Goal: Information Seeking & Learning: Learn about a topic

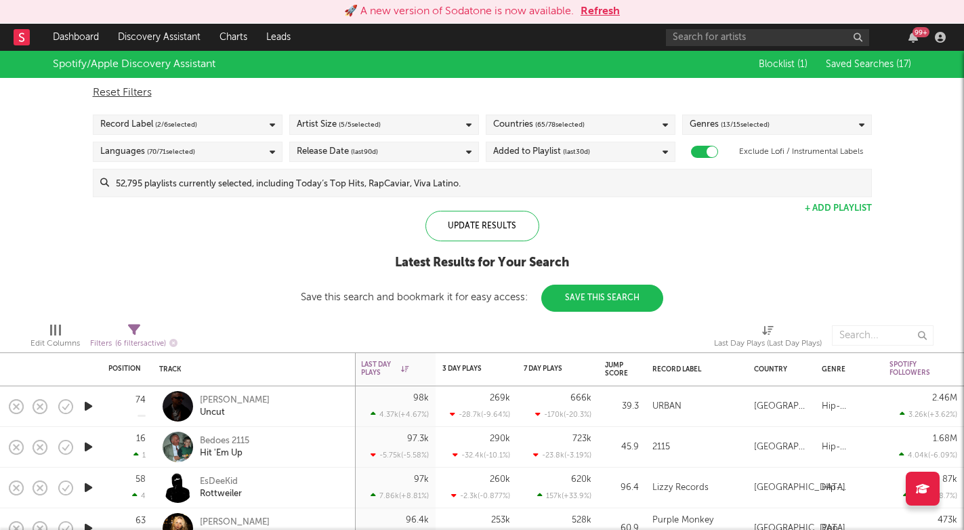
click at [598, 10] on button "Refresh" at bounding box center [599, 11] width 39 height 16
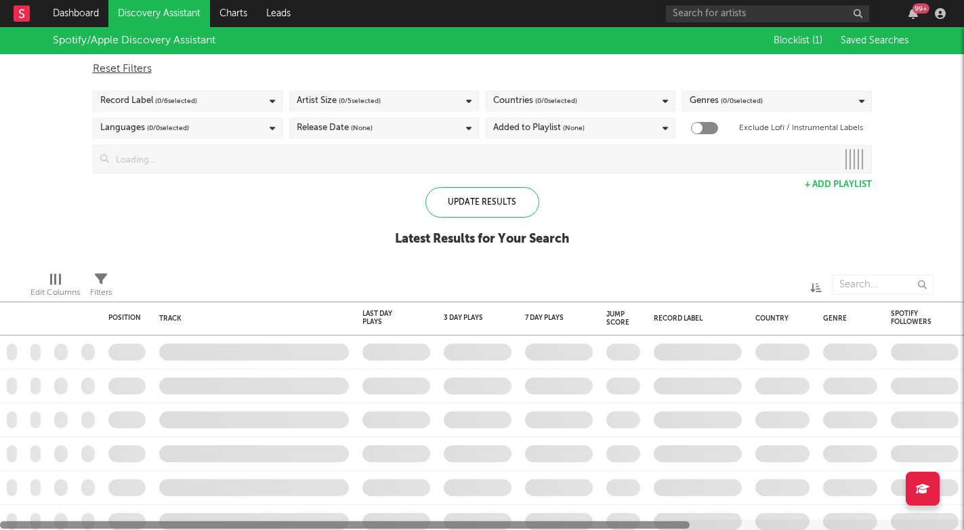
checkbox input "true"
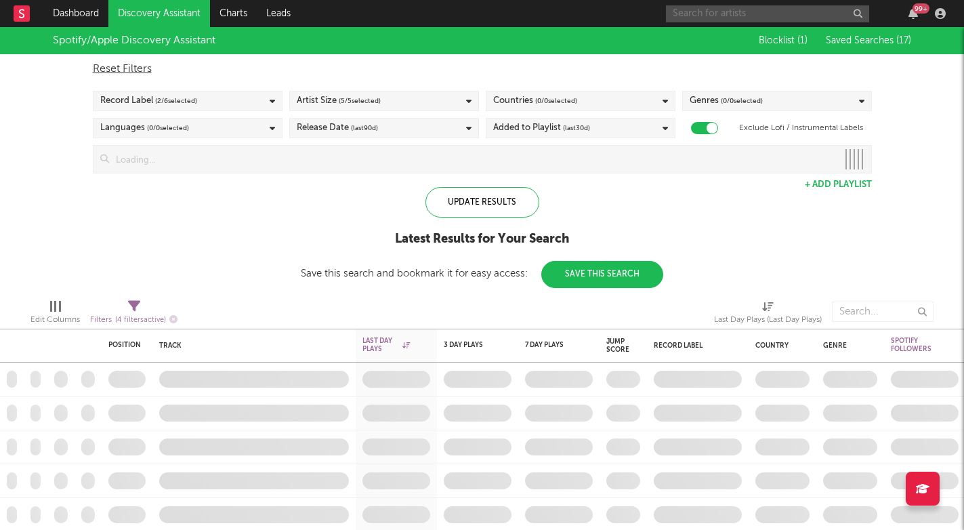
click at [751, 20] on input "text" at bounding box center [767, 13] width 203 height 17
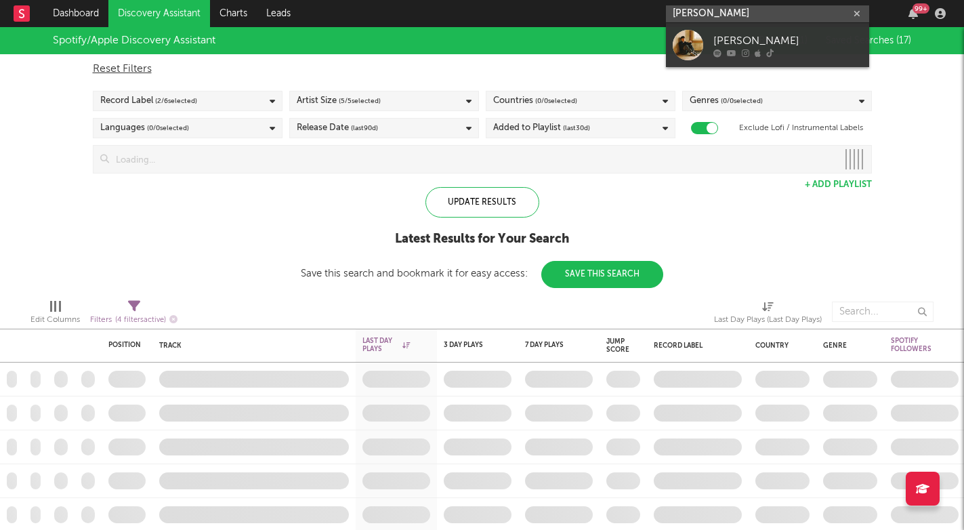
type input "[PERSON_NAME]"
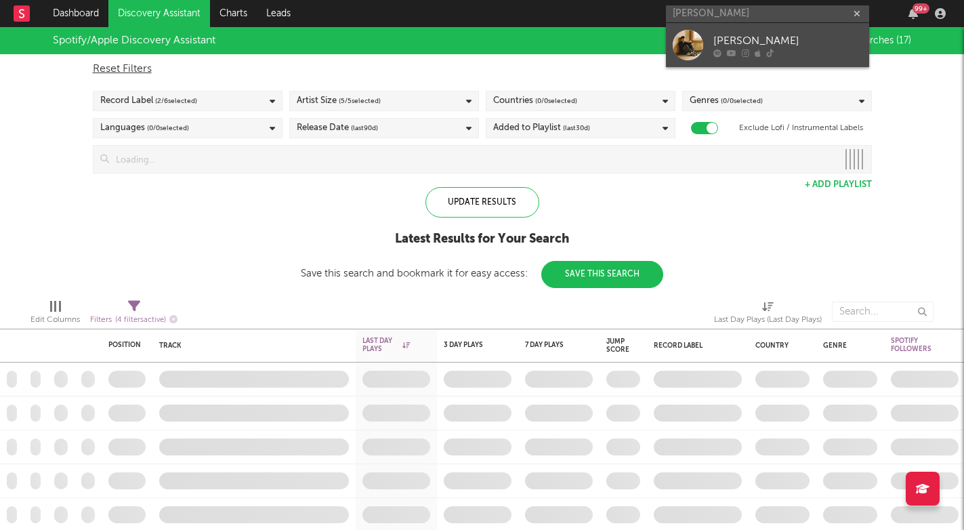
drag, startPoint x: 751, startPoint y: 20, endPoint x: 764, endPoint y: 41, distance: 24.6
click at [764, 41] on div "[PERSON_NAME]" at bounding box center [787, 41] width 149 height 16
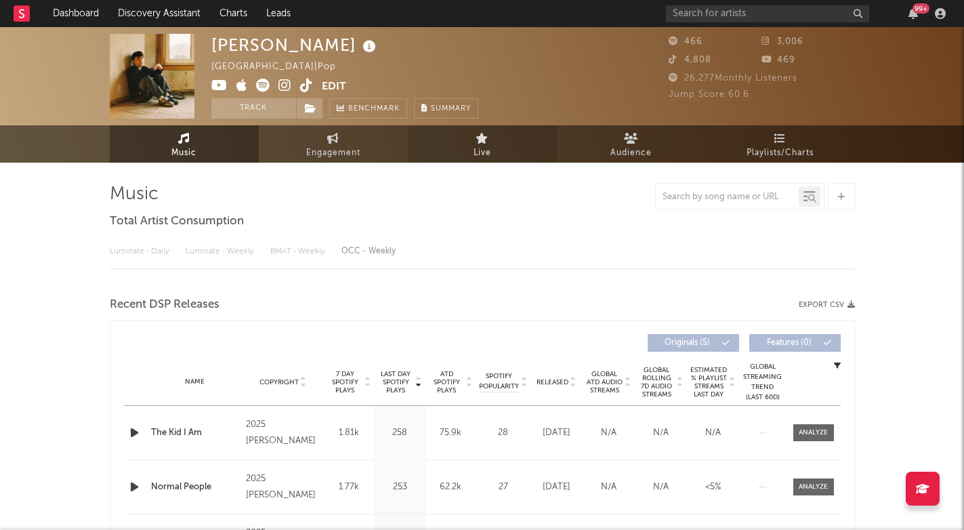
select select "1w"
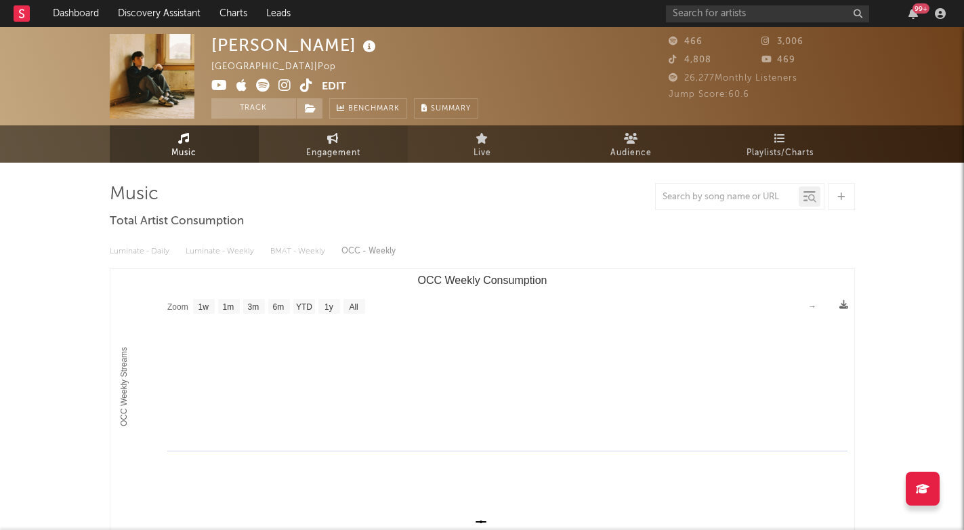
click at [350, 143] on link "Engagement" at bounding box center [333, 143] width 149 height 37
select select "1w"
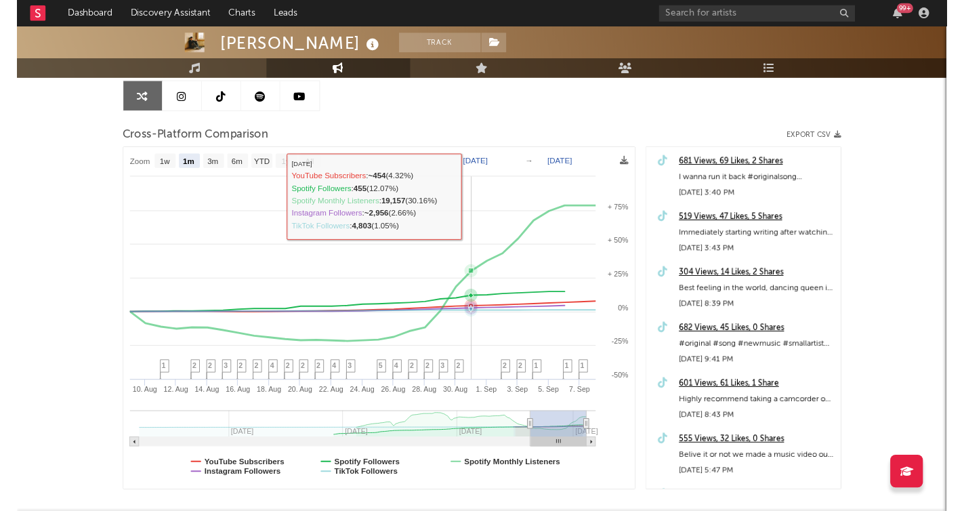
scroll to position [139, 0]
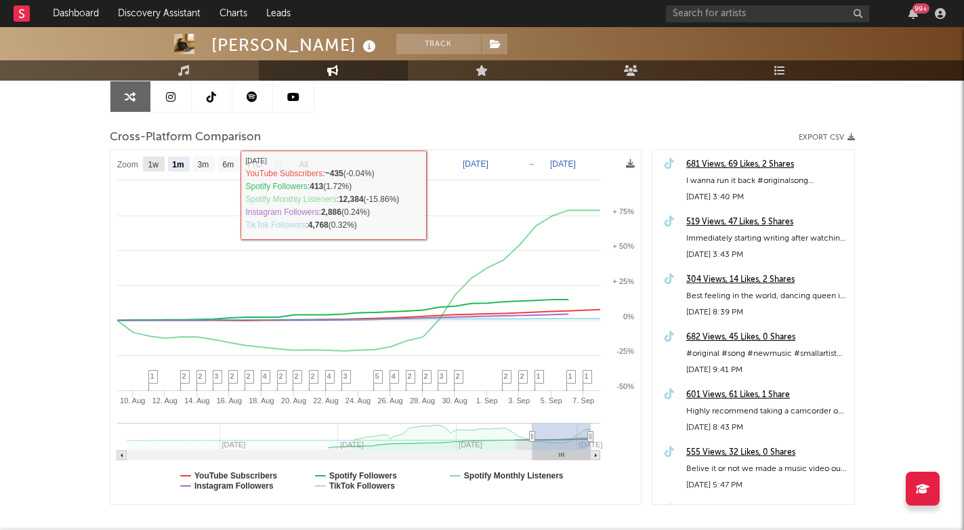
click at [161, 165] on rect at bounding box center [154, 163] width 22 height 15
select select "1w"
type input "2025-09-02"
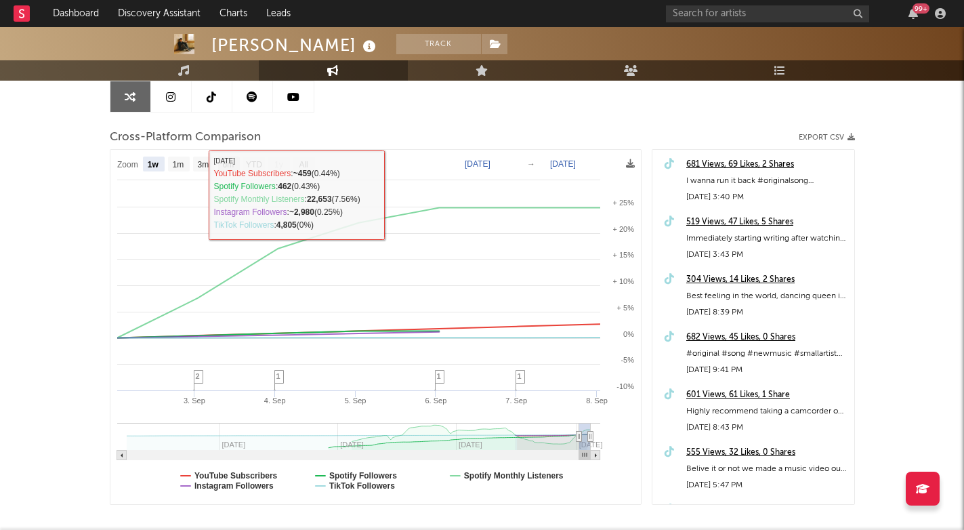
click at [225, 164] on text "6m" at bounding box center [228, 164] width 12 height 9
select select "6m"
type input "2025-03-08"
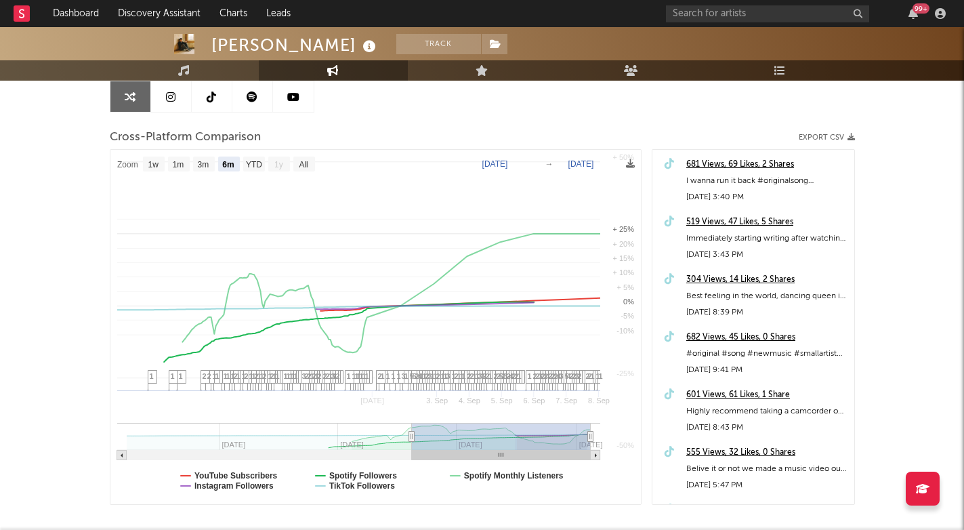
select select "6m"
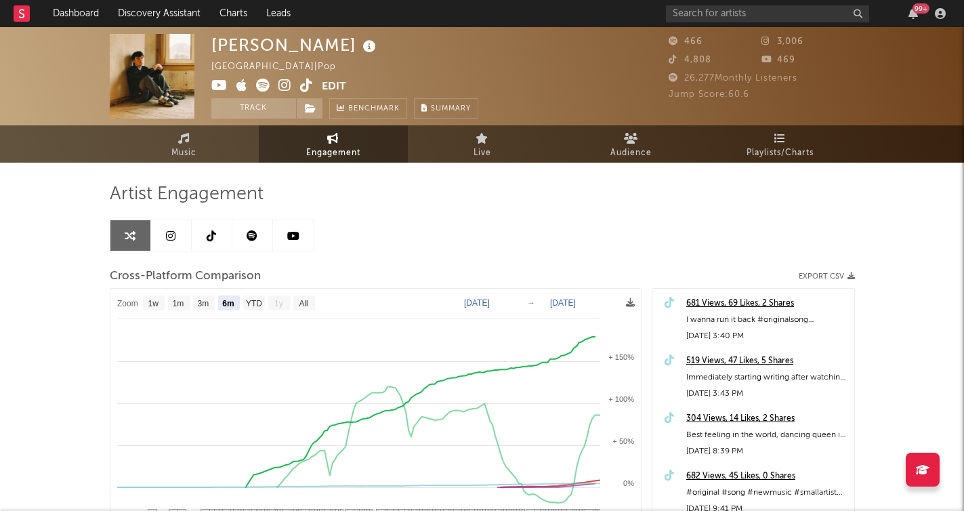
scroll to position [0, 0]
click at [253, 240] on icon at bounding box center [252, 235] width 11 height 11
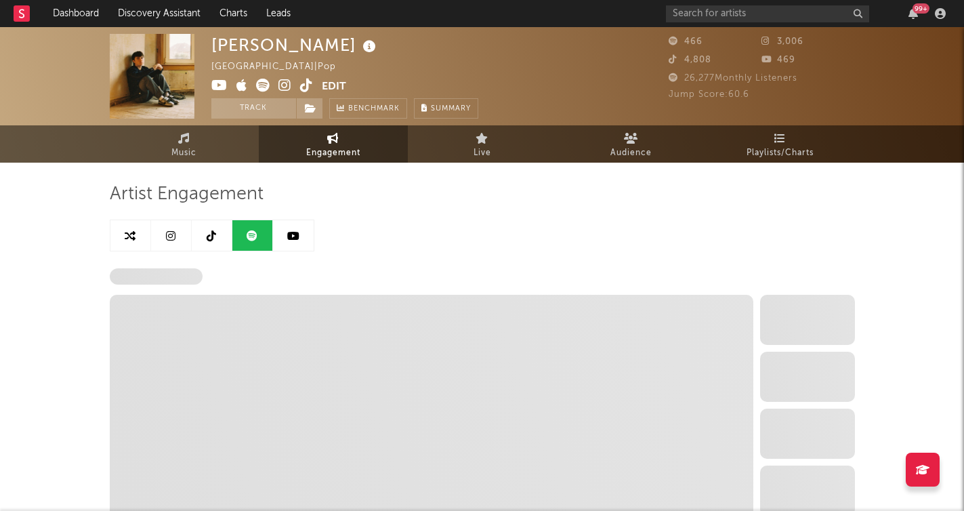
select select "1w"
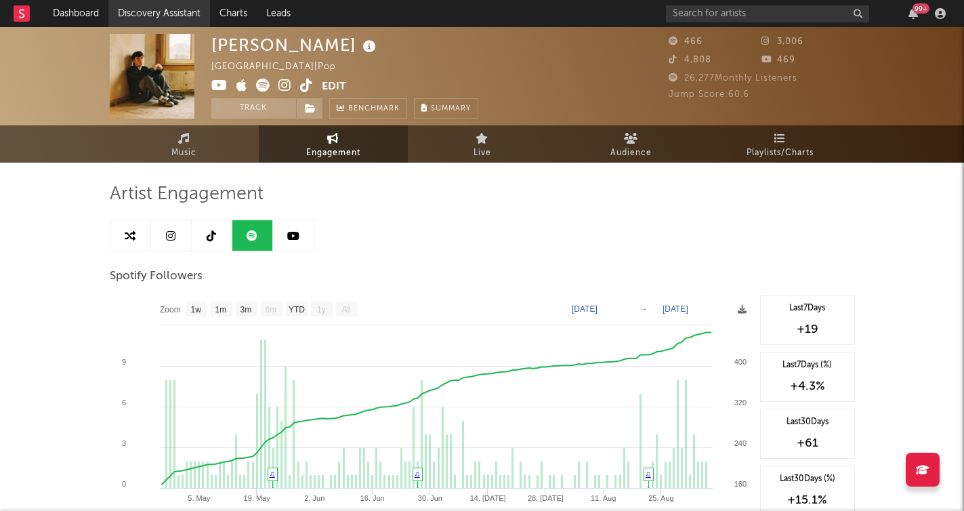
click at [159, 14] on link "Discovery Assistant" at bounding box center [159, 13] width 102 height 27
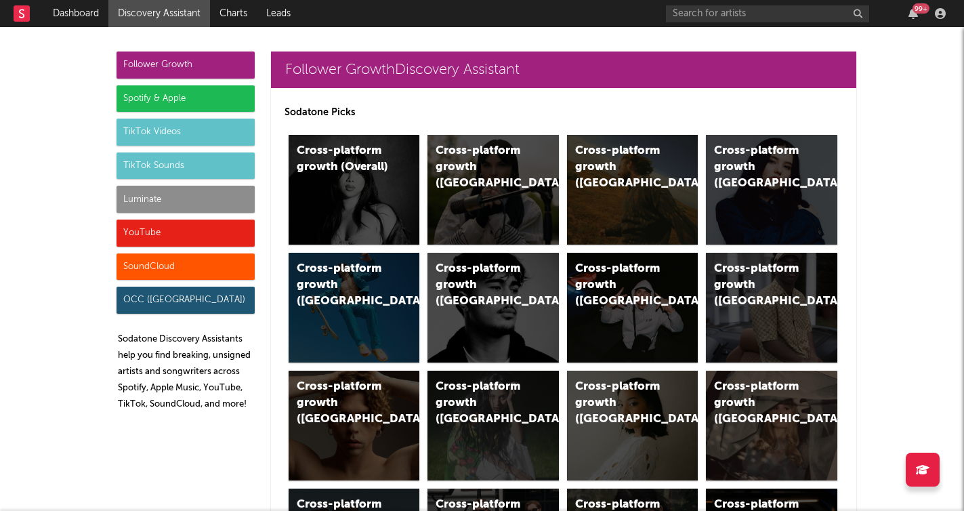
click at [234, 60] on div "Follower Growth" at bounding box center [185, 64] width 138 height 27
click at [383, 200] on div "Cross-platform growth (Overall)" at bounding box center [354, 190] width 131 height 110
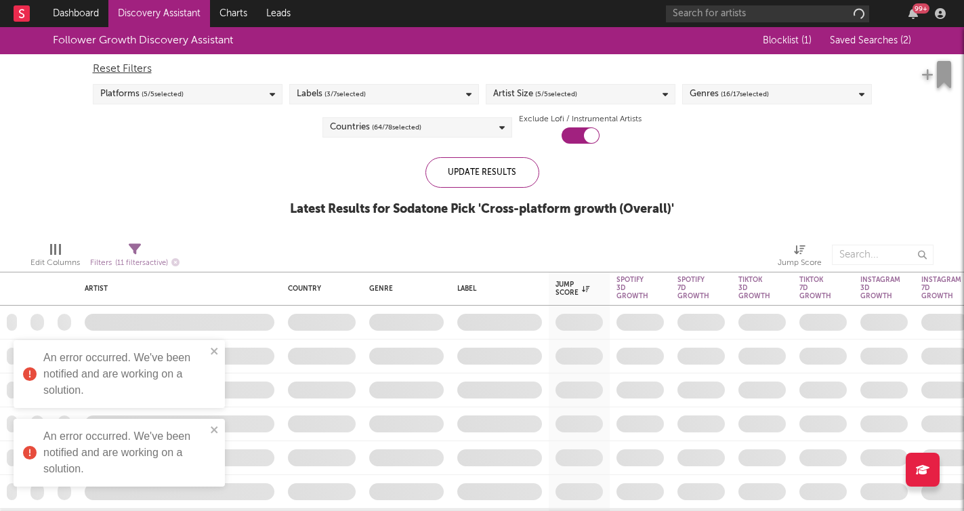
checkbox input "true"
click at [214, 349] on icon "close" at bounding box center [214, 350] width 9 height 11
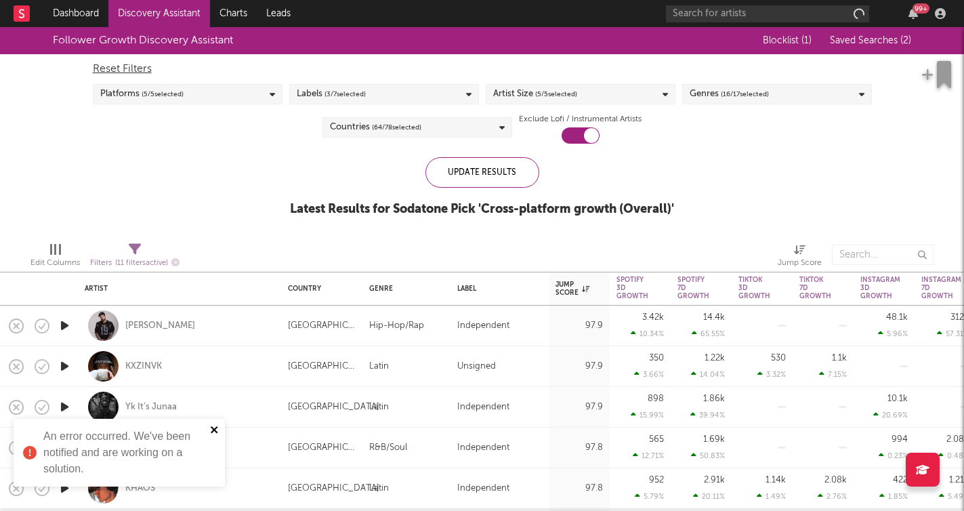
click at [215, 428] on icon "close" at bounding box center [214, 429] width 7 height 7
click at [257, 92] on div "Platforms ( 5 / 5 selected)" at bounding box center [188, 94] width 190 height 20
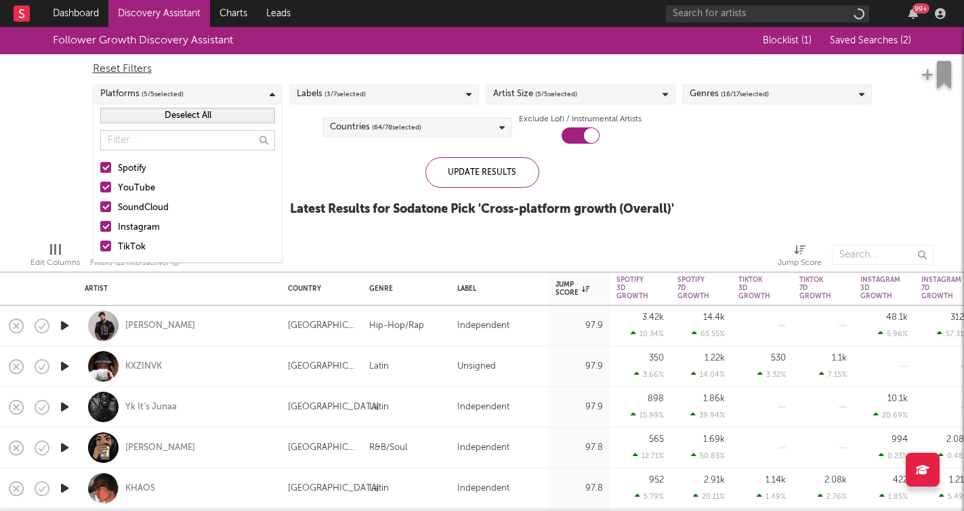
click at [257, 92] on div "Platforms ( 5 / 5 selected)" at bounding box center [188, 94] width 190 height 20
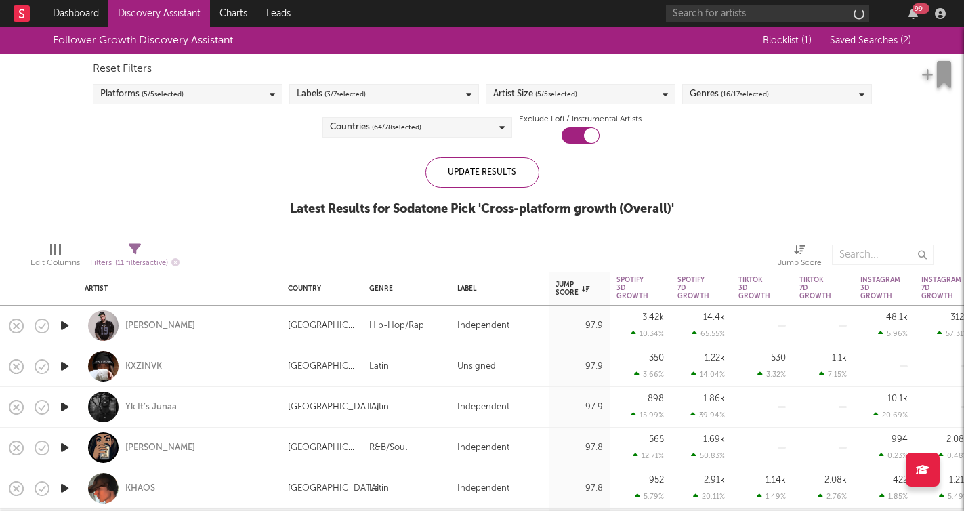
click at [355, 95] on span "( 3 / 7 selected)" at bounding box center [344, 94] width 41 height 16
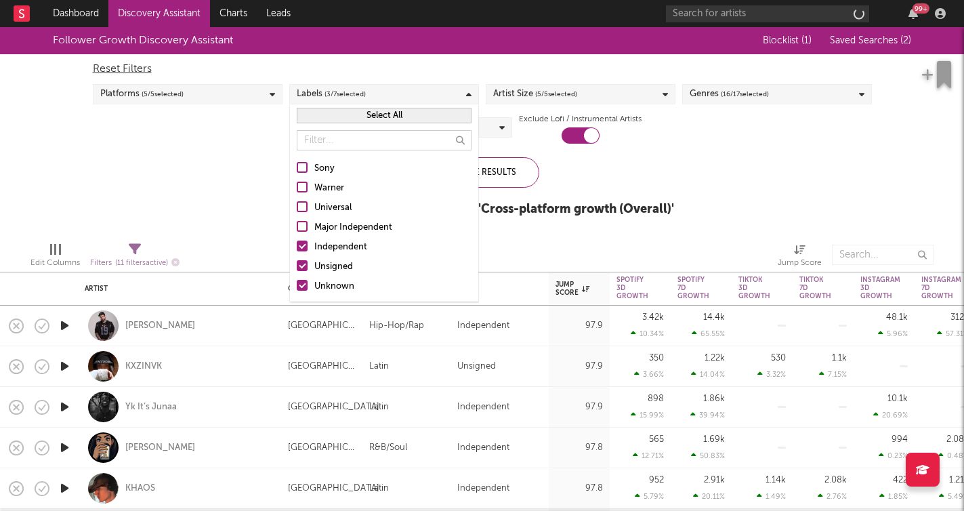
click at [230, 164] on div "Follower Growth Discovery Assistant Blocklist ( 1 ) Saved Searches ( 2 ) Reset …" at bounding box center [482, 129] width 964 height 204
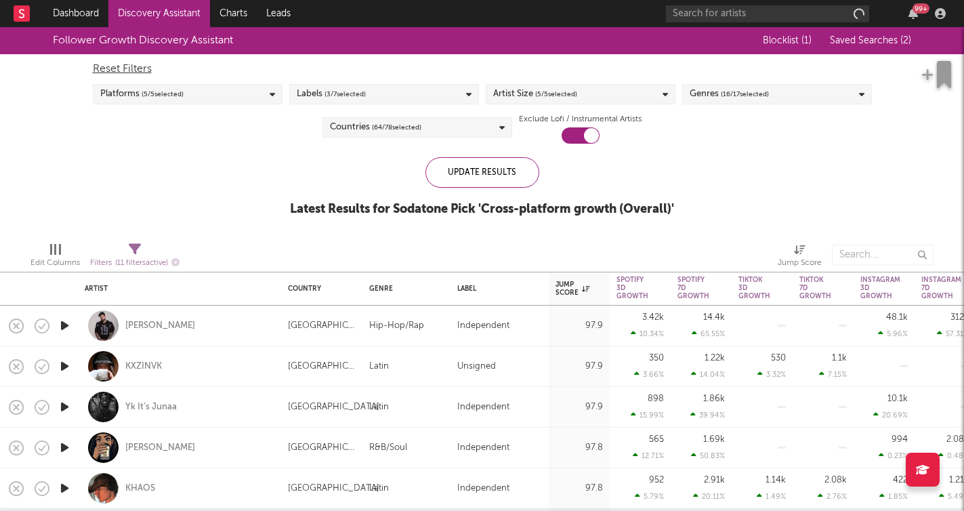
click at [538, 93] on span "( 5 / 5 selected)" at bounding box center [556, 94] width 42 height 16
click at [756, 154] on div "Follower Growth Discovery Assistant Blocklist ( 1 ) Saved Searches ( 2 ) Reset …" at bounding box center [482, 129] width 964 height 204
click at [777, 93] on div "Genres ( 16 / 17 selected)" at bounding box center [777, 94] width 190 height 20
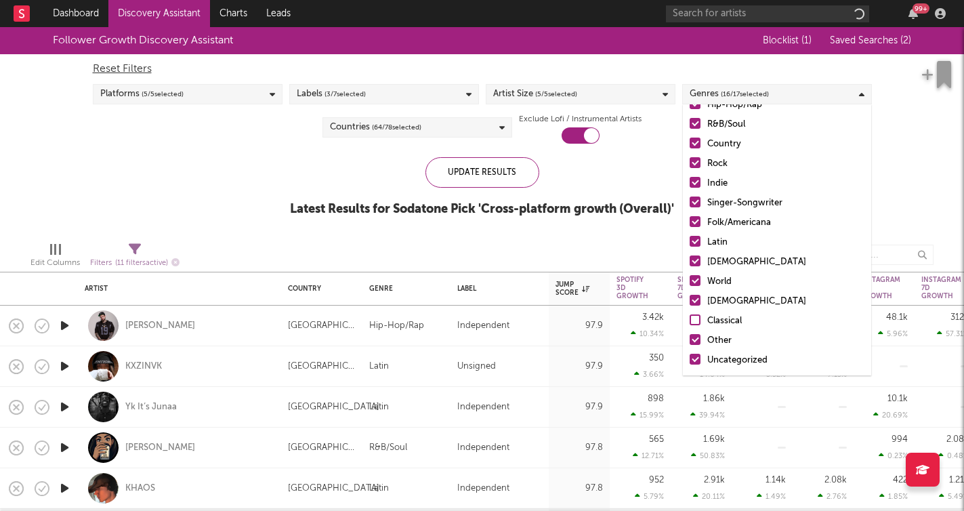
scroll to position [95, 0]
click at [730, 301] on div "Christian" at bounding box center [785, 301] width 157 height 16
click at [689, 301] on input "Christian" at bounding box center [689, 301] width 0 height 16
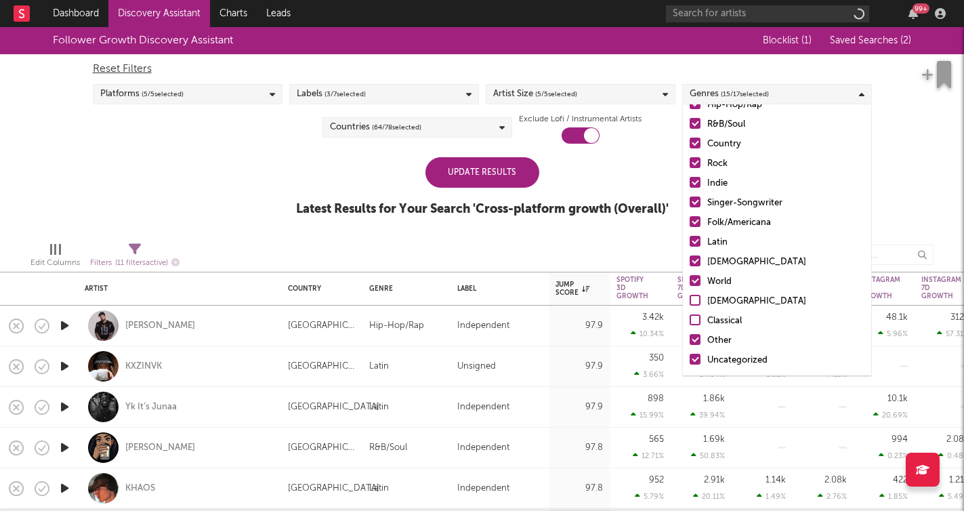
click at [647, 194] on div "Update Results Latest Results for Your Search ' Cross-platform growth (Overall)…" at bounding box center [482, 194] width 372 height 74
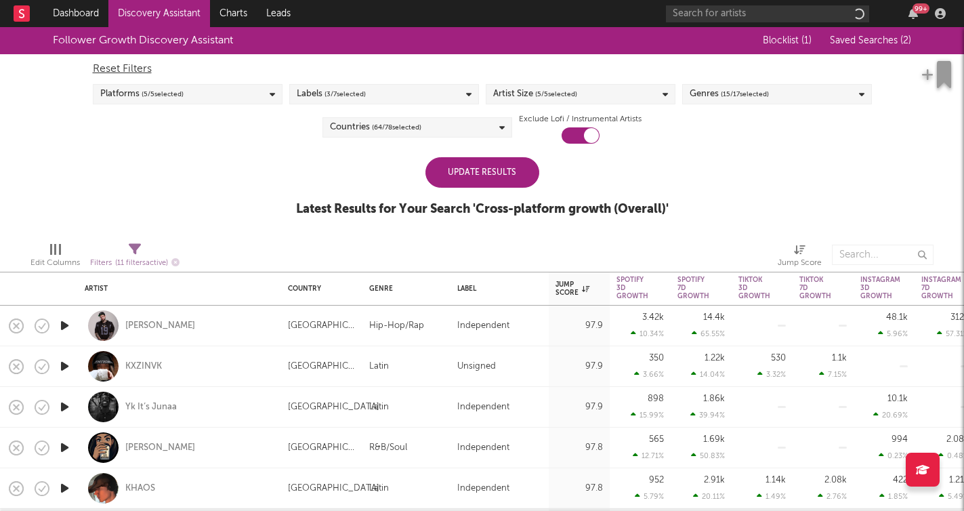
click at [494, 179] on div "Update Results" at bounding box center [482, 172] width 114 height 30
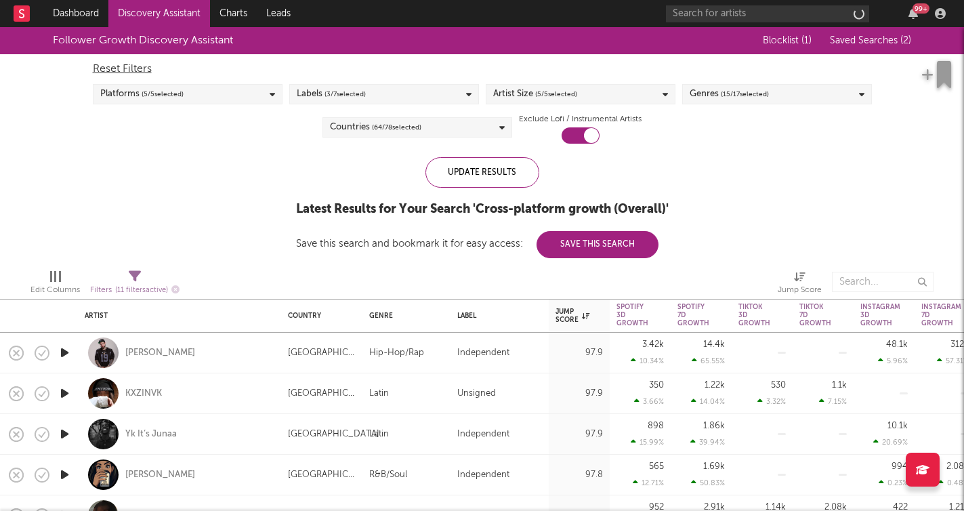
select select "or"
select select "between"
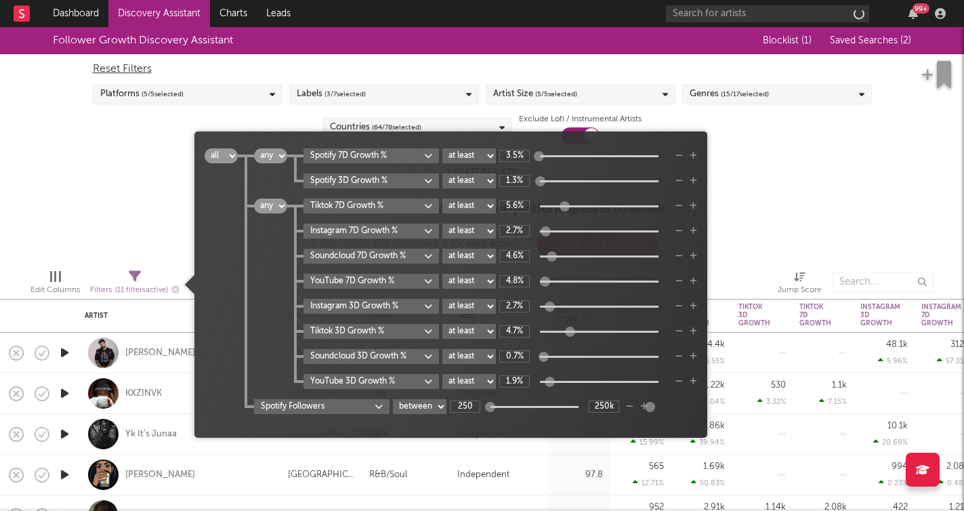
click at [135, 272] on icon at bounding box center [135, 276] width 12 height 12
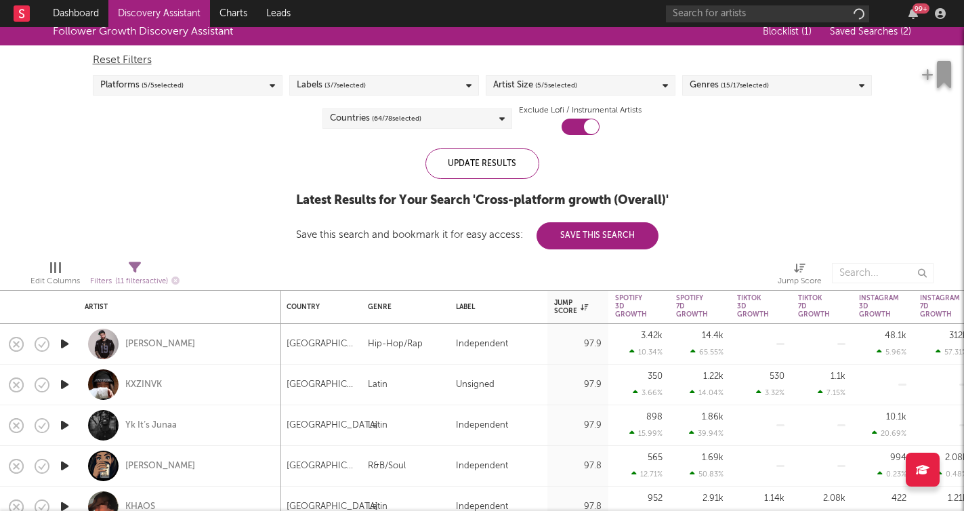
select select "or"
select select "between"
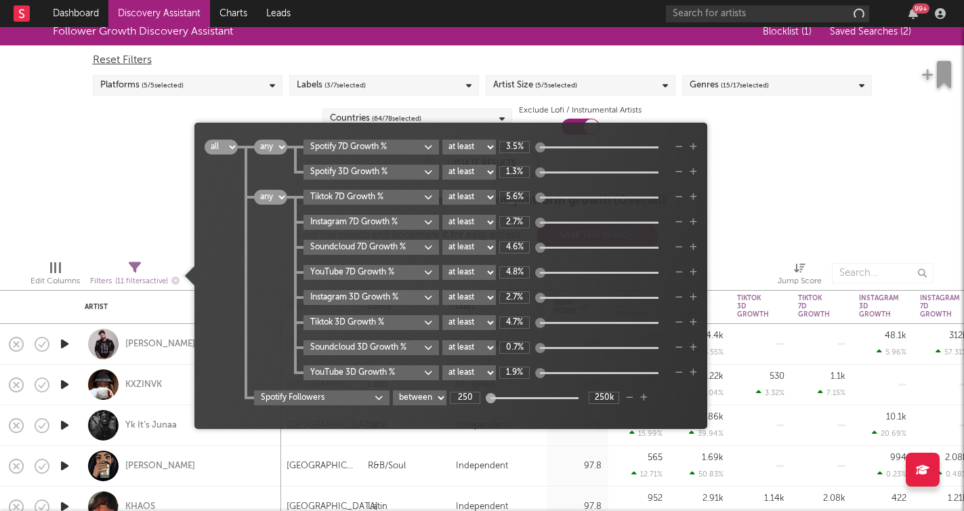
click at [135, 268] on icon at bounding box center [135, 267] width 12 height 12
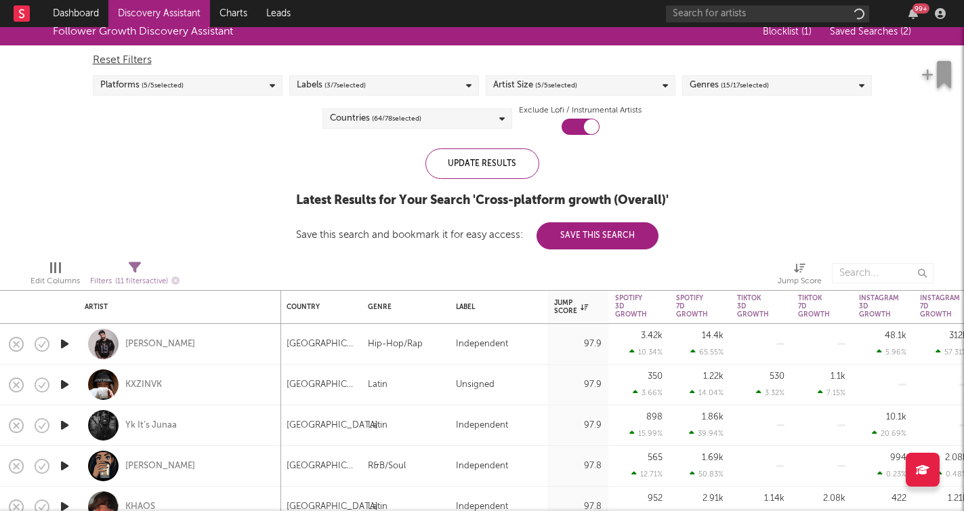
click at [790, 198] on div "Follower Growth Discovery Assistant Blocklist ( 1 ) Saved Searches ( 2 ) Reset …" at bounding box center [482, 133] width 964 height 231
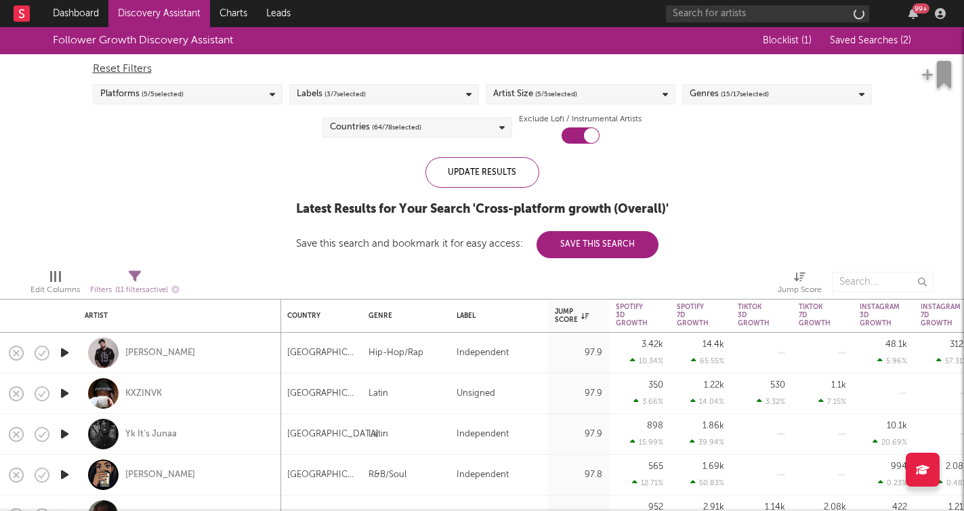
select select "or"
select select "between"
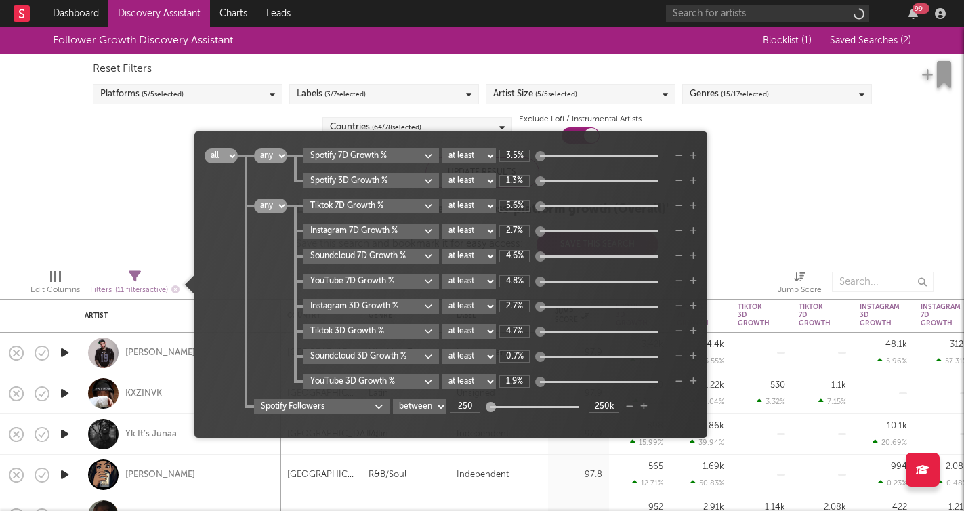
click at [136, 284] on div "Filters ( 11 filters active)" at bounding box center [134, 290] width 89 height 17
click at [695, 381] on icon "button" at bounding box center [692, 381] width 7 height 8
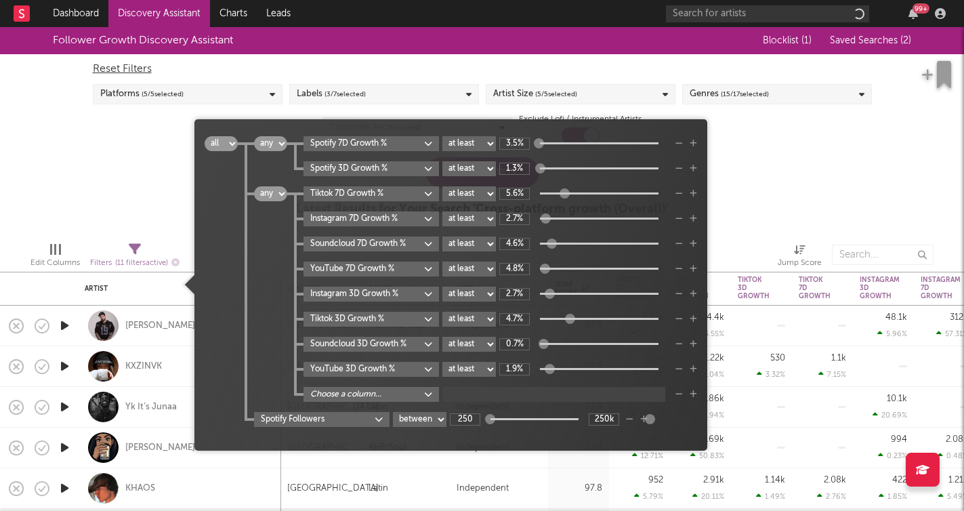
click at [423, 392] on body "Dashboard Discovery Assistant Charts Leads 99 + Notifications Settings Mark all…" at bounding box center [482, 255] width 964 height 511
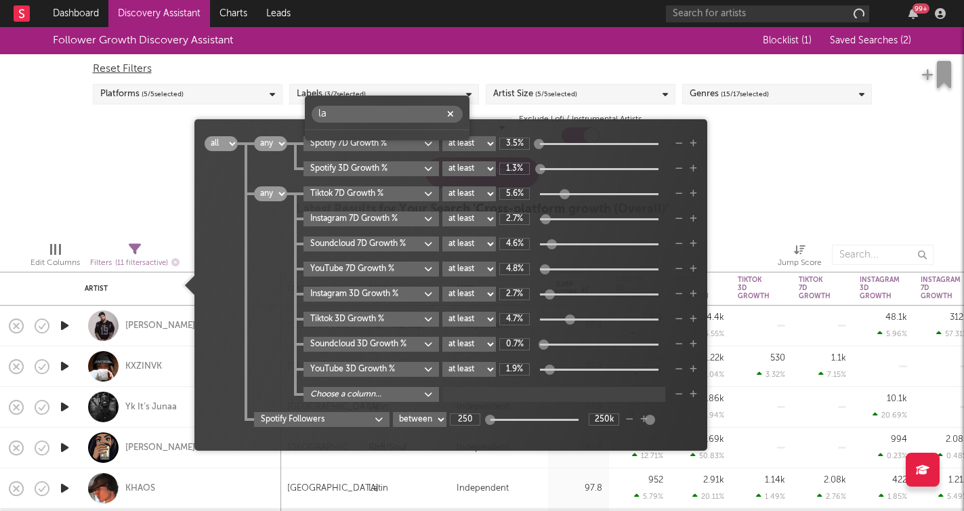
type input "l"
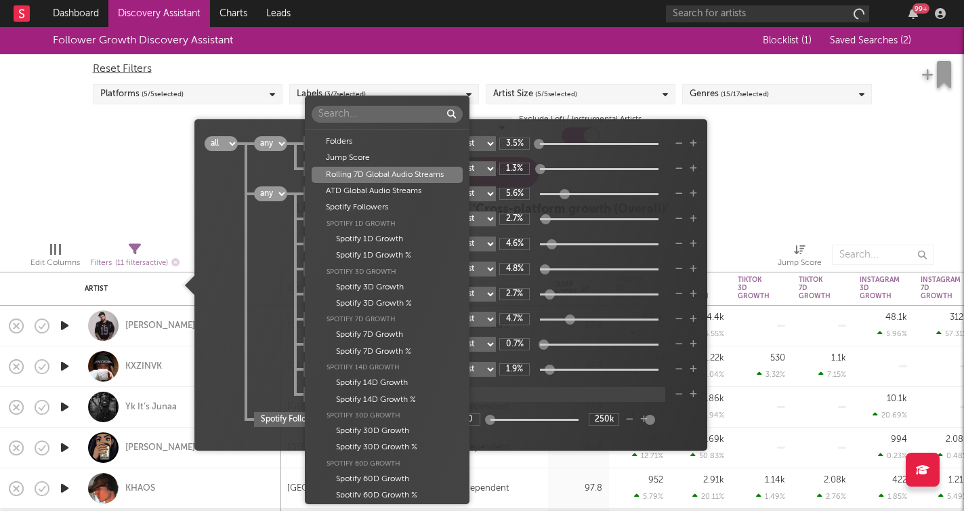
click at [526, 61] on div "Folders Jump Score Rolling 7D Global Audio Streams ATD Global Audio Streams Spo…" at bounding box center [482, 255] width 964 height 511
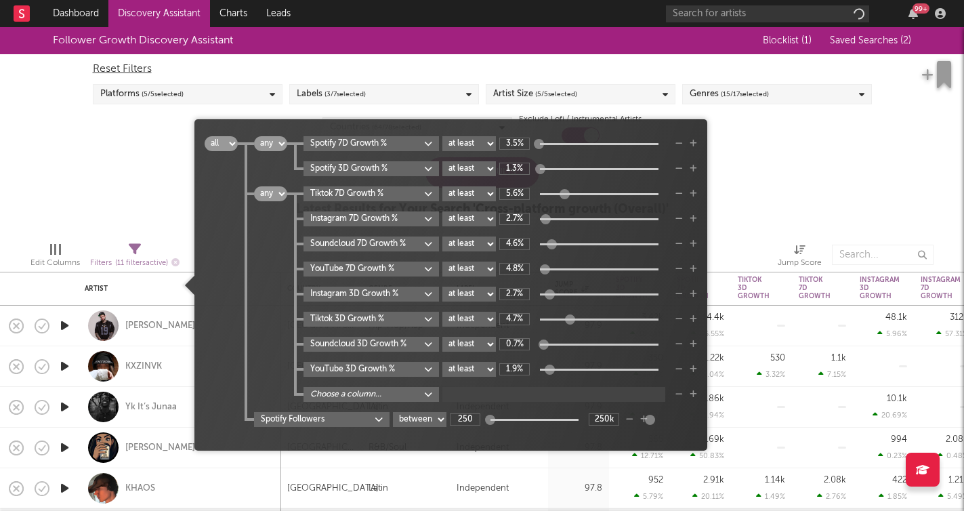
click at [680, 393] on icon "button" at bounding box center [678, 394] width 7 height 8
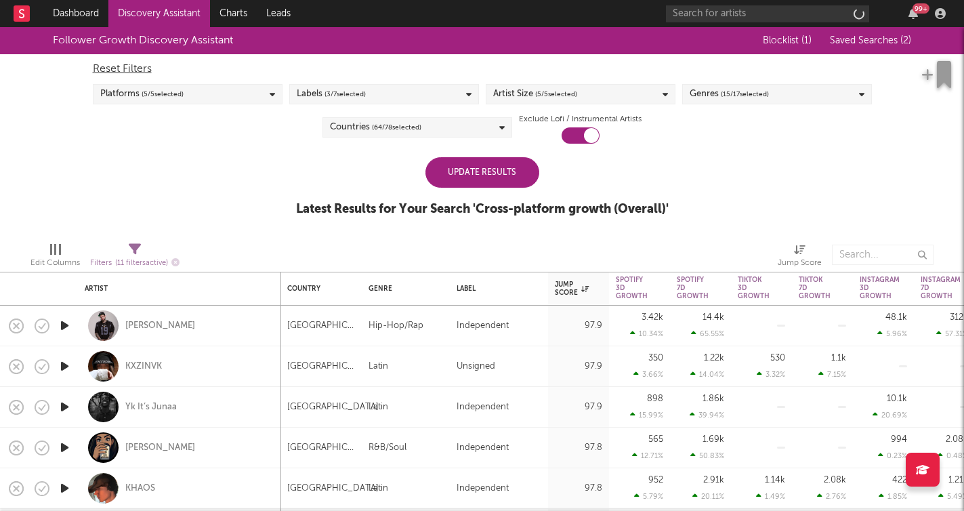
click at [815, 219] on div "Follower Growth Discovery Assistant Blocklist ( 1 ) Saved Searches ( 2 ) Reset …" at bounding box center [482, 129] width 964 height 204
click at [517, 177] on div "Update Results" at bounding box center [482, 172] width 114 height 30
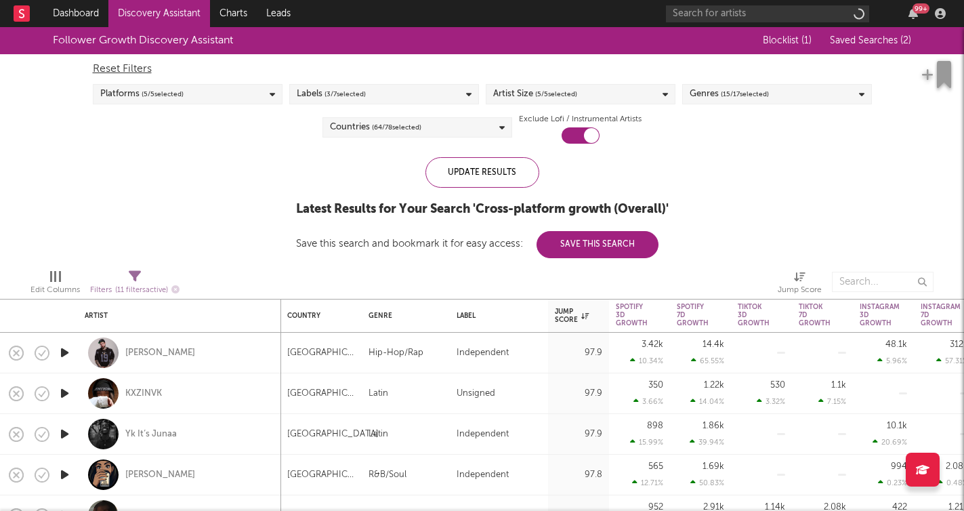
click at [132, 274] on icon at bounding box center [135, 276] width 12 height 12
select select "or"
select select "between"
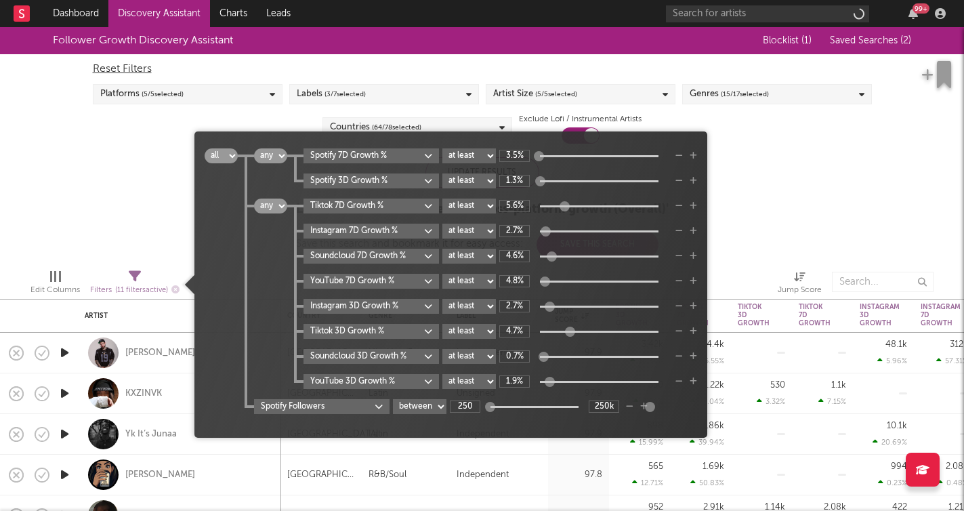
click at [696, 381] on icon "button" at bounding box center [692, 381] width 7 height 8
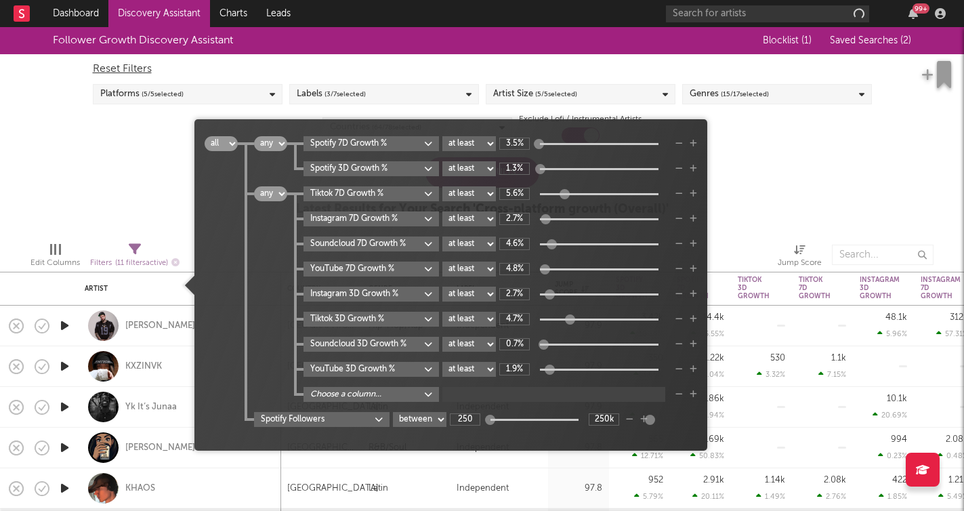
click at [395, 398] on body "Dashboard Discovery Assistant Charts Leads 99 + Notifications Settings Mark all…" at bounding box center [482, 255] width 964 height 511
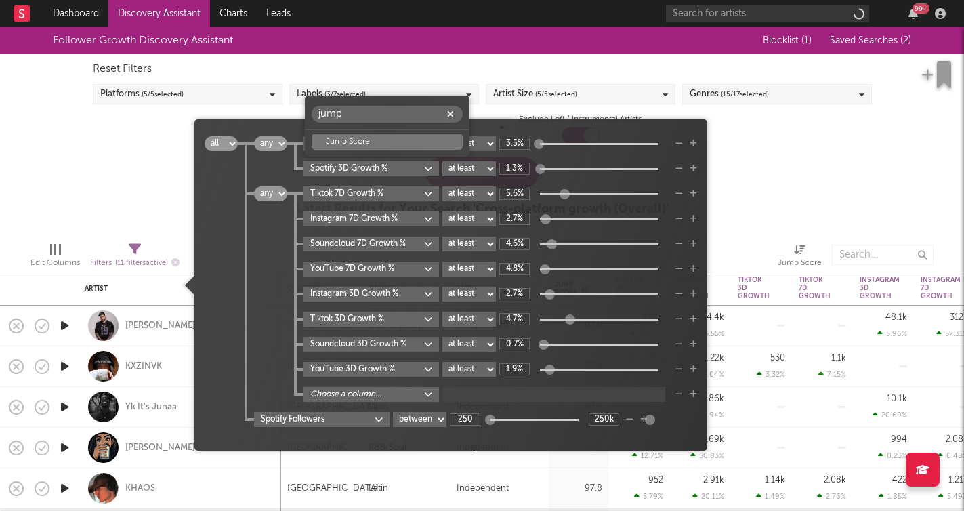
type input "jump"
click at [377, 142] on div "Jump Score" at bounding box center [387, 141] width 151 height 16
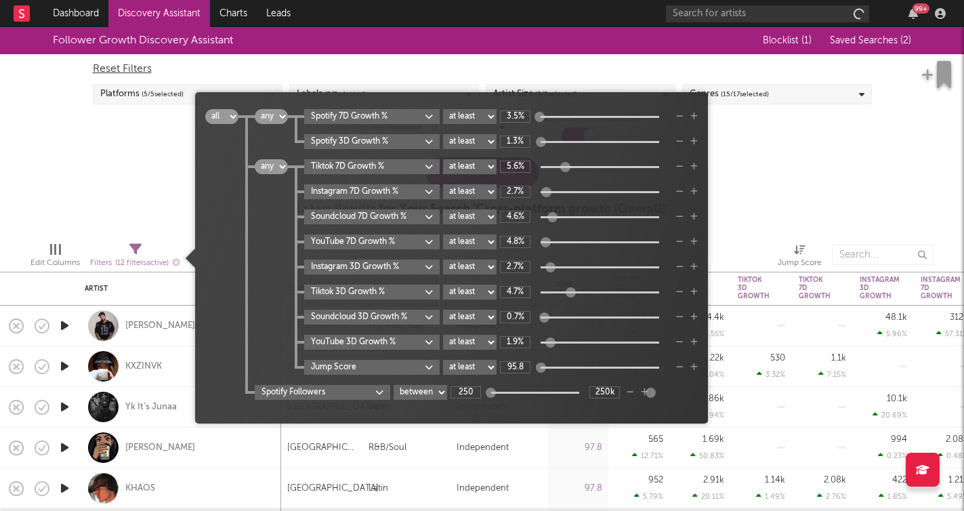
select select "between"
drag, startPoint x: 525, startPoint y: 366, endPoint x: 500, endPoint y: 366, distance: 25.1
click at [500, 366] on div "Jump Score at least at most between 95.8 97.9" at bounding box center [500, 367] width 393 height 15
type input "100"
click at [663, 365] on input "97.9" at bounding box center [654, 367] width 30 height 12
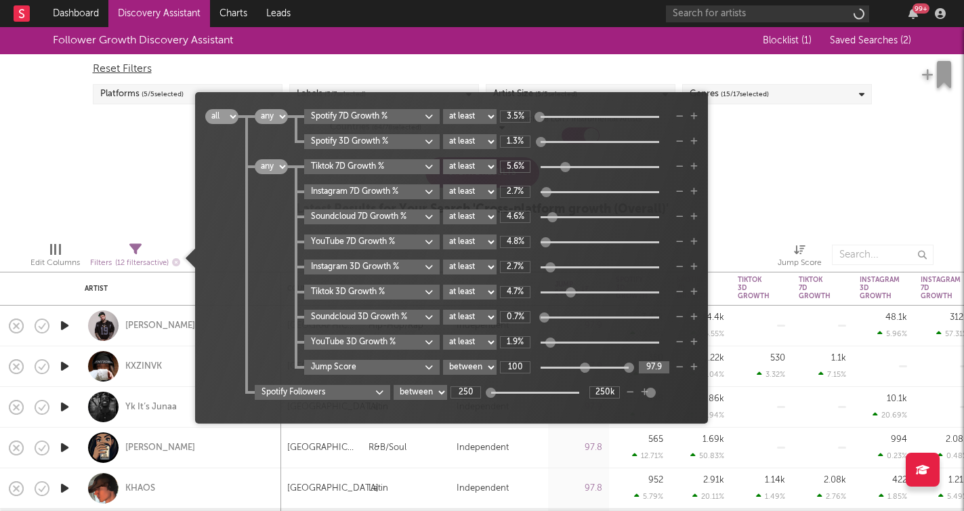
click at [663, 365] on input "97.9" at bounding box center [654, 367] width 30 height 12
type input "75"
click at [696, 408] on div "all any all any Spotify 7D Growth % at least at most between 3.5% Spotify 3D Gr…" at bounding box center [451, 262] width 492 height 307
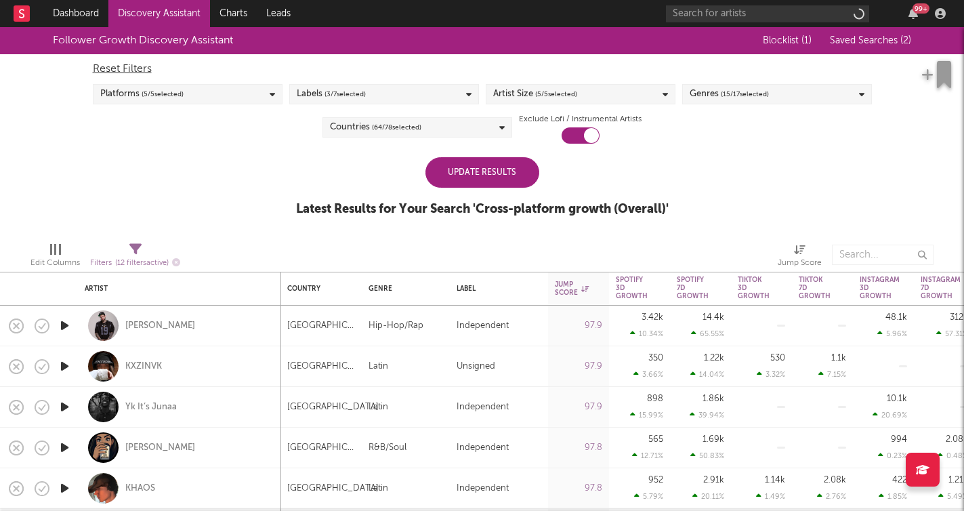
click at [156, 169] on div "Follower Growth Discovery Assistant Blocklist ( 1 ) Saved Searches ( 2 ) Reset …" at bounding box center [482, 129] width 964 height 204
click at [463, 179] on div "Update Results" at bounding box center [482, 172] width 114 height 30
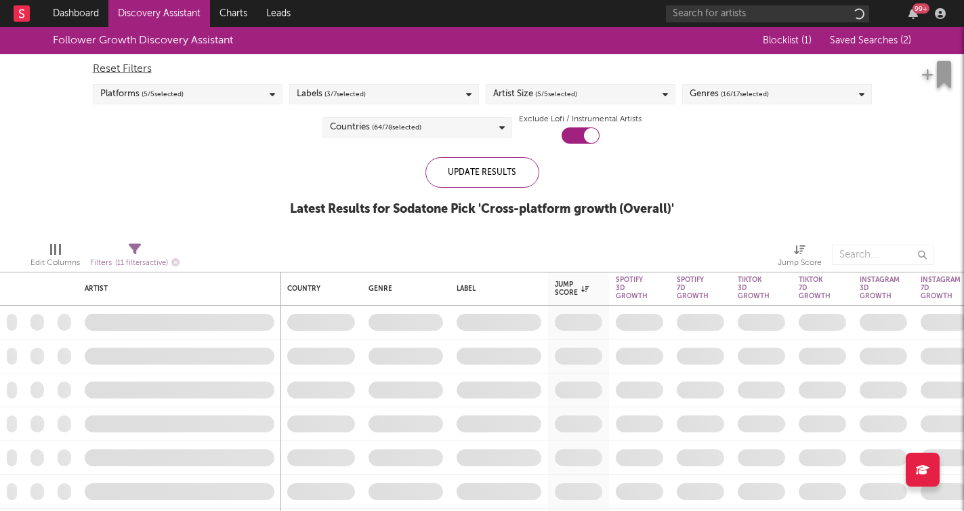
click at [146, 20] on link "Discovery Assistant" at bounding box center [159, 13] width 102 height 27
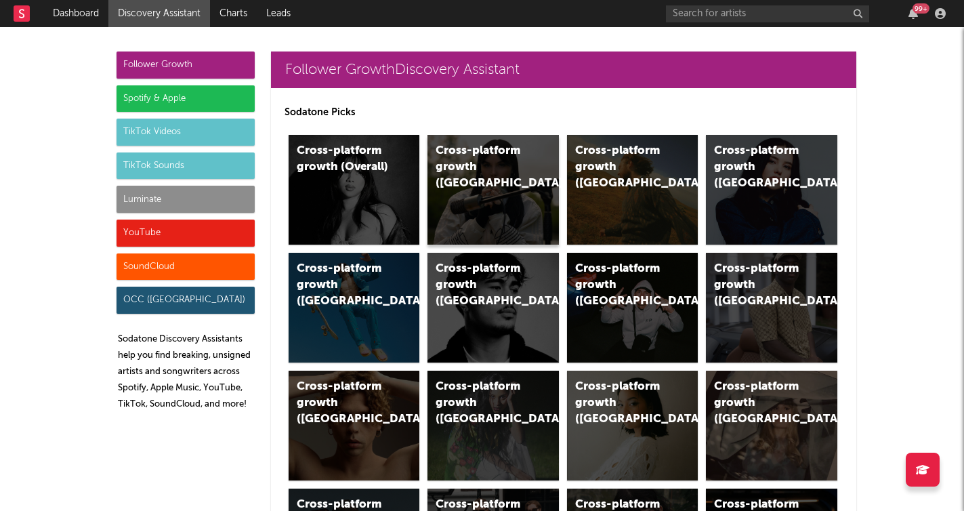
click at [508, 191] on div "Cross-platform growth (UK)" at bounding box center [492, 190] width 131 height 110
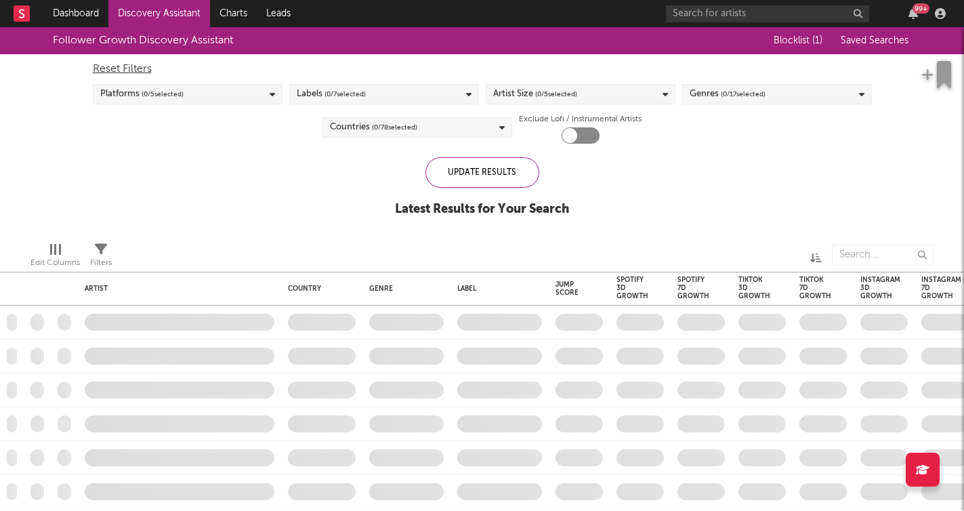
checkbox input "true"
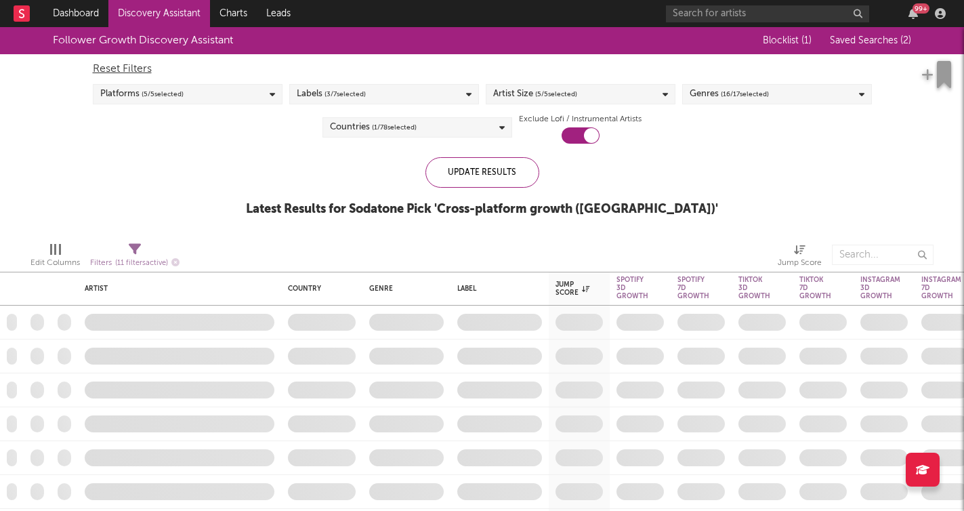
click at [270, 98] on icon at bounding box center [272, 94] width 5 height 9
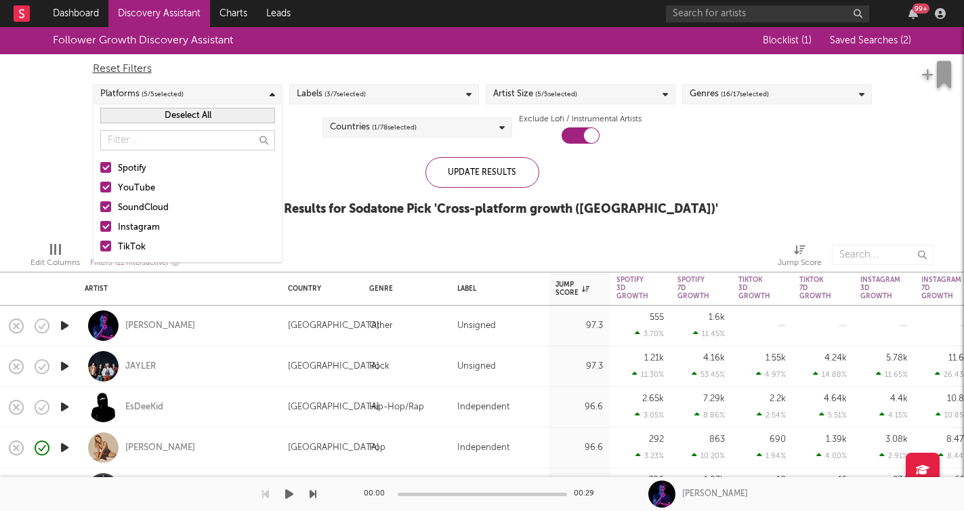
click at [270, 98] on icon at bounding box center [272, 94] width 5 height 9
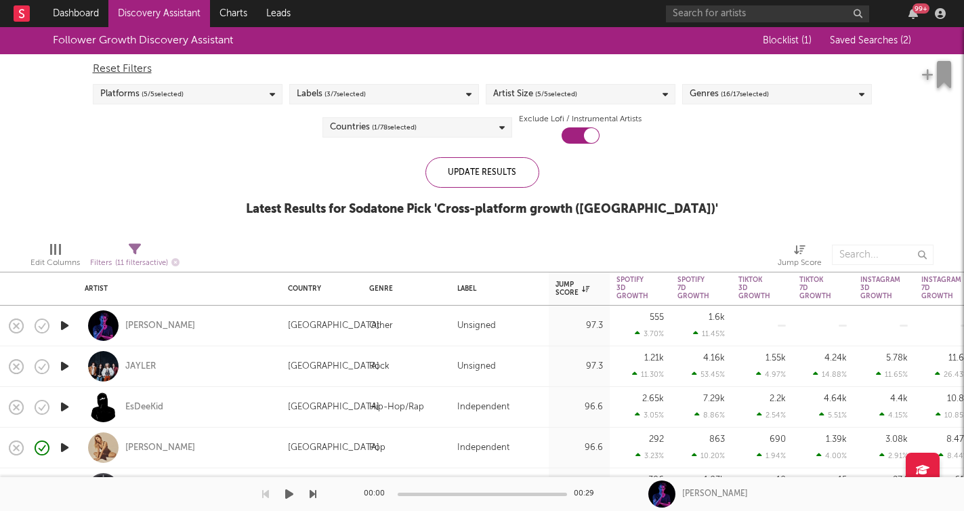
click at [356, 101] on span "( 3 / 7 selected)" at bounding box center [344, 94] width 41 height 16
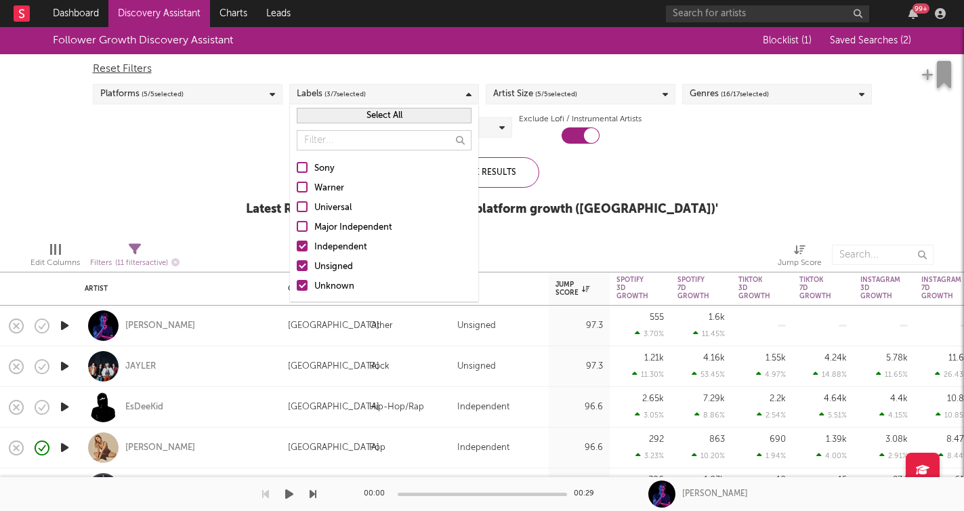
click at [356, 101] on span "( 3 / 7 selected)" at bounding box center [344, 94] width 41 height 16
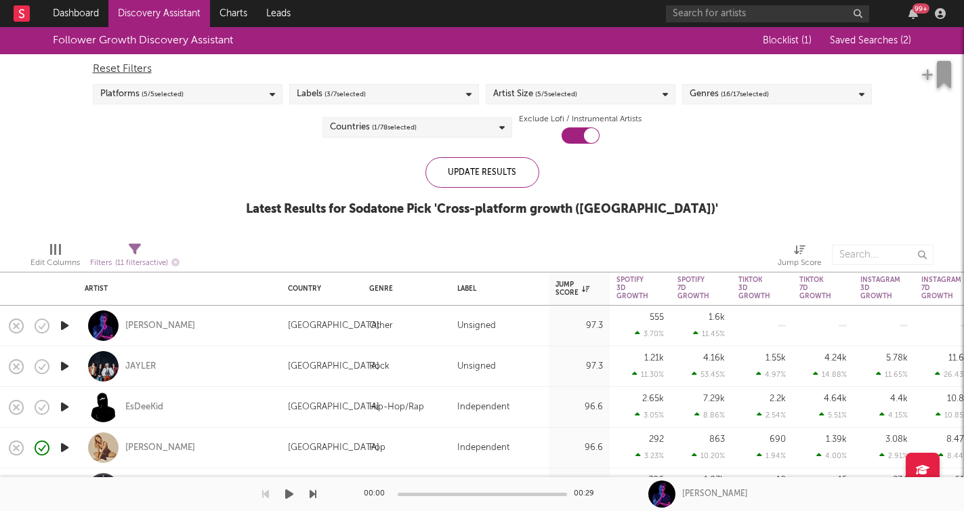
click at [535, 91] on span "( 5 / 5 selected)" at bounding box center [556, 94] width 42 height 16
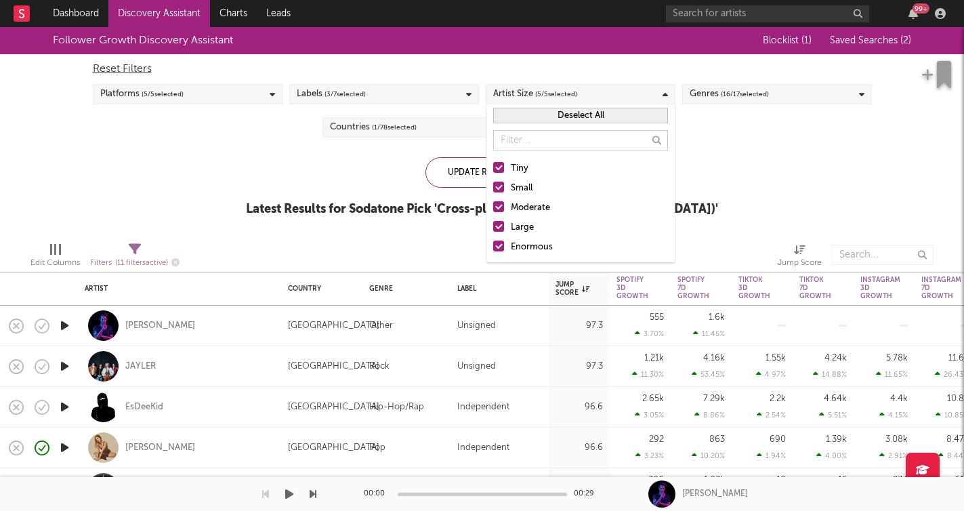
click at [786, 184] on div "Follower Growth Discovery Assistant Blocklist ( 1 ) Saved Searches ( 2 ) Reset …" at bounding box center [482, 129] width 964 height 204
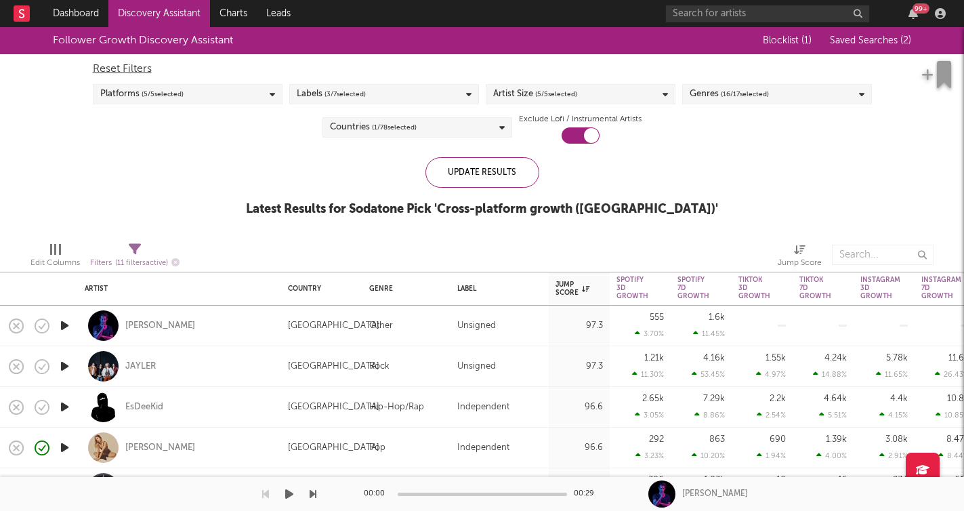
click at [761, 102] on span "( 16 / 17 selected)" at bounding box center [745, 94] width 48 height 16
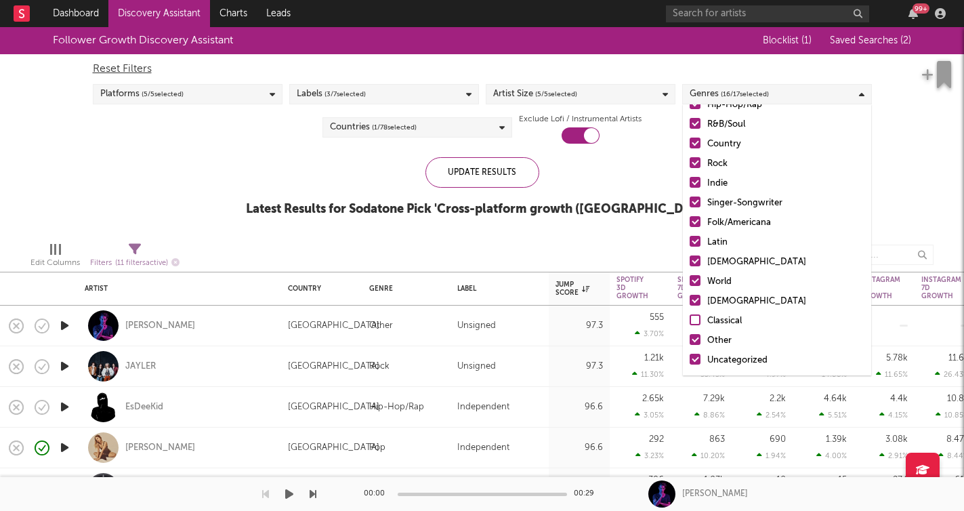
scroll to position [95, 0]
click at [719, 297] on div "Christian" at bounding box center [785, 301] width 157 height 16
click at [689, 297] on input "Christian" at bounding box center [689, 301] width 0 height 16
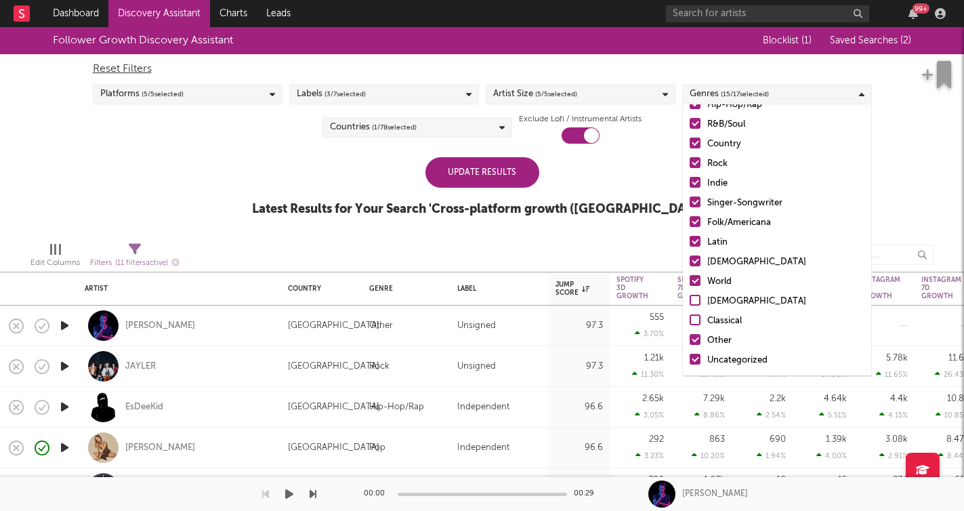
click at [641, 240] on div at bounding box center [628, 255] width 279 height 34
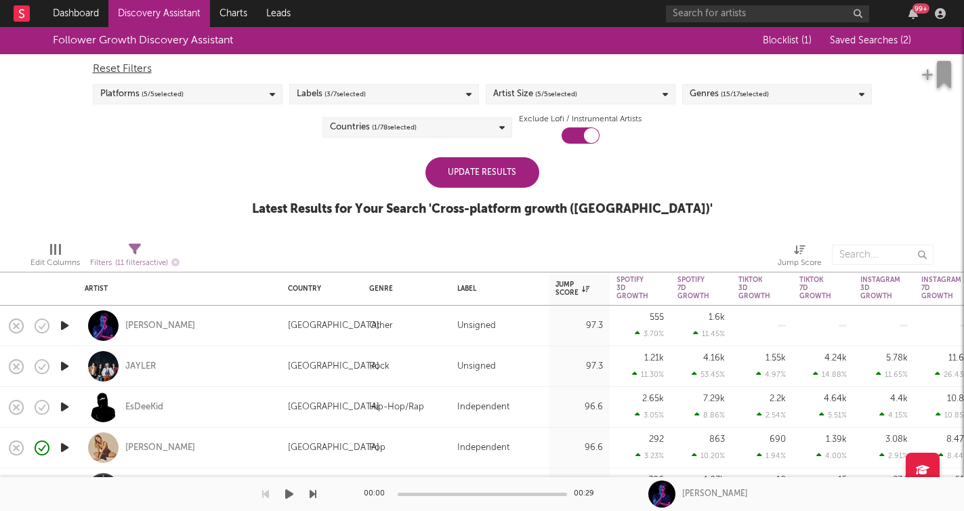
click at [614, 95] on div "Artist Size ( 5 / 5 selected)" at bounding box center [581, 94] width 190 height 20
click at [723, 213] on div "Follower Growth Discovery Assistant Blocklist ( 1 ) Saved Searches ( 2 ) Reset …" at bounding box center [482, 129] width 964 height 204
click at [729, 89] on span "( 15 / 17 selected)" at bounding box center [745, 94] width 48 height 16
click at [904, 131] on div "Follower Growth Discovery Assistant Blocklist ( 1 ) Saved Searches ( 2 ) Reset …" at bounding box center [482, 129] width 964 height 204
click at [140, 261] on span "( 11 filters active)" at bounding box center [141, 262] width 53 height 7
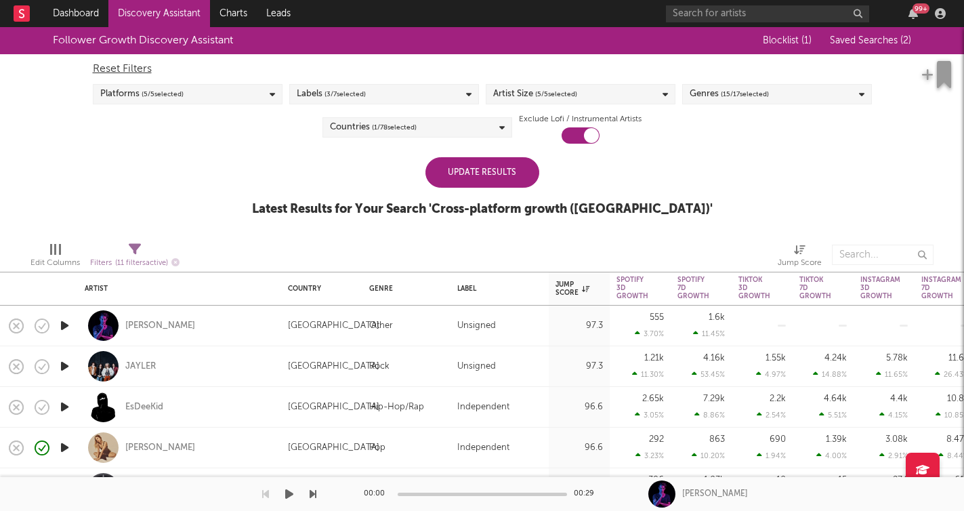
select select "or"
select select "between"
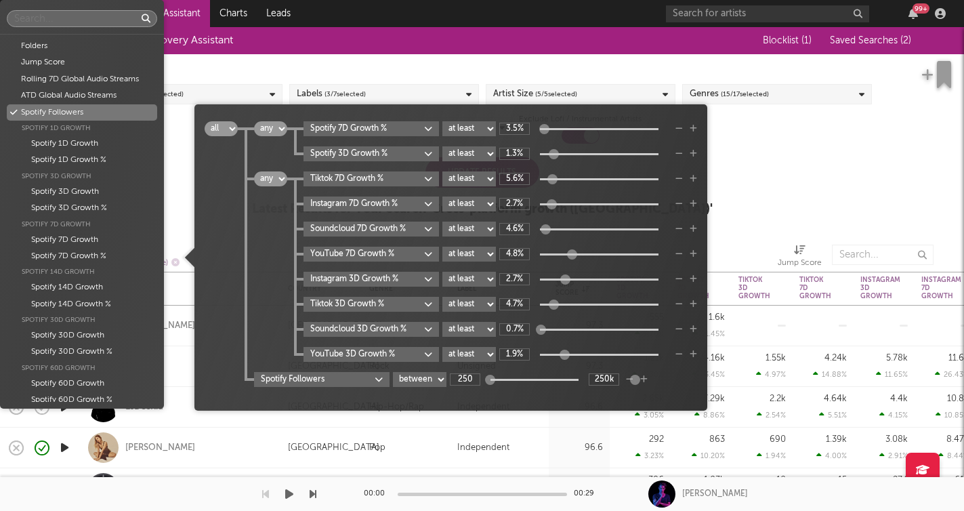
scroll to position [65, 0]
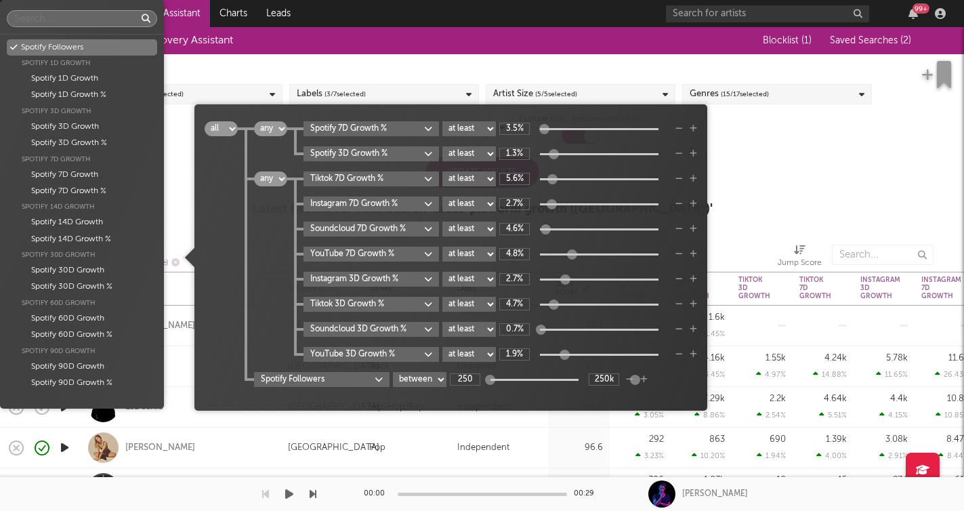
click at [378, 379] on body "Dashboard Discovery Assistant Charts Leads 99 + Notifications Settings Mark all…" at bounding box center [482, 255] width 964 height 511
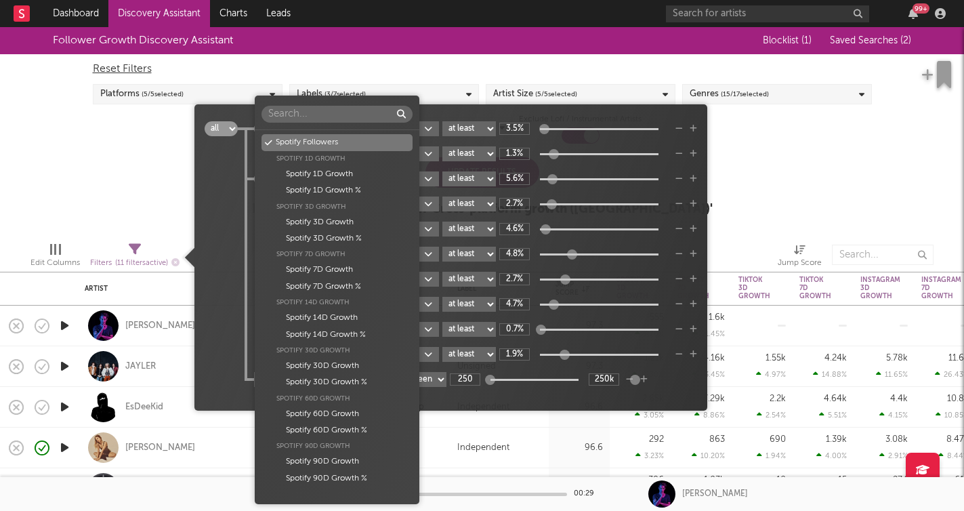
click at [337, 144] on div "Spotify Followers" at bounding box center [336, 142] width 151 height 16
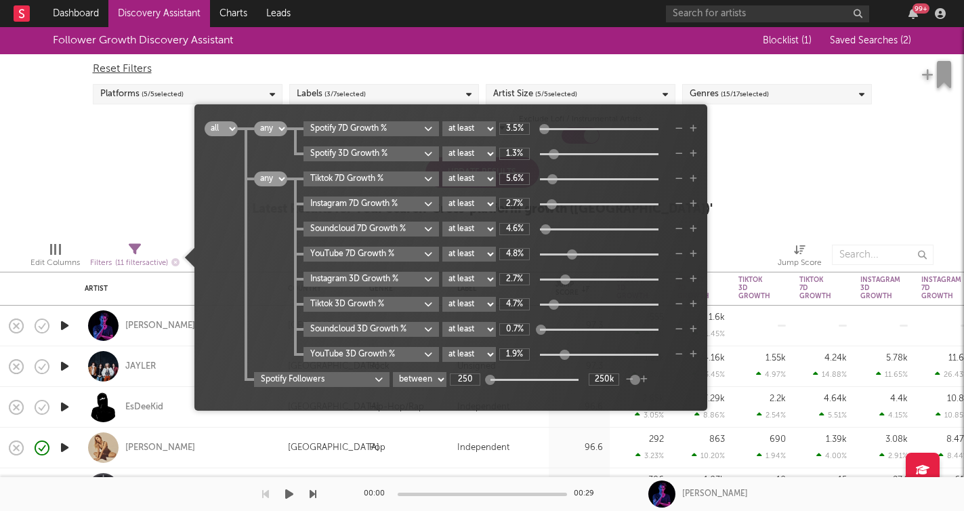
click at [377, 376] on body "Dashboard Discovery Assistant Charts Leads 99 + Notifications Settings Mark all…" at bounding box center [482, 255] width 964 height 511
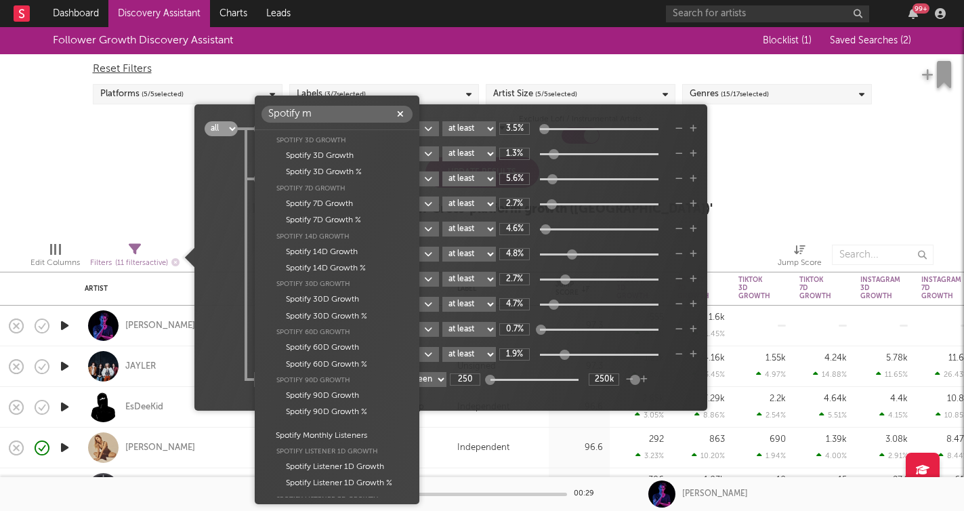
scroll to position [0, 0]
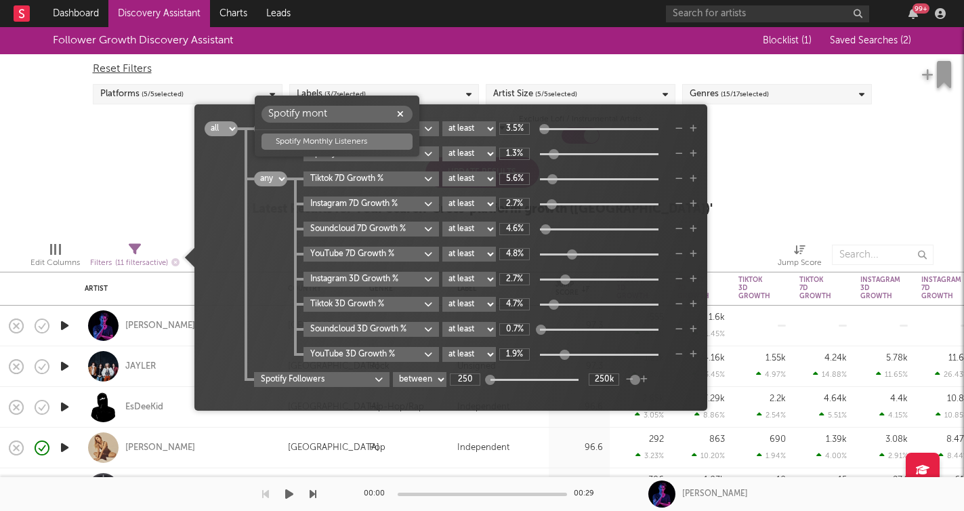
type input "Spotify mont"
click at [331, 143] on div "Spotify Monthly Listeners" at bounding box center [336, 141] width 151 height 16
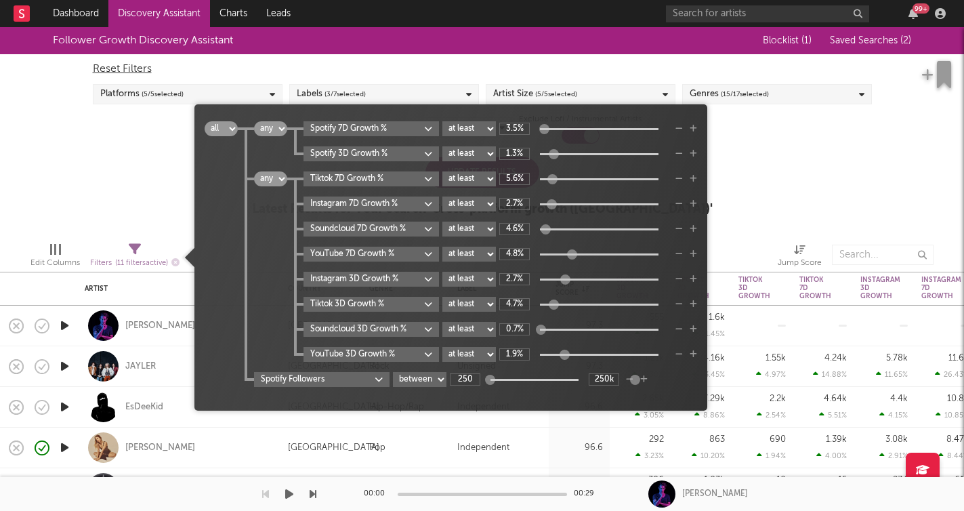
type input "423"
type input "152k"
select select "max"
click at [469, 379] on input "198" at bounding box center [465, 379] width 30 height 12
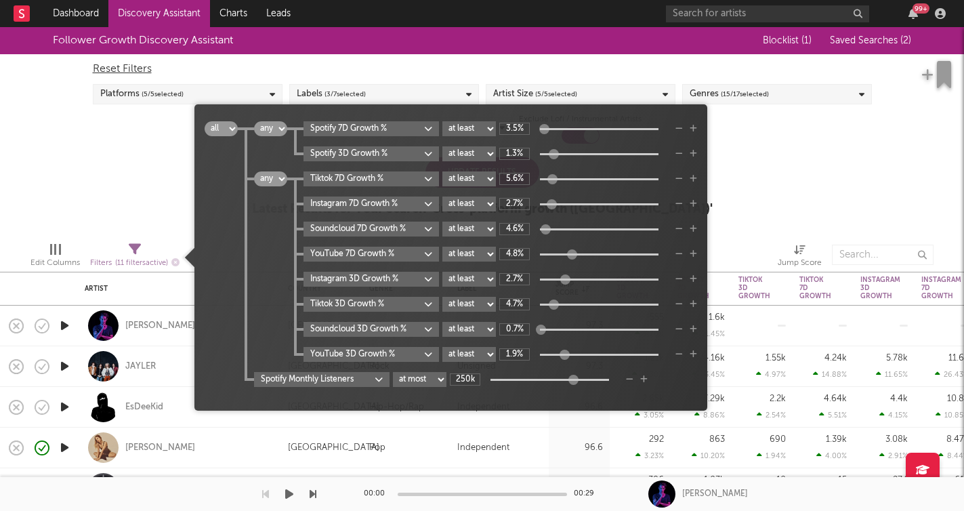
click at [669, 378] on div "Spotify Monthly Listeners at least at most between 250k" at bounding box center [475, 379] width 443 height 15
type input "907k"
drag, startPoint x: 573, startPoint y: 382, endPoint x: 588, endPoint y: 387, distance: 15.6
click at [588, 387] on div "all any all any Spotify 7D Growth % at least at most between 3.5% Spotify 3D Gr…" at bounding box center [451, 262] width 492 height 282
select select "between"
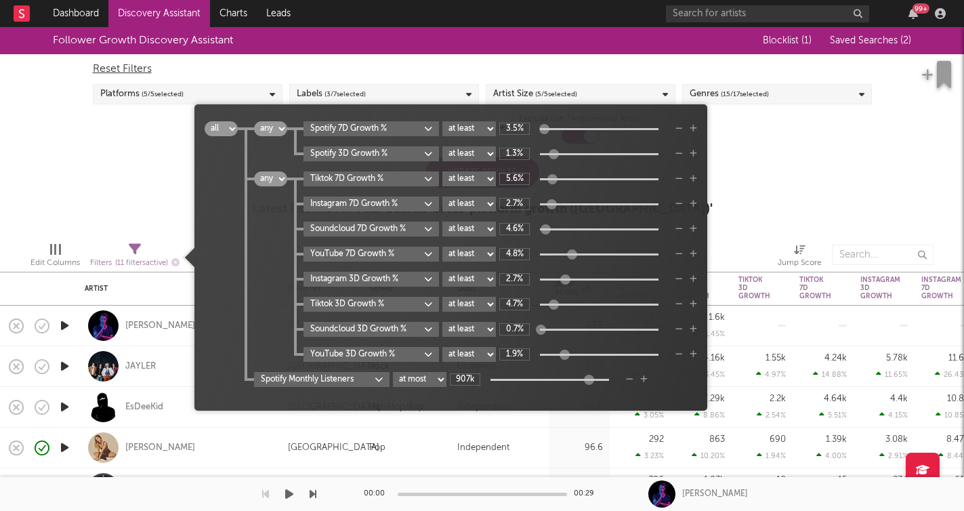
type input "198"
select select "max"
click at [477, 379] on input "198" at bounding box center [465, 379] width 30 height 12
type input "250k"
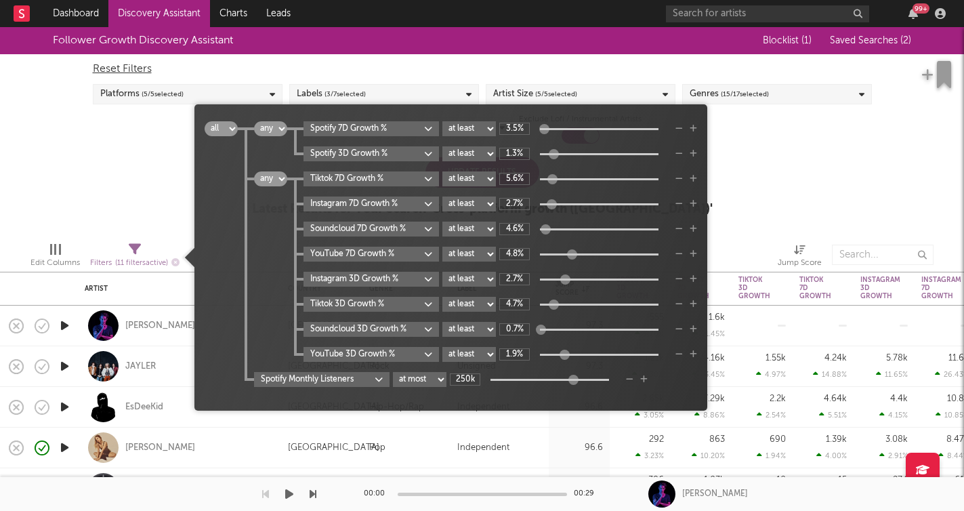
click at [696, 367] on div "all any Spotify 7D Growth % at least at most between 3.5% Spotify 3D Growth % a…" at bounding box center [467, 253] width 459 height 265
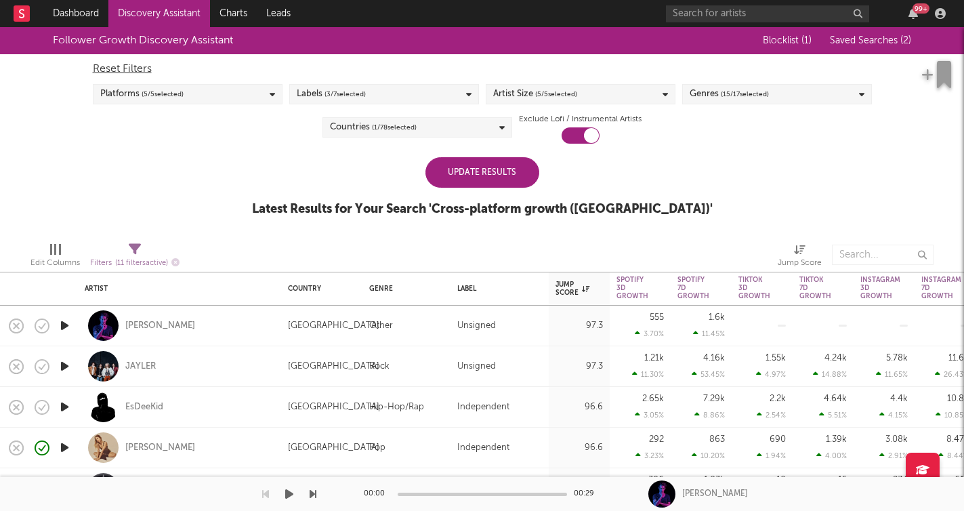
click at [811, 205] on div "Follower Growth Discovery Assistant Blocklist ( 1 ) Saved Searches ( 2 ) Reset …" at bounding box center [482, 129] width 964 height 204
click at [498, 169] on div "Update Results" at bounding box center [482, 172] width 114 height 30
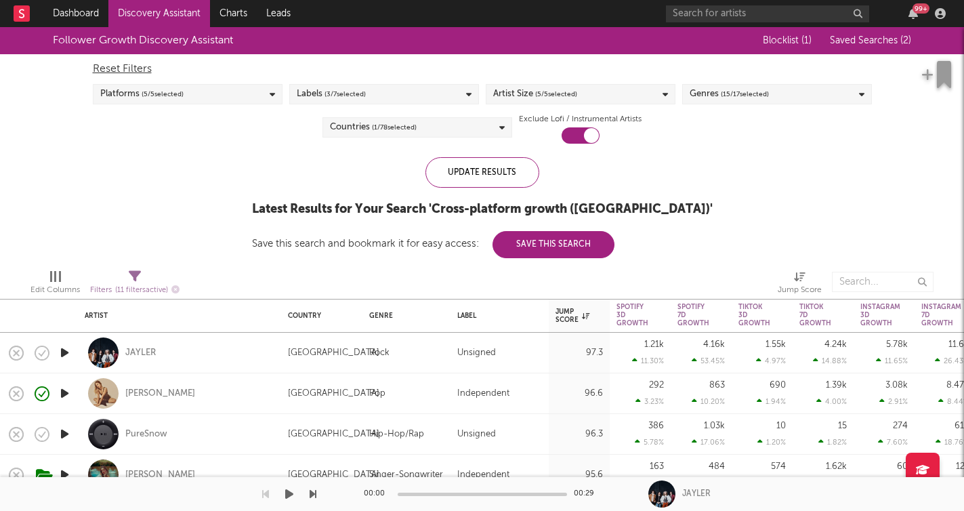
click at [756, 97] on span "( 15 / 17 selected)" at bounding box center [745, 94] width 48 height 16
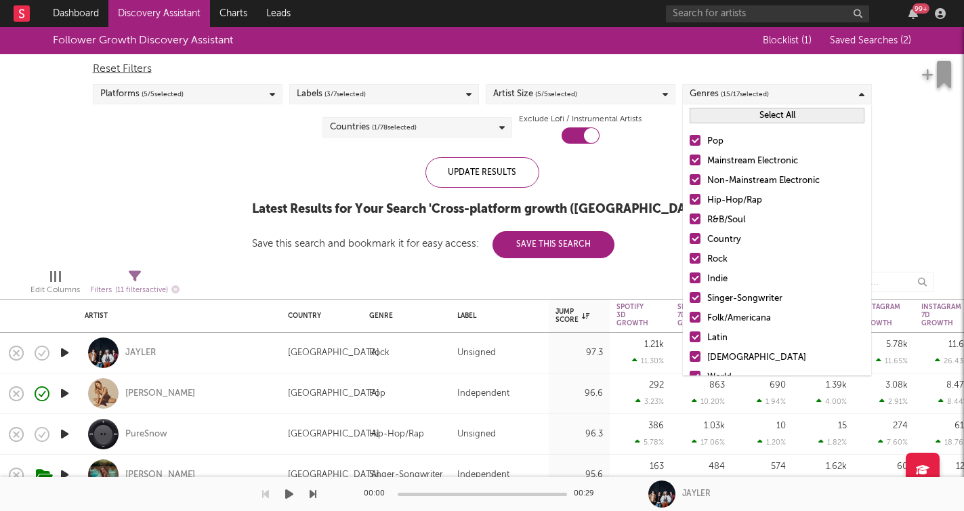
click at [925, 151] on div "Follower Growth Discovery Assistant Blocklist ( 1 ) Saved Searches ( 2 ) Reset …" at bounding box center [482, 142] width 964 height 231
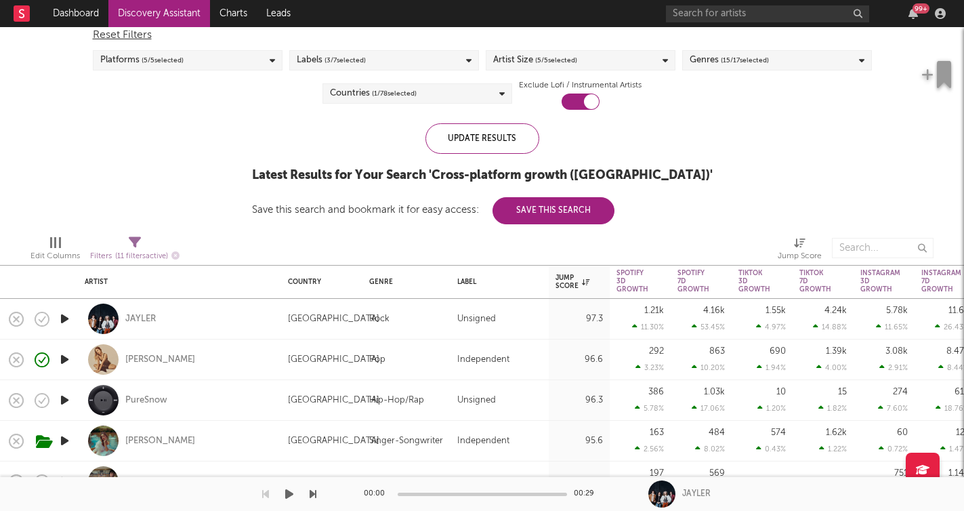
click at [780, 64] on div "Genres ( 15 / 17 selected)" at bounding box center [777, 60] width 190 height 20
click at [910, 146] on div "Follower Growth Discovery Assistant Blocklist ( 1 ) Saved Searches ( 2 ) Reset …" at bounding box center [482, 108] width 964 height 231
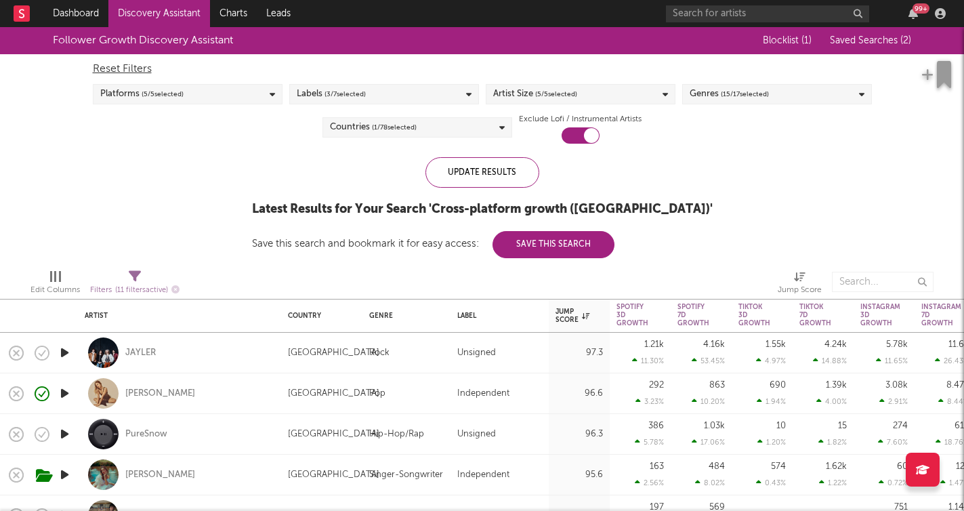
click at [62, 351] on icon "button" at bounding box center [65, 352] width 14 height 17
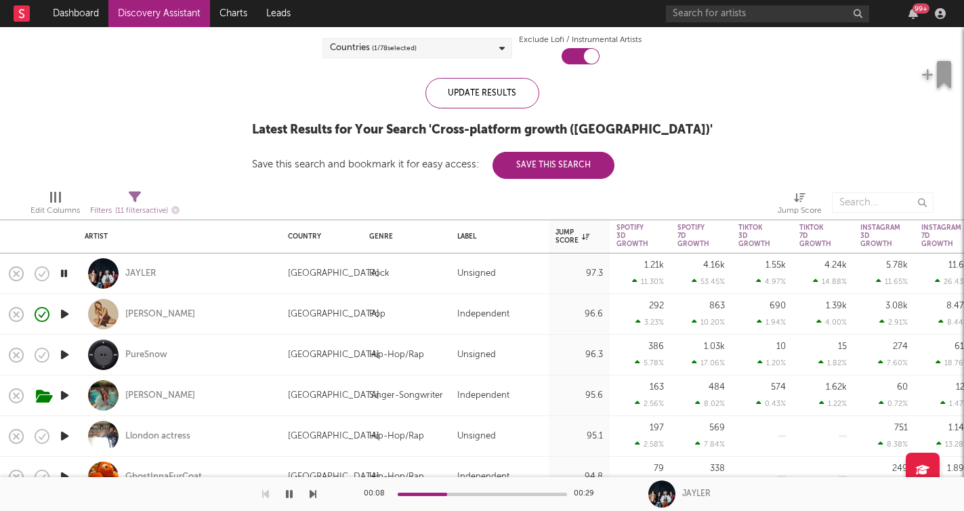
click at [313, 494] on icon "button" at bounding box center [312, 493] width 7 height 11
click at [68, 358] on icon "button" at bounding box center [65, 354] width 14 height 17
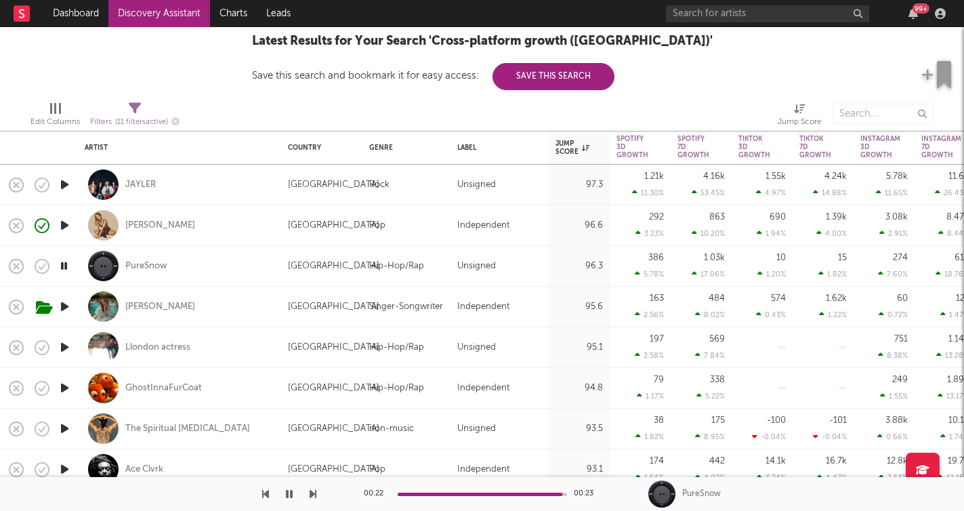
click at [318, 493] on div "00:22 00:23 PureSnow" at bounding box center [482, 494] width 964 height 34
click at [309, 493] on icon "button" at bounding box center [312, 493] width 7 height 11
click at [312, 496] on icon "button" at bounding box center [312, 493] width 7 height 11
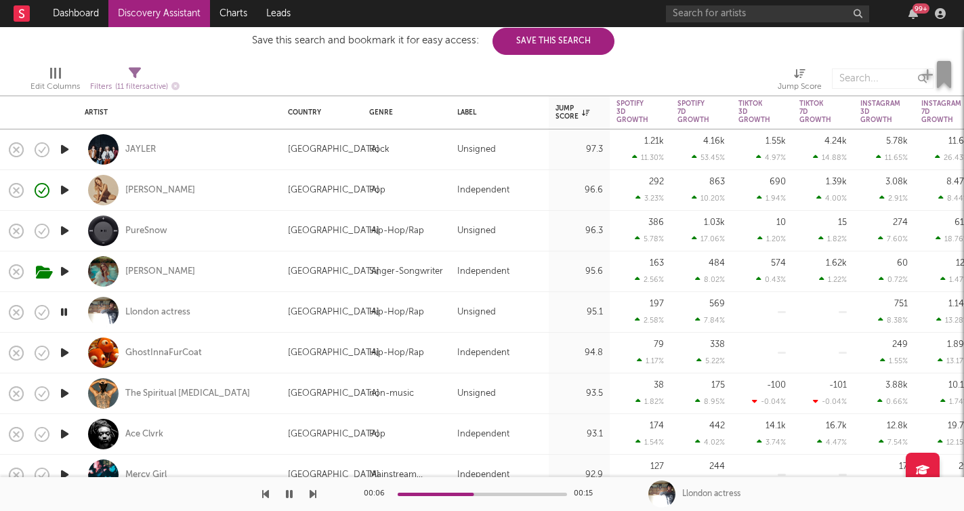
click at [311, 494] on icon "button" at bounding box center [312, 493] width 7 height 11
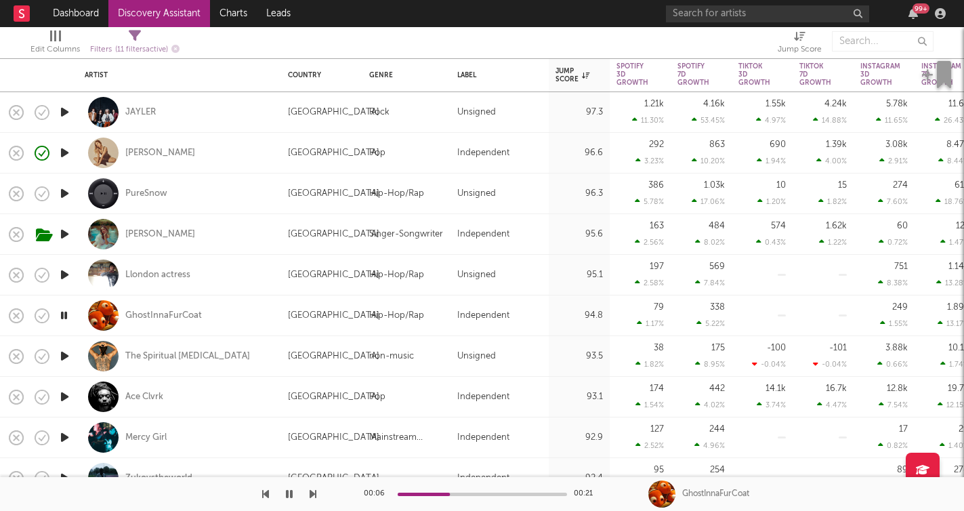
click at [313, 494] on icon "button" at bounding box center [312, 493] width 7 height 11
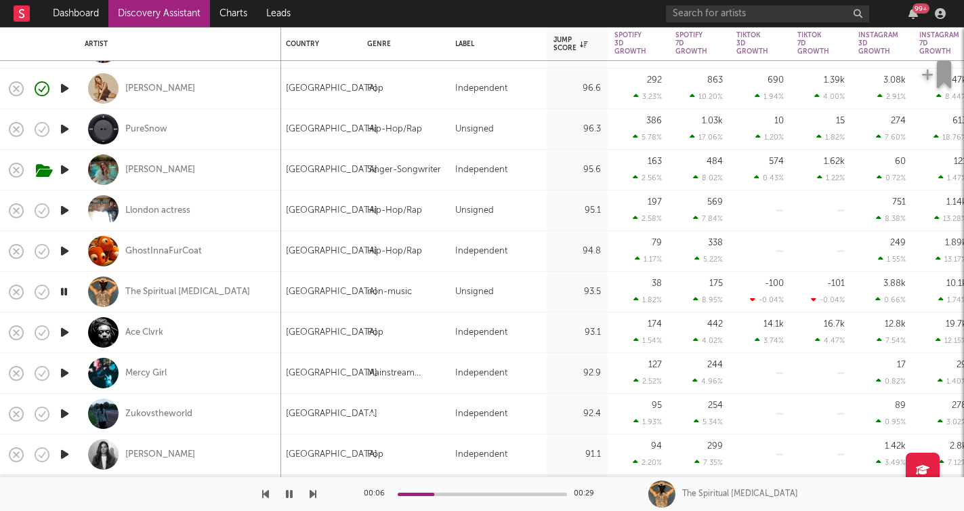
click at [312, 492] on icon "button" at bounding box center [312, 493] width 7 height 11
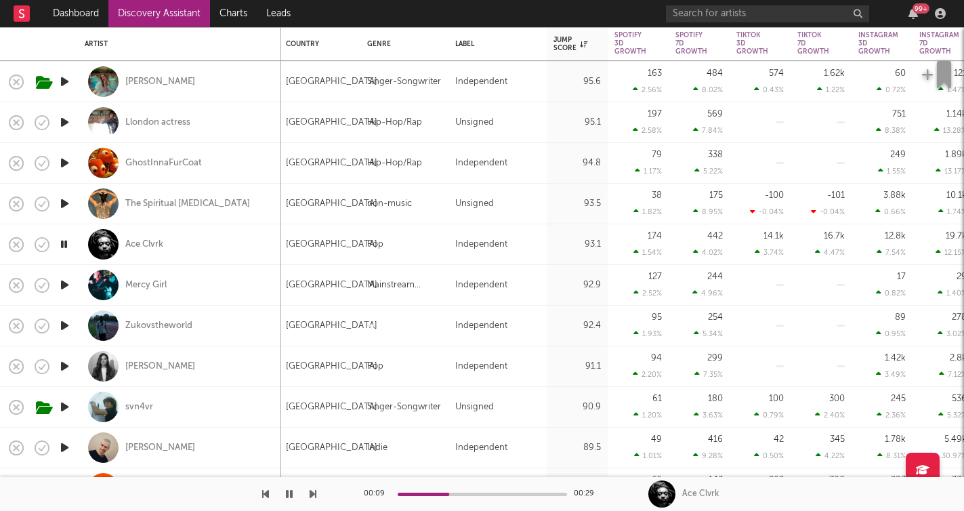
click at [311, 495] on icon "button" at bounding box center [312, 493] width 7 height 11
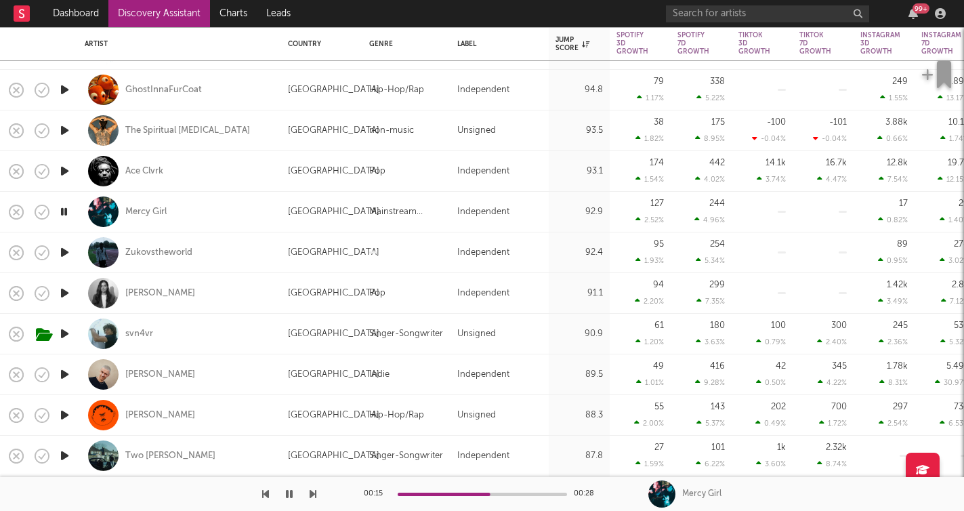
click at [314, 498] on icon "button" at bounding box center [312, 493] width 7 height 11
click at [312, 493] on icon "button" at bounding box center [312, 493] width 7 height 11
click at [314, 493] on icon "button" at bounding box center [312, 493] width 7 height 11
click at [313, 491] on icon "button" at bounding box center [312, 493] width 7 height 11
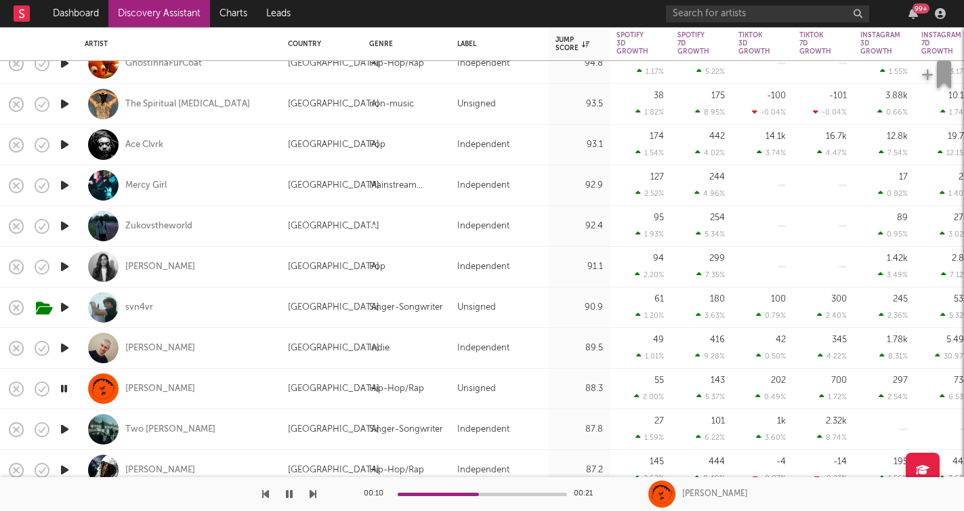
click at [312, 495] on icon "button" at bounding box center [312, 493] width 7 height 11
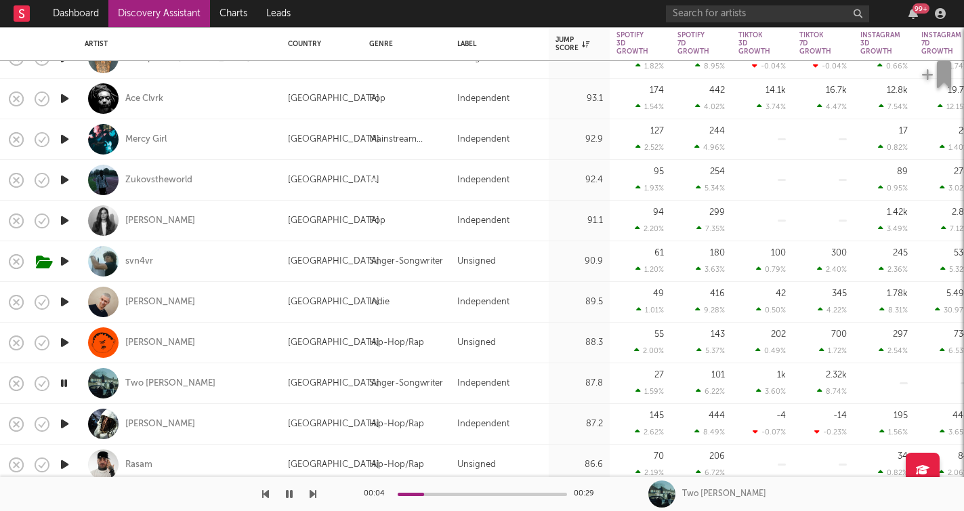
click at [315, 492] on icon "button" at bounding box center [312, 493] width 7 height 11
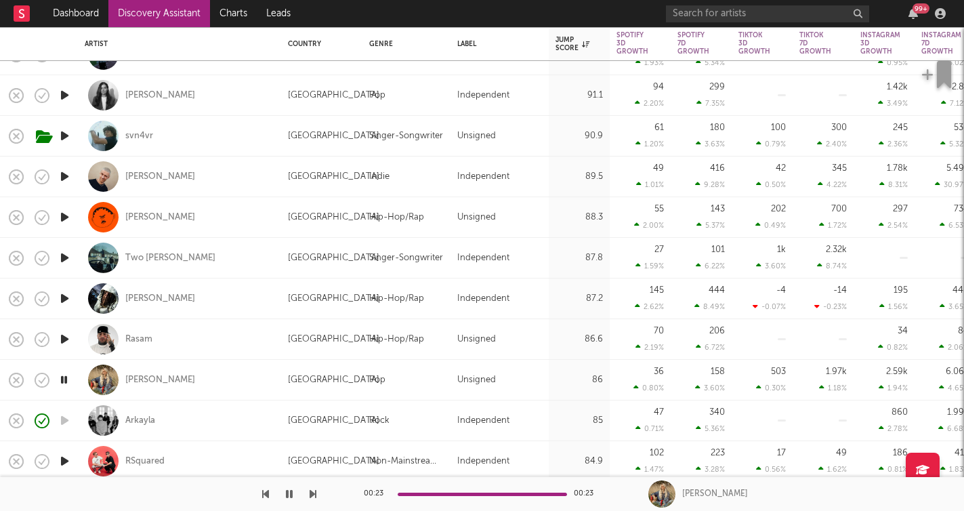
click at [313, 494] on icon "button" at bounding box center [312, 493] width 7 height 11
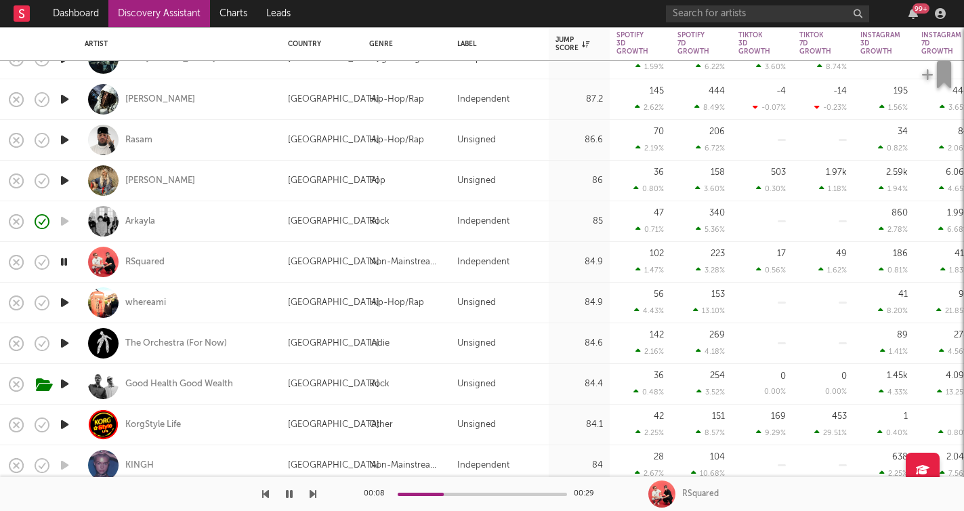
click at [269, 488] on div at bounding box center [158, 494] width 316 height 34
click at [311, 492] on icon "button" at bounding box center [312, 493] width 7 height 11
click at [312, 492] on icon "button" at bounding box center [312, 493] width 7 height 11
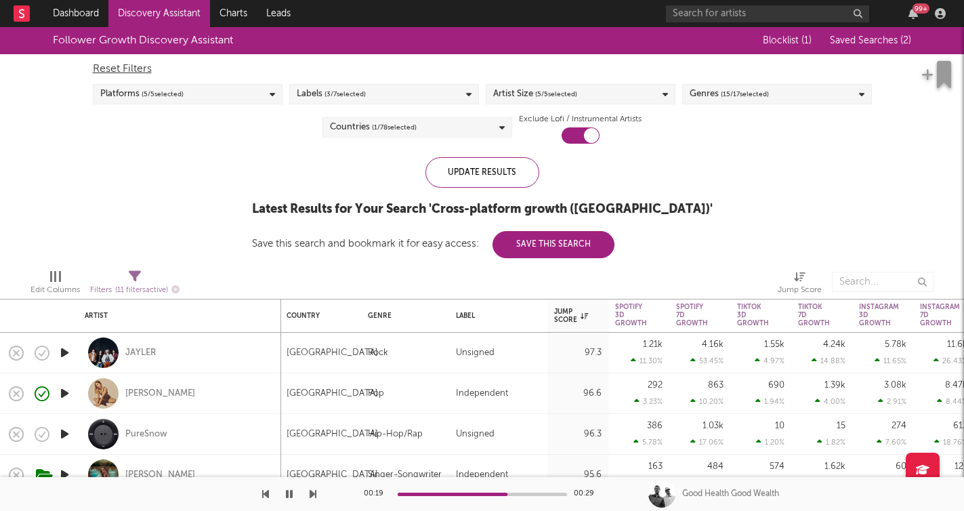
click at [130, 278] on icon at bounding box center [135, 276] width 12 height 12
select select "or"
select select "max"
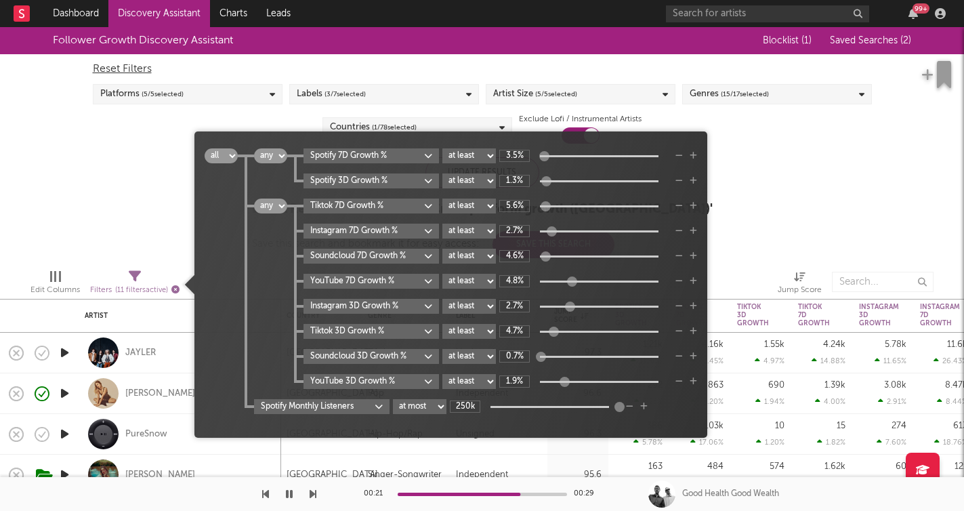
click at [174, 289] on icon "button" at bounding box center [175, 289] width 8 height 8
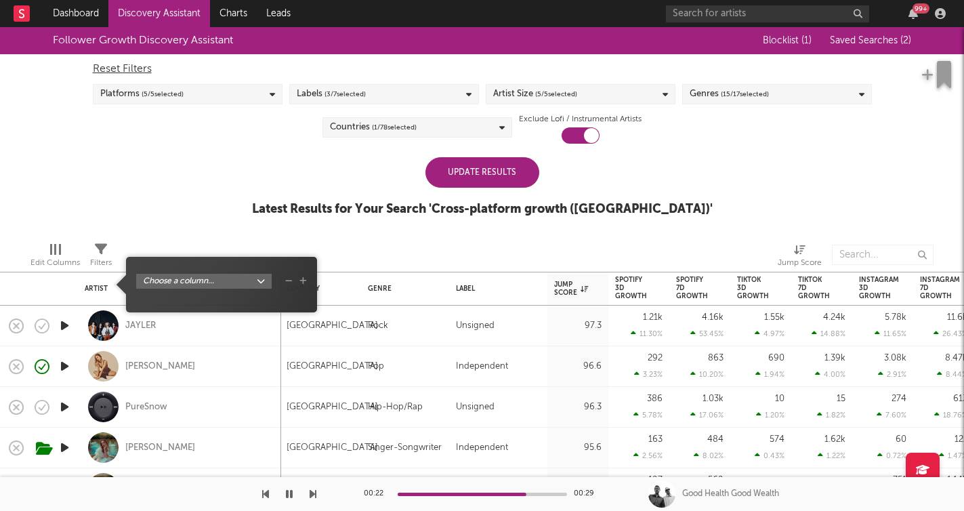
click at [105, 253] on icon at bounding box center [101, 249] width 12 height 12
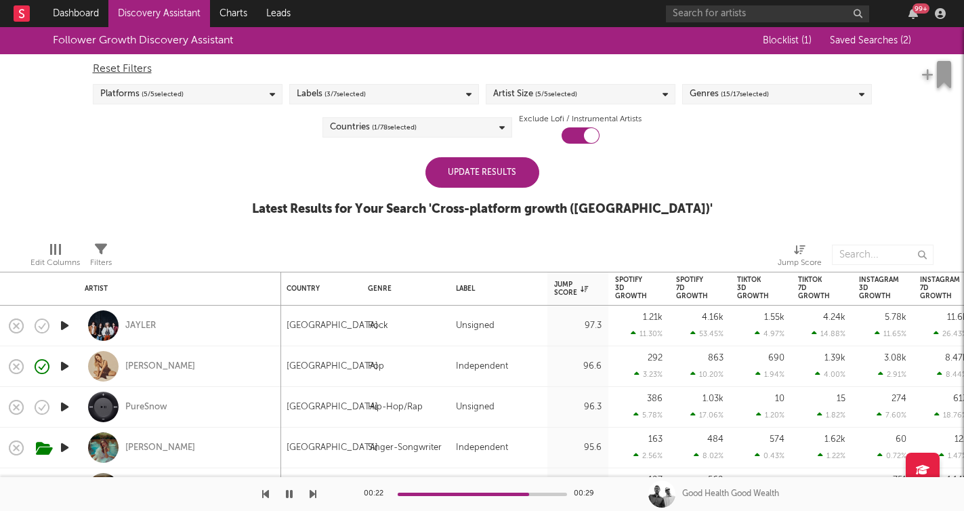
click at [105, 253] on icon at bounding box center [101, 249] width 12 height 12
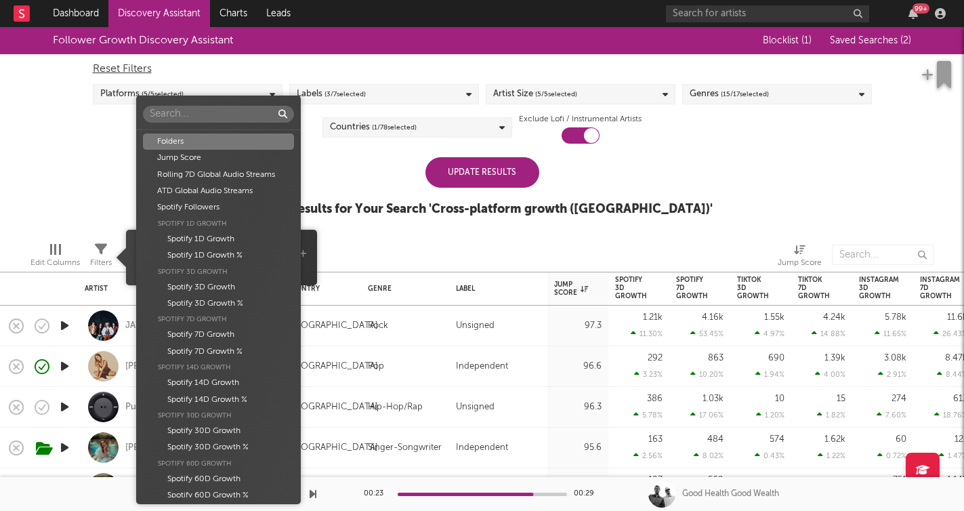
click at [172, 258] on body "Dashboard Discovery Assistant Charts Leads 99 + Notifications Settings Mark all…" at bounding box center [482, 255] width 964 height 511
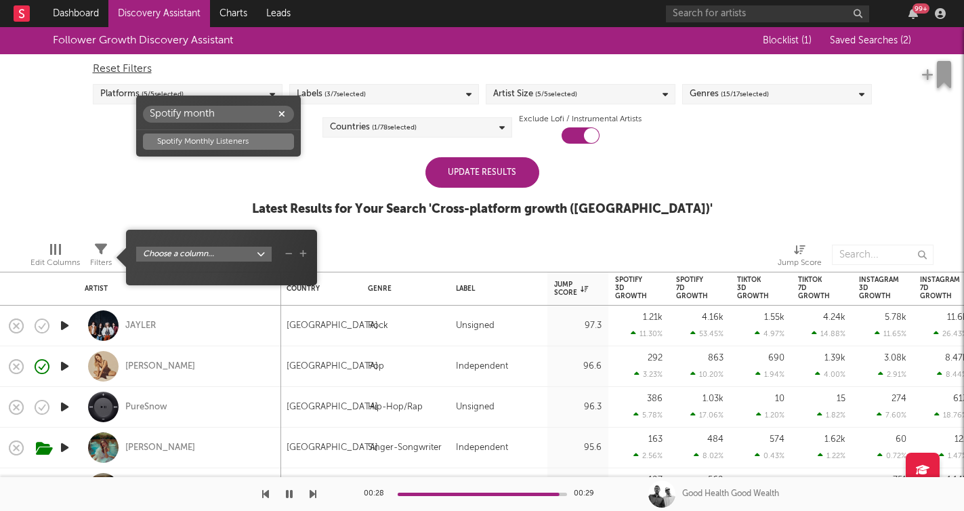
type input "Spotify month"
click at [221, 138] on div "Spotify Monthly Listeners" at bounding box center [218, 141] width 151 height 16
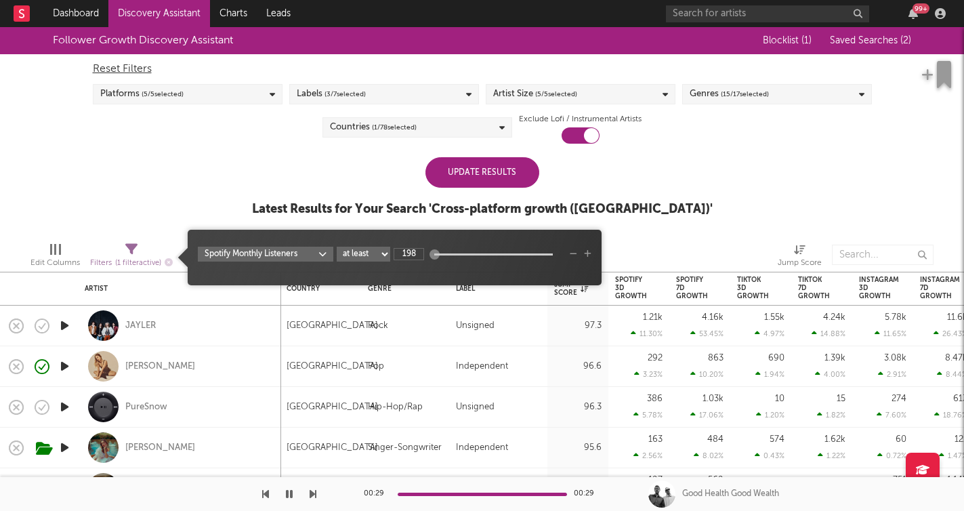
select select "max"
click at [411, 256] on input "198" at bounding box center [408, 254] width 30 height 12
type input "500k"
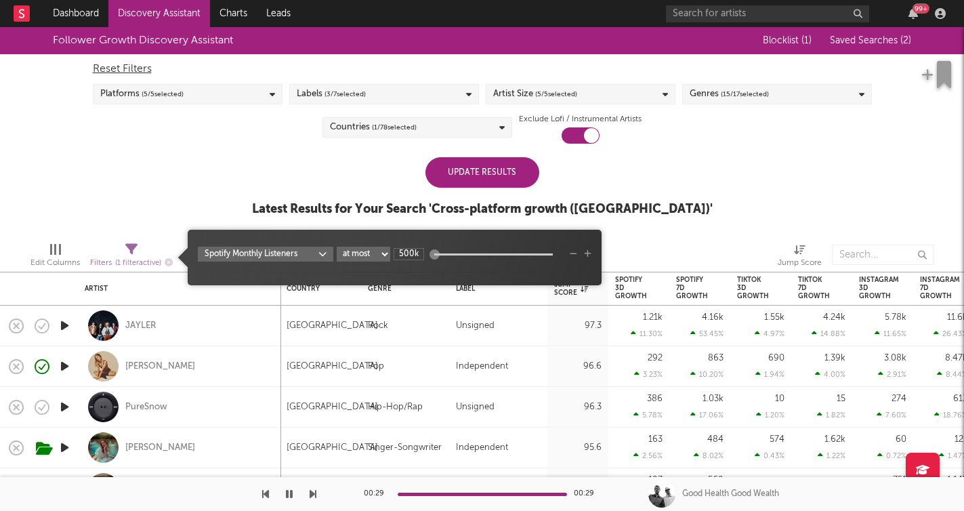
click at [681, 241] on div at bounding box center [627, 255] width 282 height 34
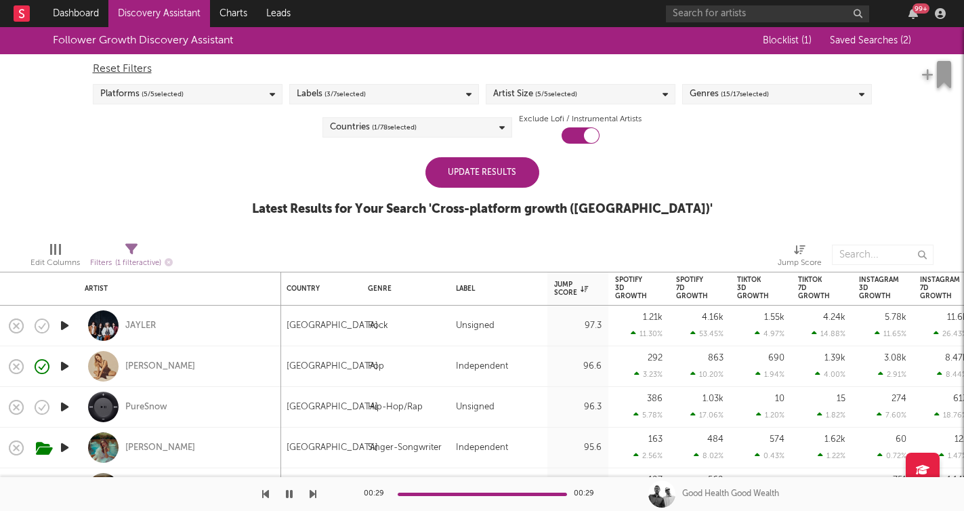
click at [501, 178] on div "Update Results" at bounding box center [482, 172] width 114 height 30
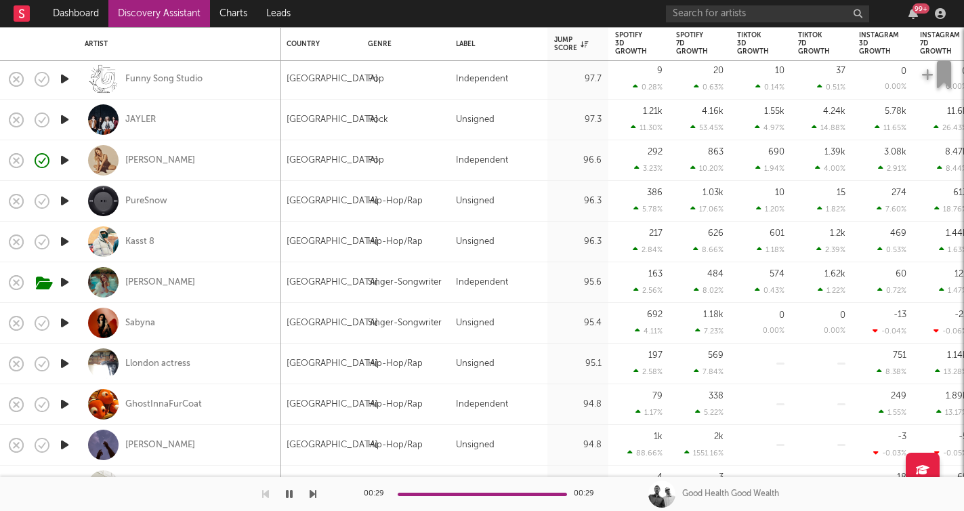
click at [71, 81] on icon "button" at bounding box center [65, 78] width 14 height 17
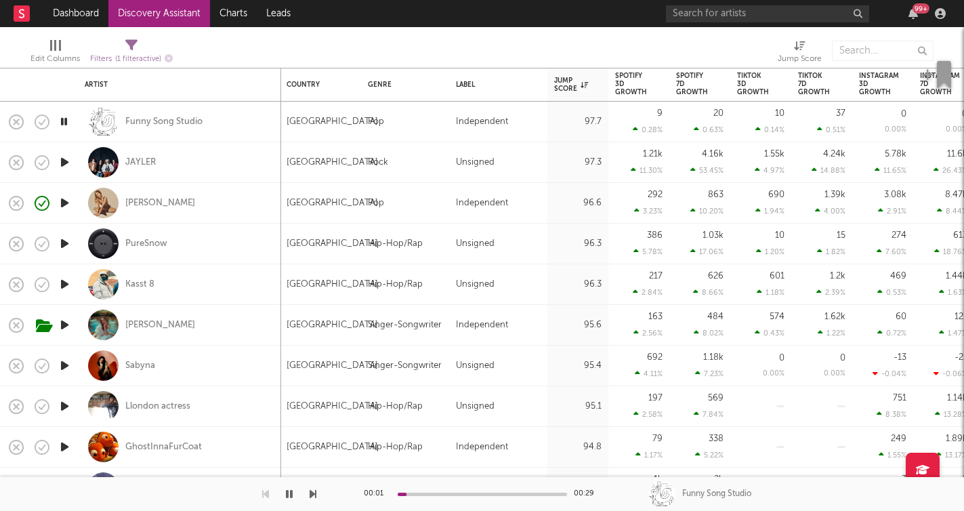
click at [67, 121] on icon "button" at bounding box center [64, 121] width 13 height 17
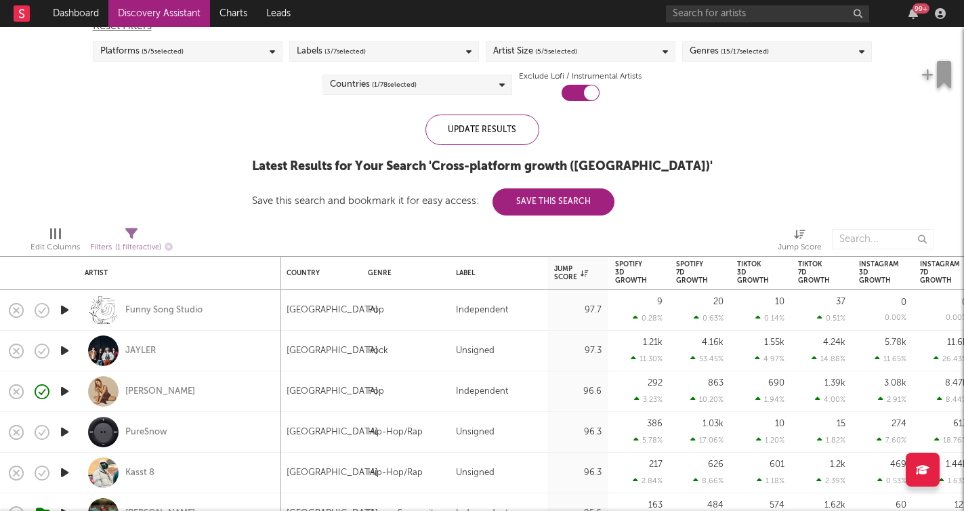
click at [136, 242] on div "Filters ( 1 filter active)" at bounding box center [131, 247] width 83 height 17
select select "max"
click at [161, 184] on div "Follower Growth Discovery Assistant Blocklist ( 1 ) Saved Searches ( 2 ) Reset …" at bounding box center [482, 99] width 964 height 231
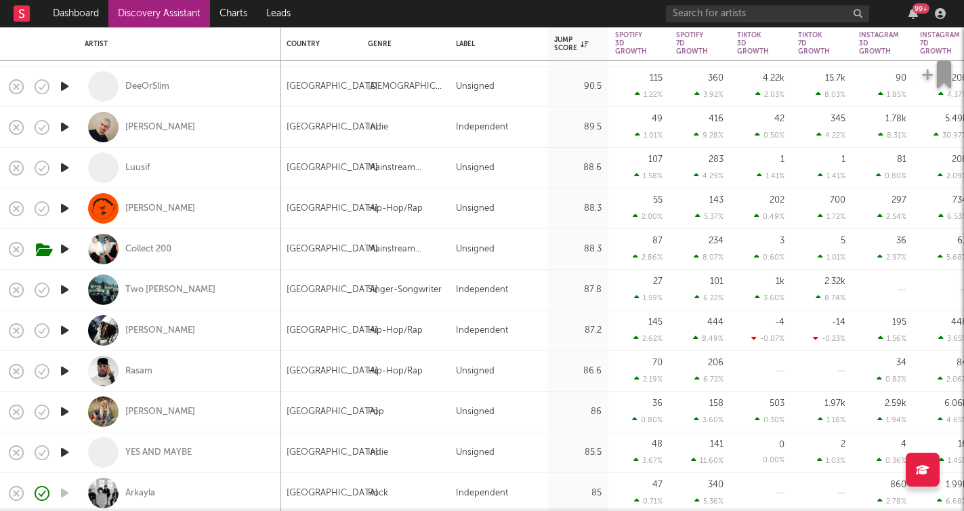
click at [62, 247] on icon "button" at bounding box center [65, 248] width 14 height 17
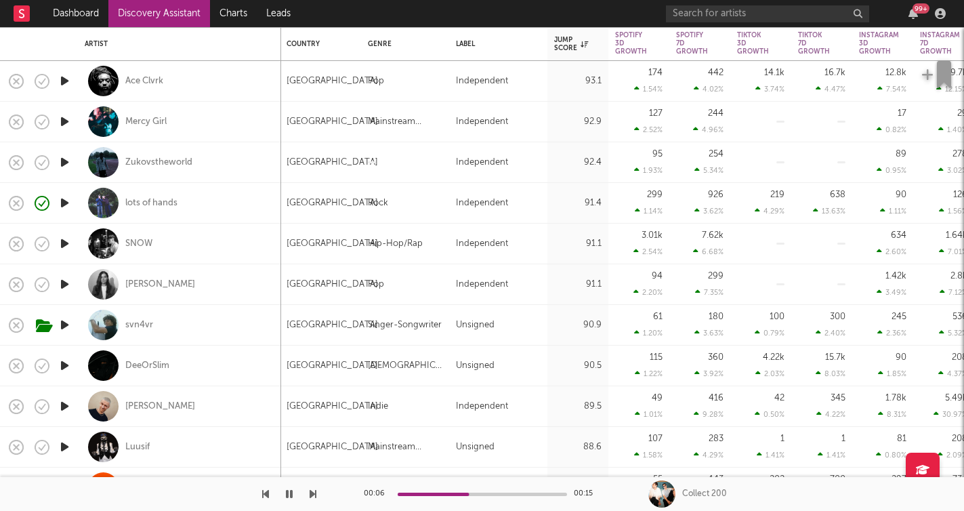
click at [68, 211] on icon "button" at bounding box center [65, 202] width 14 height 17
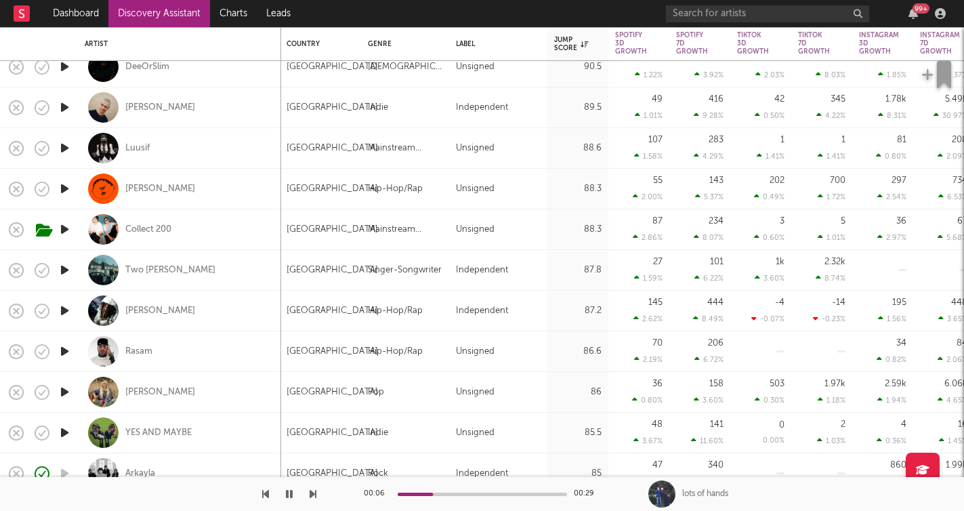
click at [65, 273] on icon "button" at bounding box center [65, 269] width 14 height 17
click at [314, 494] on icon "button" at bounding box center [312, 493] width 7 height 11
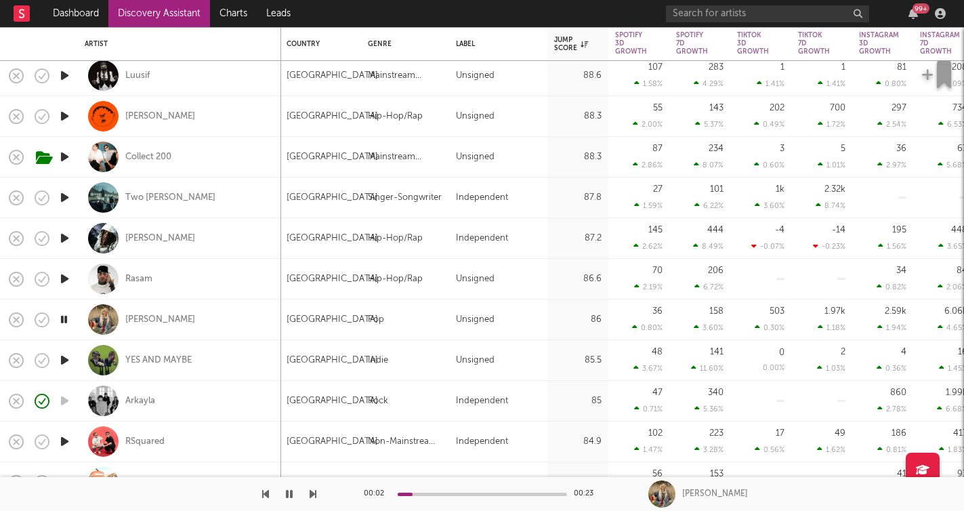
click at [312, 494] on icon "button" at bounding box center [312, 493] width 7 height 11
click at [314, 494] on icon "button" at bounding box center [312, 493] width 7 height 11
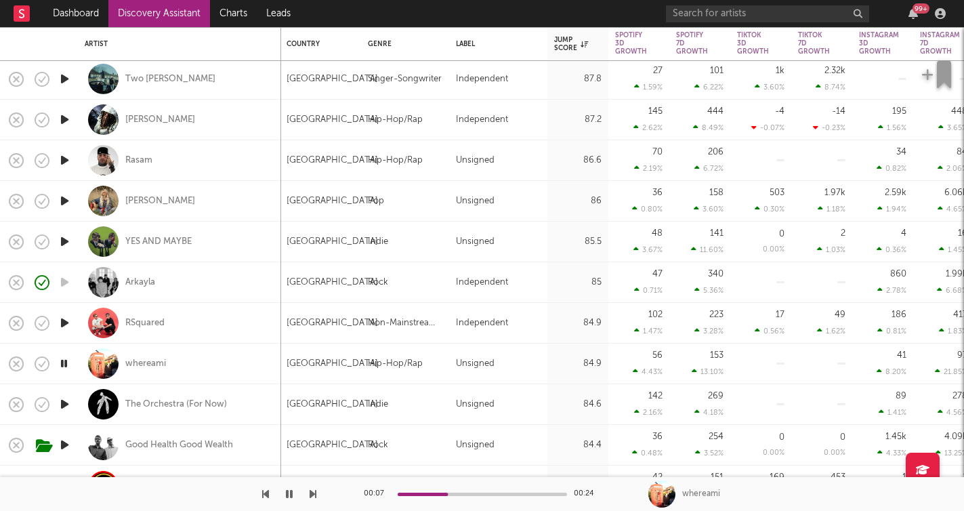
click at [314, 494] on icon "button" at bounding box center [312, 493] width 7 height 11
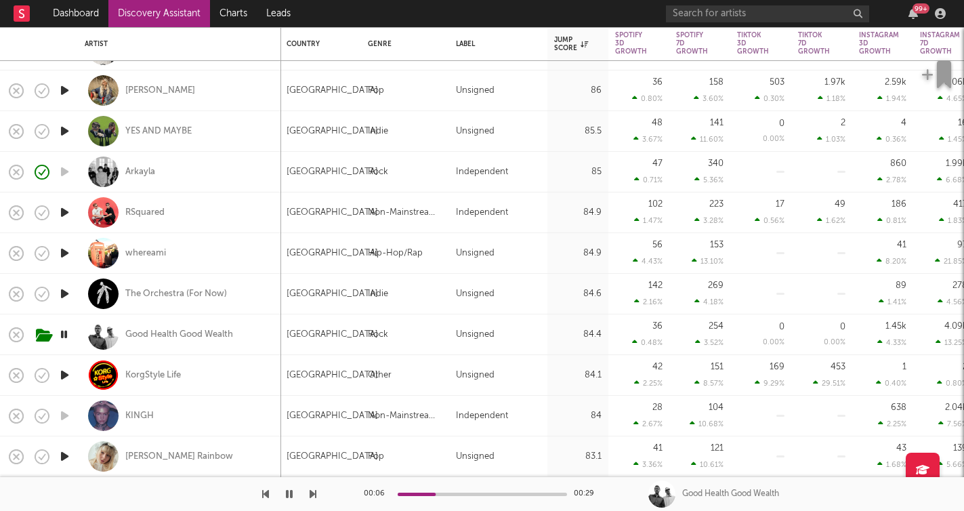
click at [313, 496] on icon "button" at bounding box center [312, 493] width 7 height 11
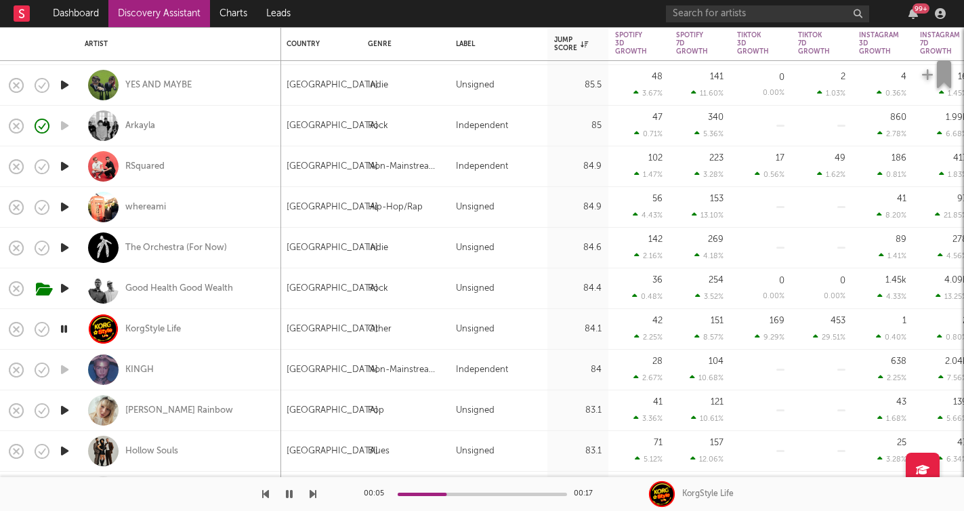
click at [312, 497] on icon "button" at bounding box center [312, 493] width 7 height 11
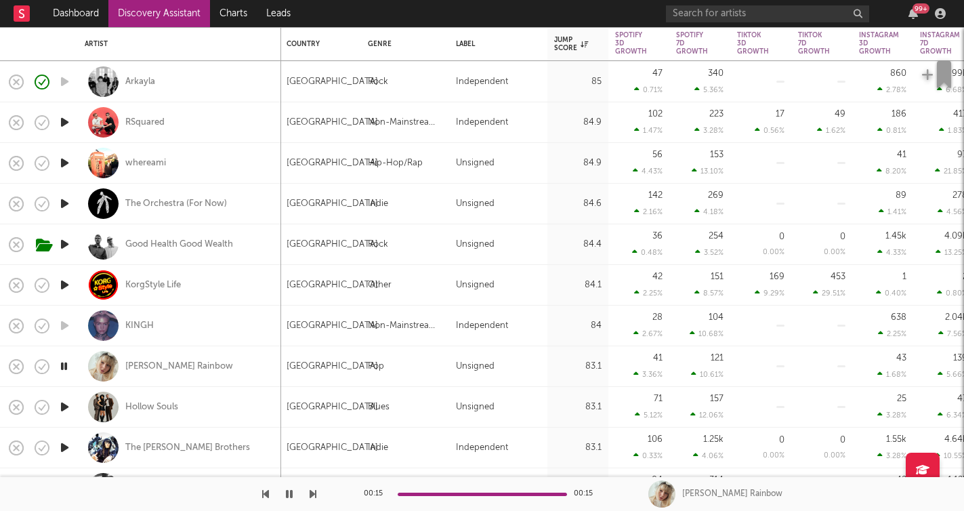
click at [66, 402] on icon "button" at bounding box center [65, 406] width 14 height 17
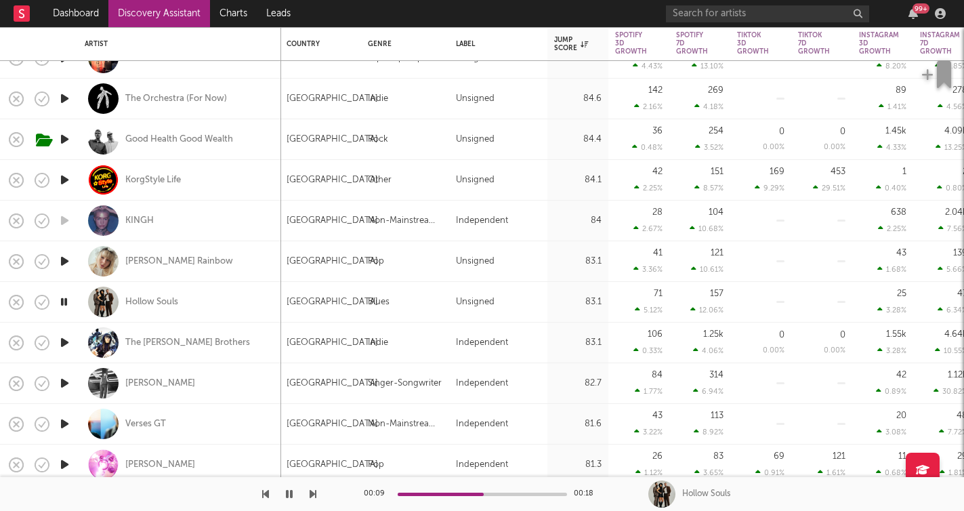
click at [309, 490] on icon "button" at bounding box center [312, 493] width 7 height 11
click at [312, 490] on icon "button" at bounding box center [312, 493] width 7 height 11
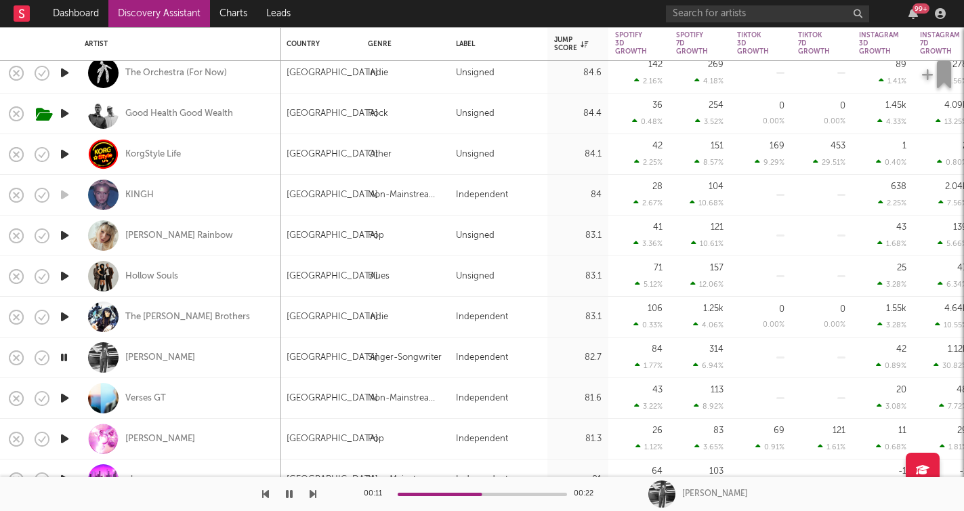
click at [315, 496] on icon "button" at bounding box center [312, 493] width 7 height 11
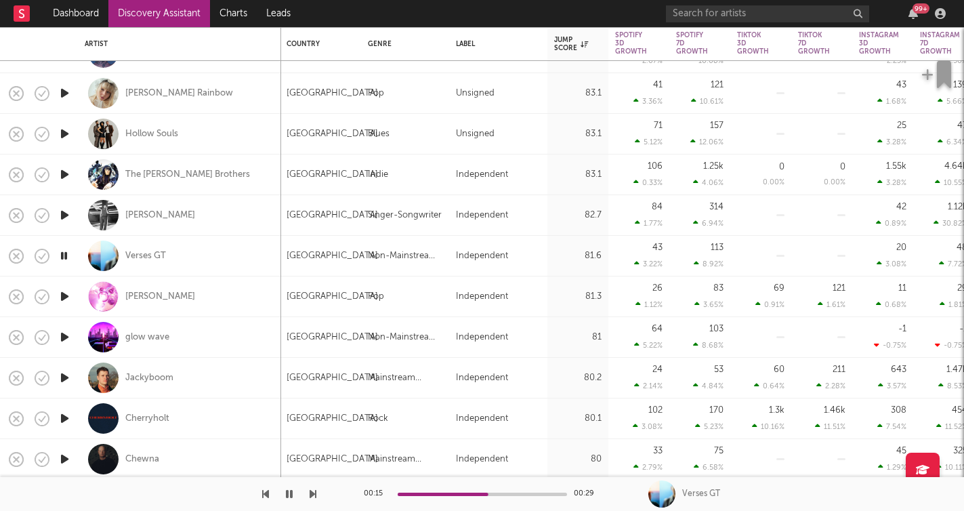
click at [316, 496] on icon "button" at bounding box center [312, 493] width 7 height 11
click at [316, 495] on icon "button" at bounding box center [312, 493] width 7 height 11
click at [315, 494] on icon "button" at bounding box center [312, 493] width 7 height 11
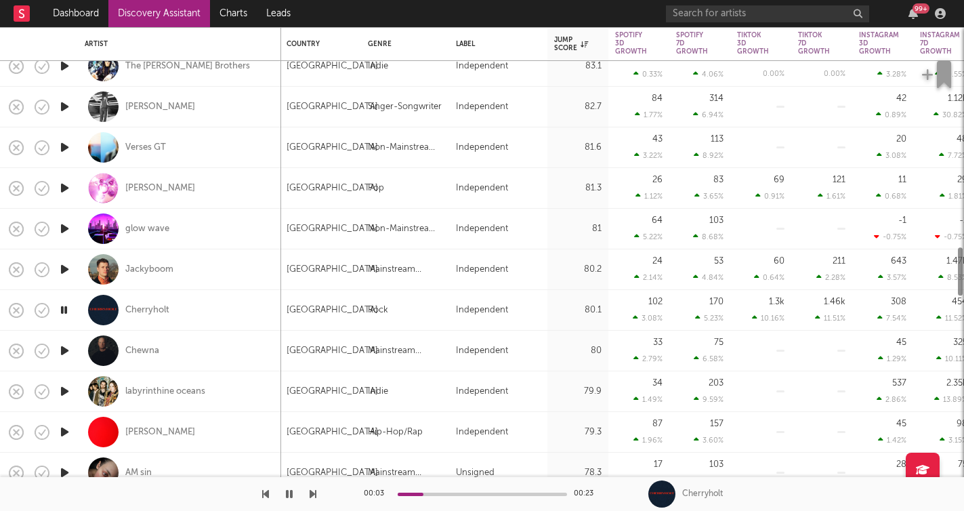
click at [316, 494] on icon "button" at bounding box center [312, 493] width 7 height 11
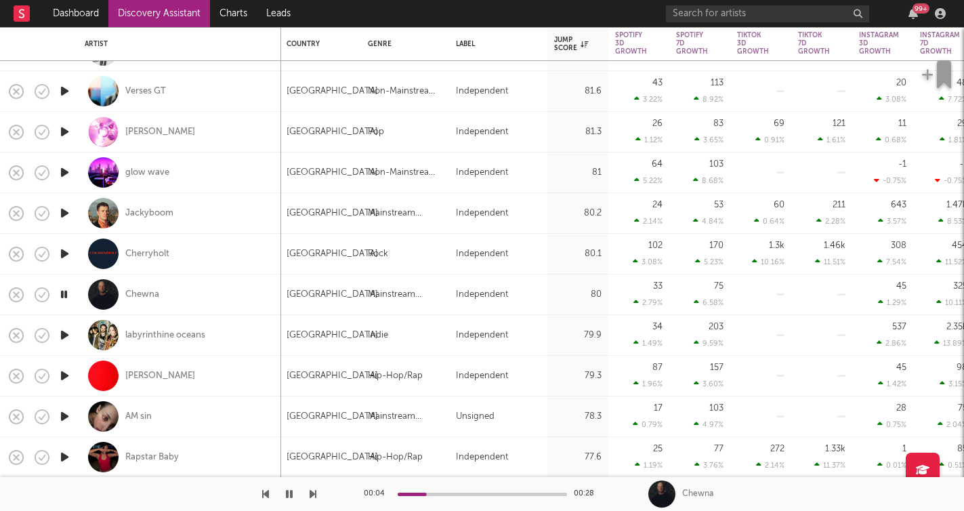
click at [311, 492] on icon "button" at bounding box center [312, 493] width 7 height 11
click at [311, 493] on icon "button" at bounding box center [312, 493] width 7 height 11
click at [312, 494] on icon "button" at bounding box center [312, 493] width 7 height 11
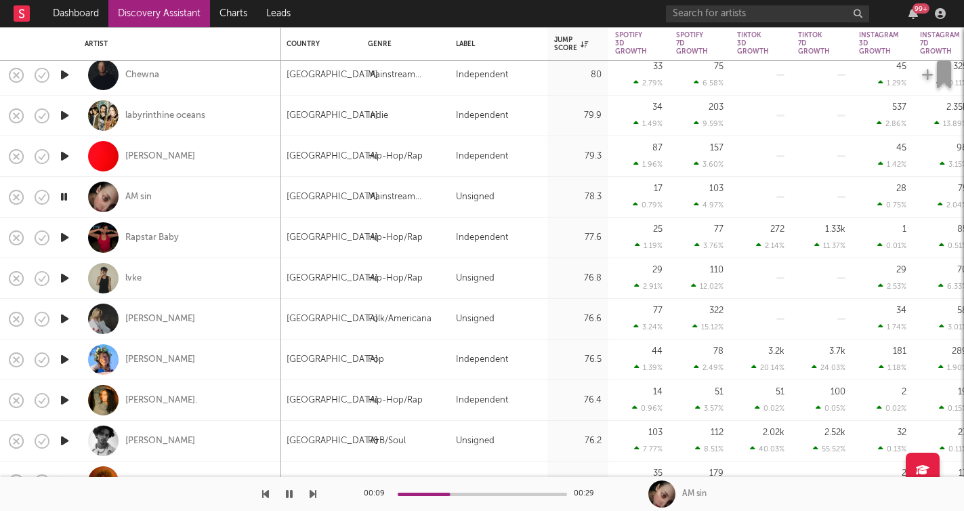
click at [314, 493] on icon "button" at bounding box center [312, 493] width 7 height 11
click at [316, 492] on div "00:03 00:29 Rapstar Baby" at bounding box center [482, 494] width 964 height 34
click at [312, 492] on icon "button" at bounding box center [312, 493] width 7 height 11
click at [291, 500] on button "button" at bounding box center [289, 494] width 14 height 34
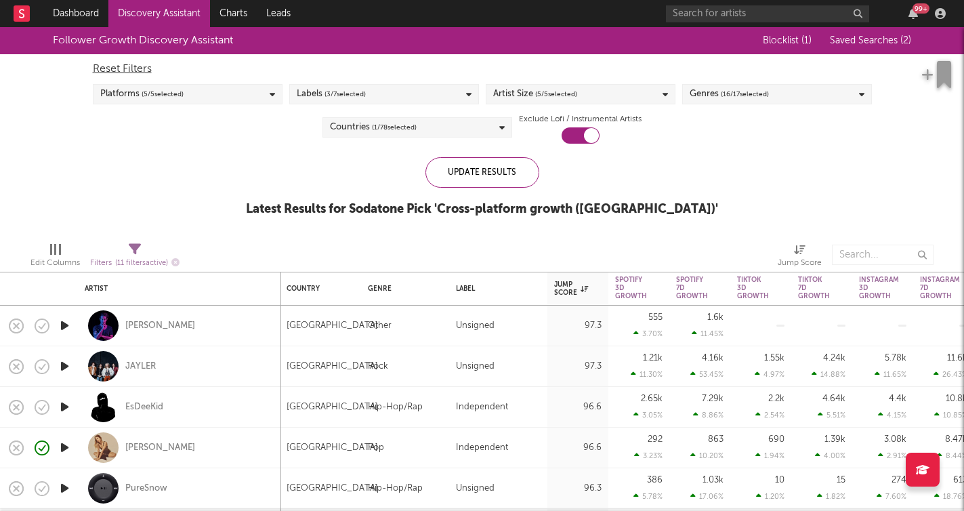
click at [821, 93] on div "Genres ( 16 / 17 selected)" at bounding box center [777, 94] width 190 height 20
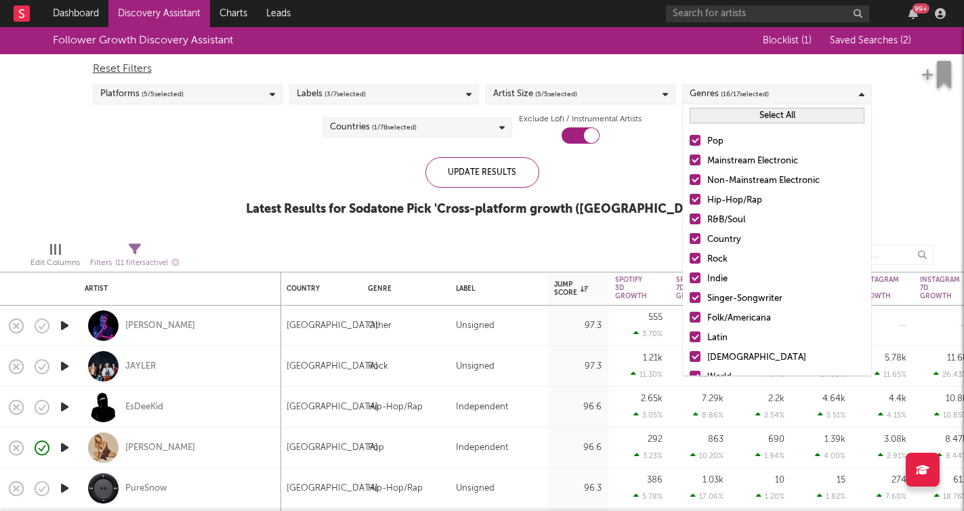
click at [738, 202] on div "Hip-Hop/Rap" at bounding box center [785, 200] width 157 height 16
click at [689, 202] on input "Hip-Hop/Rap" at bounding box center [689, 200] width 0 height 16
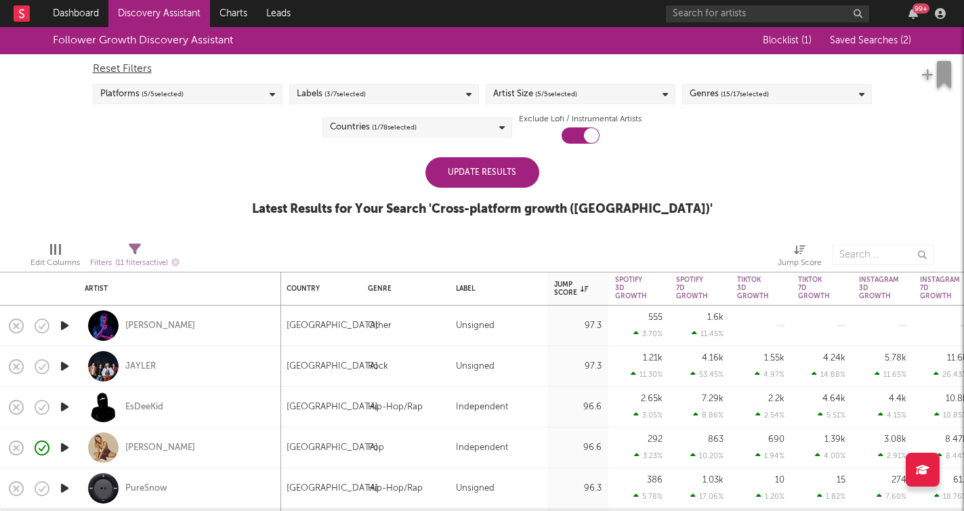
click at [672, 185] on div "Follower Growth Discovery Assistant Blocklist ( 1 ) Saved Searches ( 2 ) Reset …" at bounding box center [482, 129] width 964 height 204
click at [504, 181] on div "Update Results" at bounding box center [482, 172] width 114 height 30
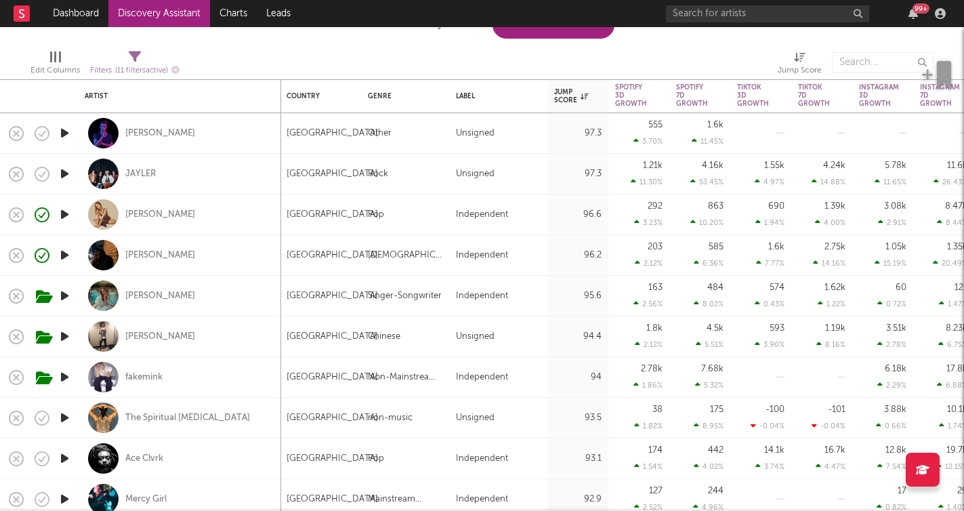
click at [66, 257] on icon "button" at bounding box center [65, 255] width 14 height 17
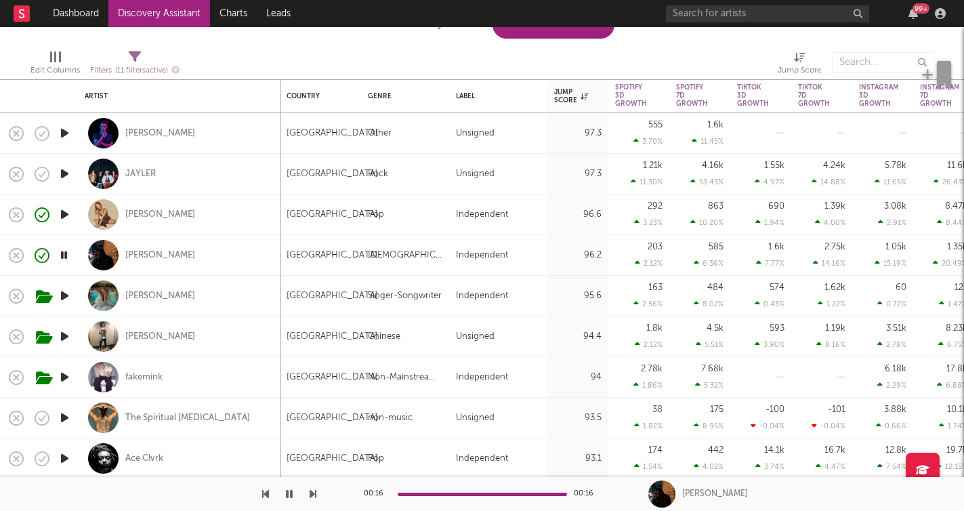
click at [314, 498] on icon "button" at bounding box center [312, 493] width 7 height 11
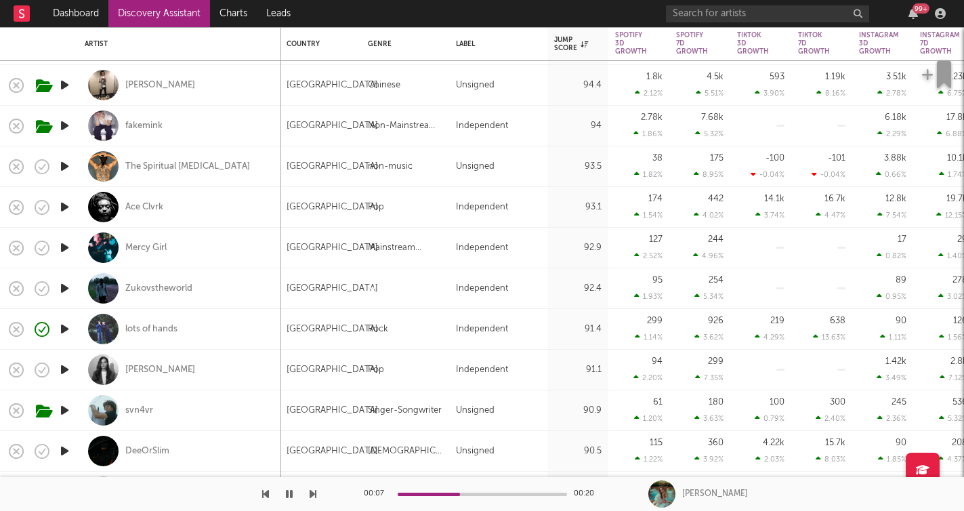
click at [66, 372] on icon "button" at bounding box center [65, 369] width 14 height 17
click at [312, 496] on icon "button" at bounding box center [312, 493] width 7 height 11
click at [314, 493] on icon "button" at bounding box center [312, 493] width 7 height 11
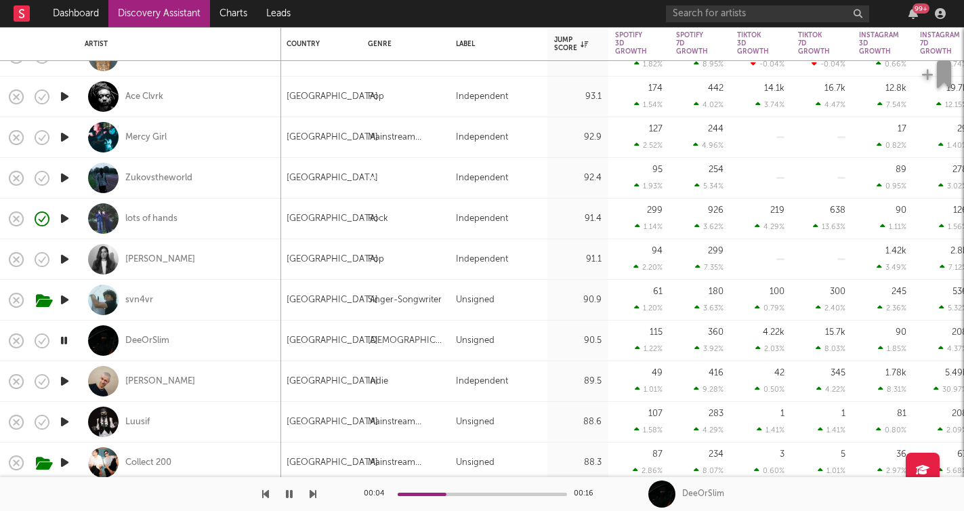
click at [294, 495] on button "button" at bounding box center [289, 494] width 14 height 34
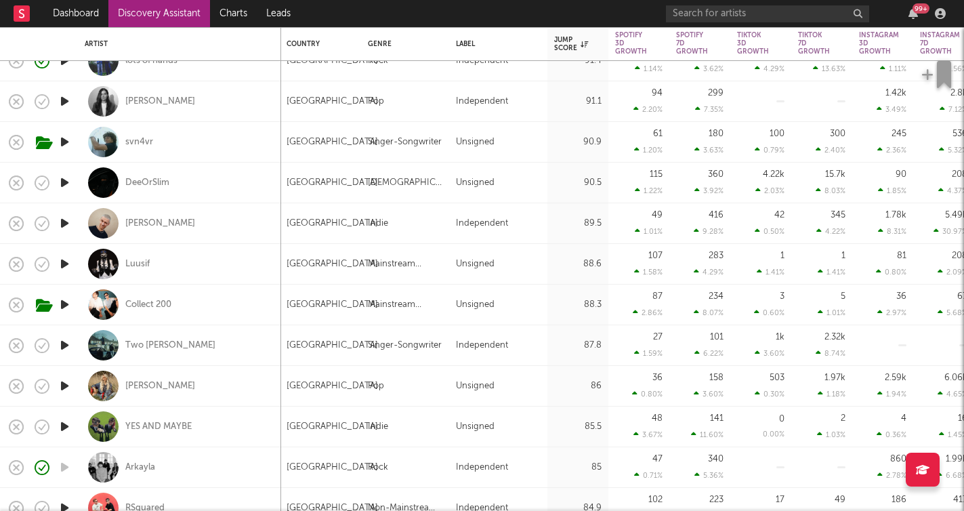
click at [70, 222] on icon "button" at bounding box center [65, 223] width 14 height 17
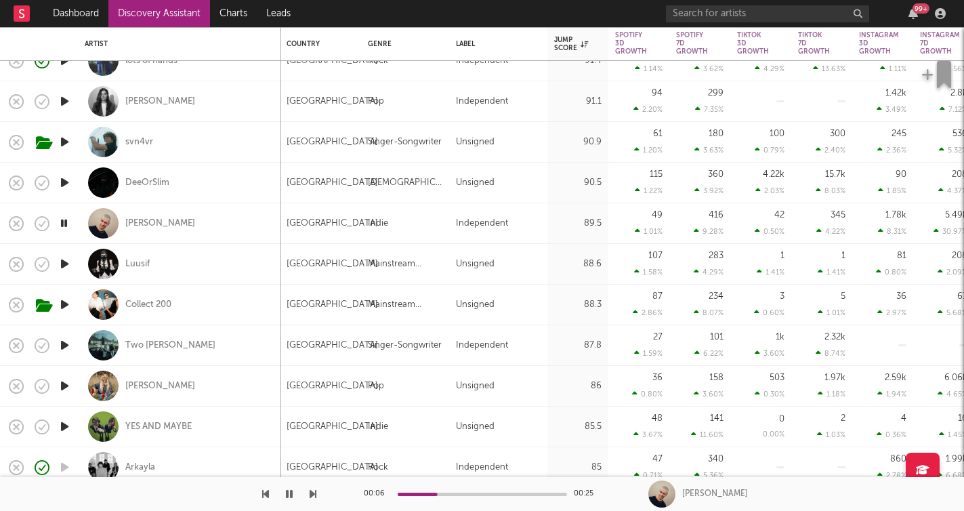
click at [314, 494] on icon "button" at bounding box center [312, 493] width 7 height 11
click at [313, 496] on icon "button" at bounding box center [312, 493] width 7 height 11
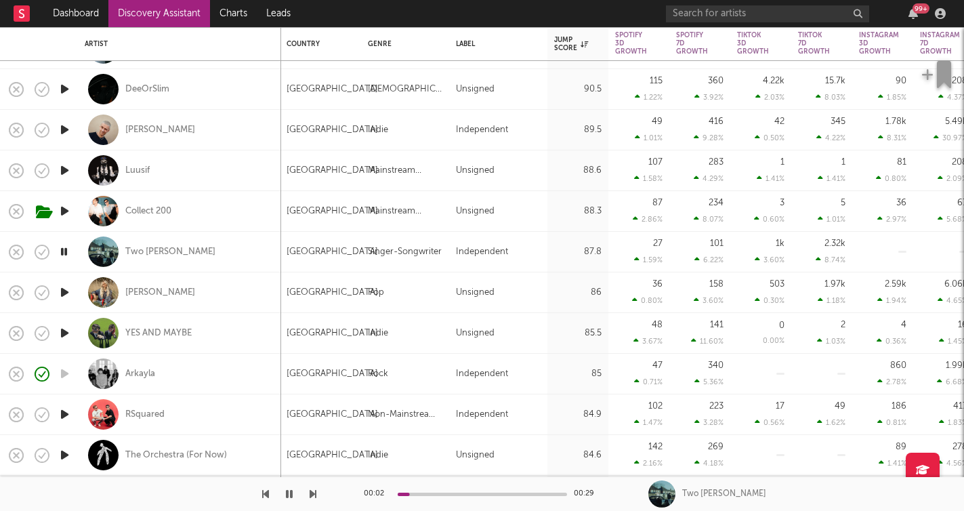
click at [314, 497] on icon "button" at bounding box center [312, 493] width 7 height 11
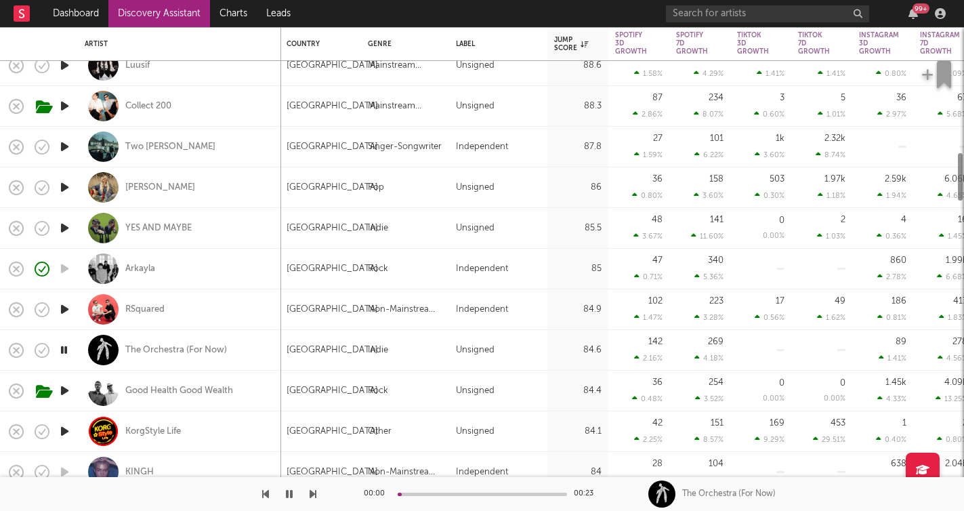
click at [316, 496] on icon "button" at bounding box center [312, 493] width 7 height 11
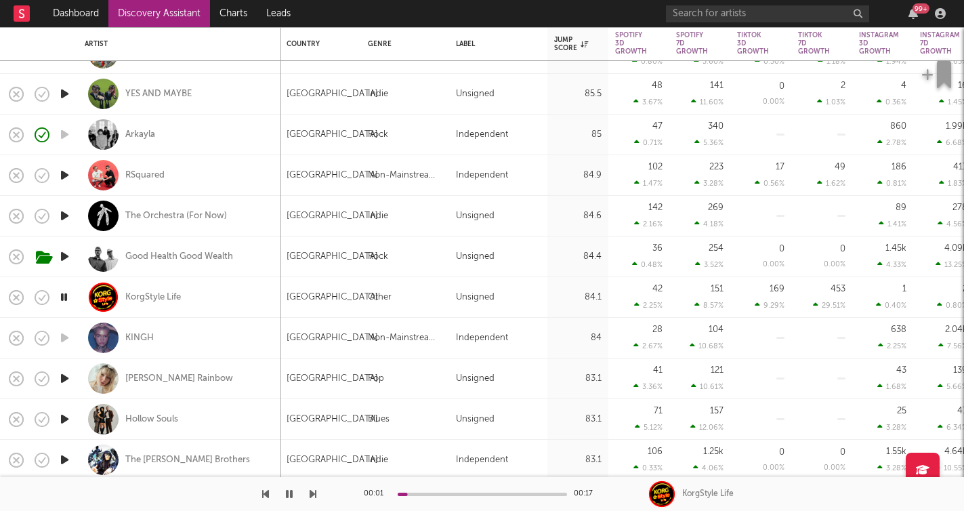
click at [312, 491] on icon "button" at bounding box center [312, 493] width 7 height 11
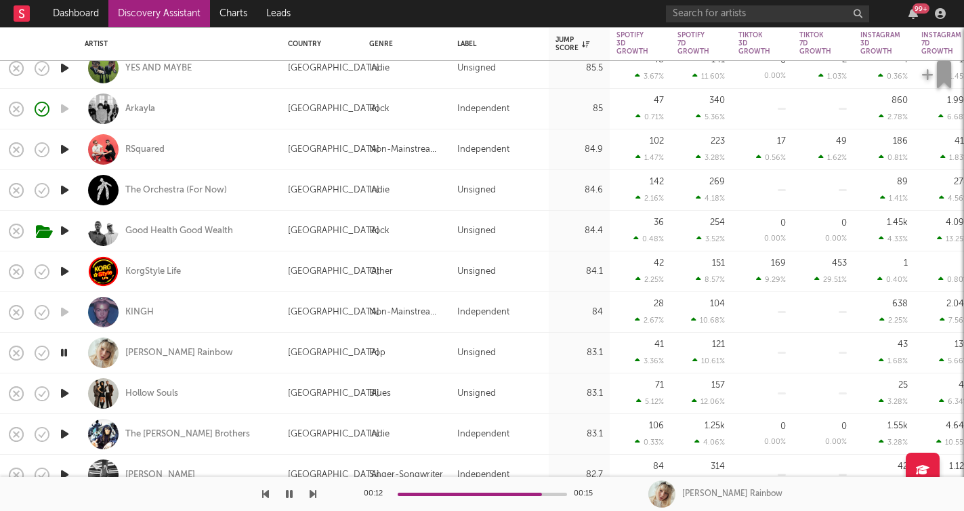
click at [315, 493] on icon "button" at bounding box center [312, 493] width 7 height 11
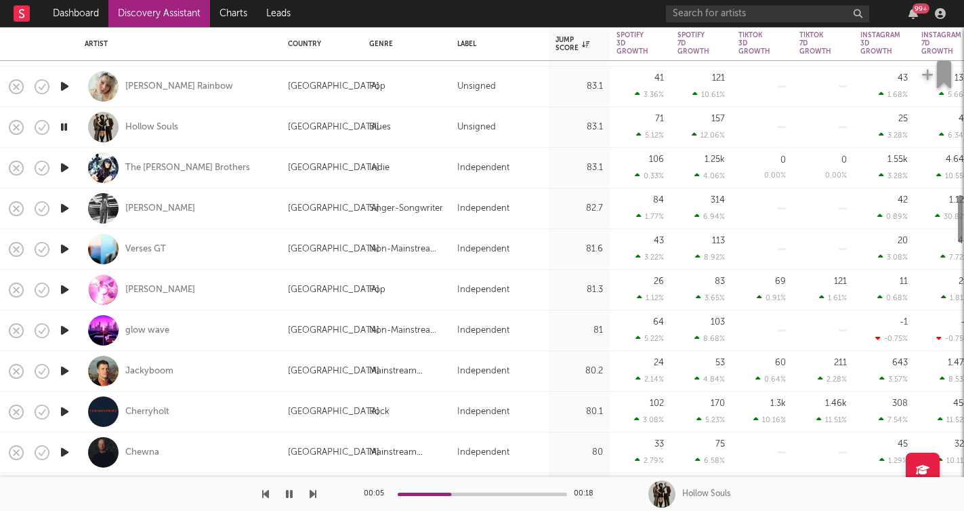
click at [70, 368] on icon "button" at bounding box center [65, 370] width 14 height 17
click at [316, 494] on icon "button" at bounding box center [312, 493] width 7 height 11
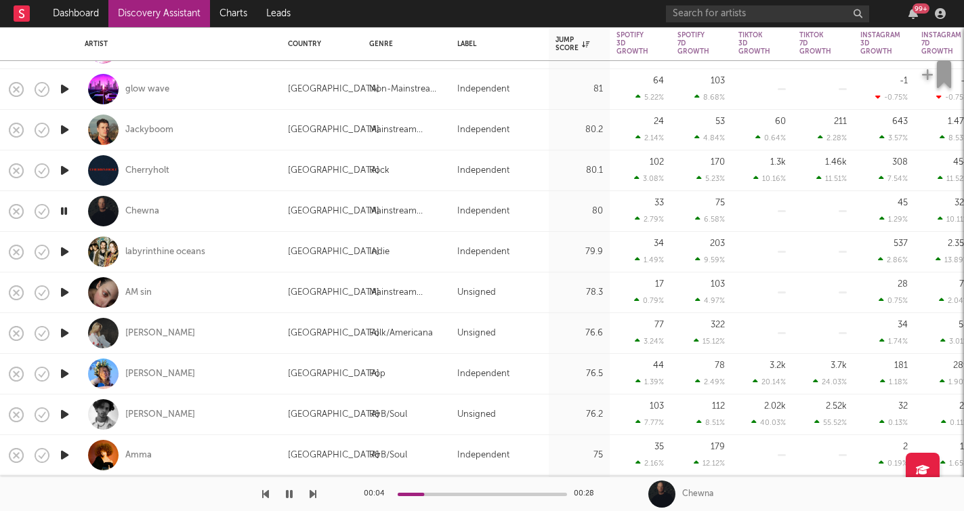
click at [312, 491] on icon "button" at bounding box center [312, 493] width 7 height 11
click at [309, 494] on icon "button" at bounding box center [312, 493] width 7 height 11
click at [312, 487] on button "button" at bounding box center [312, 494] width 7 height 34
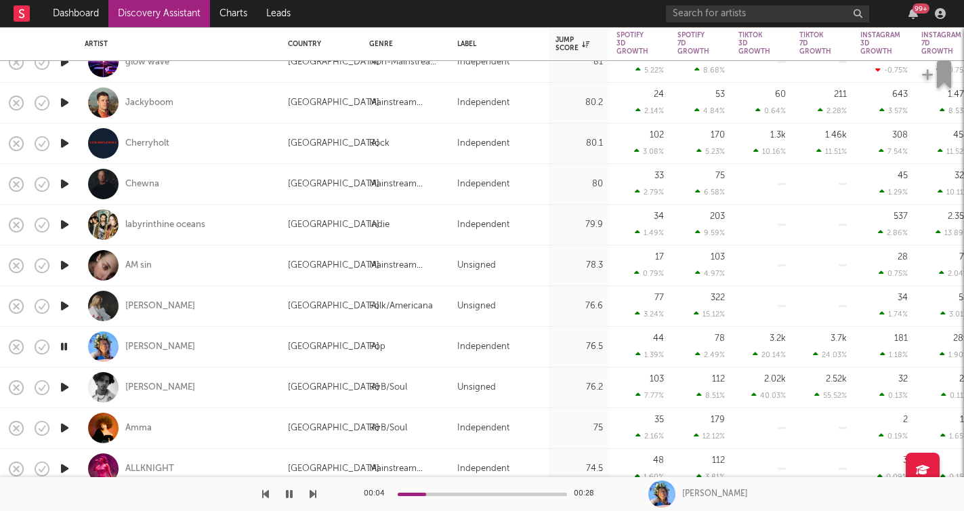
click at [312, 494] on icon "button" at bounding box center [312, 493] width 7 height 11
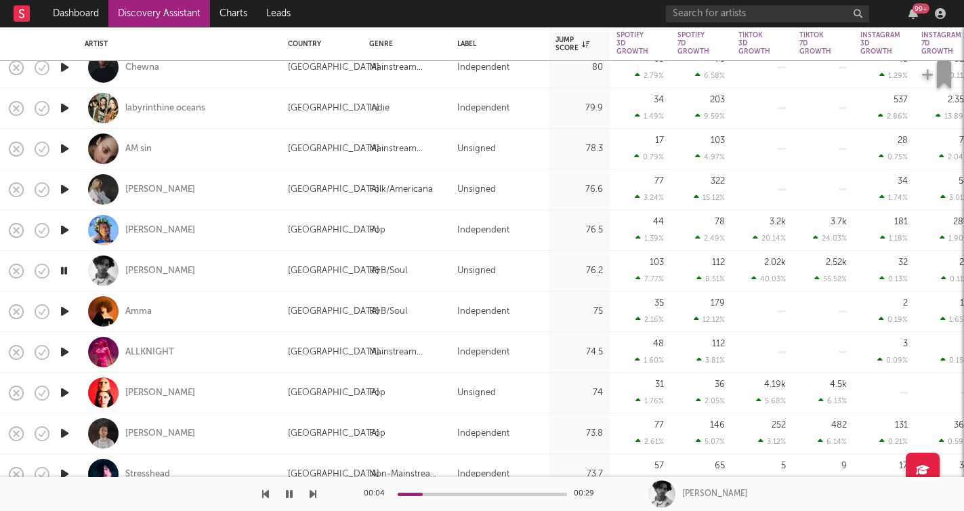
click at [312, 498] on icon "button" at bounding box center [312, 493] width 7 height 11
click at [314, 491] on icon "button" at bounding box center [312, 493] width 7 height 11
click at [312, 494] on icon "button" at bounding box center [312, 493] width 7 height 11
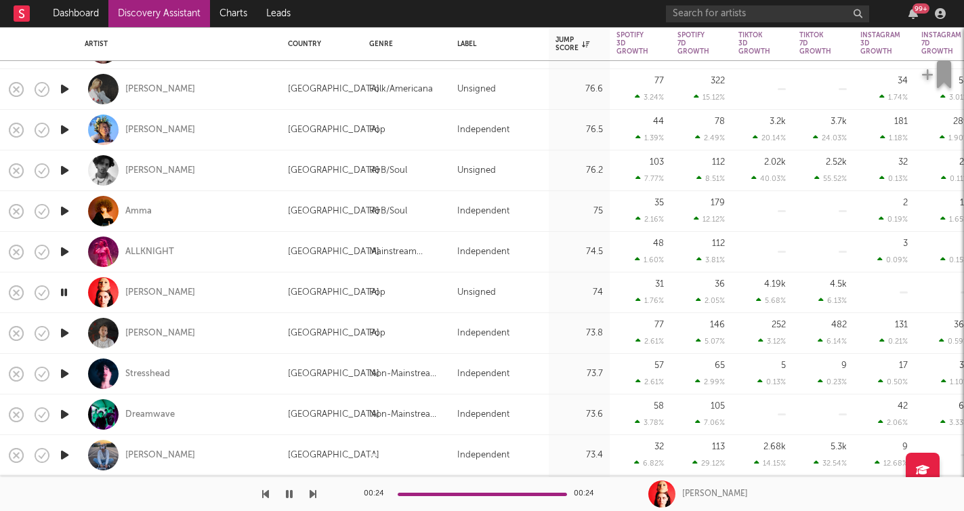
click at [313, 496] on icon "button" at bounding box center [312, 493] width 7 height 11
click at [312, 496] on icon "button" at bounding box center [312, 493] width 7 height 11
click at [312, 494] on icon "button" at bounding box center [312, 493] width 7 height 11
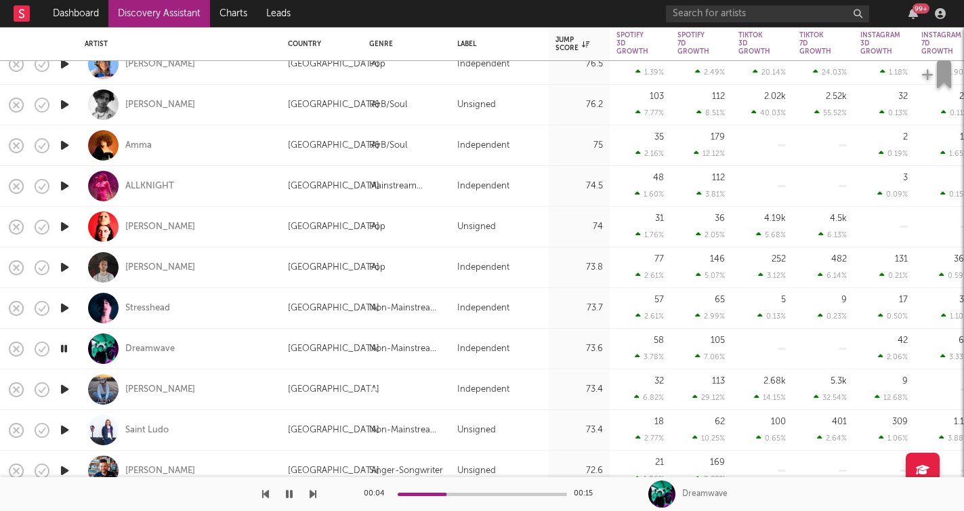
click at [311, 494] on icon "button" at bounding box center [312, 493] width 7 height 11
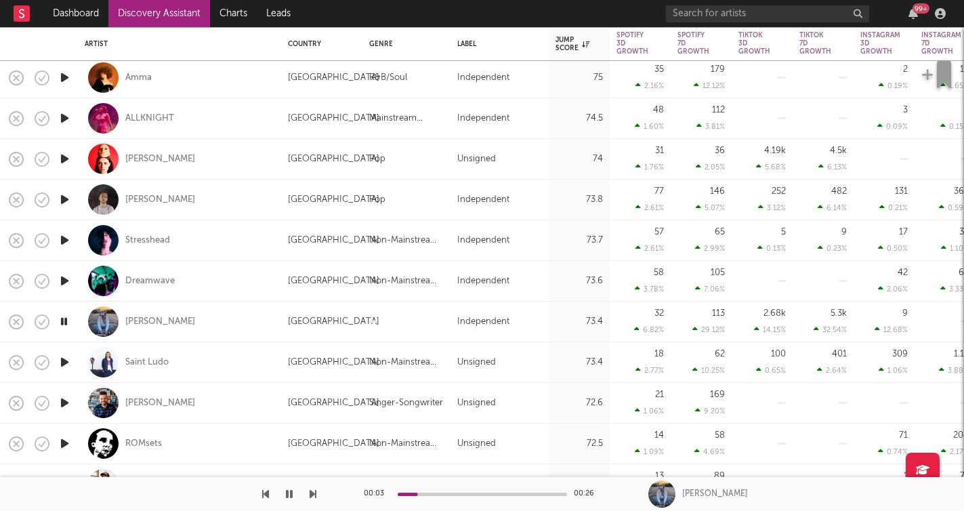
click at [314, 499] on button "button" at bounding box center [312, 494] width 7 height 34
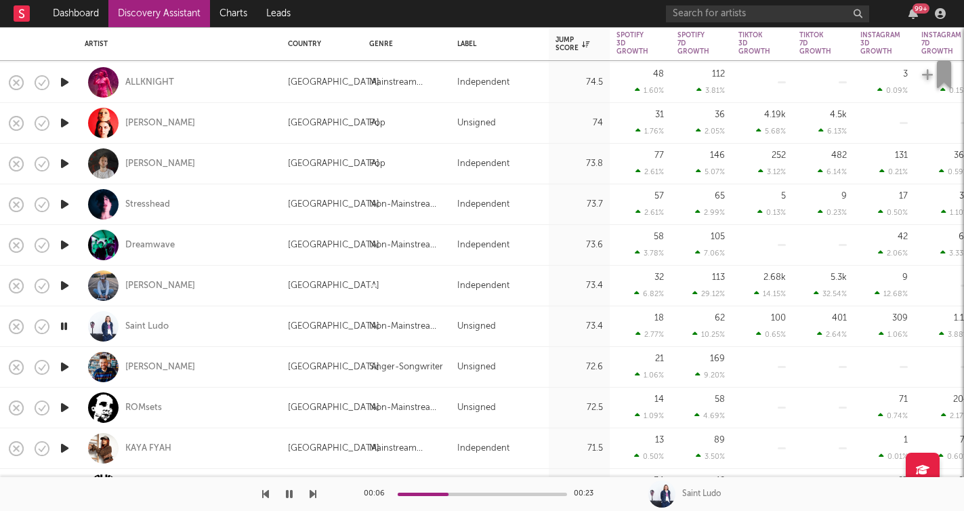
click at [313, 492] on icon "button" at bounding box center [312, 493] width 7 height 11
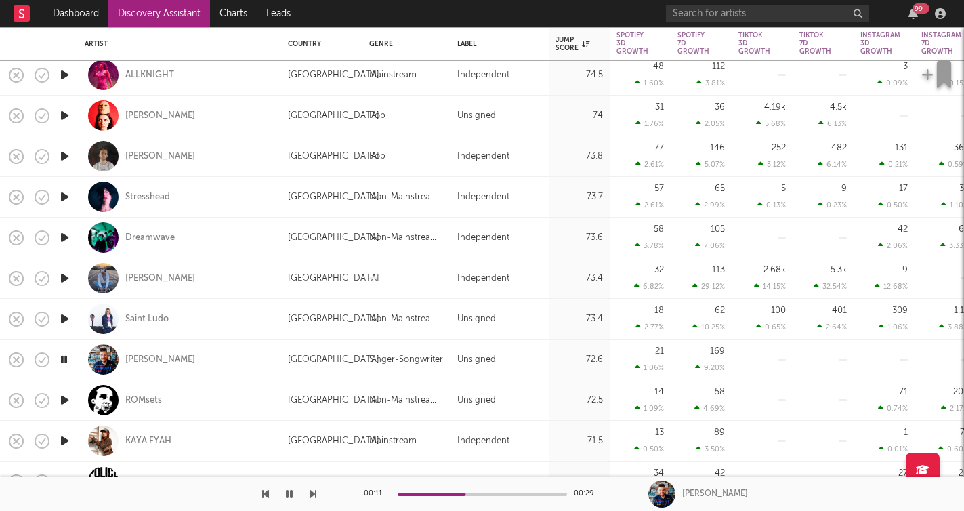
click at [315, 493] on icon "button" at bounding box center [312, 493] width 7 height 11
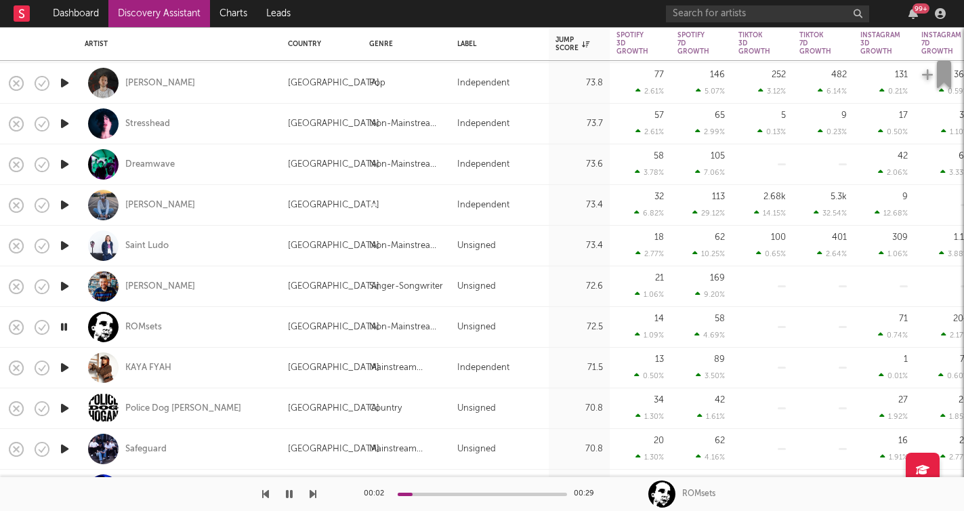
click at [309, 496] on icon "button" at bounding box center [312, 493] width 7 height 11
click at [314, 494] on icon "button" at bounding box center [312, 493] width 7 height 11
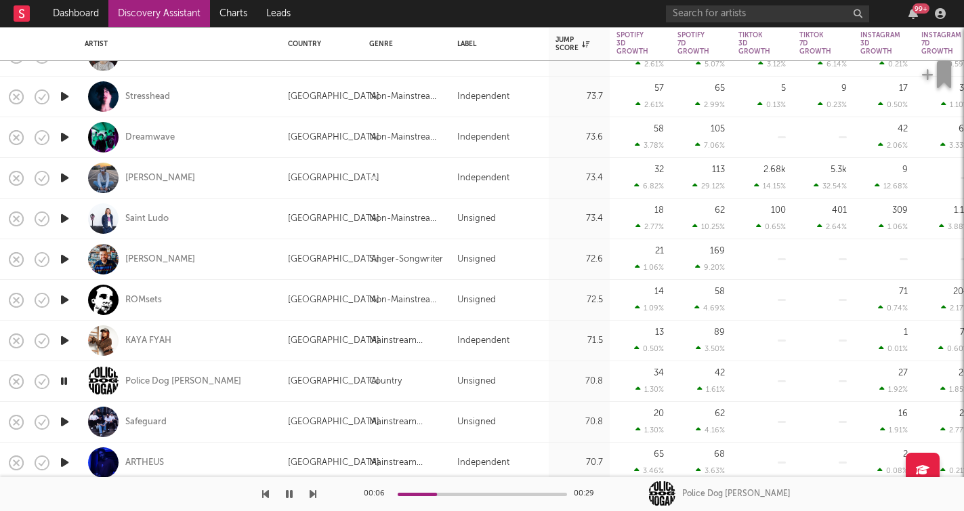
click at [314, 491] on icon "button" at bounding box center [312, 493] width 7 height 11
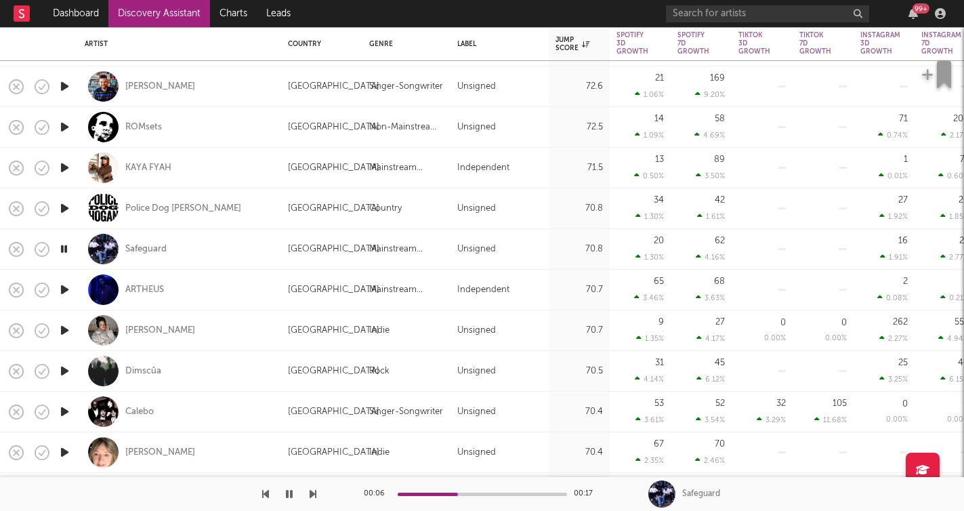
click at [314, 497] on icon "button" at bounding box center [312, 493] width 7 height 11
click at [314, 496] on icon "button" at bounding box center [312, 493] width 7 height 11
drag, startPoint x: 498, startPoint y: 51, endPoint x: 60, endPoint y: 370, distance: 542.1
click at [60, 370] on icon "button" at bounding box center [65, 370] width 14 height 17
click at [309, 490] on icon "button" at bounding box center [312, 493] width 7 height 11
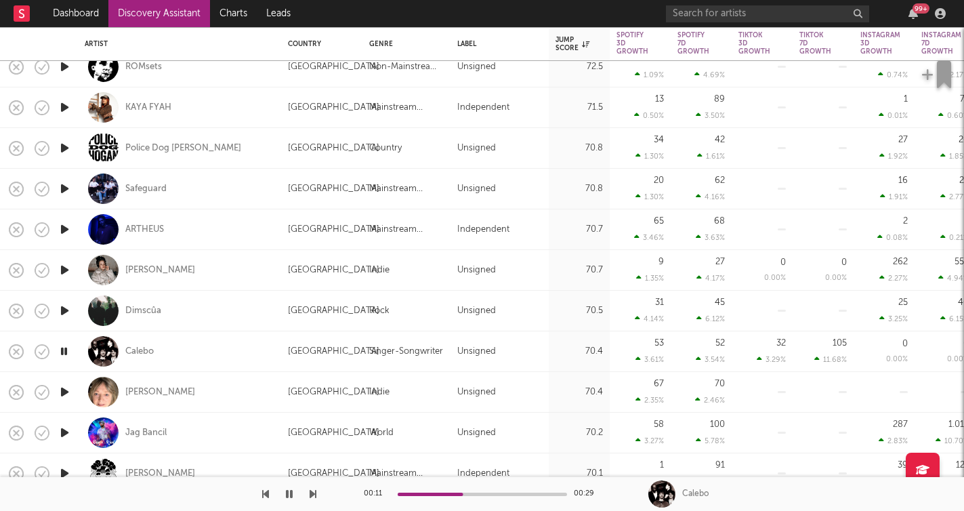
click at [312, 491] on icon "button" at bounding box center [312, 493] width 7 height 11
click at [312, 493] on icon "button" at bounding box center [312, 493] width 7 height 11
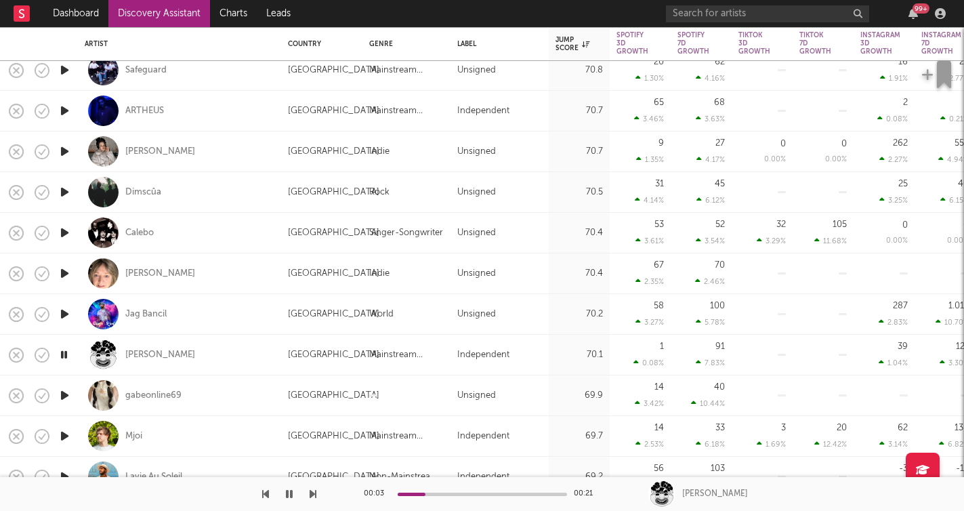
click at [314, 496] on icon "button" at bounding box center [312, 493] width 7 height 11
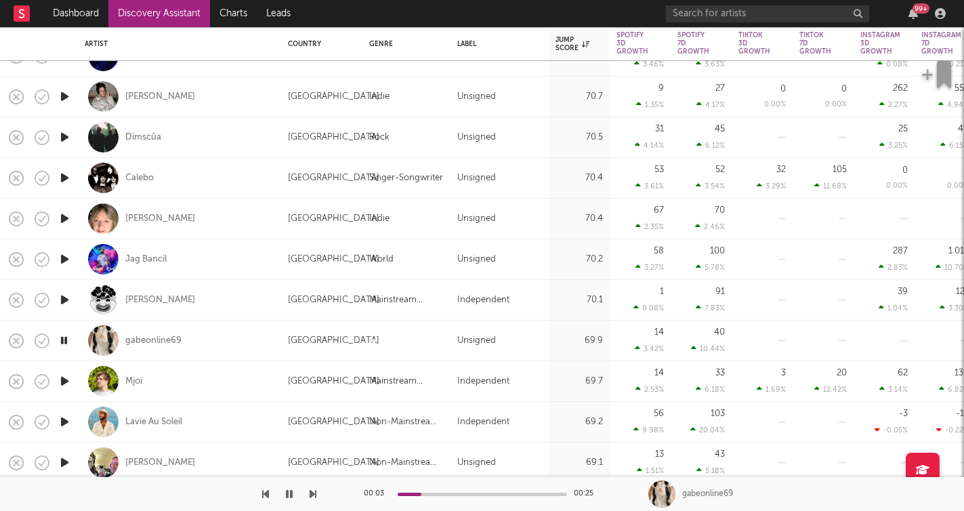
click at [313, 492] on icon "button" at bounding box center [312, 493] width 7 height 11
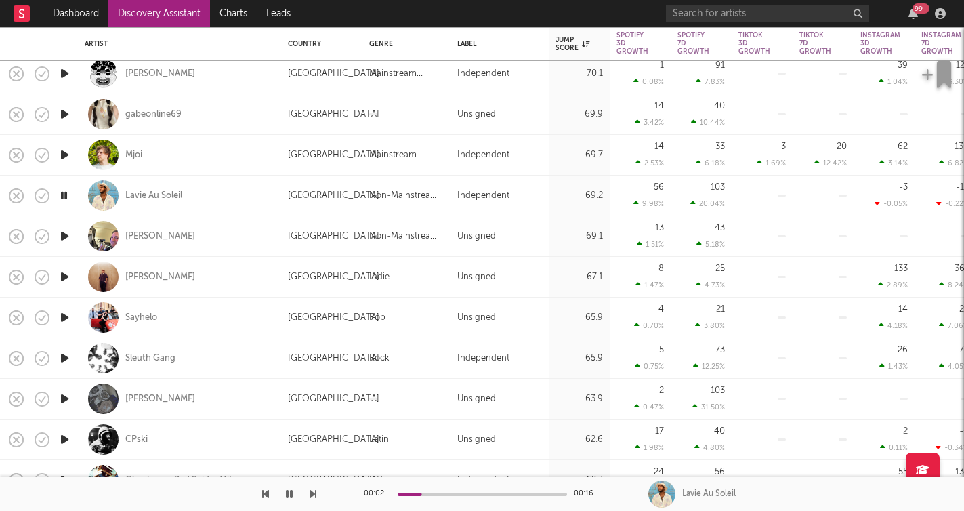
click at [314, 492] on icon "button" at bounding box center [312, 493] width 7 height 11
click at [314, 493] on icon "button" at bounding box center [312, 493] width 7 height 11
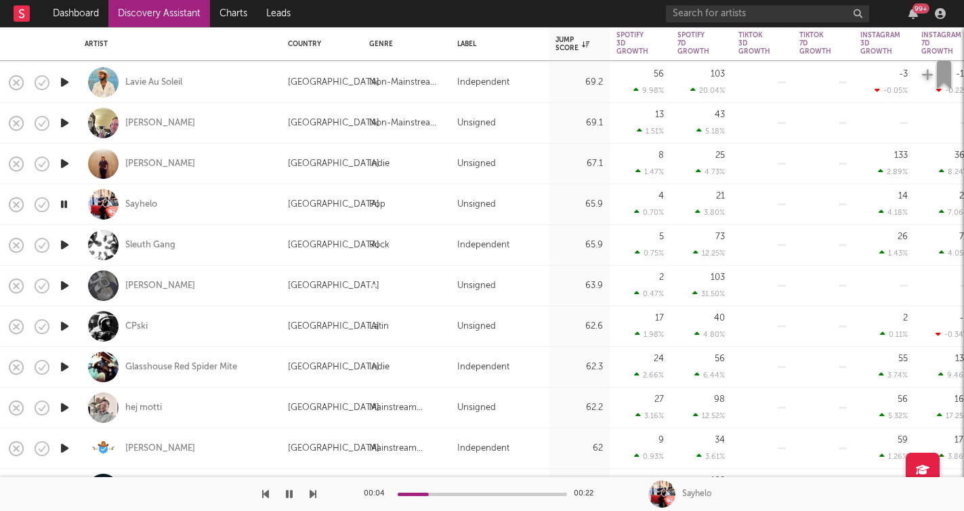
click at [312, 496] on icon "button" at bounding box center [312, 493] width 7 height 11
click at [265, 495] on icon "button" at bounding box center [265, 493] width 7 height 11
click at [314, 496] on icon "button" at bounding box center [312, 493] width 7 height 11
click at [314, 495] on icon "button" at bounding box center [312, 493] width 7 height 11
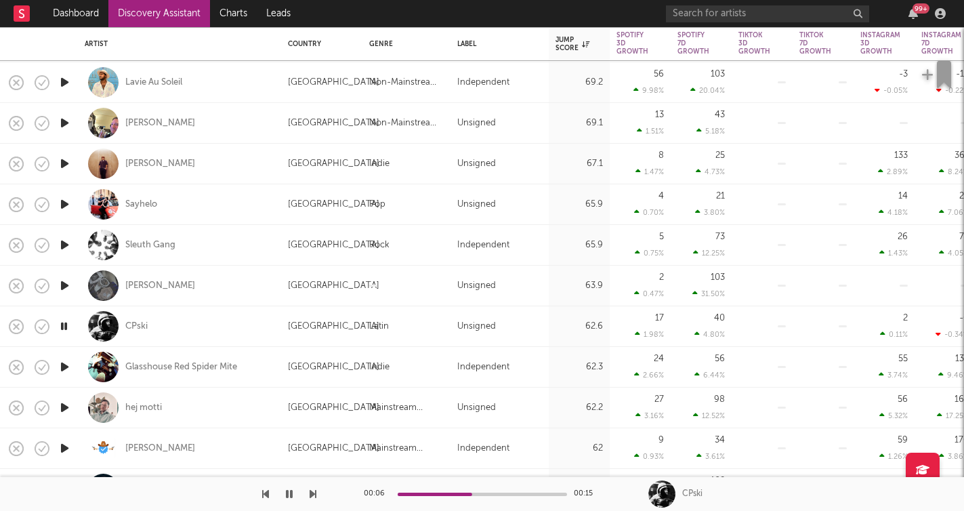
click at [314, 495] on icon "button" at bounding box center [312, 493] width 7 height 11
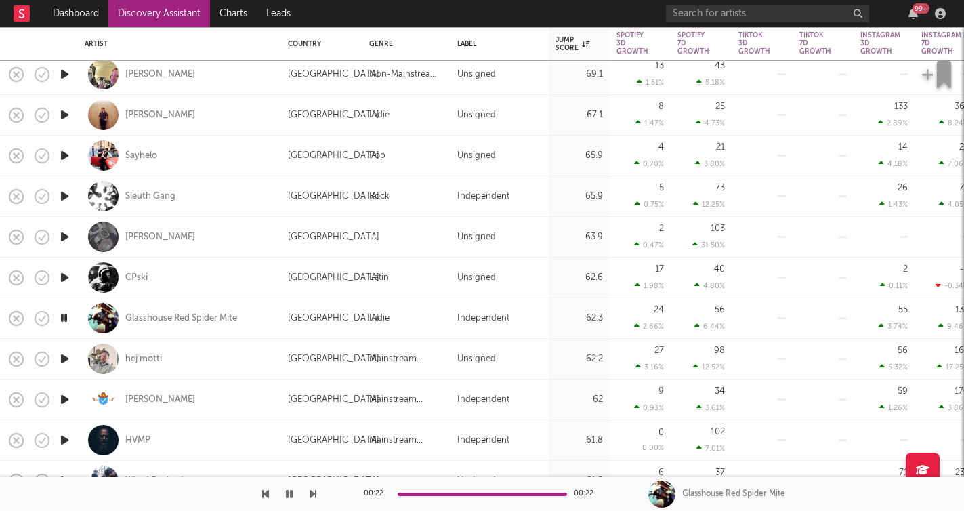
click at [313, 495] on icon "button" at bounding box center [312, 493] width 7 height 11
click at [287, 492] on icon "button" at bounding box center [289, 493] width 7 height 11
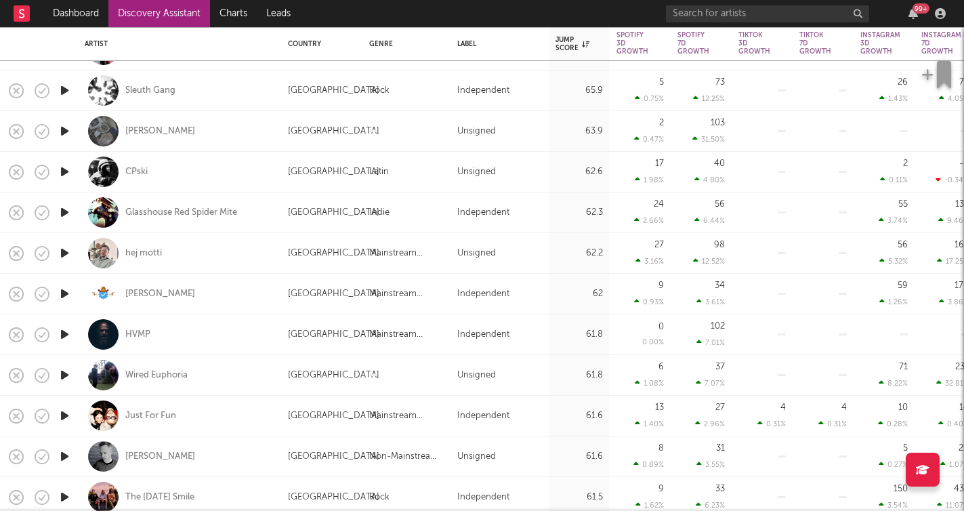
click at [68, 215] on icon "button" at bounding box center [65, 212] width 14 height 17
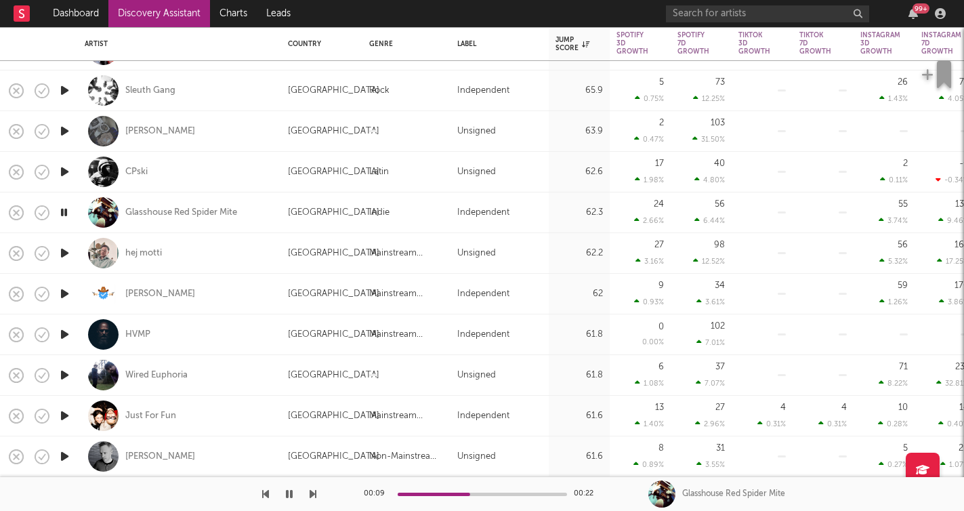
click at [310, 492] on icon "button" at bounding box center [312, 493] width 7 height 11
click at [310, 490] on icon "button" at bounding box center [312, 493] width 7 height 11
click at [314, 494] on icon "button" at bounding box center [312, 493] width 7 height 11
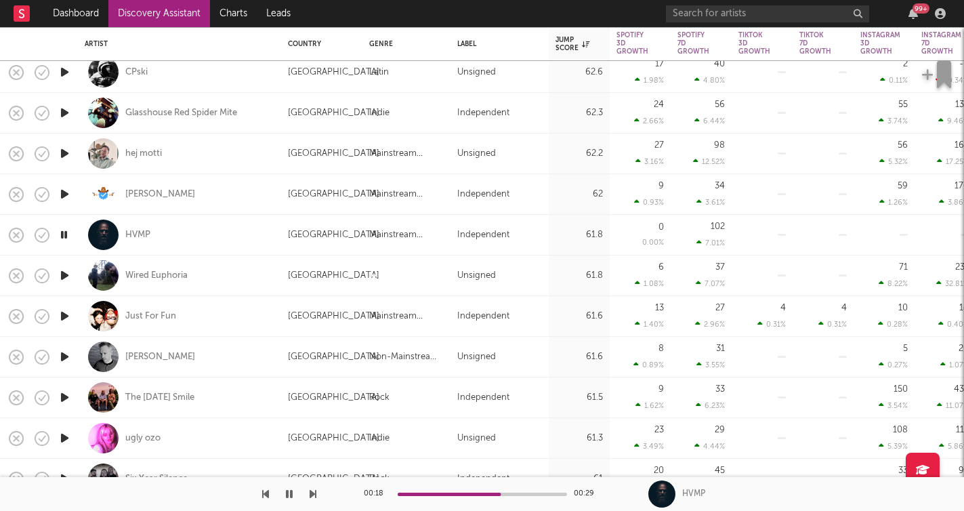
click at [315, 493] on icon "button" at bounding box center [312, 493] width 7 height 11
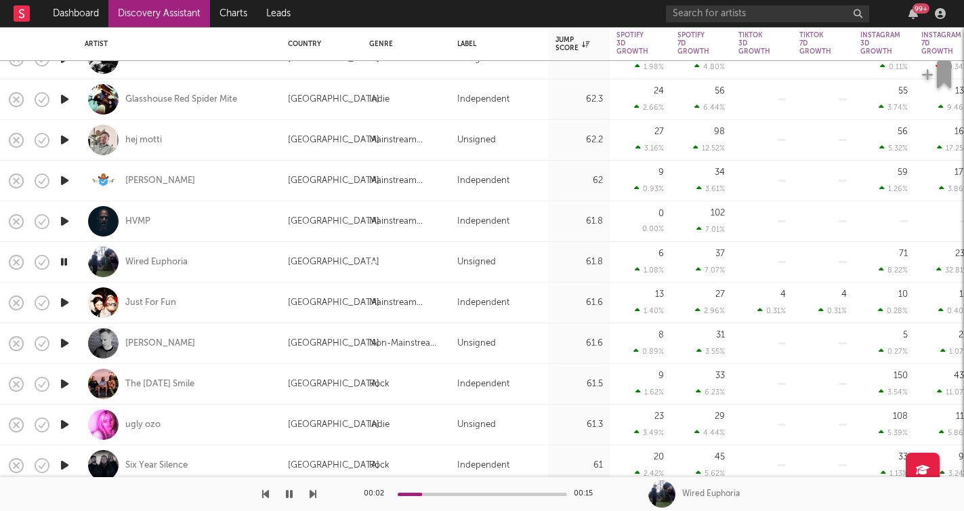
click at [314, 496] on icon "button" at bounding box center [312, 493] width 7 height 11
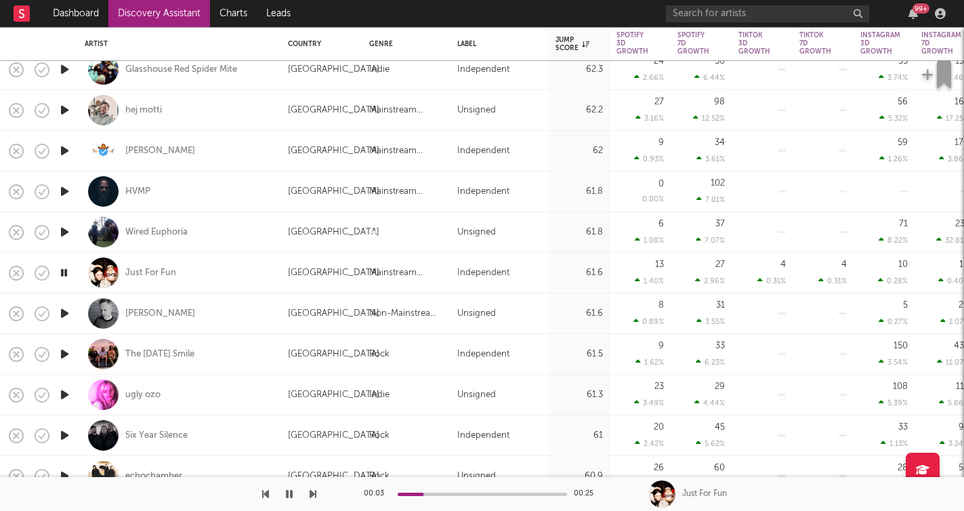
click at [309, 492] on icon "button" at bounding box center [312, 493] width 7 height 11
click at [311, 492] on icon "button" at bounding box center [312, 493] width 7 height 11
click at [311, 493] on icon "button" at bounding box center [312, 493] width 7 height 11
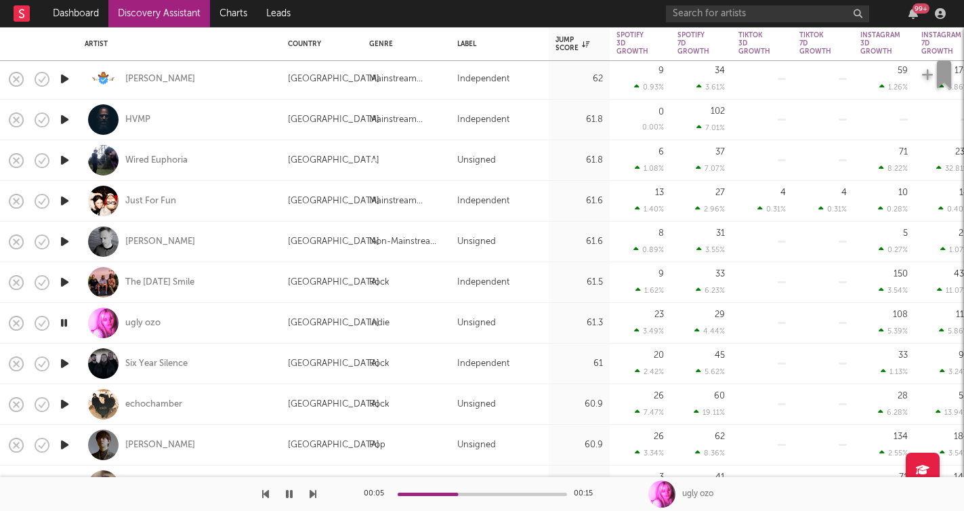
click at [315, 494] on icon "button" at bounding box center [312, 493] width 7 height 11
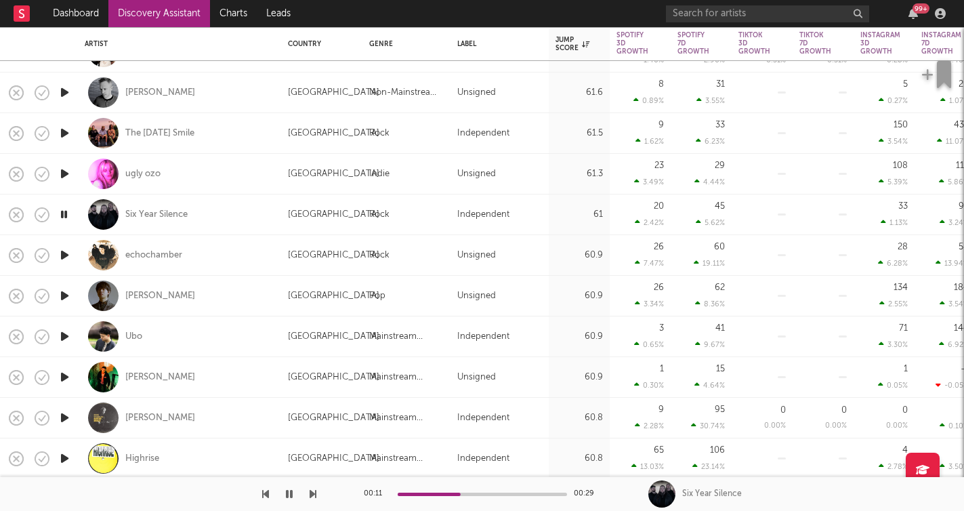
click at [311, 492] on icon "button" at bounding box center [312, 493] width 7 height 11
click at [313, 495] on icon "button" at bounding box center [312, 493] width 7 height 11
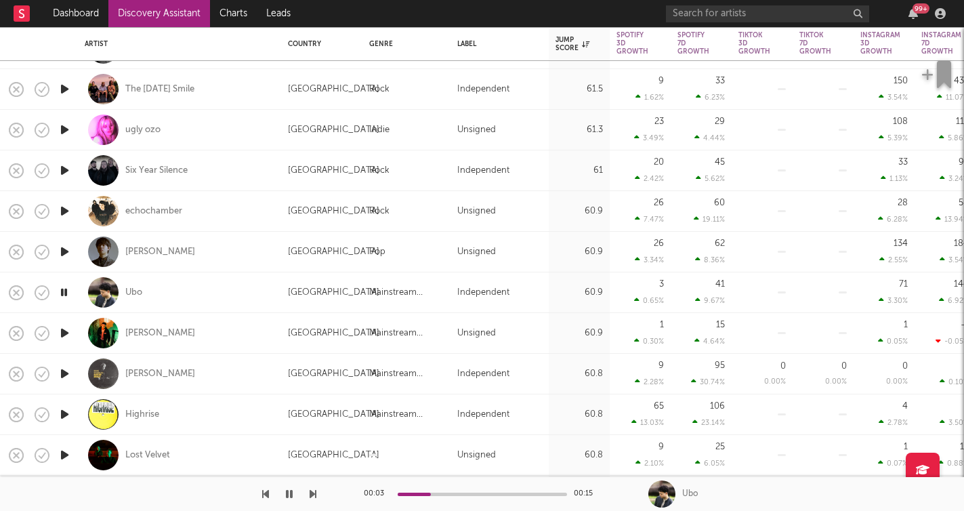
click at [312, 494] on icon "button" at bounding box center [312, 493] width 7 height 11
click at [312, 495] on icon "button" at bounding box center [312, 493] width 7 height 11
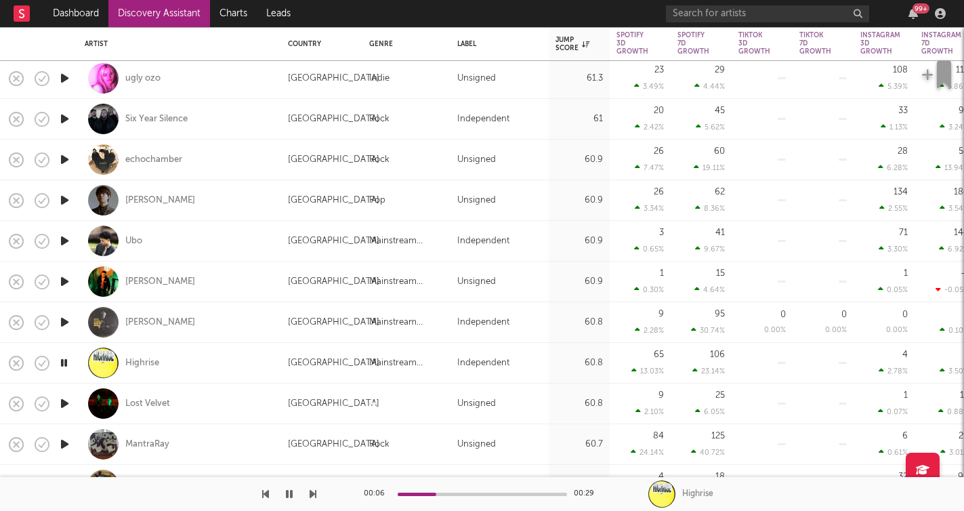
click at [315, 496] on icon "button" at bounding box center [312, 493] width 7 height 11
click at [314, 496] on icon "button" at bounding box center [312, 493] width 7 height 11
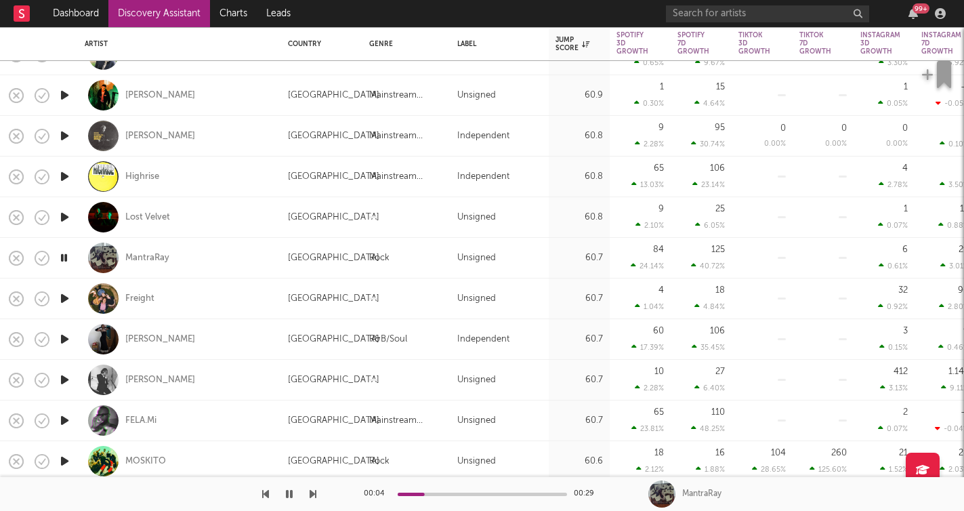
click at [310, 490] on icon "button" at bounding box center [312, 493] width 7 height 11
click at [142, 299] on div "Freight" at bounding box center [139, 299] width 29 height 12
click at [65, 341] on icon "button" at bounding box center [65, 338] width 14 height 17
click at [316, 494] on icon "button" at bounding box center [312, 493] width 7 height 11
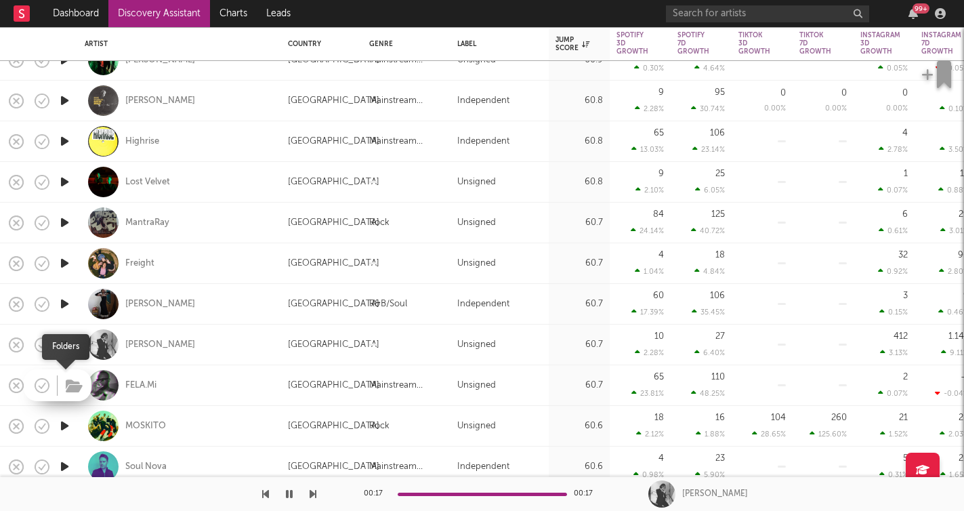
click at [65, 387] on button "button" at bounding box center [74, 387] width 21 height 20
click at [70, 387] on icon "button" at bounding box center [65, 385] width 14 height 17
click at [313, 493] on icon "button" at bounding box center [312, 493] width 7 height 11
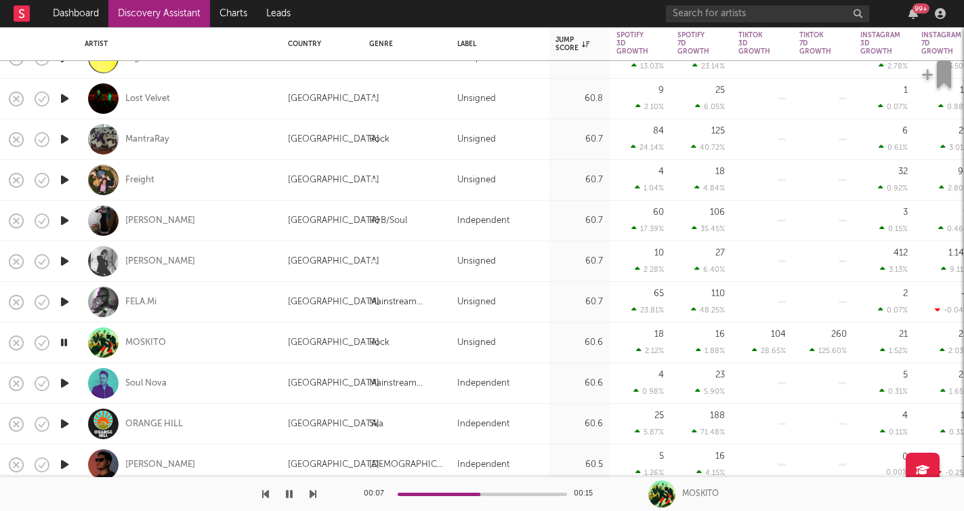
click at [312, 496] on icon "button" at bounding box center [312, 493] width 7 height 11
click at [313, 494] on icon "button" at bounding box center [312, 493] width 7 height 11
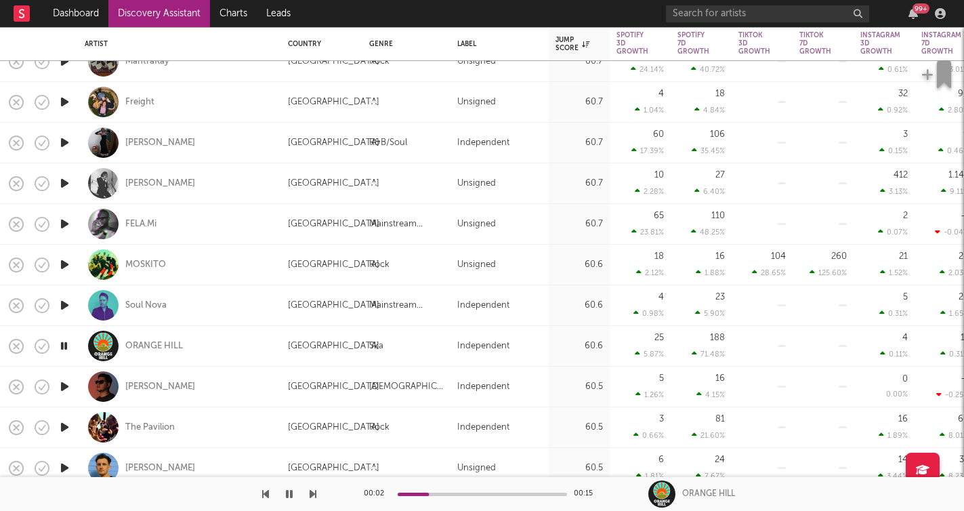
click at [310, 492] on icon "button" at bounding box center [312, 493] width 7 height 11
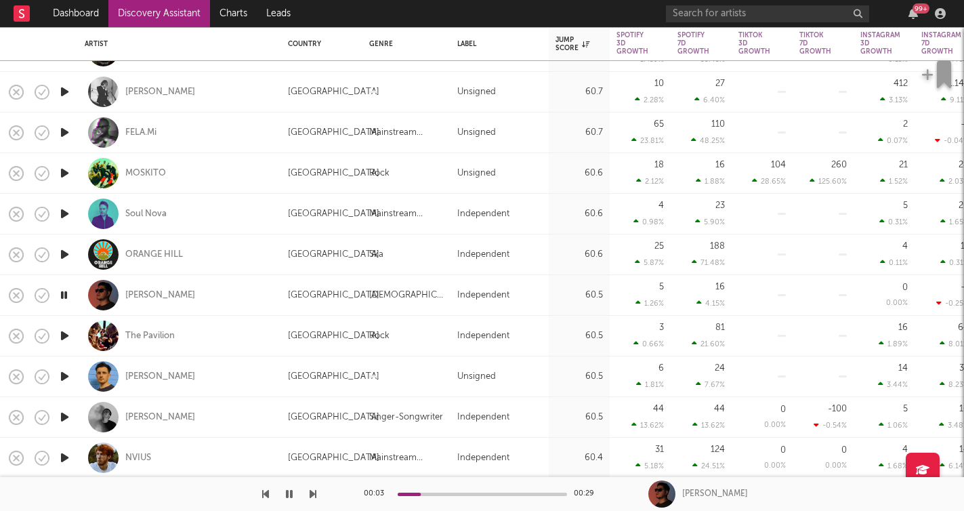
click at [316, 493] on icon "button" at bounding box center [312, 493] width 7 height 11
click at [314, 492] on icon "button" at bounding box center [312, 493] width 7 height 11
click at [314, 493] on icon "button" at bounding box center [312, 493] width 7 height 11
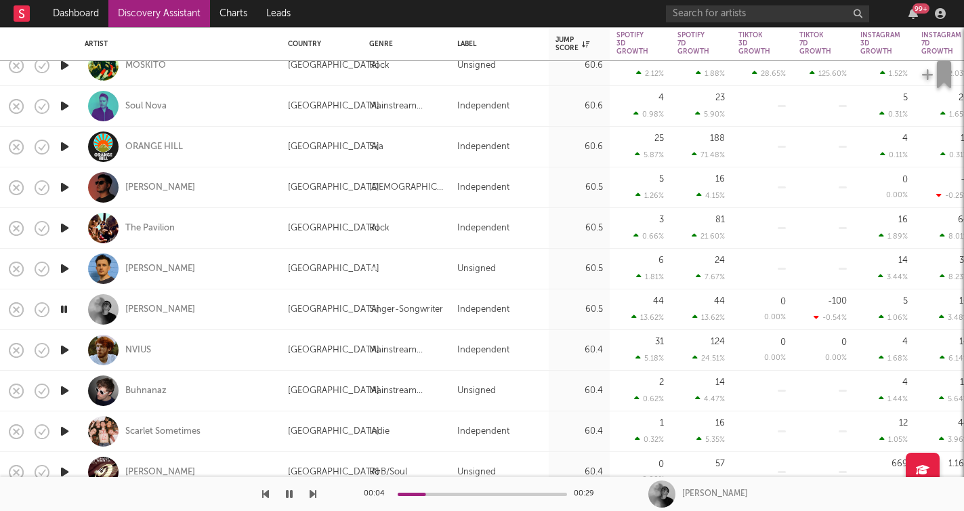
click at [313, 495] on icon "button" at bounding box center [312, 493] width 7 height 11
click at [313, 494] on icon "button" at bounding box center [312, 493] width 7 height 11
click at [314, 494] on icon "button" at bounding box center [312, 493] width 7 height 11
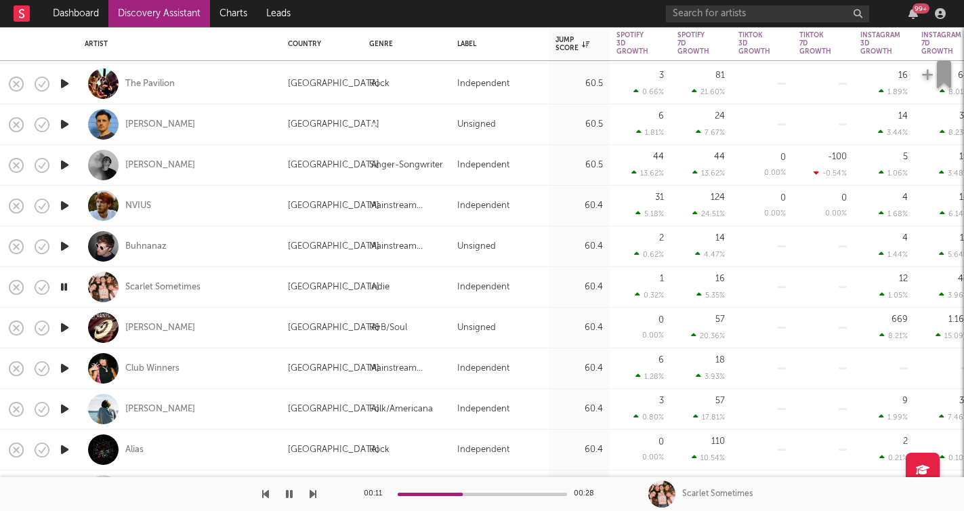
click at [312, 494] on icon "button" at bounding box center [312, 493] width 7 height 11
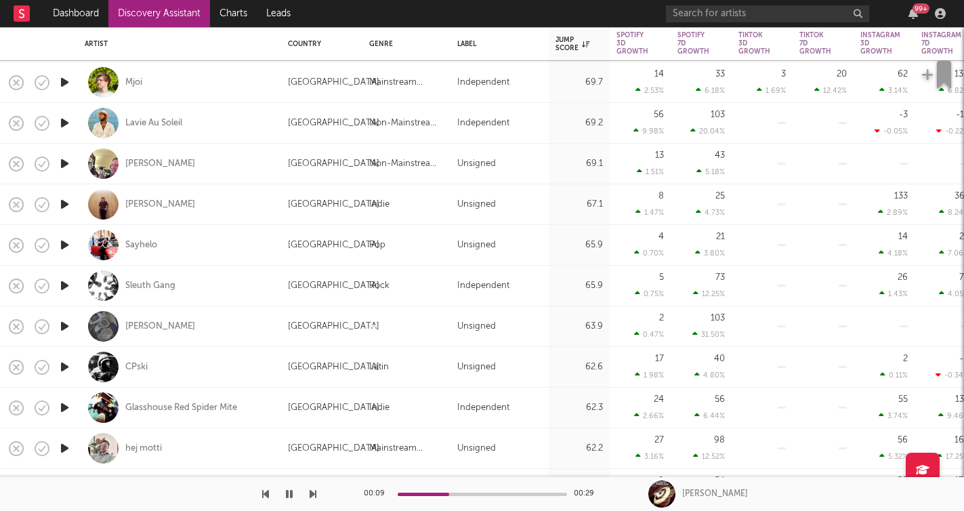
click at [292, 492] on icon "button" at bounding box center [289, 493] width 7 height 11
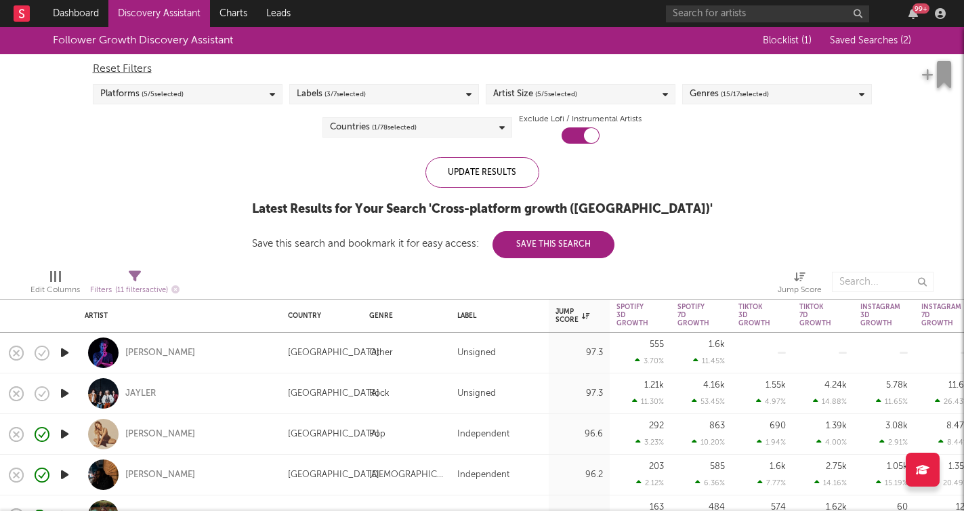
click at [152, 273] on span "Filters ( 11 filters active)" at bounding box center [134, 285] width 89 height 28
select select "or"
select select "between"
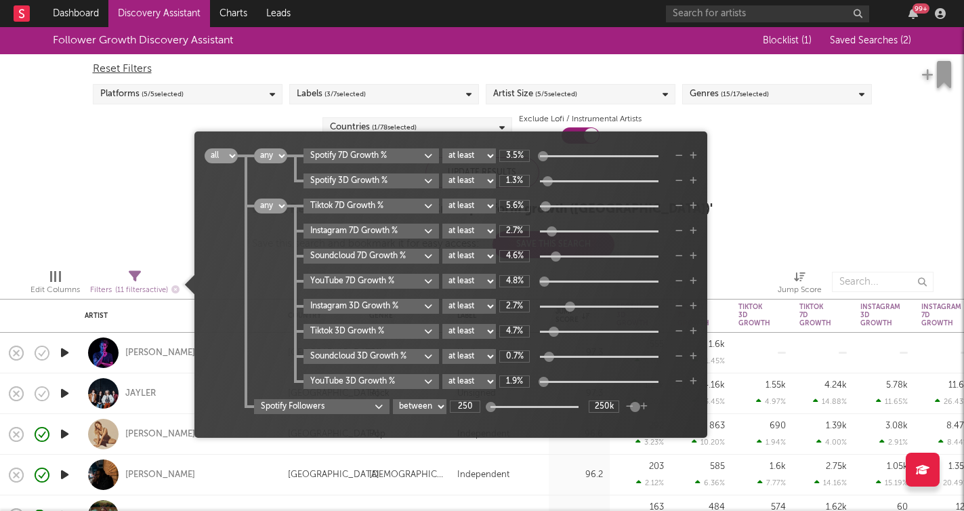
click at [646, 409] on icon "button" at bounding box center [643, 406] width 7 height 8
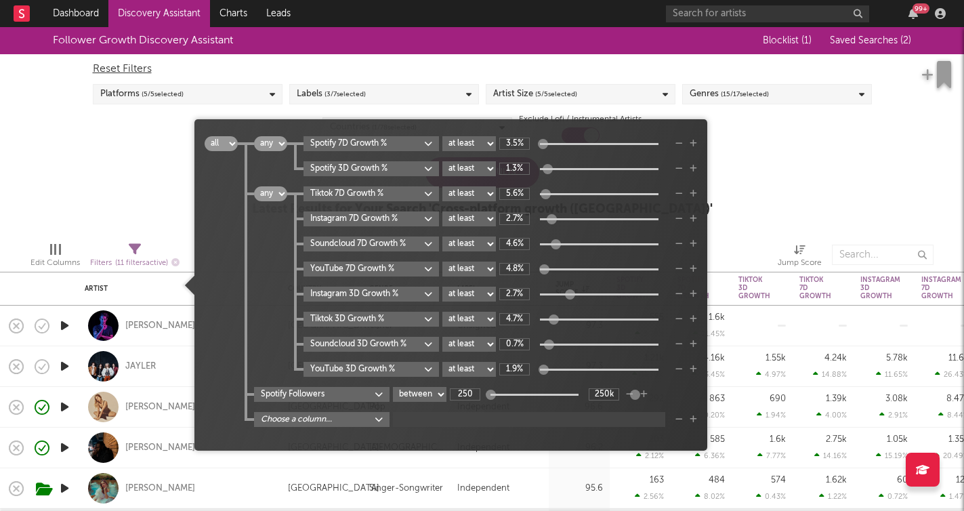
click at [381, 424] on body "Dashboard Discovery Assistant Charts Leads 99 + Notifications Settings Mark all…" at bounding box center [482, 255] width 964 height 511
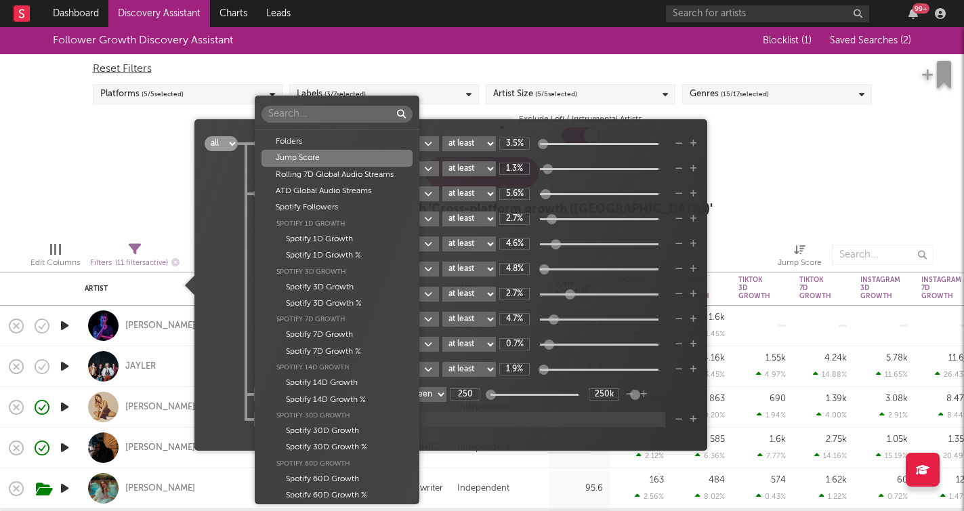
click at [332, 163] on div "Jump Score" at bounding box center [336, 158] width 151 height 16
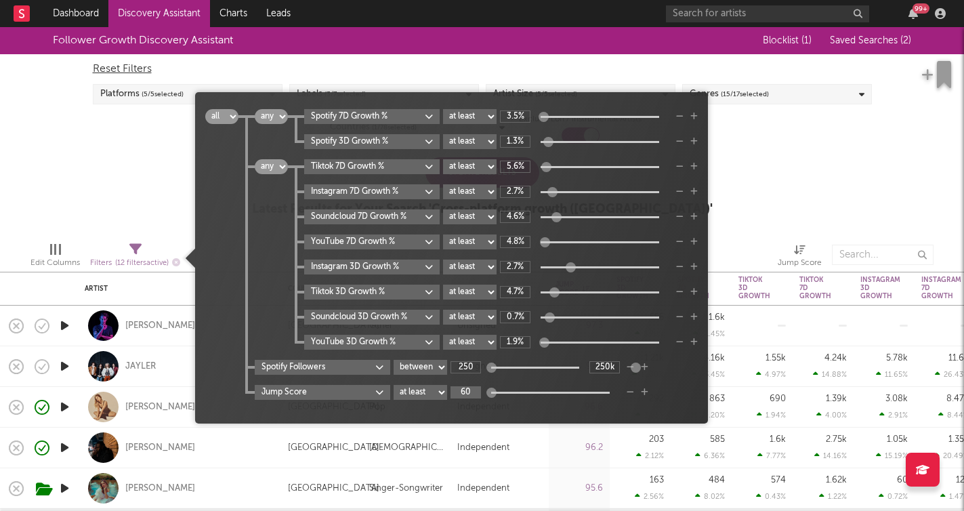
click at [467, 393] on input "60" at bounding box center [465, 392] width 30 height 12
type input "0"
type input "75"
click at [689, 376] on div "all any Spotify 7D Growth % at least at most between 3.5% Spotify 3D Growth % a…" at bounding box center [467, 254] width 459 height 291
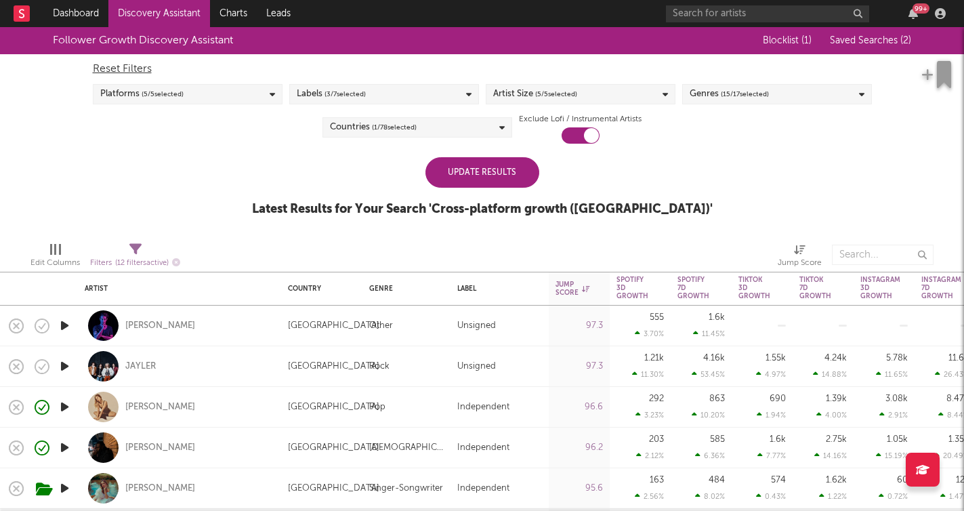
click at [794, 239] on div "Jump Score" at bounding box center [799, 257] width 44 height 39
click at [125, 243] on div "Filters ( 12 filters active)" at bounding box center [135, 257] width 90 height 39
click at [135, 246] on icon at bounding box center [135, 249] width 12 height 12
select select "or"
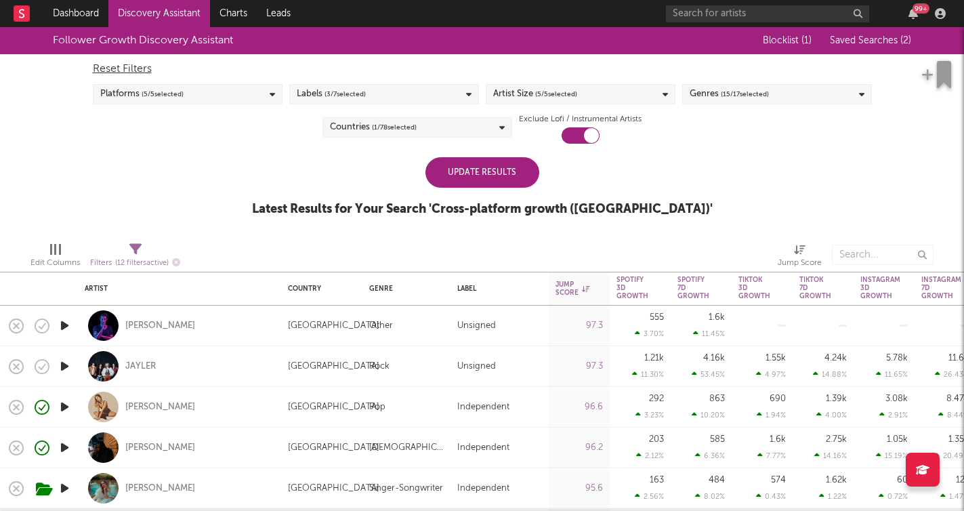
select select "between"
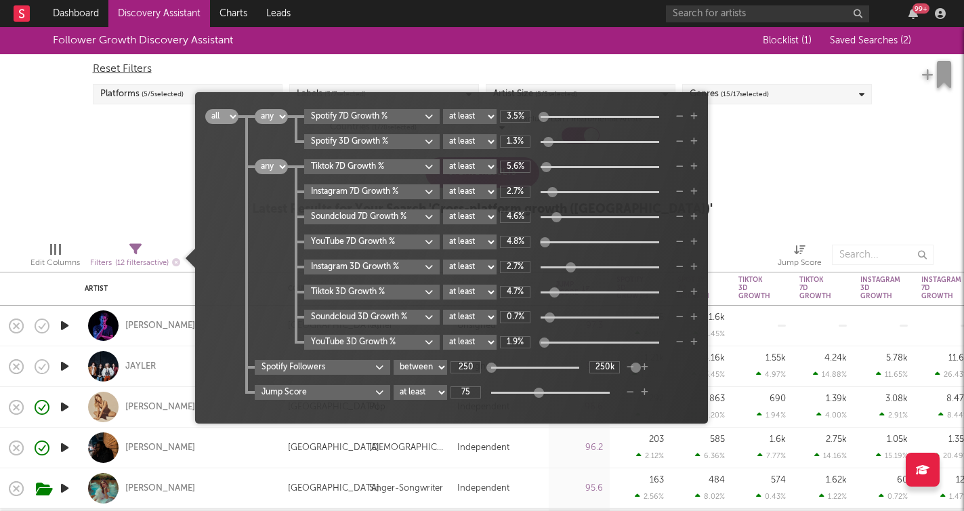
click at [138, 207] on div "Follower Growth Discovery Assistant Blocklist ( 1 ) Saved Searches ( 2 ) Reset …" at bounding box center [482, 129] width 964 height 204
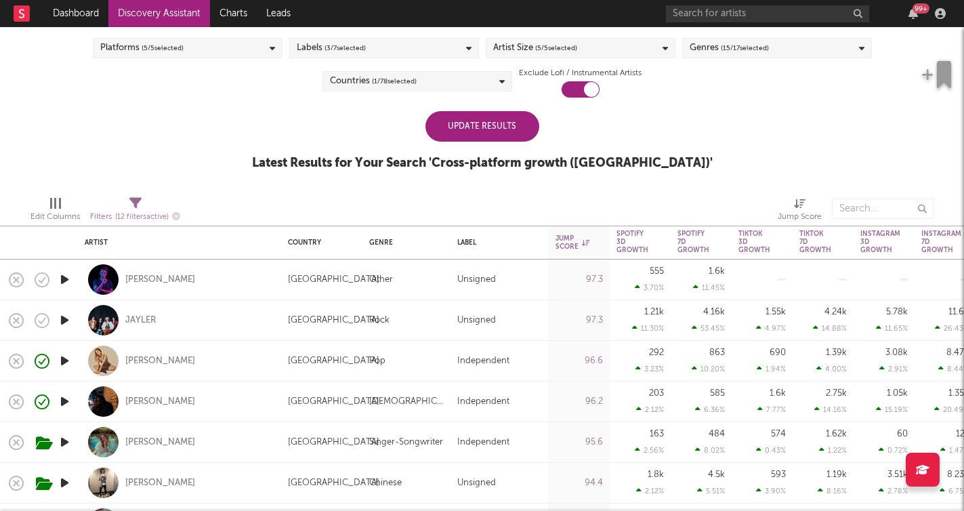
click at [459, 140] on div "Update Results" at bounding box center [482, 126] width 114 height 30
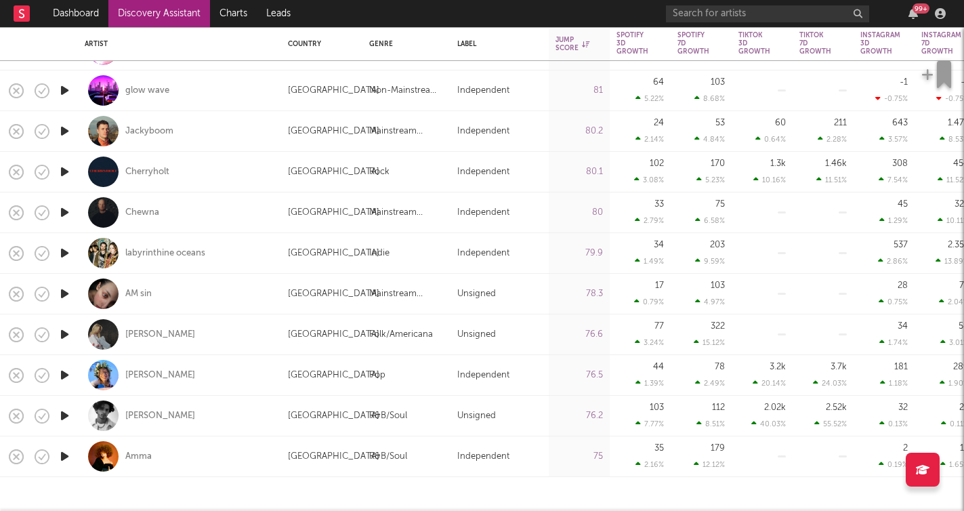
click at [68, 461] on icon "button" at bounding box center [65, 456] width 14 height 17
click at [68, 460] on icon "button" at bounding box center [64, 456] width 13 height 17
click at [146, 14] on link "Discovery Assistant" at bounding box center [159, 13] width 102 height 27
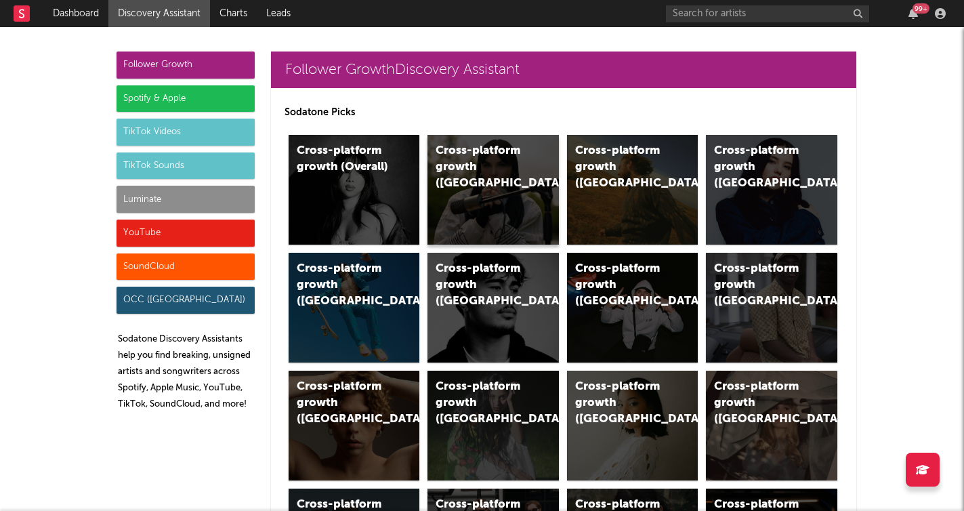
click at [464, 179] on div "Cross-platform growth (UK)" at bounding box center [492, 190] width 131 height 110
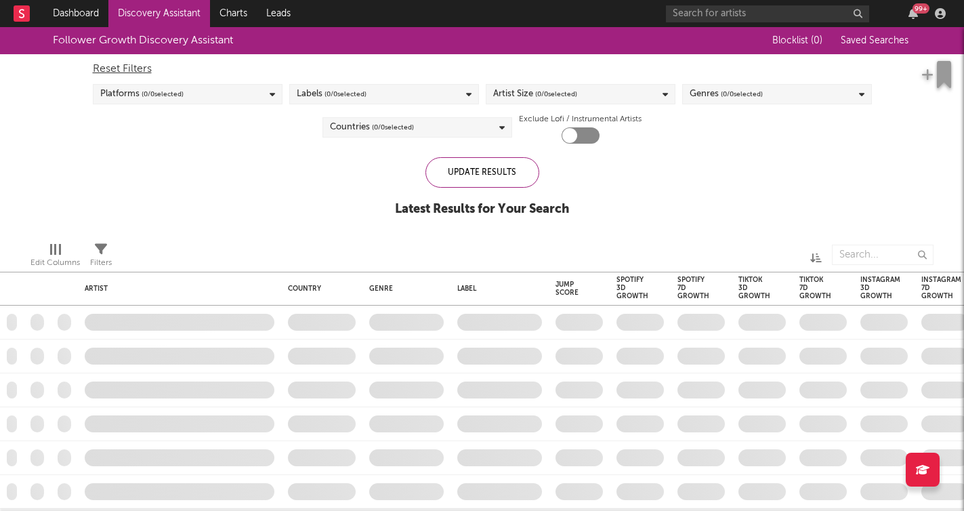
checkbox input "true"
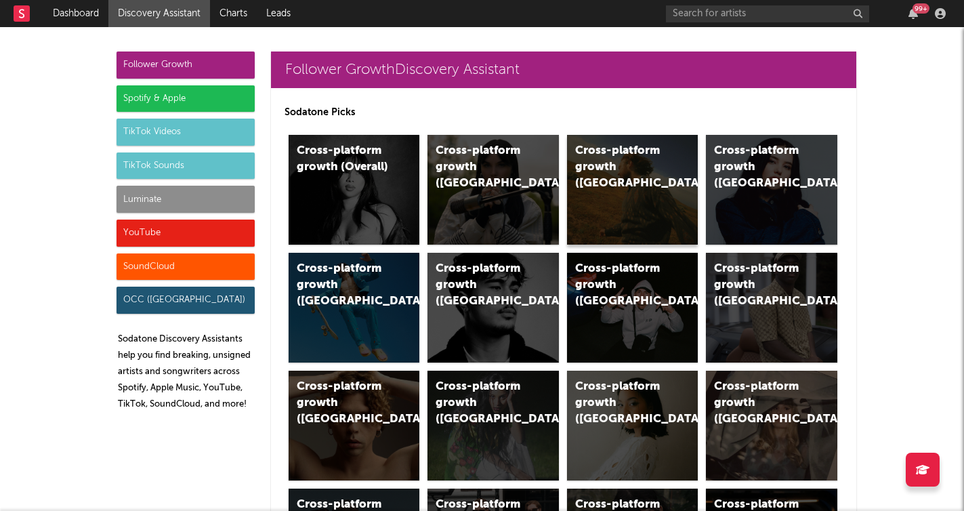
click at [626, 169] on div "Cross-platform growth (US)" at bounding box center [621, 167] width 92 height 49
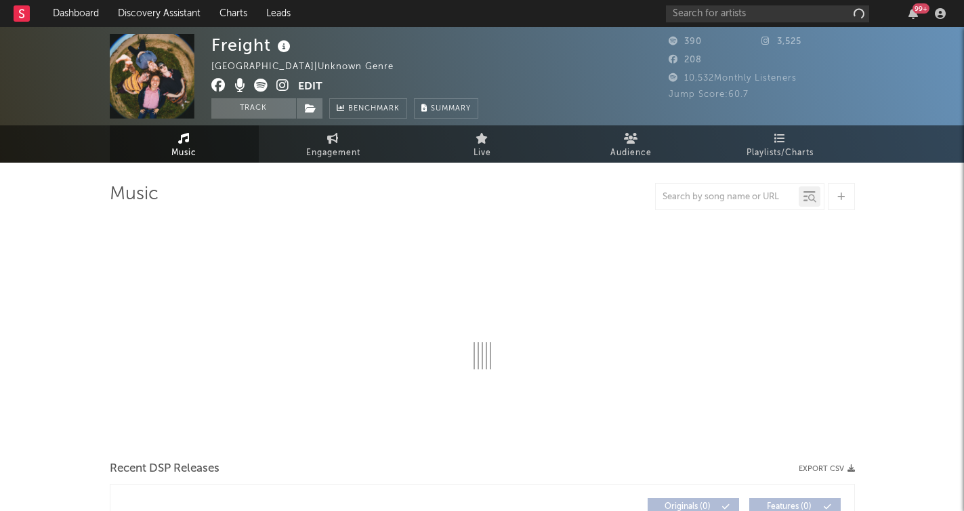
select select "1w"
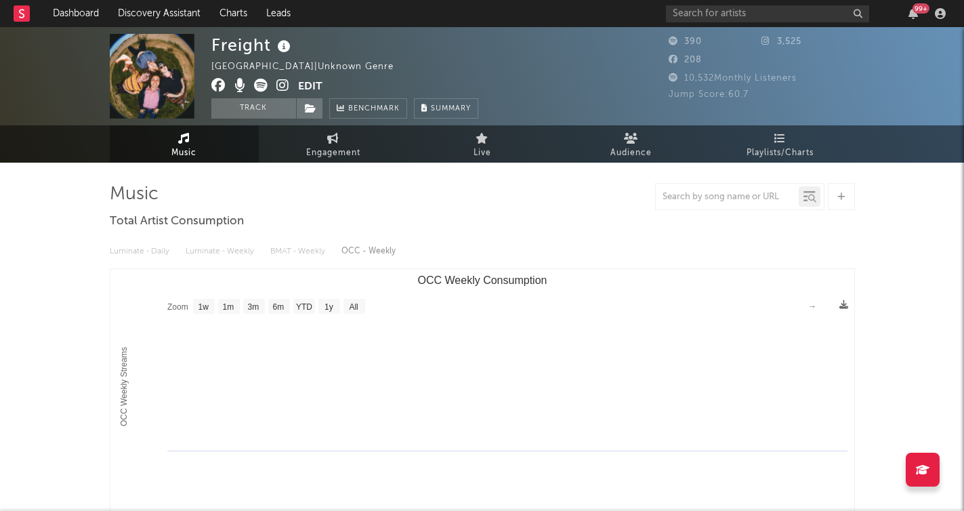
click at [286, 87] on icon at bounding box center [282, 86] width 13 height 14
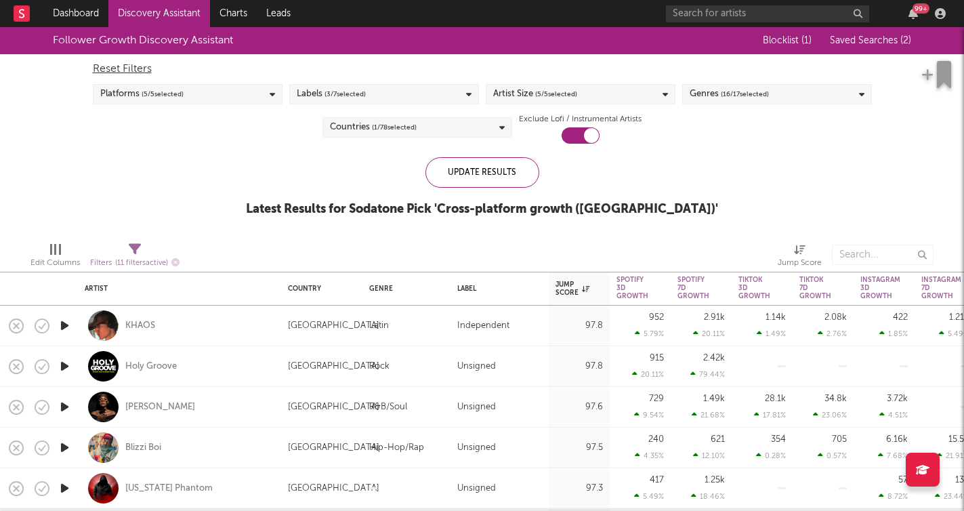
select select "or"
select select "between"
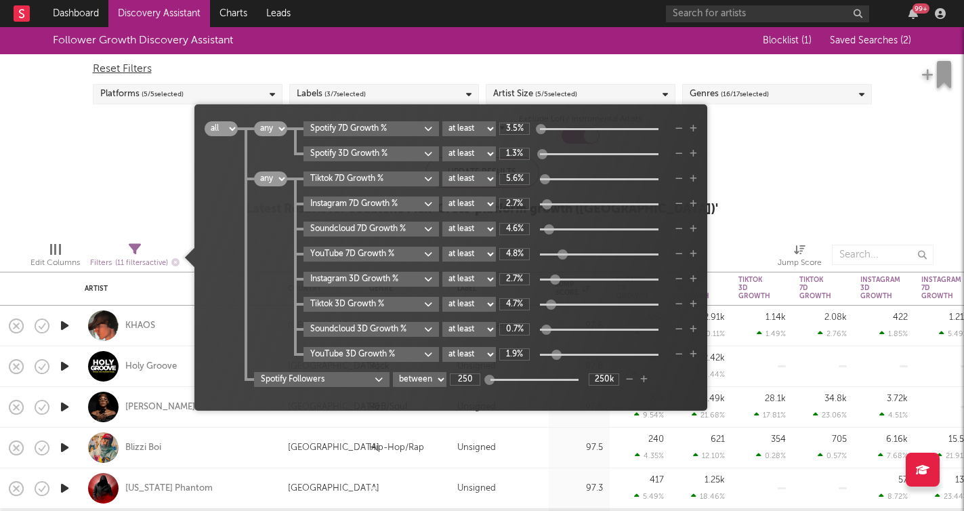
click at [141, 249] on icon at bounding box center [135, 249] width 12 height 12
click at [645, 380] on icon "button" at bounding box center [643, 379] width 7 height 8
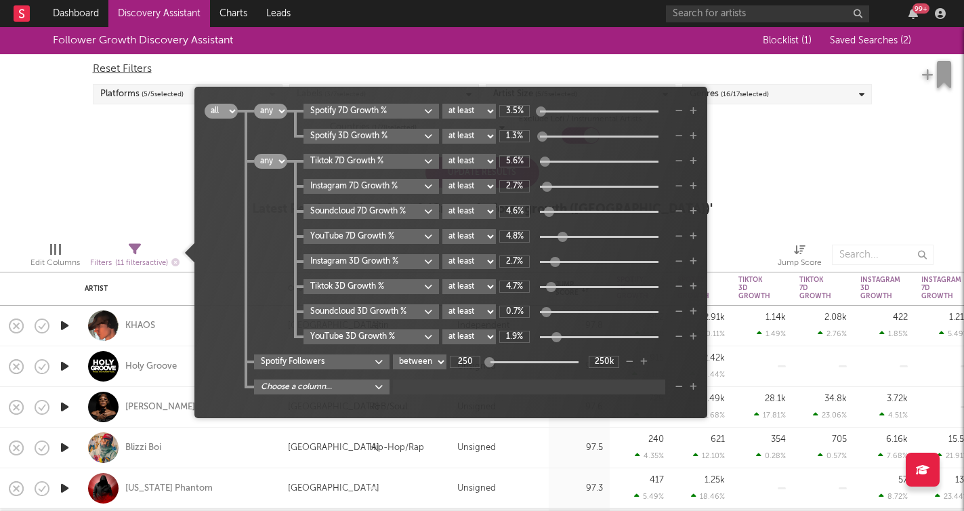
click at [380, 388] on body "Dashboard Discovery Assistant Charts Leads 99 + Notifications Settings Mark all…" at bounding box center [482, 255] width 964 height 511
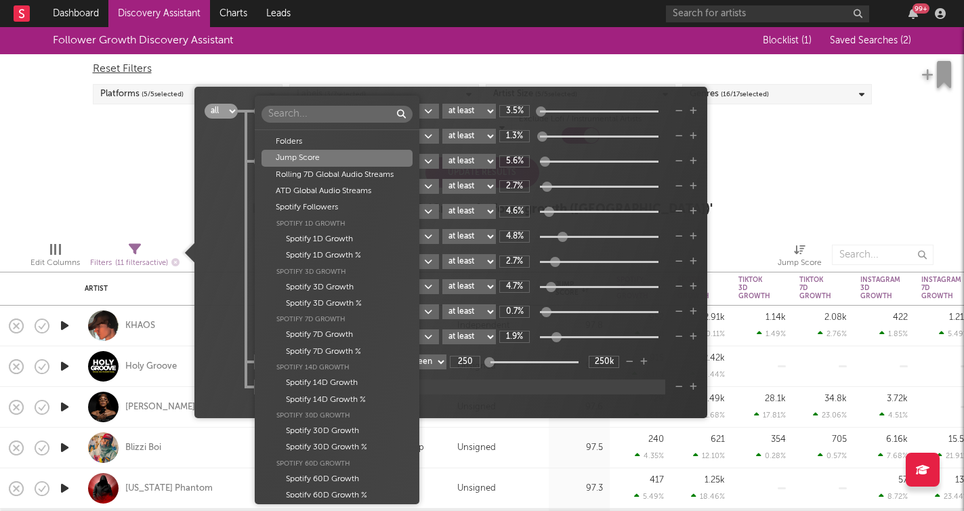
click at [304, 154] on div "Jump Score" at bounding box center [336, 158] width 151 height 16
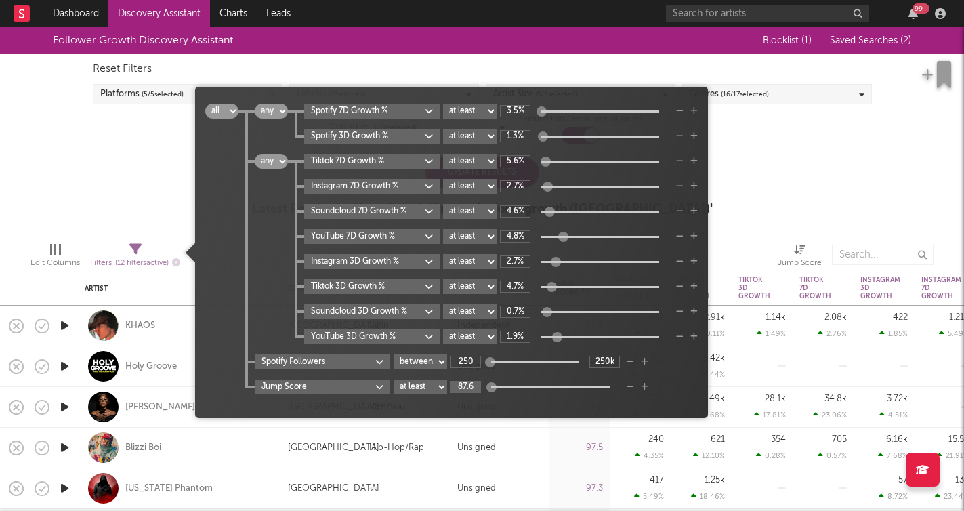
click at [467, 385] on input "87.6" at bounding box center [465, 387] width 30 height 12
type input "75"
click at [689, 375] on div "all any Spotify 7D Growth % at least at most between 3.5% Spotify 3D Growth % a…" at bounding box center [467, 249] width 459 height 291
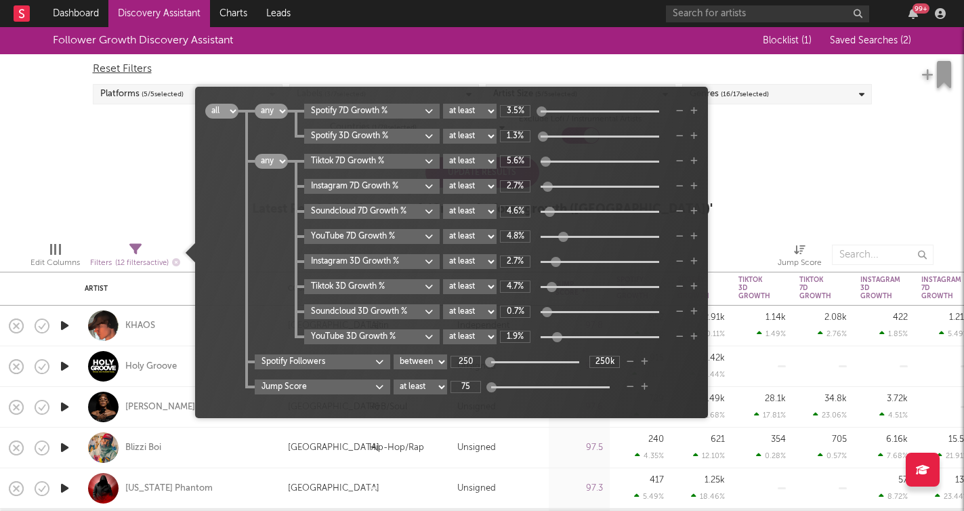
click at [112, 157] on div "Follower Growth Discovery Assistant Blocklist ( 1 ) Saved Searches ( 2 ) Reset …" at bounding box center [482, 129] width 964 height 204
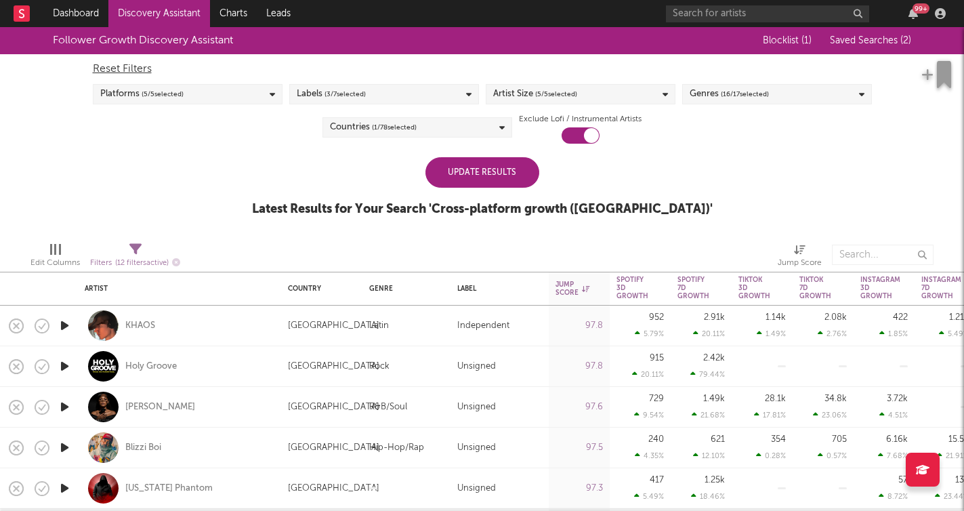
click at [492, 189] on div "Update Results Latest Results for Your Search ' Cross-platform growth (US) '" at bounding box center [482, 194] width 461 height 74
click at [503, 173] on div "Update Results" at bounding box center [482, 172] width 114 height 30
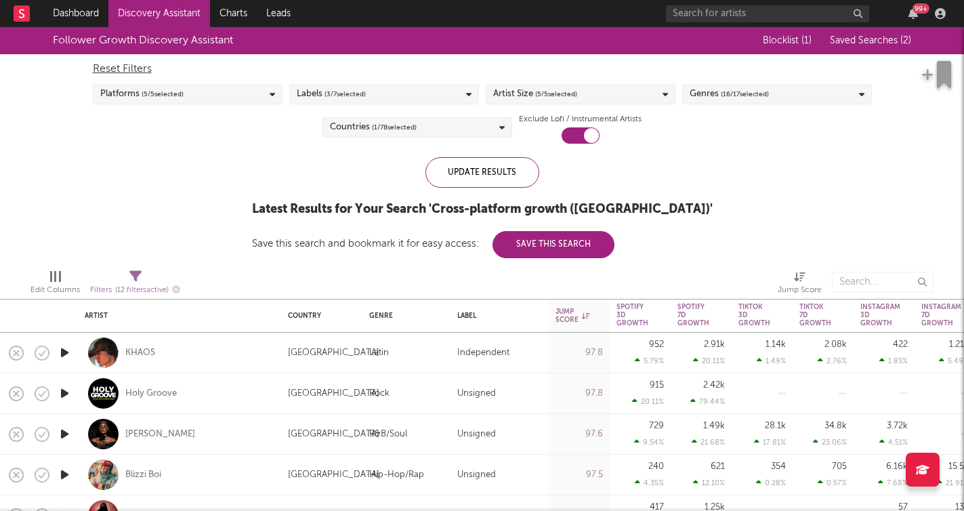
click at [582, 251] on button "Save This Search" at bounding box center [553, 244] width 122 height 27
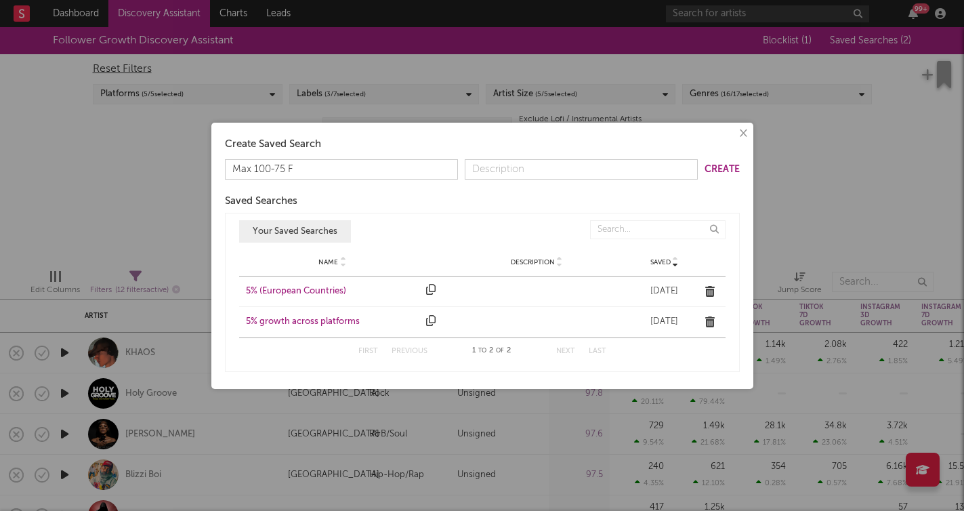
type input "Max 100-75 FG"
click at [720, 167] on button "Create" at bounding box center [721, 169] width 35 height 9
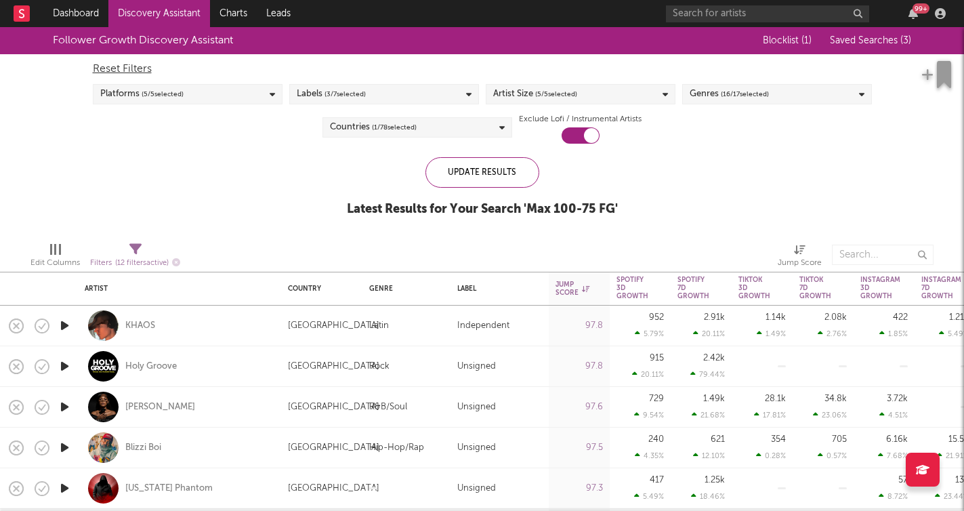
click at [66, 330] on icon "button" at bounding box center [65, 325] width 14 height 17
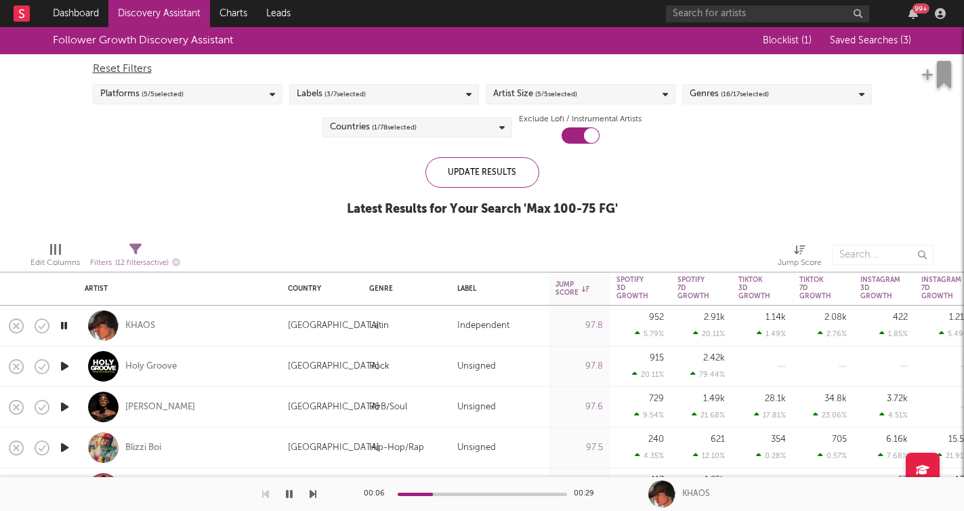
click at [312, 495] on icon "button" at bounding box center [312, 493] width 7 height 11
click at [754, 97] on span "( 16 / 17 selected)" at bounding box center [745, 94] width 48 height 16
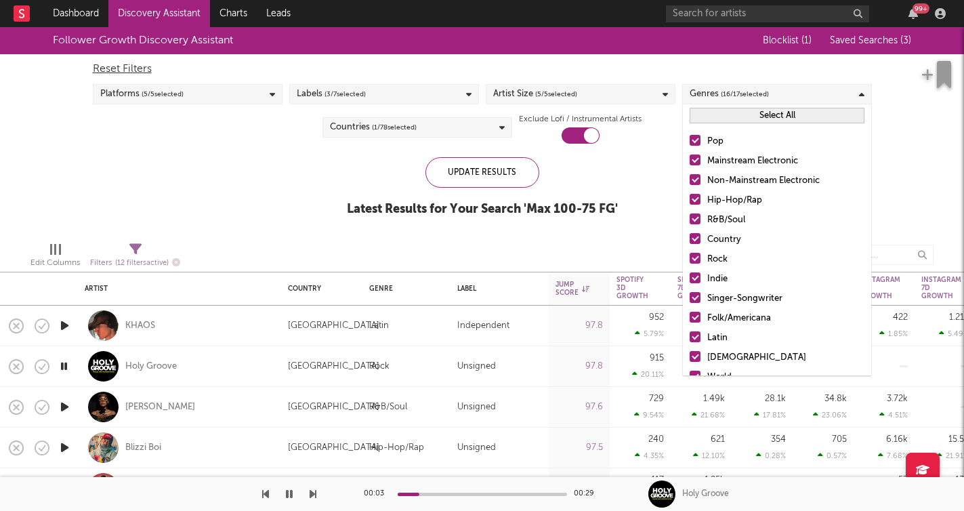
click at [286, 498] on icon "button" at bounding box center [289, 493] width 7 height 11
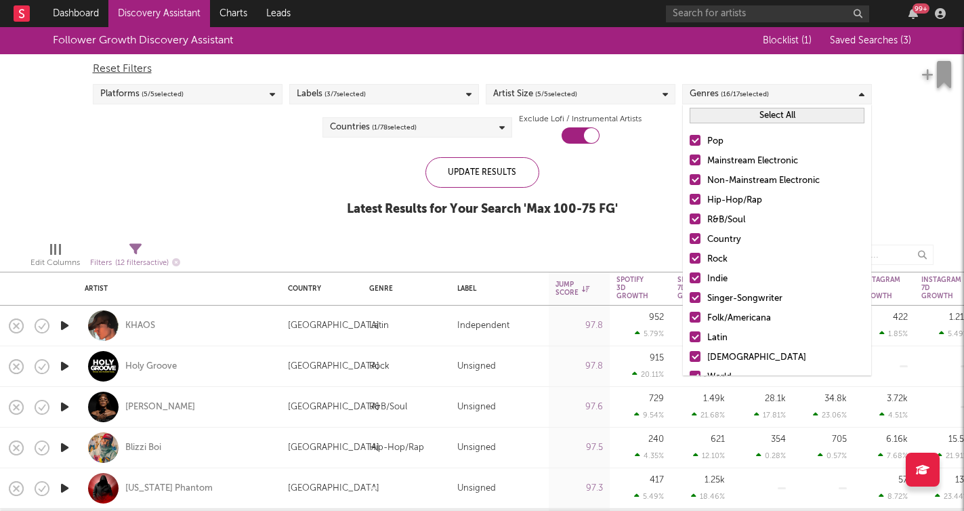
click at [698, 201] on div at bounding box center [694, 199] width 11 height 11
click at [689, 201] on input "Hip-Hop/Rap" at bounding box center [689, 200] width 0 height 16
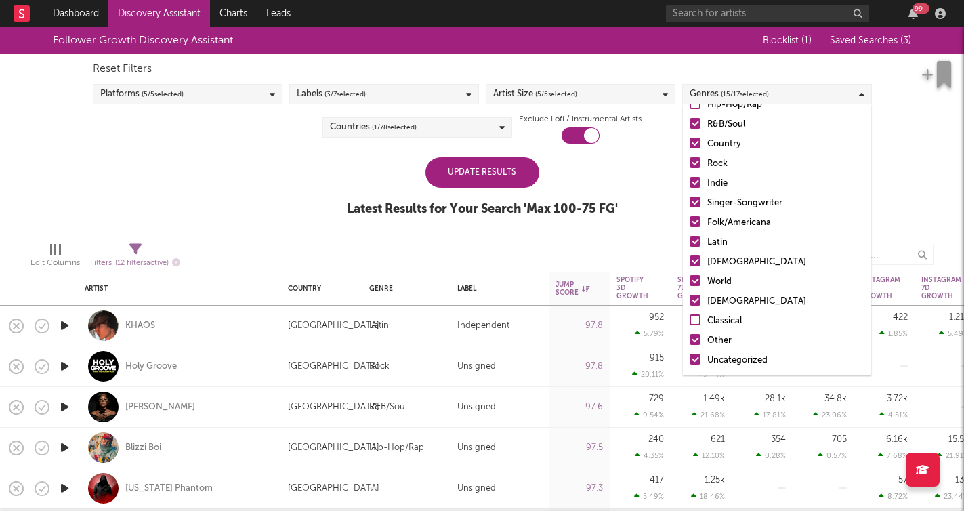
scroll to position [95, 0]
click at [695, 305] on div at bounding box center [694, 300] width 11 height 11
click at [689, 305] on input "Christian" at bounding box center [689, 301] width 0 height 16
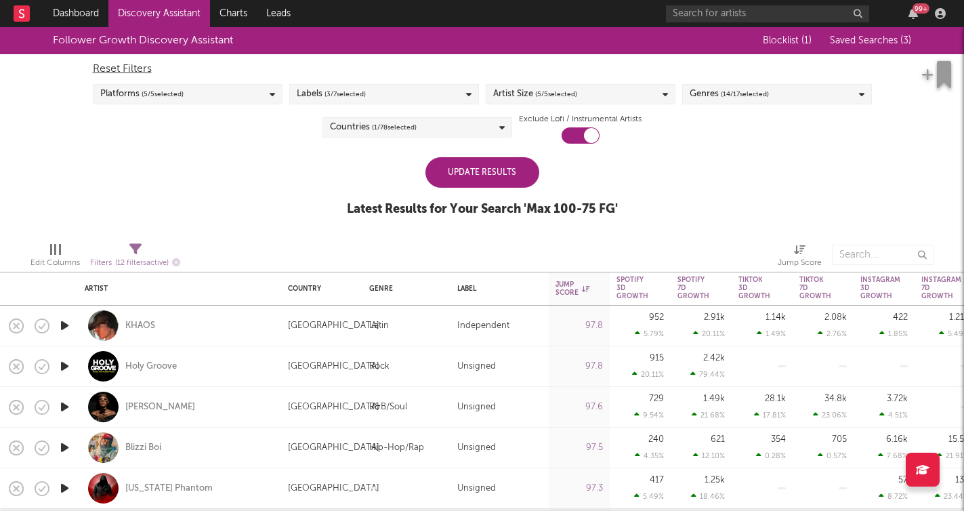
click at [639, 223] on div "Follower Growth Discovery Assistant Blocklist ( 1 ) Saved Searches ( 3 ) Reset …" at bounding box center [482, 129] width 964 height 204
click at [501, 166] on div "Update Results" at bounding box center [482, 172] width 114 height 30
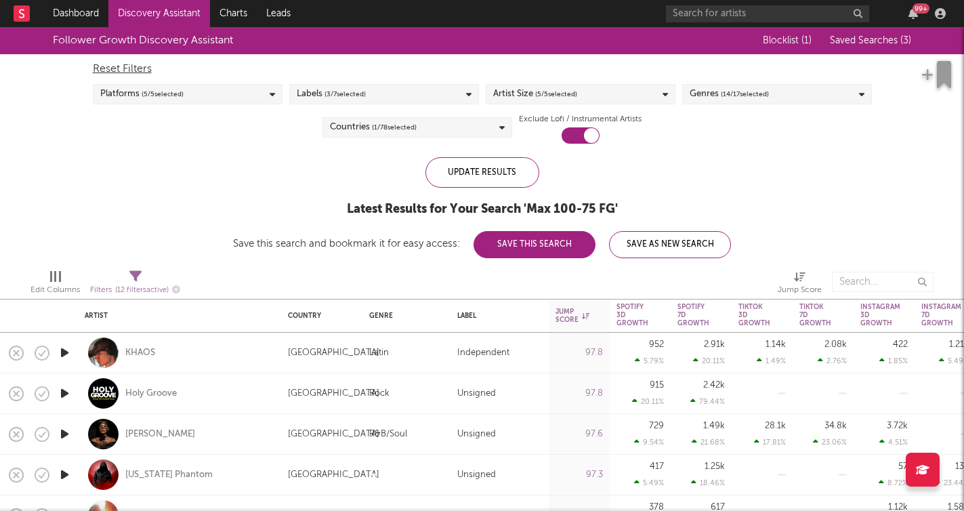
click at [545, 248] on button "Save This Search" at bounding box center [534, 244] width 122 height 27
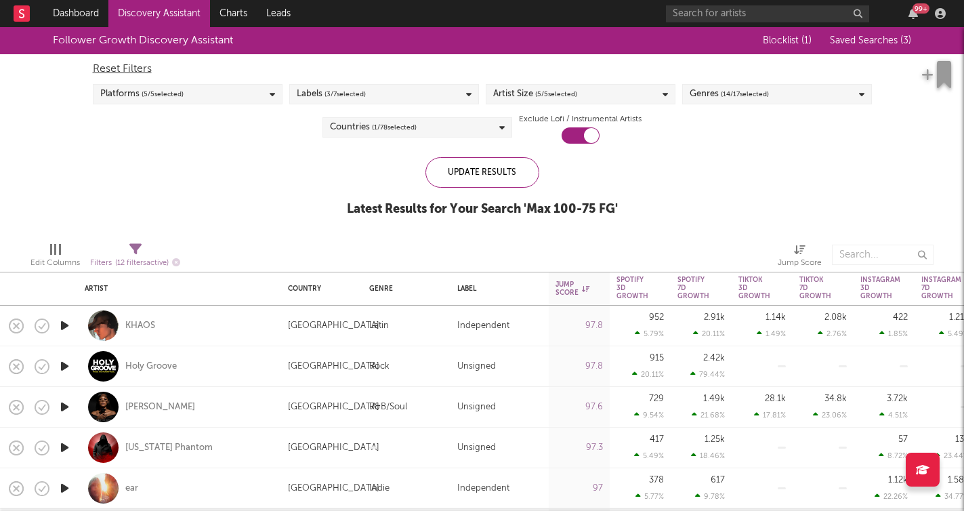
click at [64, 324] on icon "button" at bounding box center [65, 325] width 14 height 17
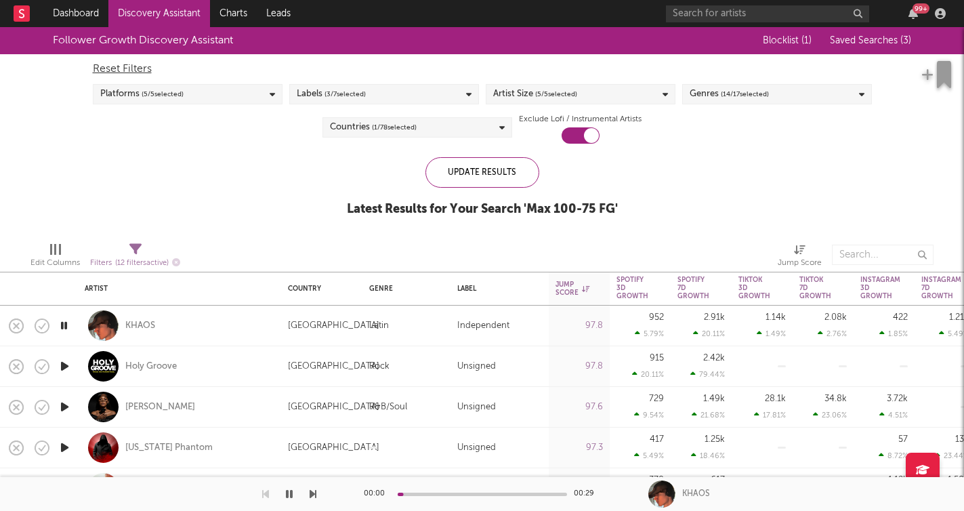
click at [316, 493] on icon "button" at bounding box center [312, 493] width 7 height 11
click at [313, 498] on icon "button" at bounding box center [312, 493] width 7 height 11
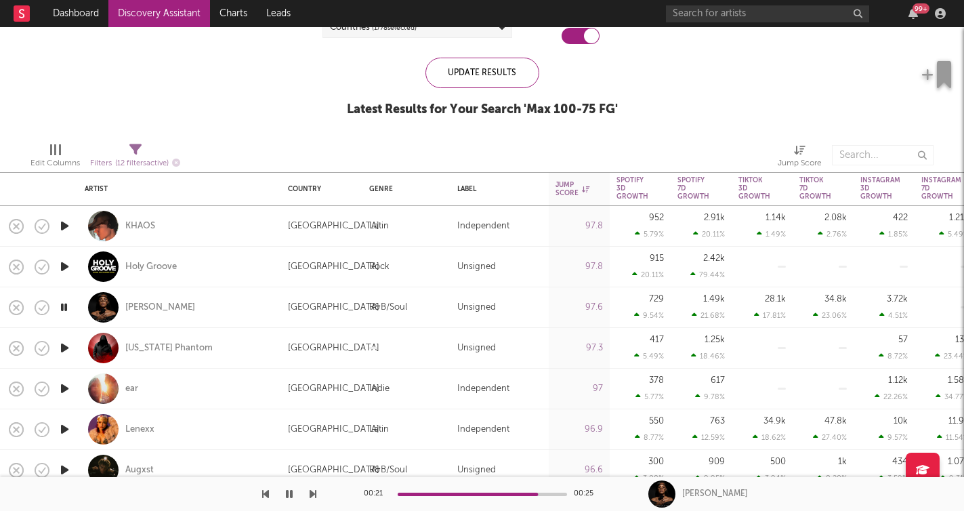
click at [287, 496] on icon "button" at bounding box center [289, 493] width 7 height 11
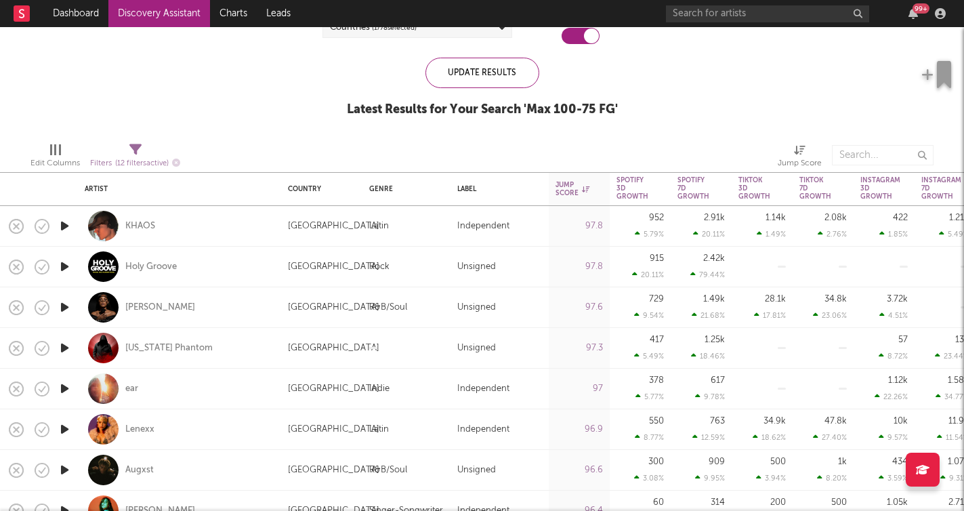
click at [69, 348] on icon "button" at bounding box center [65, 347] width 14 height 17
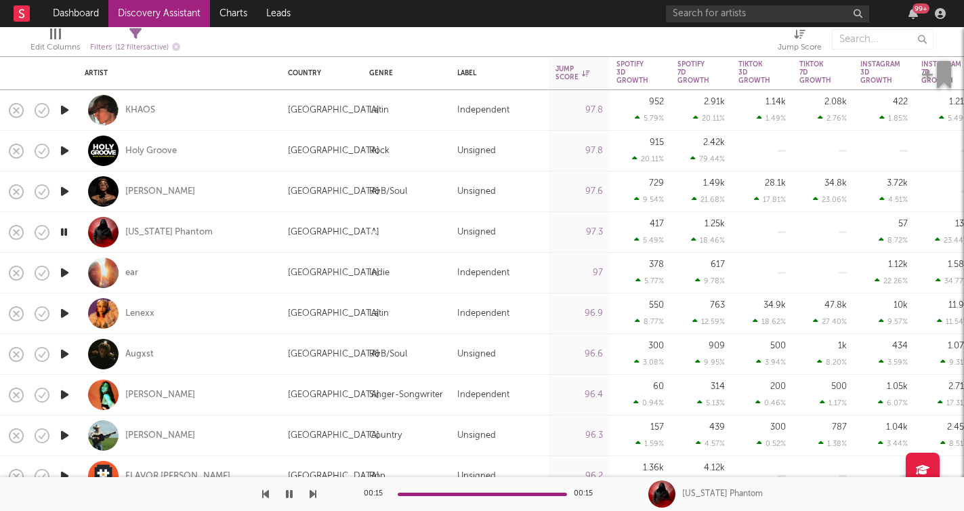
click at [70, 274] on icon "button" at bounding box center [65, 272] width 14 height 17
click at [314, 496] on icon "button" at bounding box center [312, 493] width 7 height 11
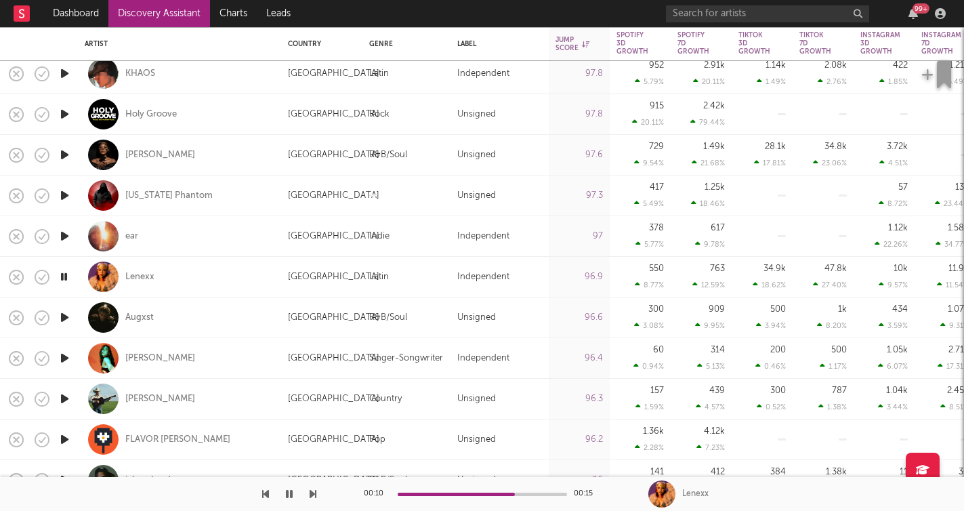
click at [314, 493] on icon "button" at bounding box center [312, 493] width 7 height 11
click at [290, 495] on icon "button" at bounding box center [289, 493] width 7 height 11
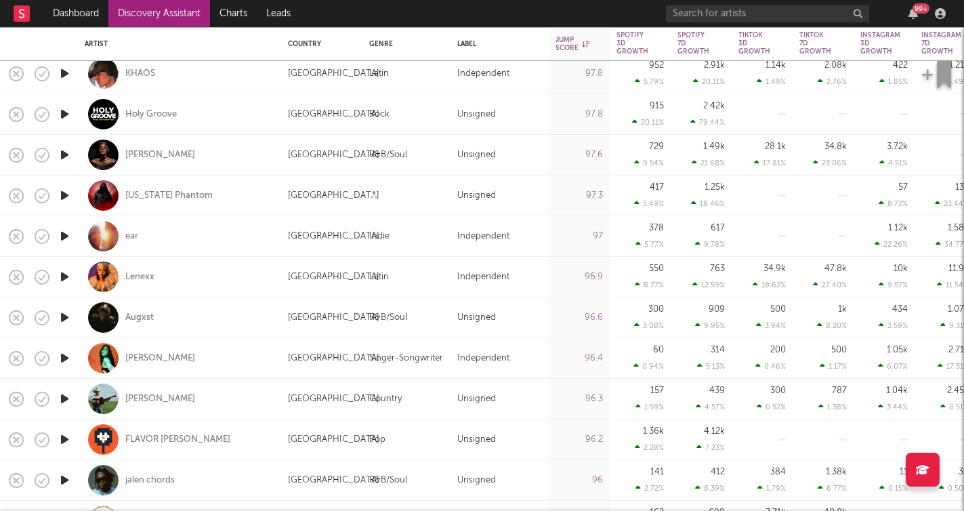
click at [68, 322] on icon "button" at bounding box center [65, 317] width 14 height 17
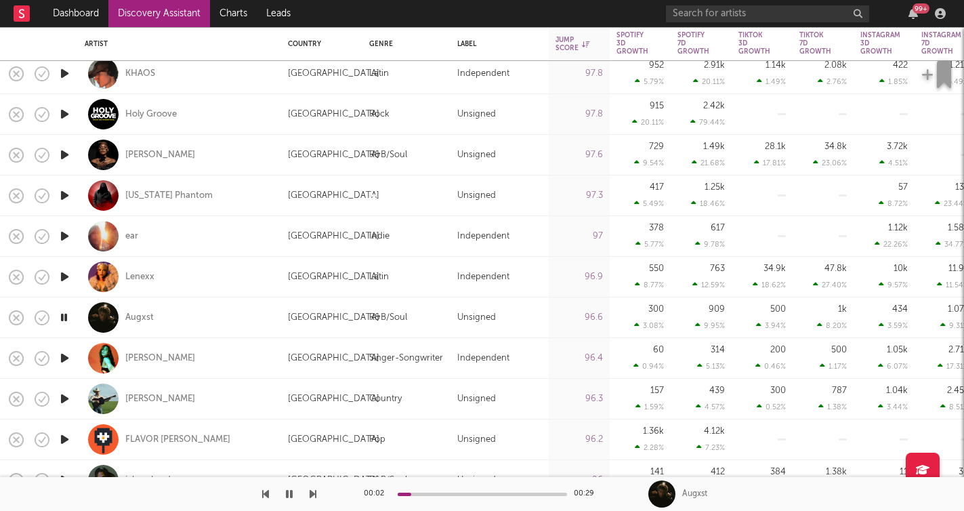
click at [309, 493] on icon "button" at bounding box center [312, 493] width 7 height 11
click at [314, 492] on icon "button" at bounding box center [312, 493] width 7 height 11
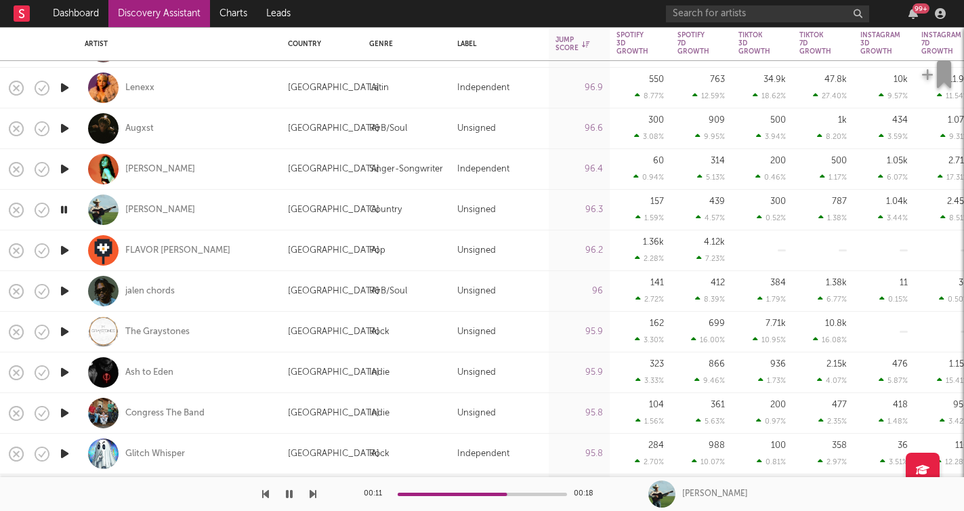
click at [309, 494] on icon "button" at bounding box center [312, 493] width 7 height 11
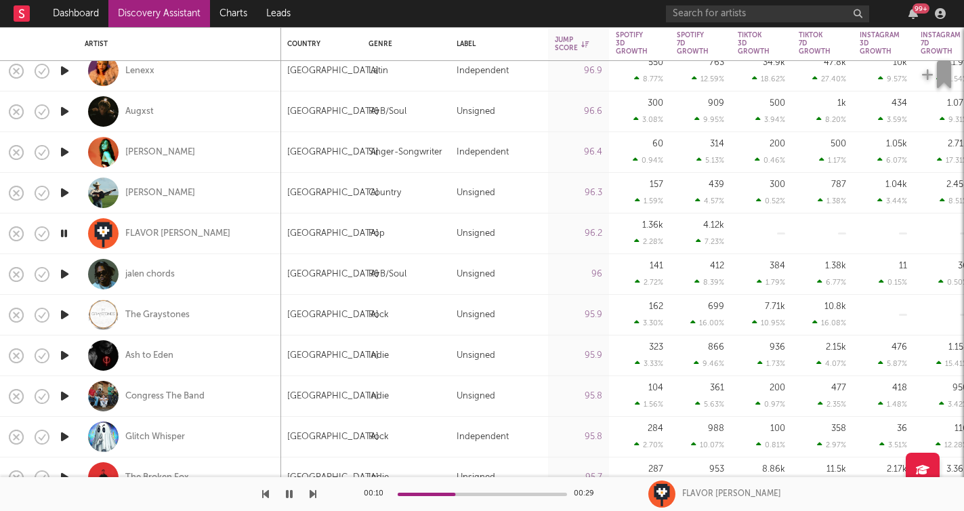
click at [314, 492] on icon "button" at bounding box center [312, 493] width 7 height 11
click at [291, 495] on icon "button" at bounding box center [289, 493] width 7 height 11
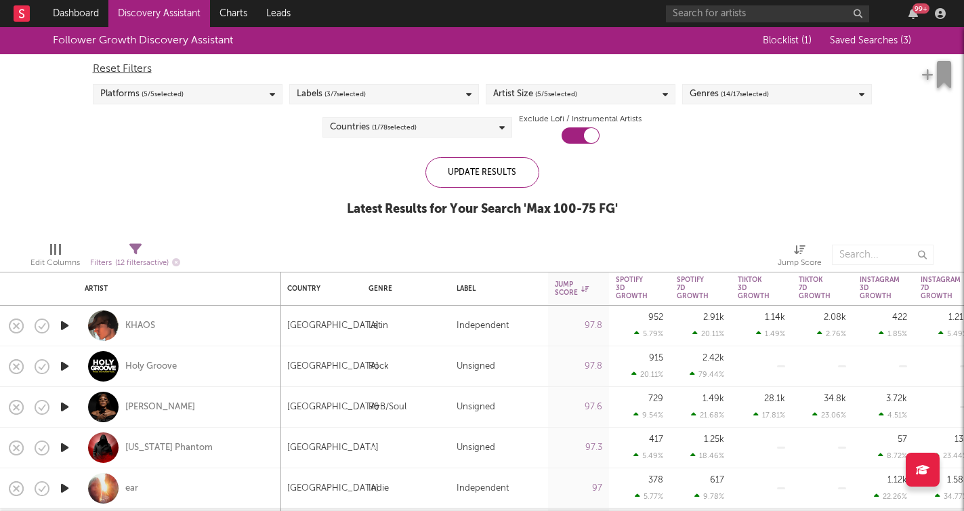
click at [760, 96] on span "( 14 / 17 selected)" at bounding box center [745, 94] width 48 height 16
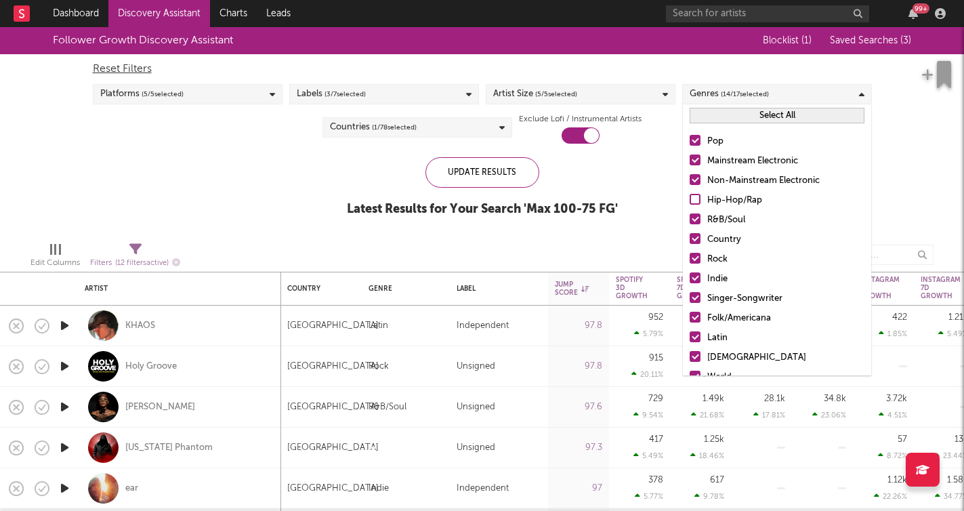
click at [724, 240] on div "Country" at bounding box center [785, 240] width 157 height 16
click at [689, 240] on input "Country" at bounding box center [689, 240] width 0 height 16
click at [727, 241] on div "Country" at bounding box center [785, 240] width 157 height 16
click at [689, 241] on input "Country" at bounding box center [689, 240] width 0 height 16
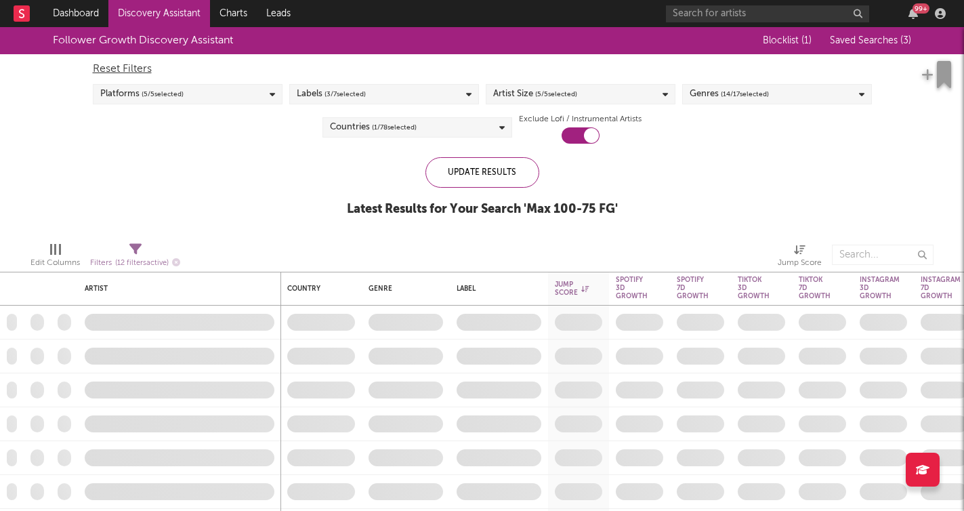
click at [926, 194] on div "Follower Growth Discovery Assistant Blocklist ( 1 ) Saved Searches ( 3 ) Reset …" at bounding box center [482, 129] width 964 height 204
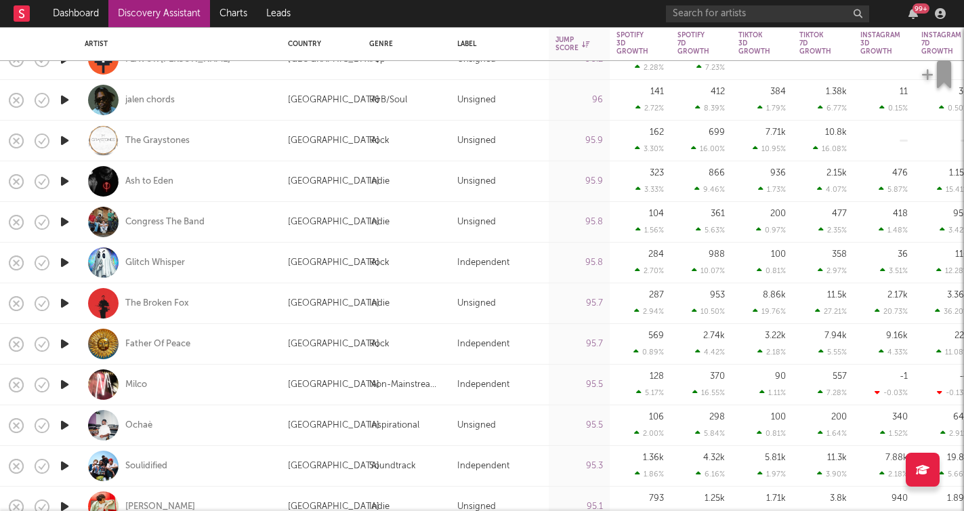
click at [73, 137] on div at bounding box center [64, 141] width 27 height 41
select select "1w"
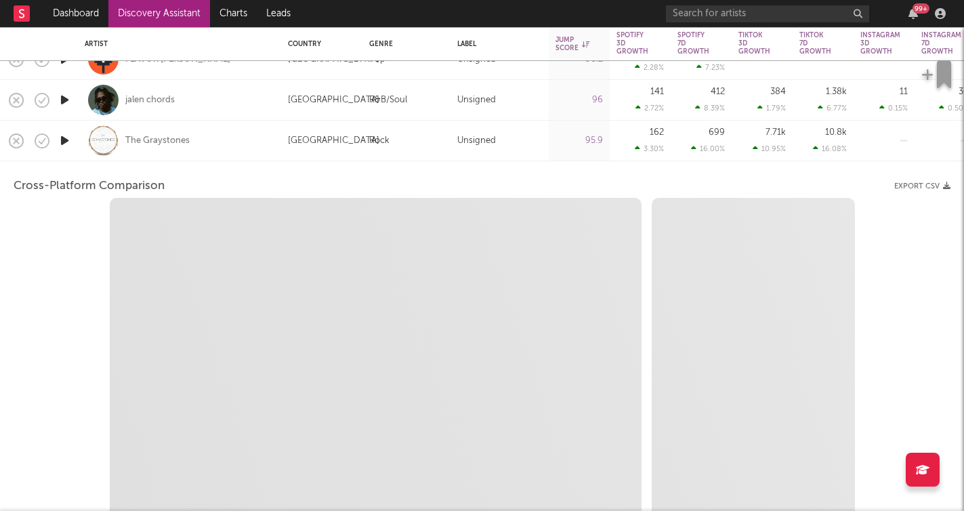
select select "1w"
click at [83, 142] on div "The Graystones" at bounding box center [179, 141] width 203 height 41
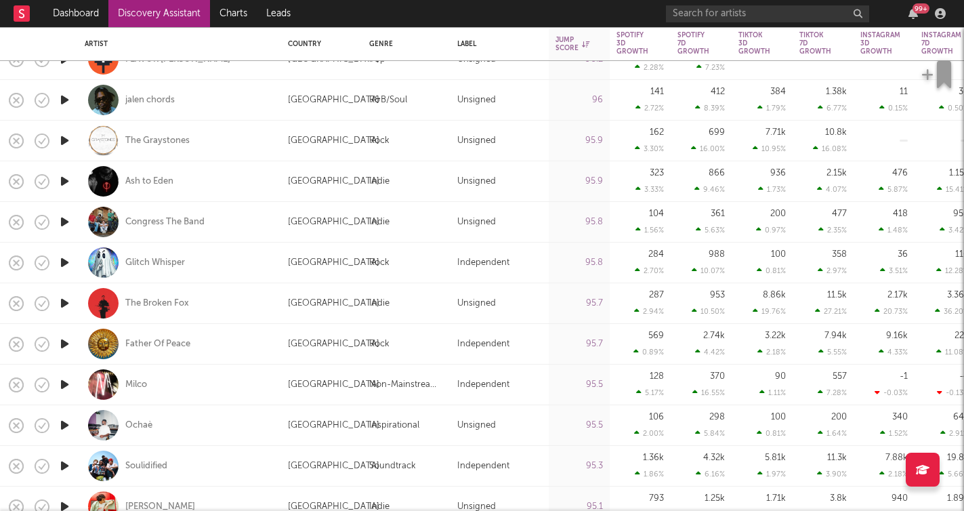
click at [63, 142] on icon "button" at bounding box center [65, 140] width 14 height 17
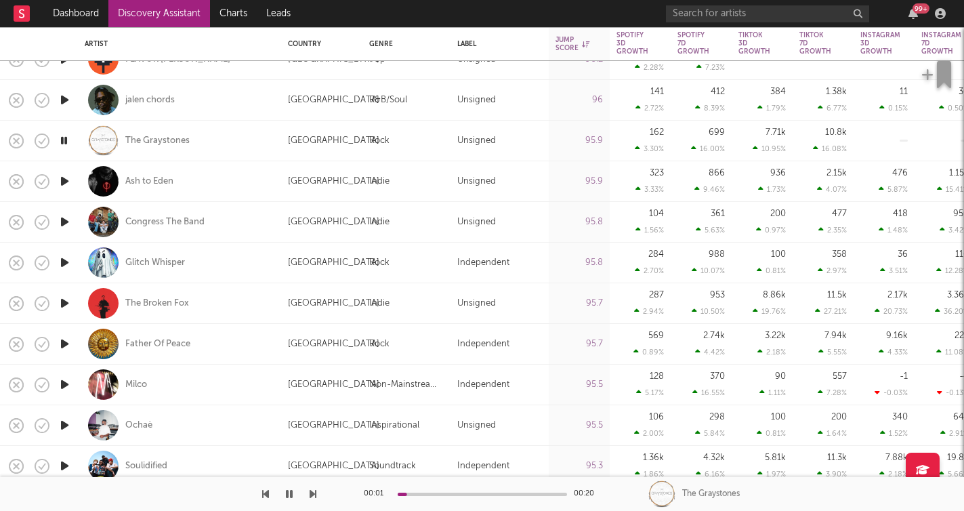
click at [313, 492] on icon "button" at bounding box center [312, 493] width 7 height 11
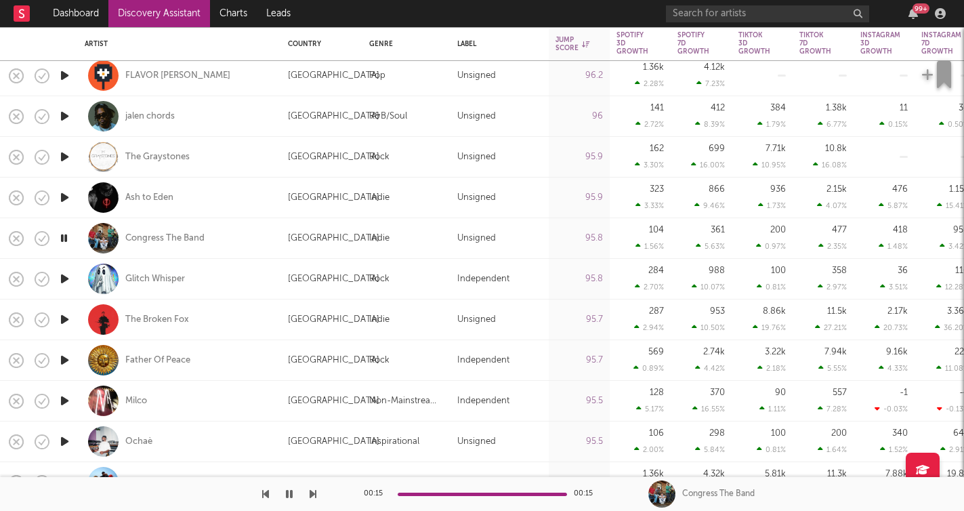
click at [315, 496] on icon "button" at bounding box center [312, 493] width 7 height 11
click at [314, 495] on icon "button" at bounding box center [312, 493] width 7 height 11
click at [311, 490] on icon "button" at bounding box center [312, 493] width 7 height 11
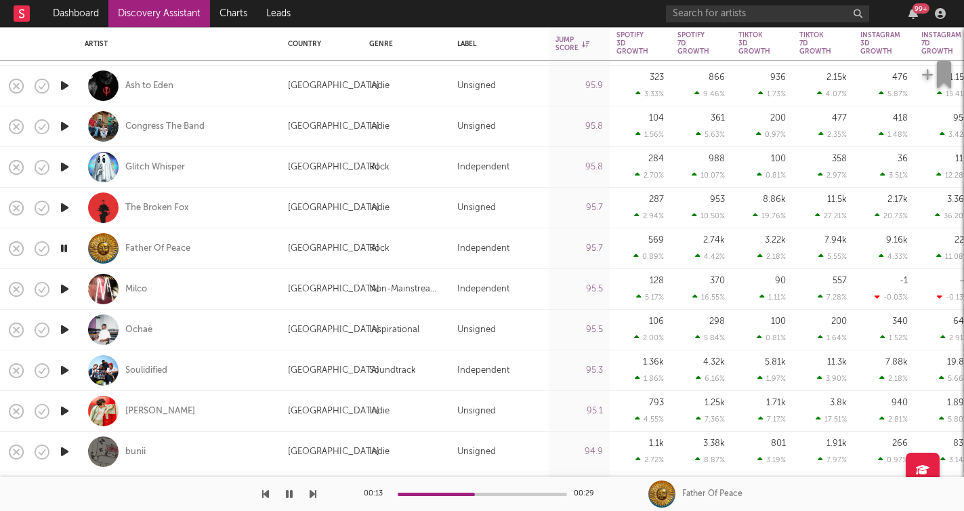
click at [312, 492] on icon "button" at bounding box center [312, 493] width 7 height 11
click at [314, 492] on icon "button" at bounding box center [312, 493] width 7 height 11
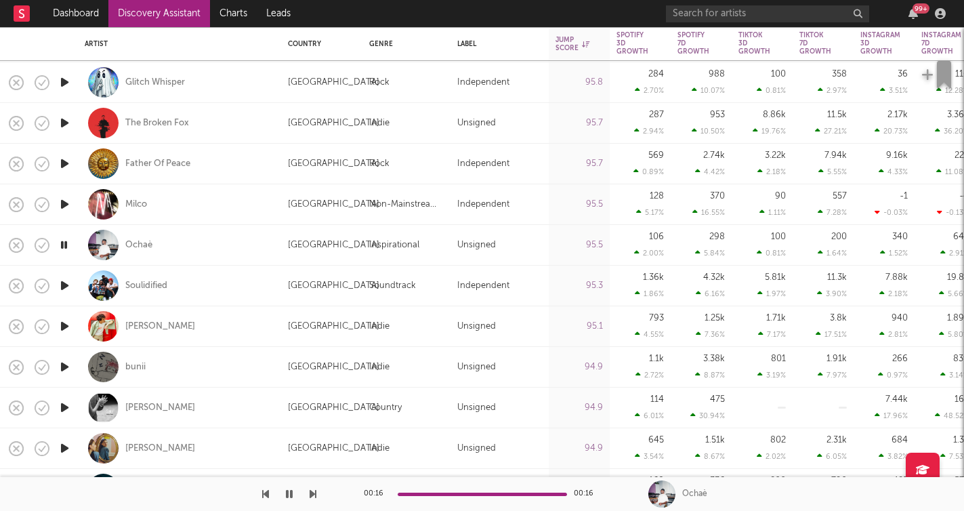
click at [310, 493] on icon "button" at bounding box center [312, 493] width 7 height 11
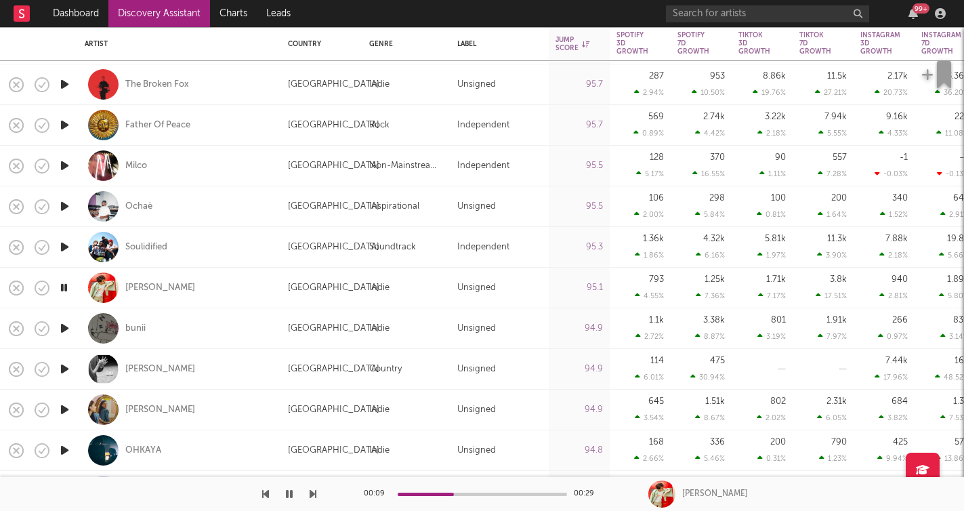
click at [155, 299] on div "Cam Rao" at bounding box center [180, 288] width 190 height 40
select select "1w"
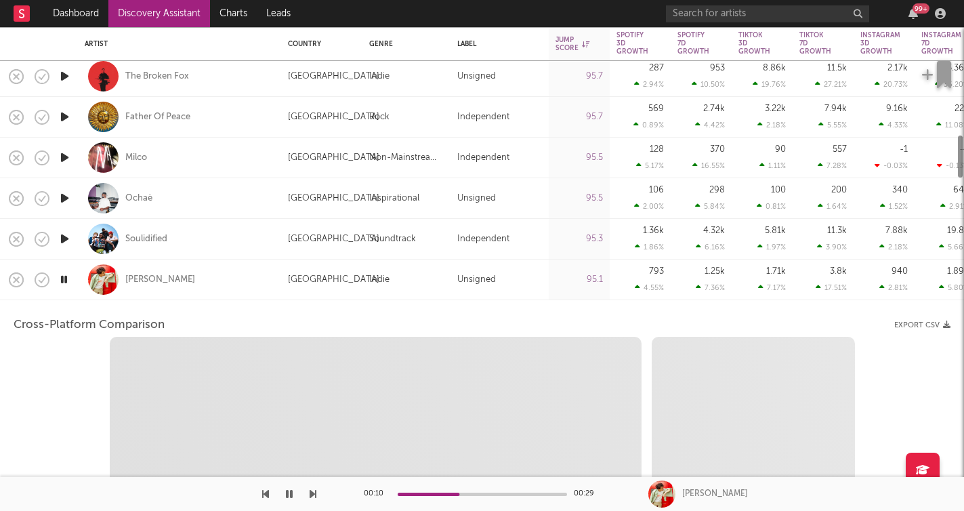
select select "6m"
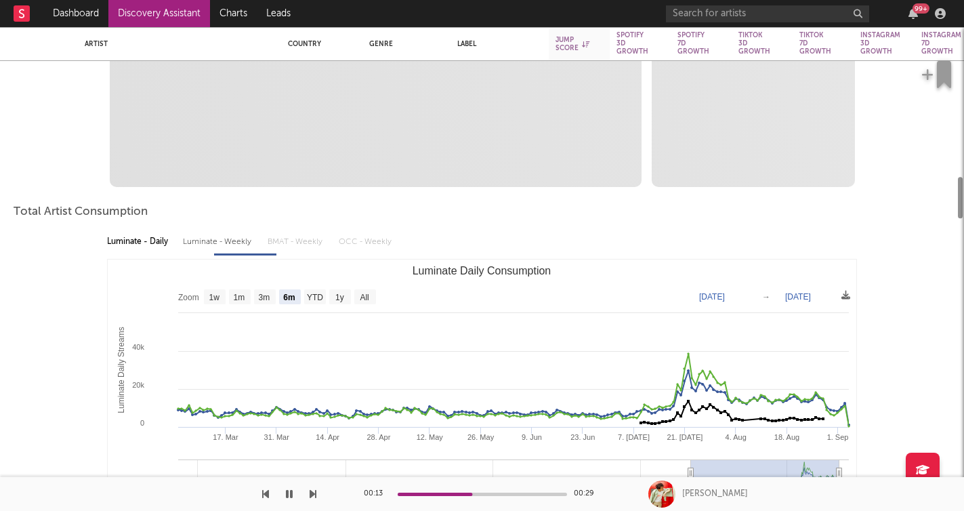
select select "1m"
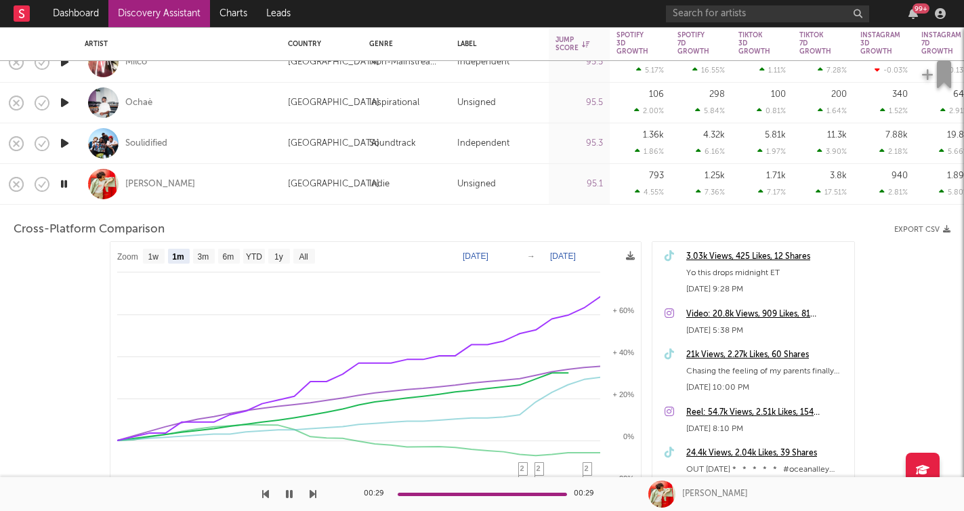
click at [66, 185] on icon "button" at bounding box center [64, 183] width 13 height 17
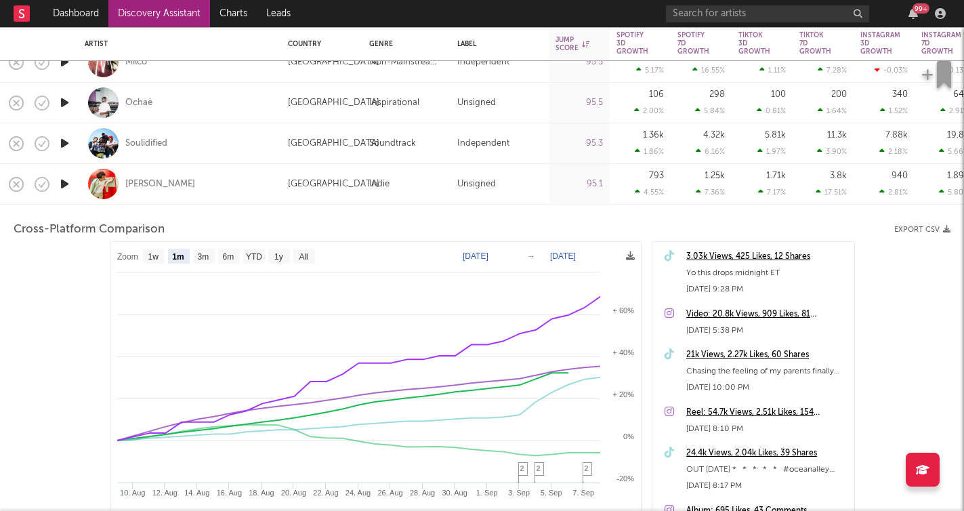
click at [66, 185] on icon "button" at bounding box center [65, 183] width 14 height 17
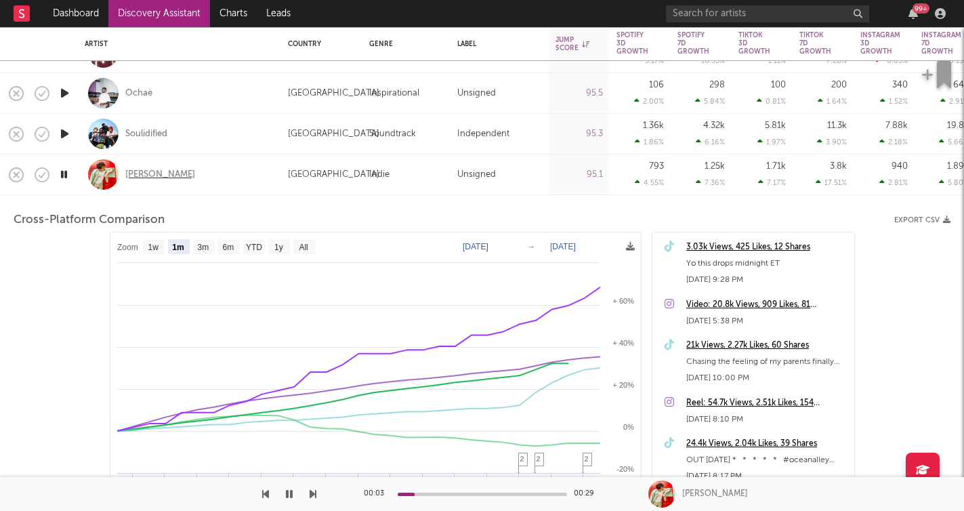
click at [142, 178] on div "Cam Rao" at bounding box center [160, 175] width 70 height 12
click at [167, 171] on div "Cam Rao" at bounding box center [180, 174] width 190 height 40
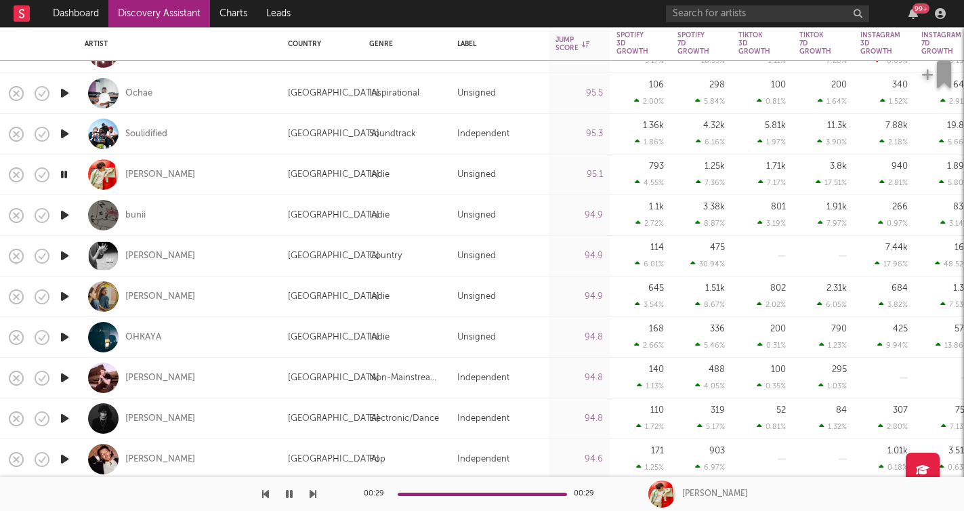
click at [68, 213] on icon "button" at bounding box center [65, 215] width 14 height 17
click at [310, 497] on icon "button" at bounding box center [312, 493] width 7 height 11
click at [311, 495] on icon "button" at bounding box center [312, 493] width 7 height 11
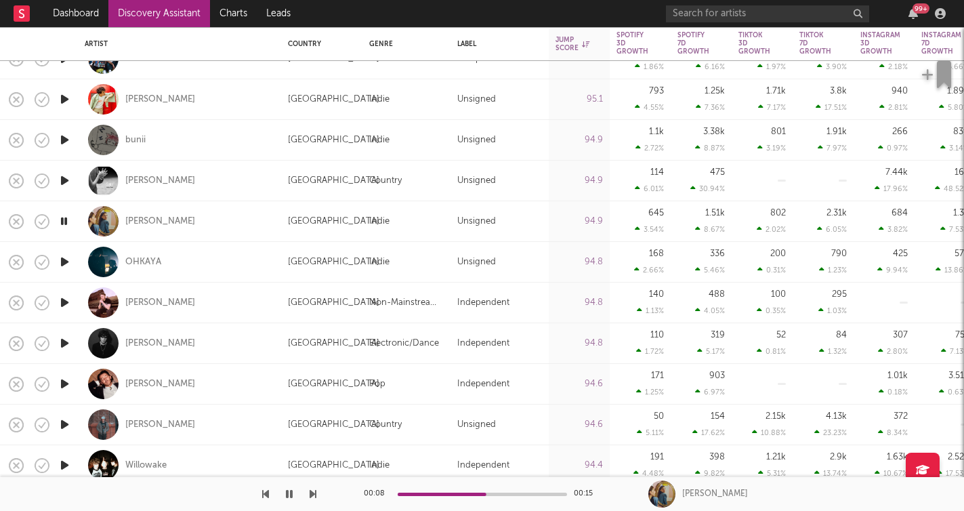
click at [312, 490] on icon "button" at bounding box center [312, 493] width 7 height 11
click at [316, 492] on div "00:04 00:16 OHKAYA" at bounding box center [482, 494] width 964 height 34
click at [314, 492] on icon "button" at bounding box center [312, 493] width 7 height 11
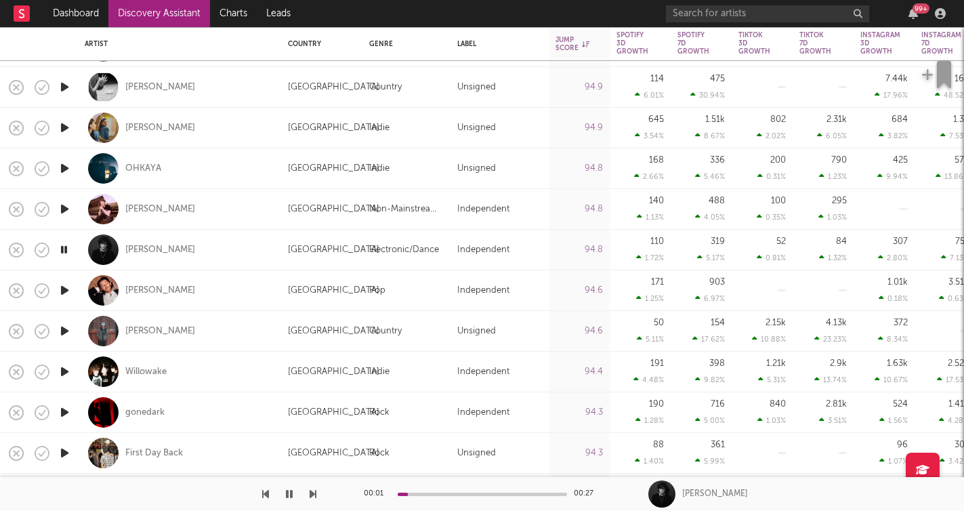
click at [315, 492] on icon "button" at bounding box center [312, 493] width 7 height 11
click at [284, 292] on div "[GEOGRAPHIC_DATA]" at bounding box center [321, 290] width 81 height 41
select select "1w"
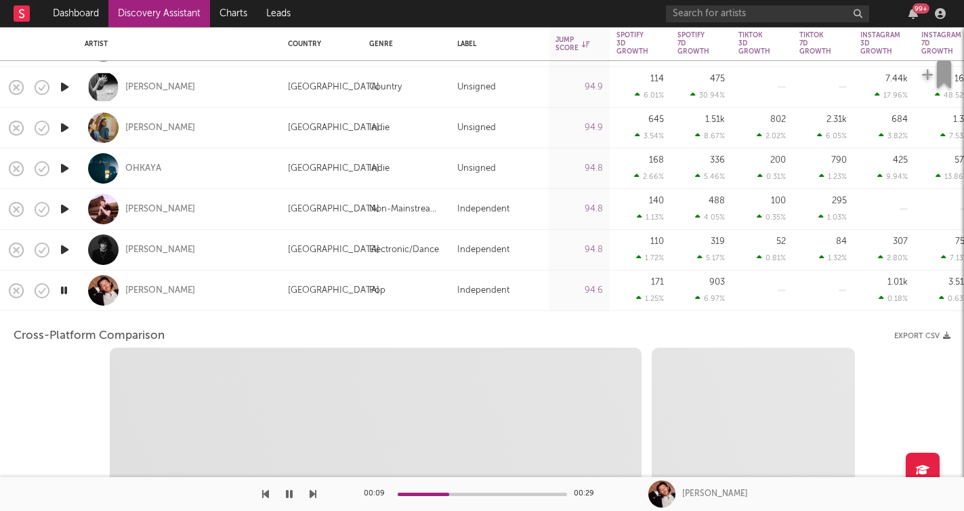
select select "6m"
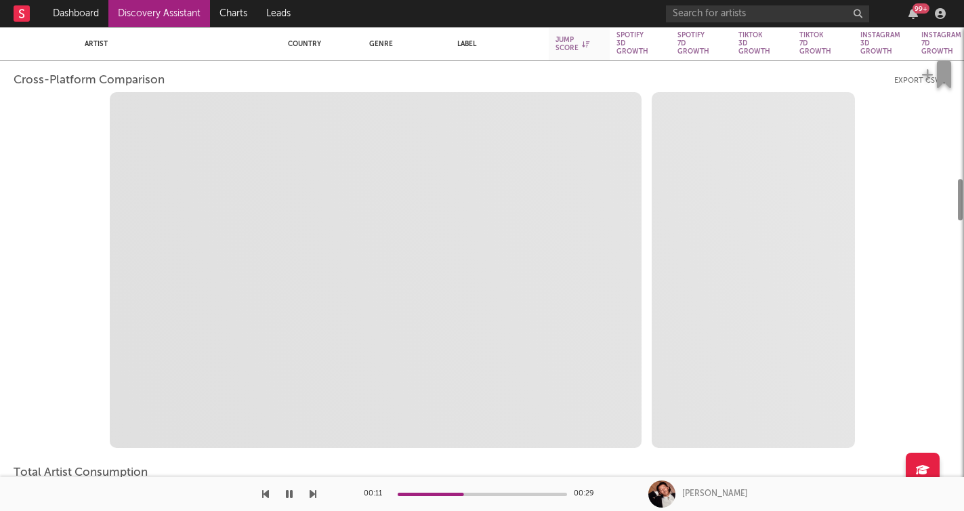
select select "1m"
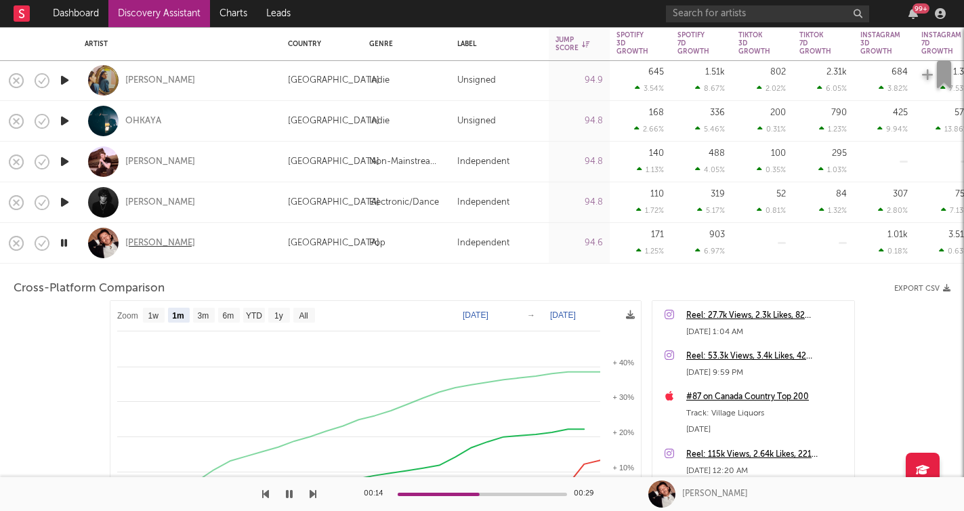
click at [175, 246] on div "Franklin Jonas" at bounding box center [160, 243] width 70 height 12
click at [203, 249] on div "Franklin Jonas" at bounding box center [180, 243] width 190 height 40
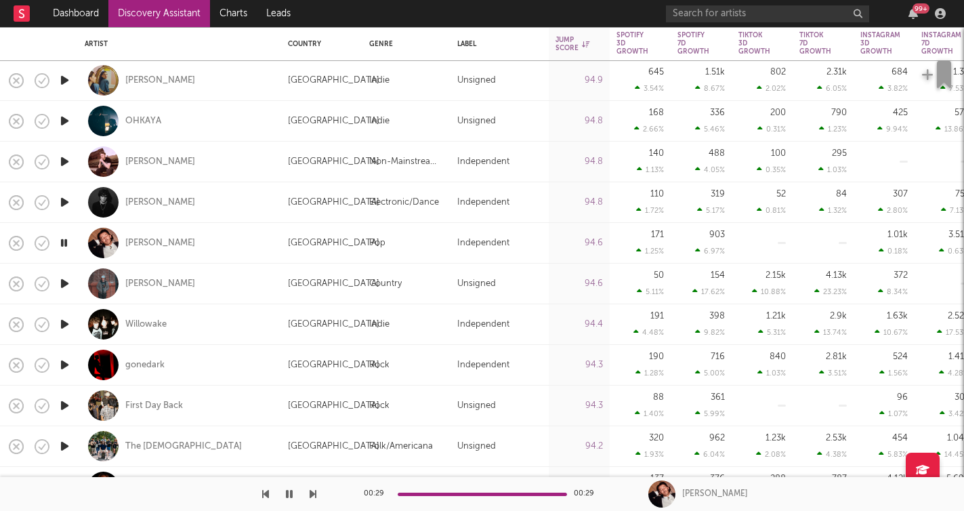
click at [66, 285] on icon "button" at bounding box center [65, 283] width 14 height 17
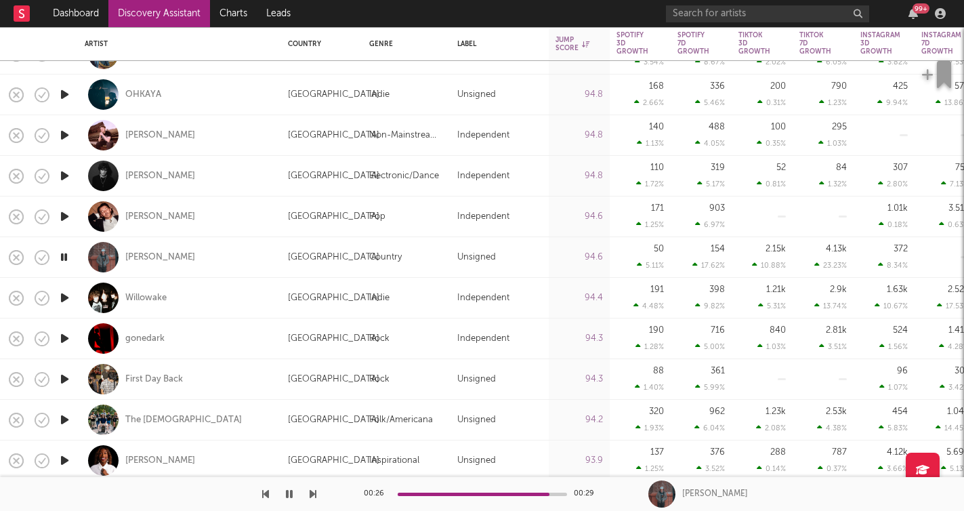
click at [67, 294] on icon "button" at bounding box center [65, 297] width 14 height 17
click at [312, 494] on icon "button" at bounding box center [312, 493] width 7 height 11
click at [314, 494] on icon "button" at bounding box center [312, 493] width 7 height 11
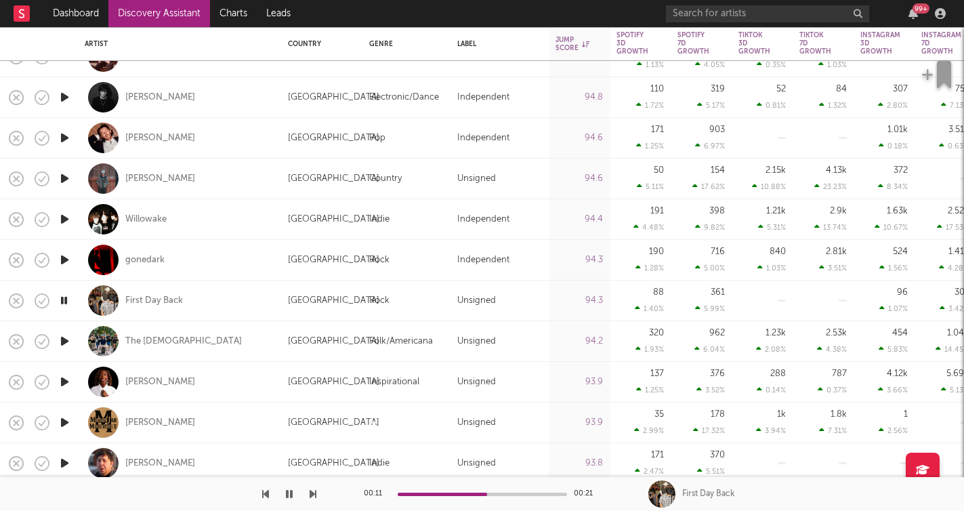
click at [313, 493] on icon "button" at bounding box center [312, 493] width 7 height 11
click at [309, 496] on icon "button" at bounding box center [312, 493] width 7 height 11
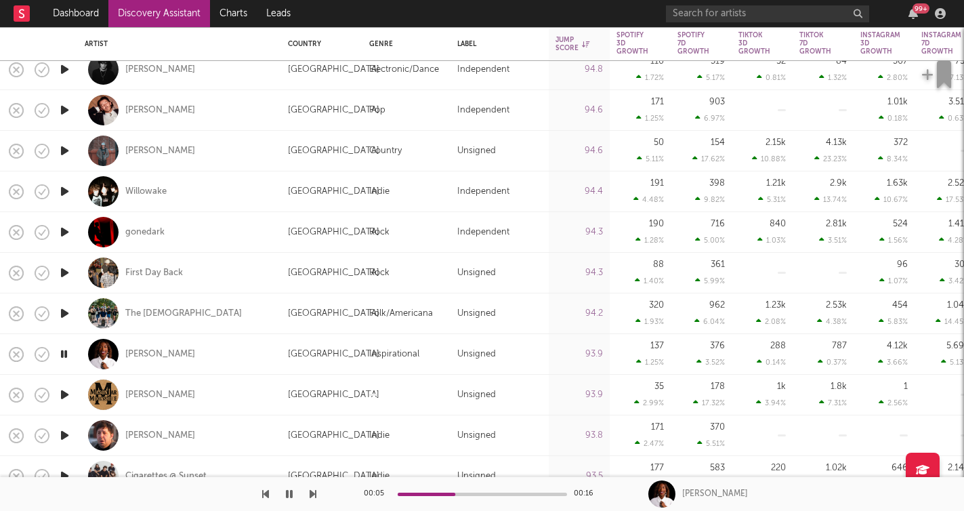
click at [313, 493] on icon "button" at bounding box center [312, 493] width 7 height 11
click at [314, 495] on icon "button" at bounding box center [312, 493] width 7 height 11
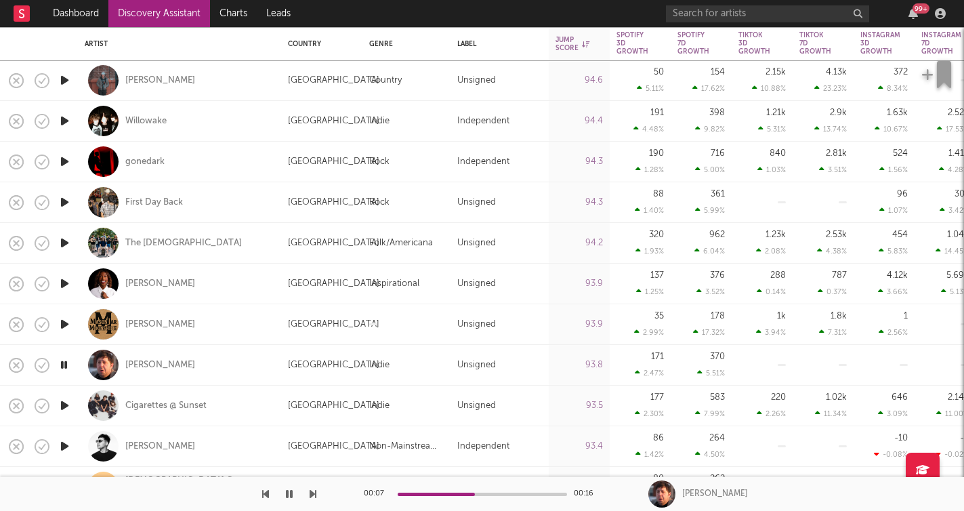
click at [314, 492] on icon "button" at bounding box center [312, 493] width 7 height 11
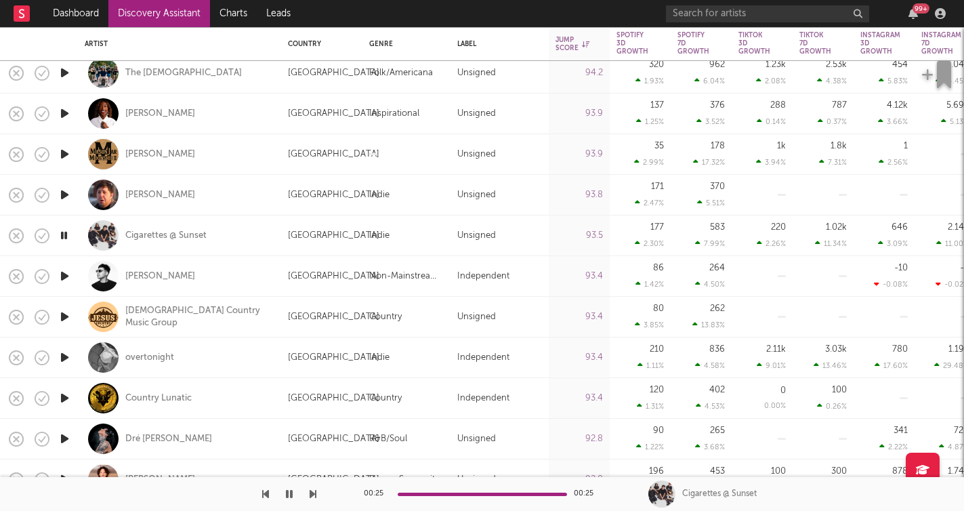
click at [312, 490] on icon "button" at bounding box center [312, 493] width 7 height 11
click at [314, 496] on icon "button" at bounding box center [312, 493] width 7 height 11
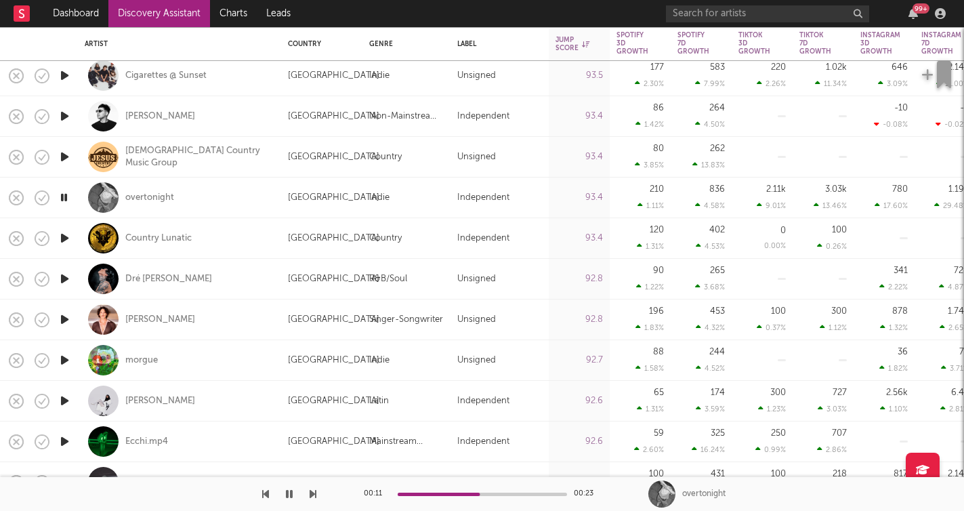
click at [312, 494] on icon "button" at bounding box center [312, 493] width 7 height 11
click at [313, 494] on icon "button" at bounding box center [312, 493] width 7 height 11
click at [312, 494] on icon "button" at bounding box center [312, 493] width 7 height 11
click at [313, 493] on icon "button" at bounding box center [312, 493] width 7 height 11
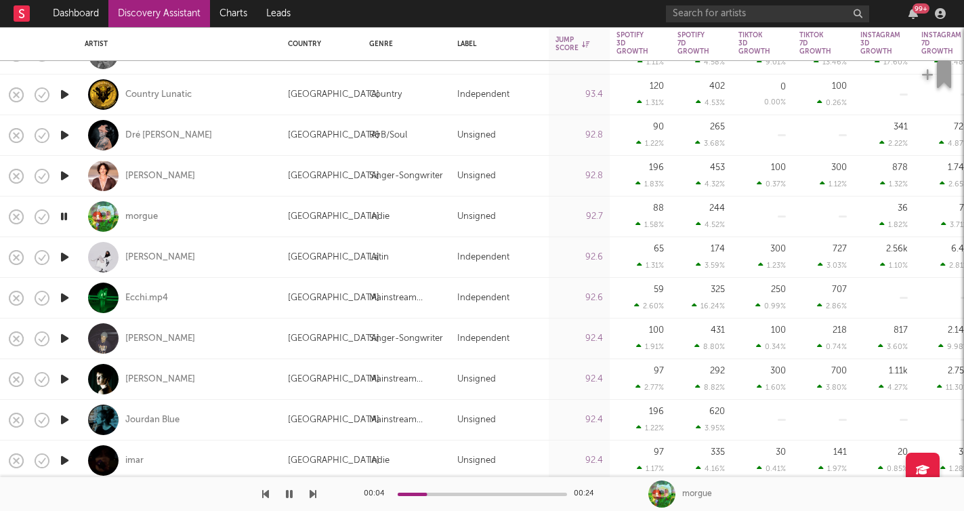
click at [312, 493] on icon "button" at bounding box center [312, 493] width 7 height 11
click at [320, 492] on div "00:02 00:24 Melanie Santiler" at bounding box center [482, 494] width 964 height 34
click at [314, 492] on icon "button" at bounding box center [312, 493] width 7 height 11
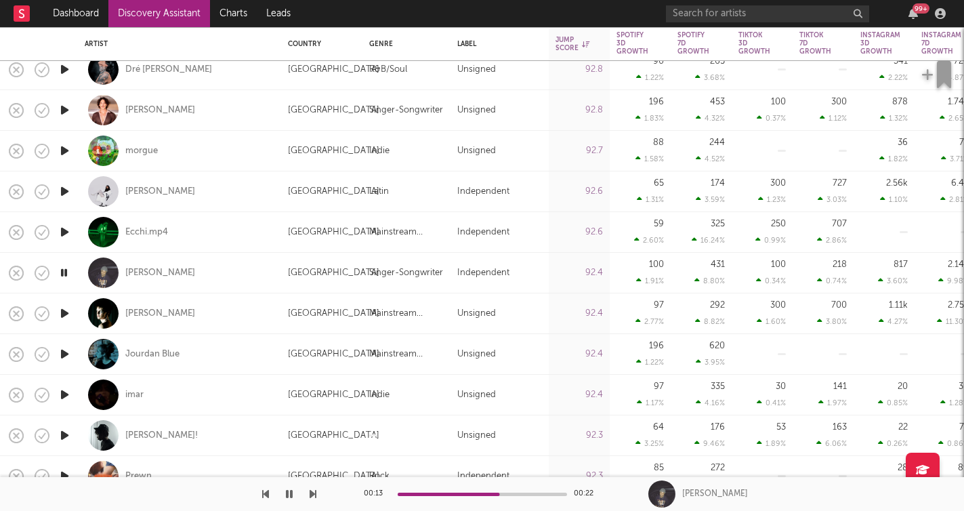
click at [315, 494] on icon "button" at bounding box center [312, 493] width 7 height 11
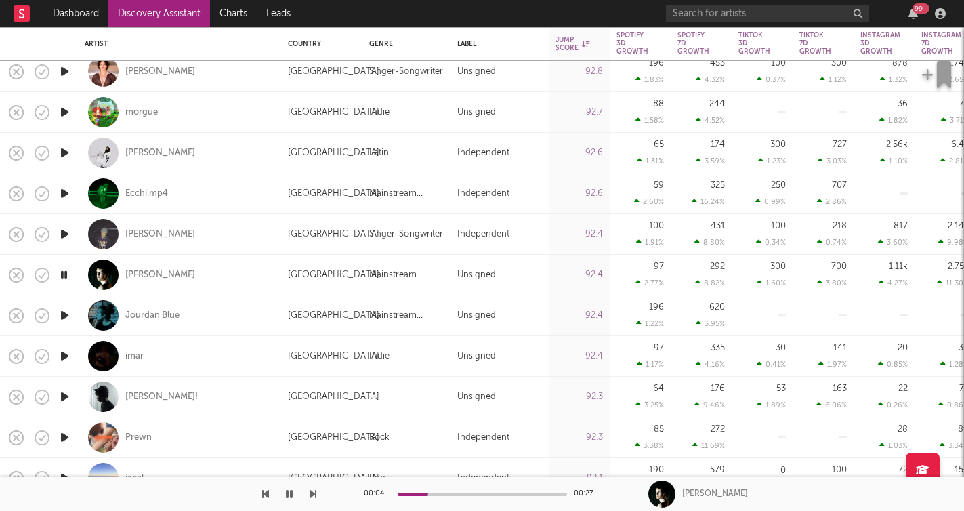
click at [313, 496] on icon "button" at bounding box center [312, 493] width 7 height 11
click at [314, 494] on icon "button" at bounding box center [312, 493] width 7 height 11
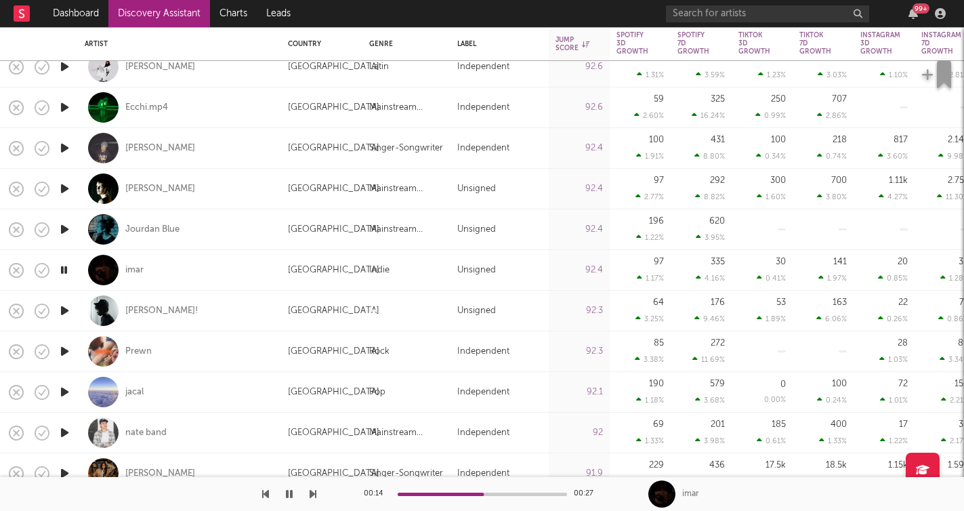
click at [314, 493] on icon "button" at bounding box center [312, 493] width 7 height 11
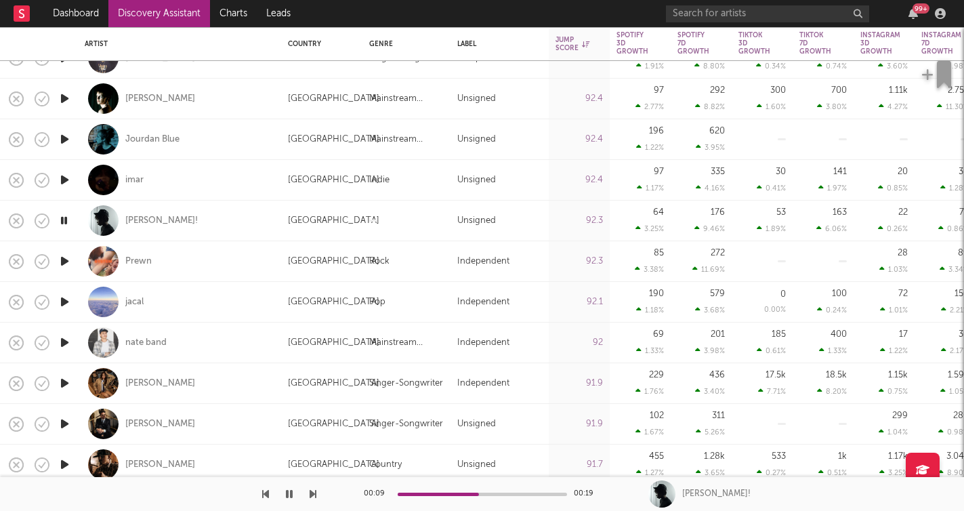
click at [315, 492] on icon "button" at bounding box center [312, 493] width 7 height 11
click at [314, 493] on icon "button" at bounding box center [312, 493] width 7 height 11
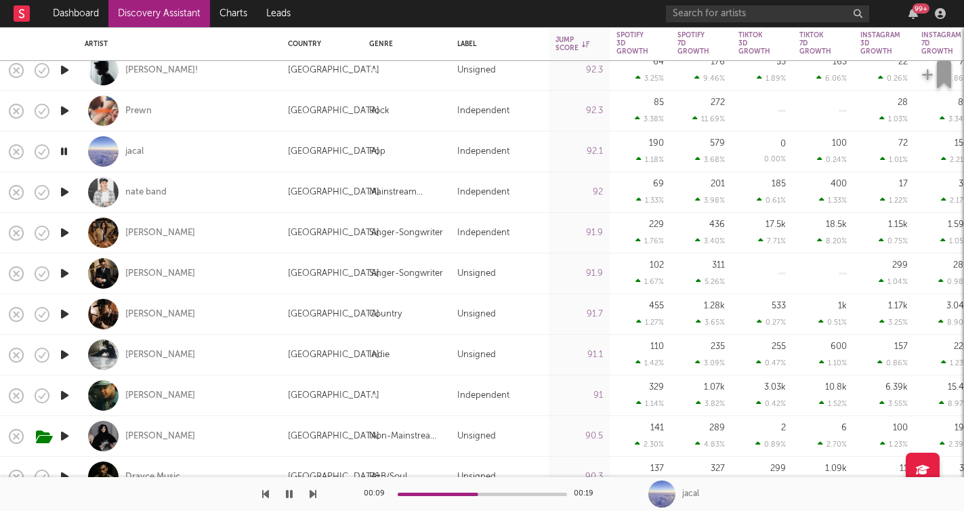
click at [308, 490] on div at bounding box center [158, 494] width 316 height 34
click at [309, 490] on div at bounding box center [158, 494] width 316 height 34
click at [310, 491] on icon "button" at bounding box center [312, 493] width 7 height 11
click at [291, 492] on icon "button" at bounding box center [289, 493] width 7 height 11
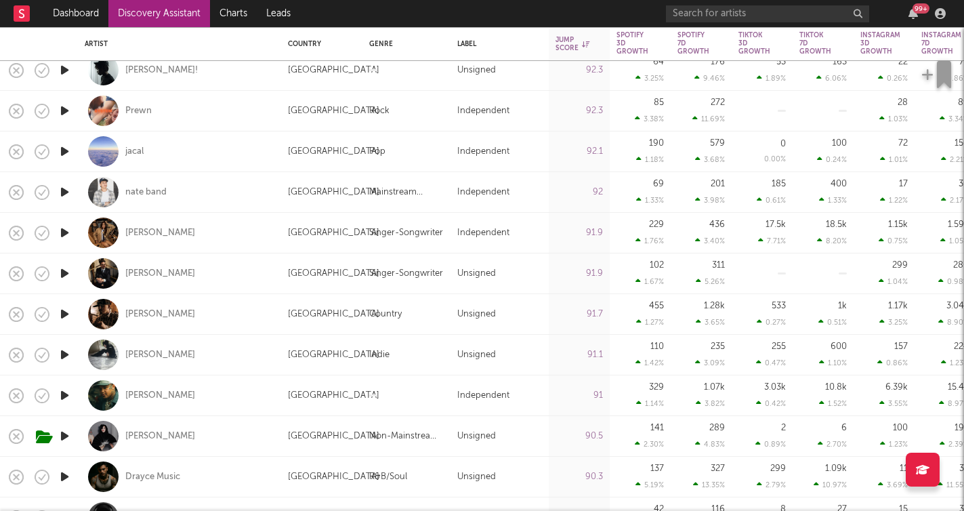
click at [204, 200] on div "nate band" at bounding box center [180, 192] width 190 height 40
select select "1w"
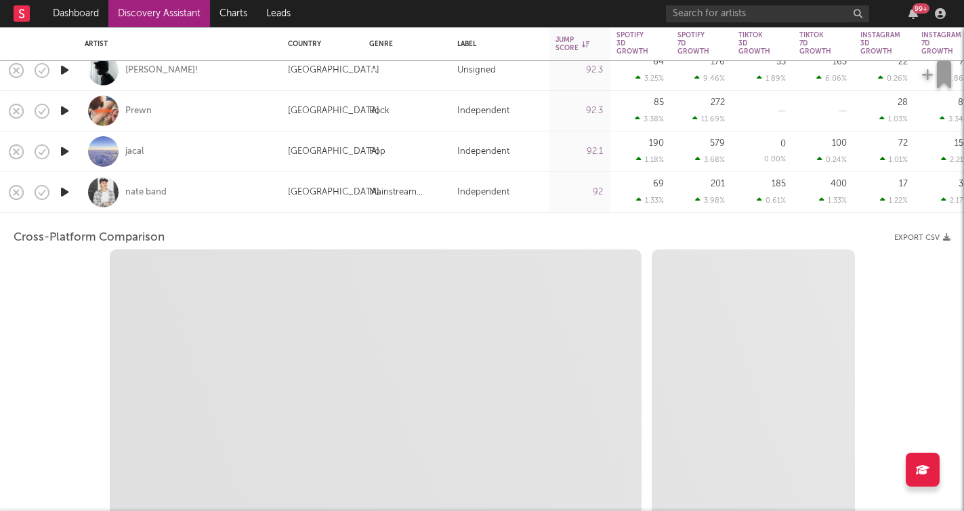
select select "1w"
select select "1m"
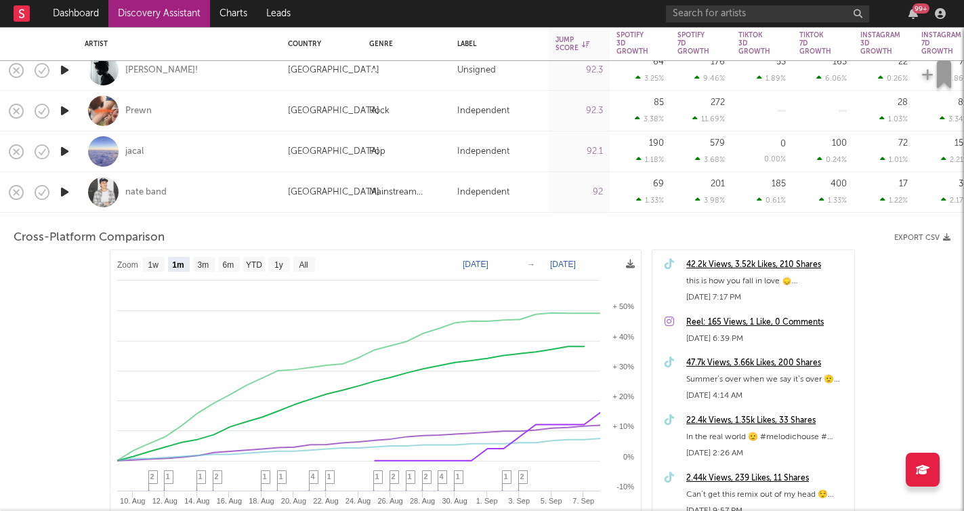
click at [70, 192] on icon "button" at bounding box center [65, 192] width 14 height 17
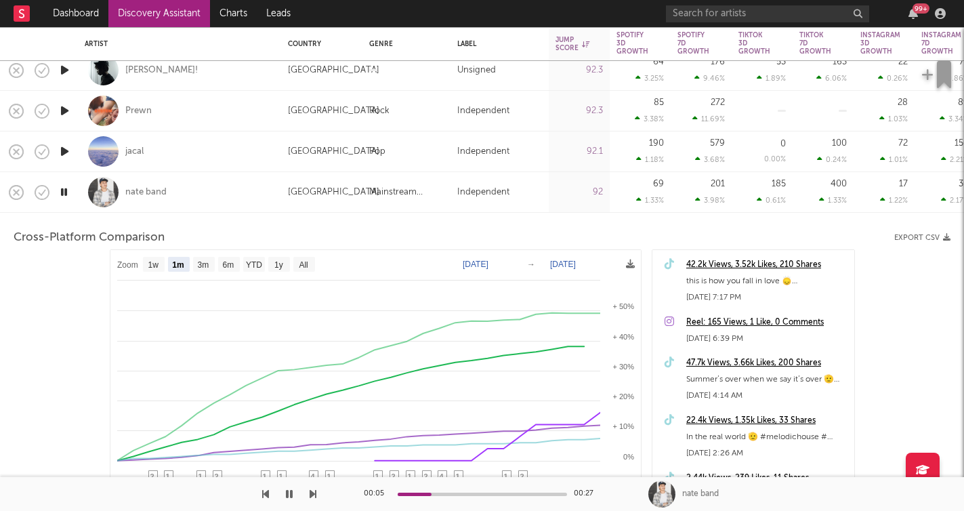
click at [253, 202] on div "nate band" at bounding box center [180, 192] width 190 height 40
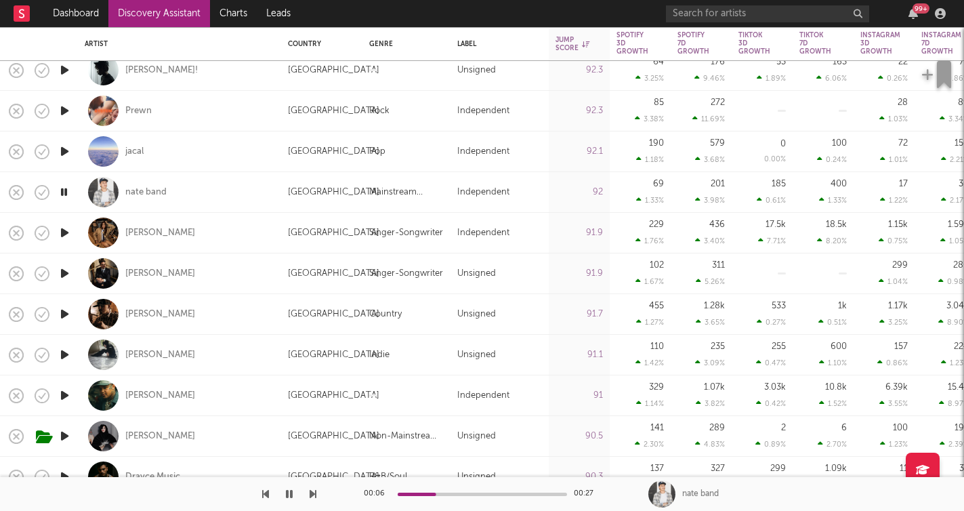
click at [62, 192] on icon "button" at bounding box center [64, 192] width 13 height 17
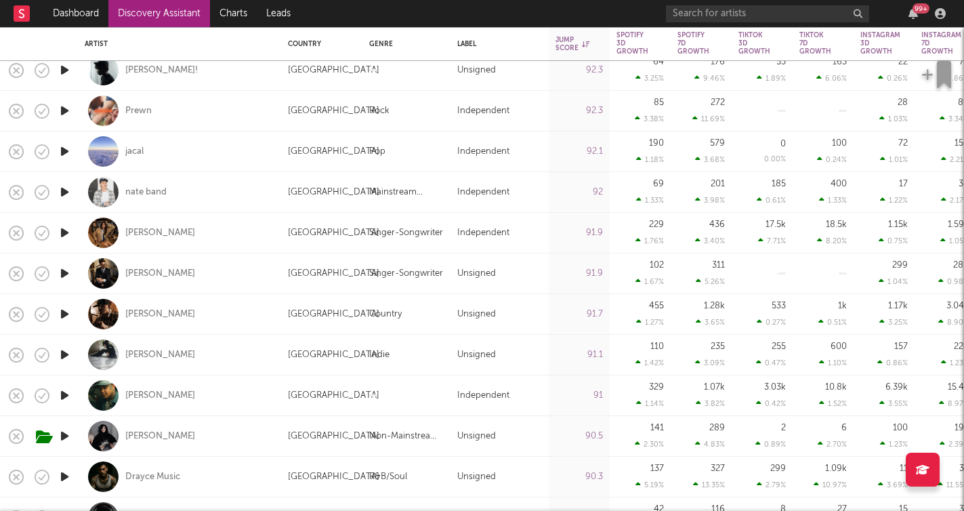
click at [62, 227] on icon "button" at bounding box center [65, 232] width 14 height 17
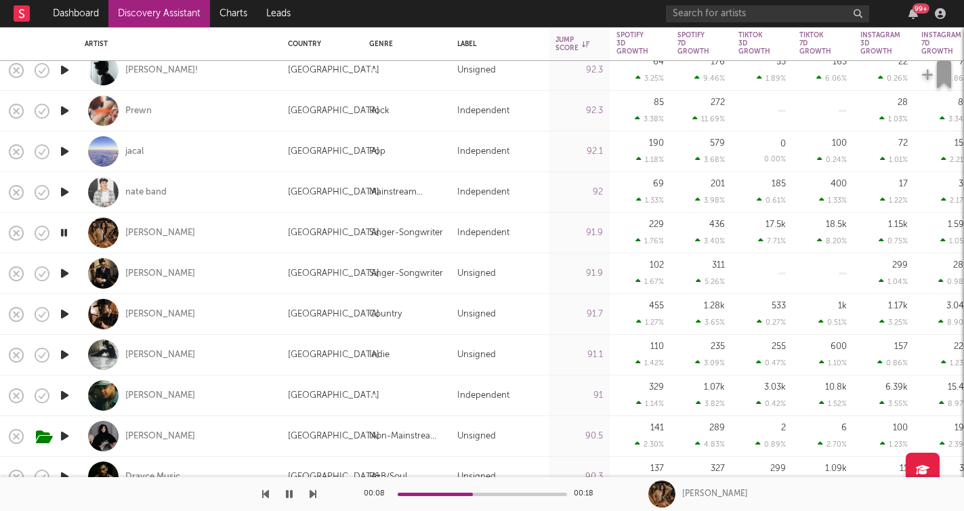
click at [314, 494] on icon "button" at bounding box center [312, 493] width 7 height 11
click at [290, 493] on icon "button" at bounding box center [289, 493] width 7 height 11
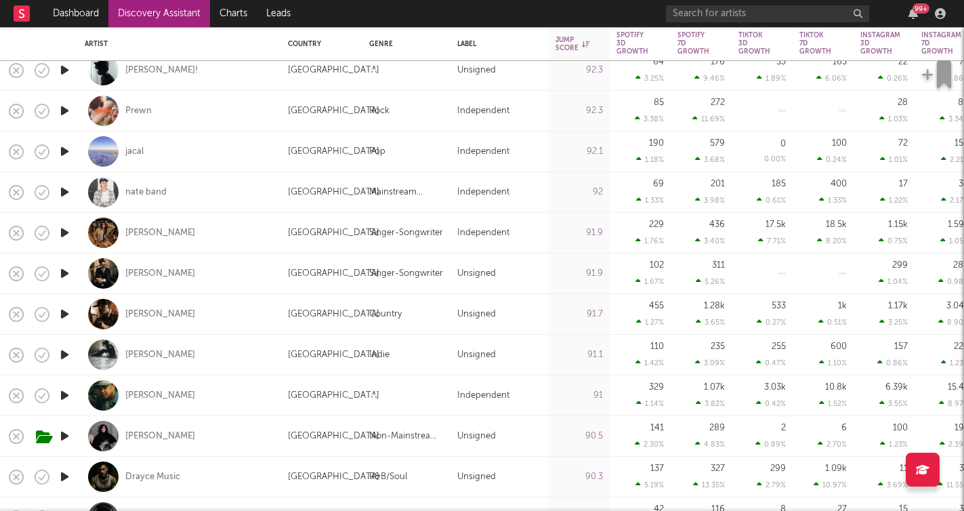
click at [68, 278] on icon "button" at bounding box center [65, 273] width 14 height 17
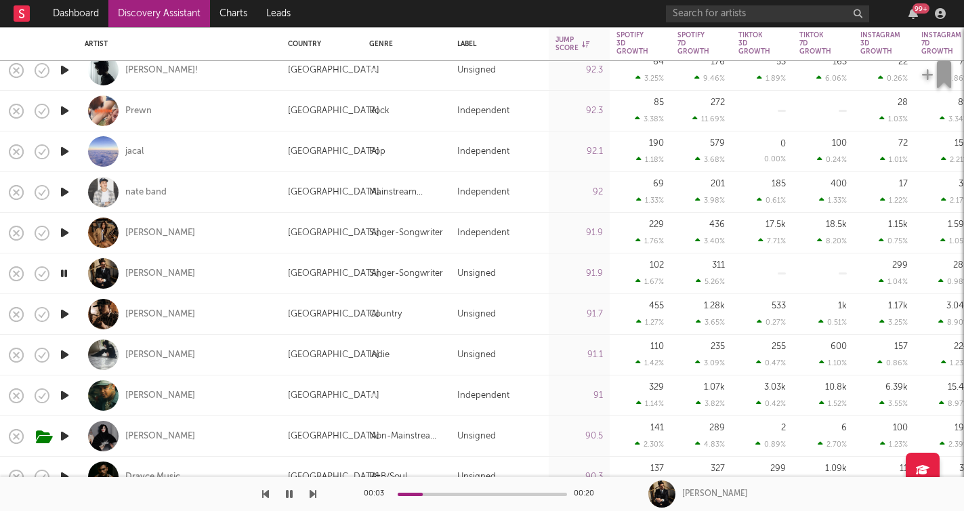
click at [310, 494] on icon "button" at bounding box center [312, 493] width 7 height 11
click at [313, 494] on icon "button" at bounding box center [312, 493] width 7 height 11
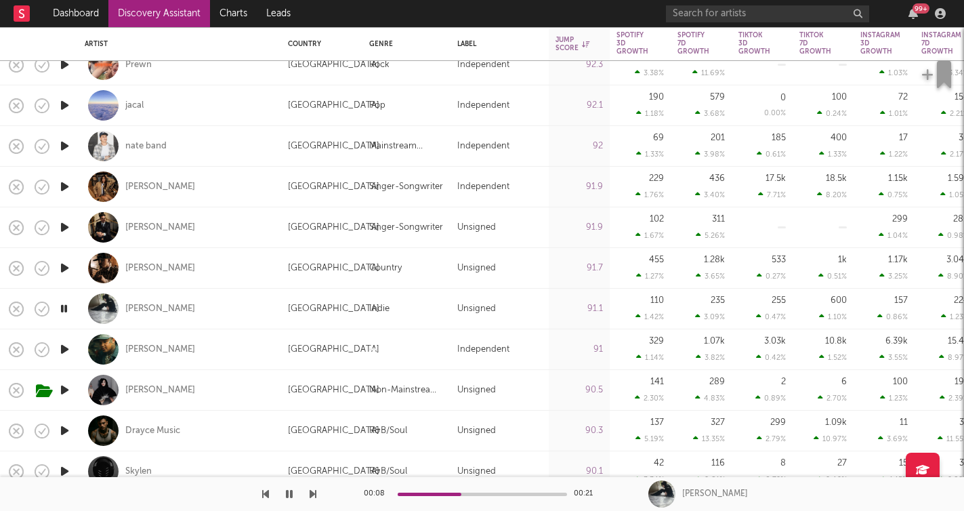
click at [310, 490] on icon "button" at bounding box center [312, 493] width 7 height 11
click at [312, 493] on icon "button" at bounding box center [312, 493] width 7 height 11
click at [290, 499] on button "button" at bounding box center [289, 494] width 14 height 34
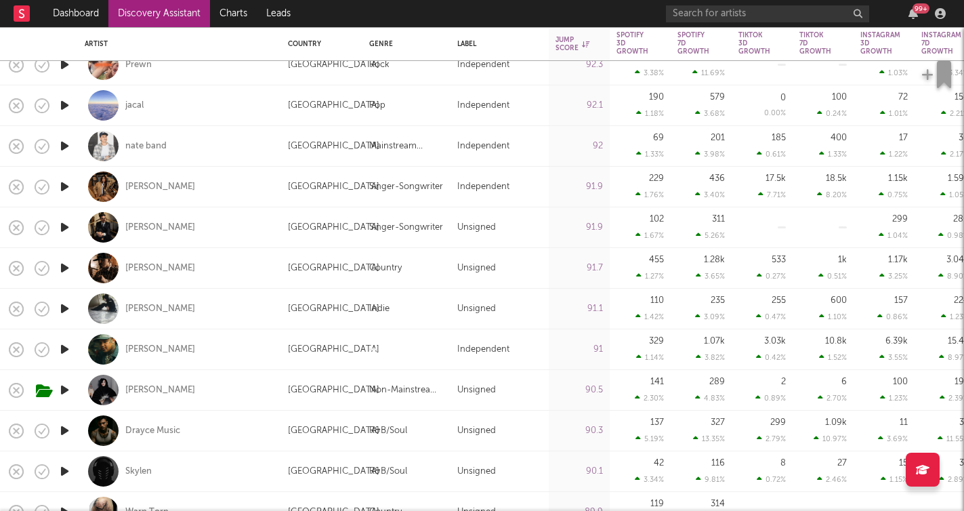
click at [65, 312] on icon "button" at bounding box center [65, 308] width 14 height 17
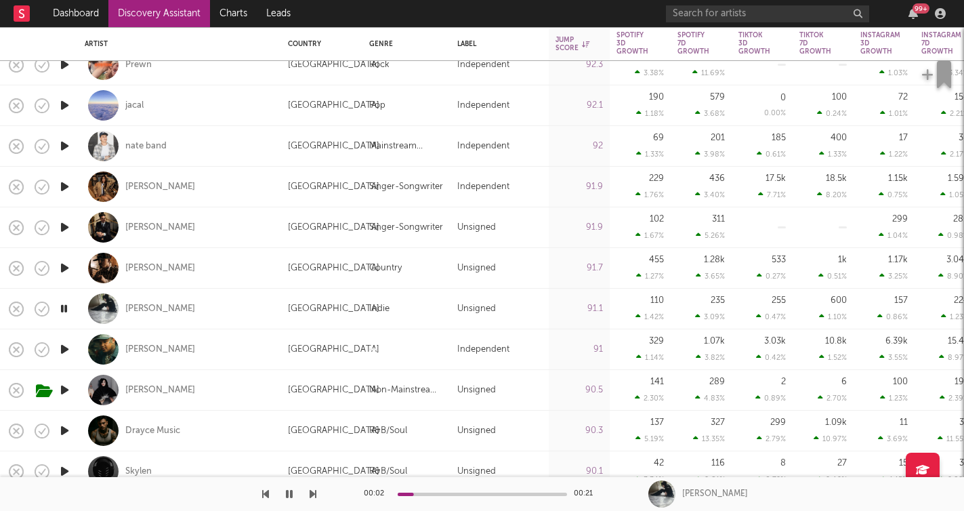
click at [316, 496] on icon "button" at bounding box center [312, 493] width 7 height 11
click at [314, 496] on icon "button" at bounding box center [312, 493] width 7 height 11
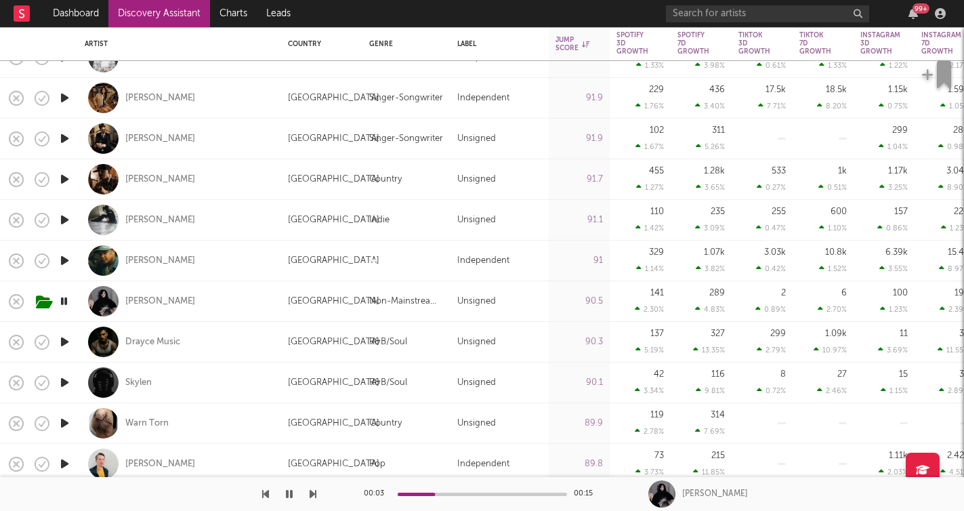
click at [310, 496] on icon "button" at bounding box center [312, 493] width 7 height 11
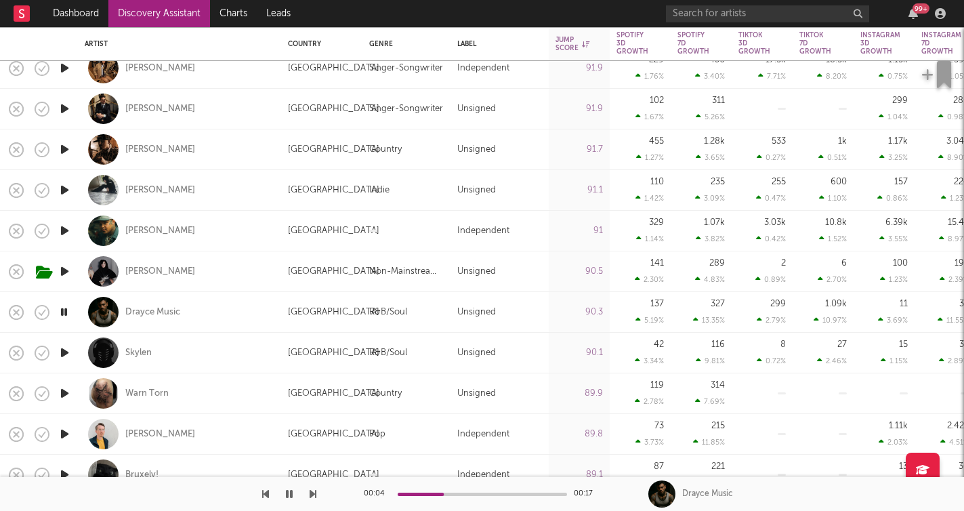
click at [308, 494] on div at bounding box center [158, 494] width 316 height 34
click at [303, 493] on div at bounding box center [158, 494] width 316 height 34
click at [312, 493] on icon "button" at bounding box center [312, 493] width 7 height 11
click at [292, 495] on icon "button" at bounding box center [289, 493] width 7 height 11
click at [293, 494] on icon "button" at bounding box center [289, 493] width 8 height 11
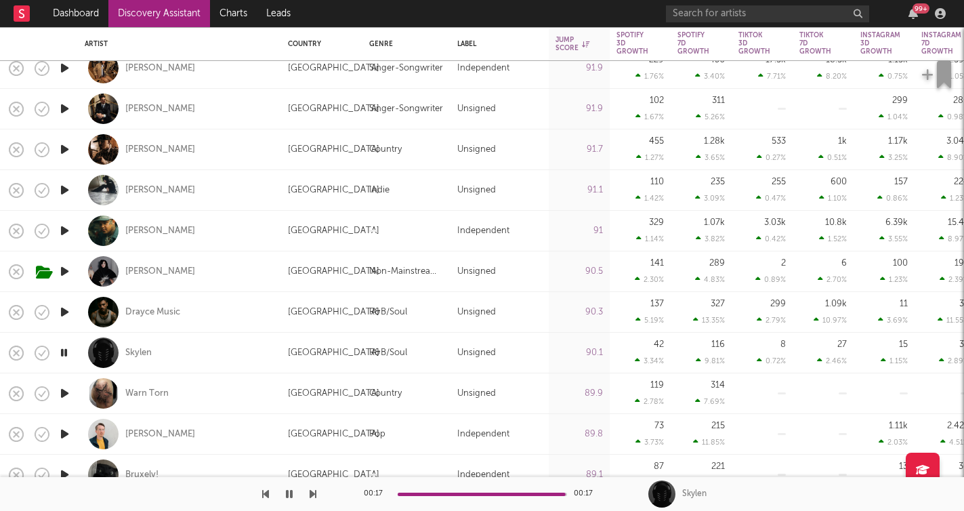
click at [309, 493] on icon "button" at bounding box center [312, 493] width 7 height 11
click at [312, 492] on icon "button" at bounding box center [312, 493] width 7 height 11
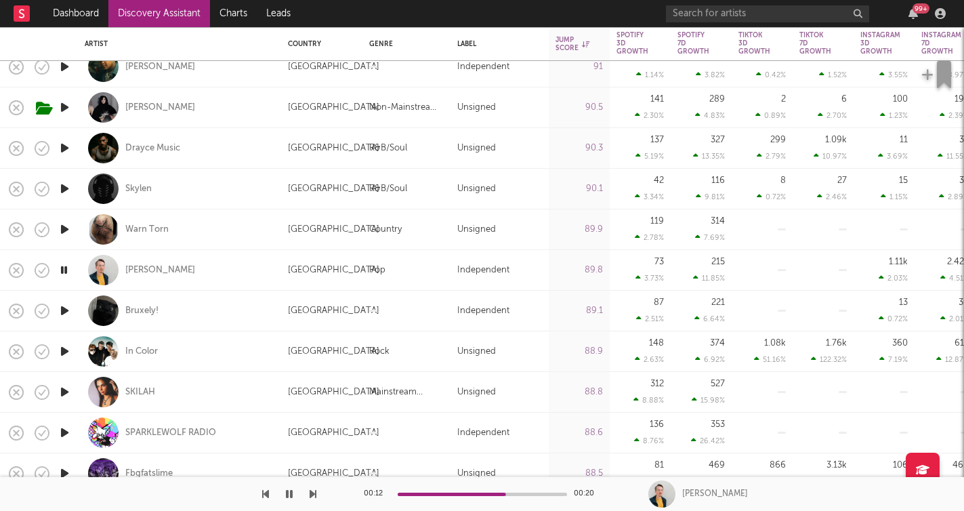
click at [314, 490] on icon "button" at bounding box center [312, 493] width 7 height 11
click at [267, 493] on icon "button" at bounding box center [265, 493] width 7 height 11
click at [309, 490] on icon "button" at bounding box center [312, 493] width 7 height 11
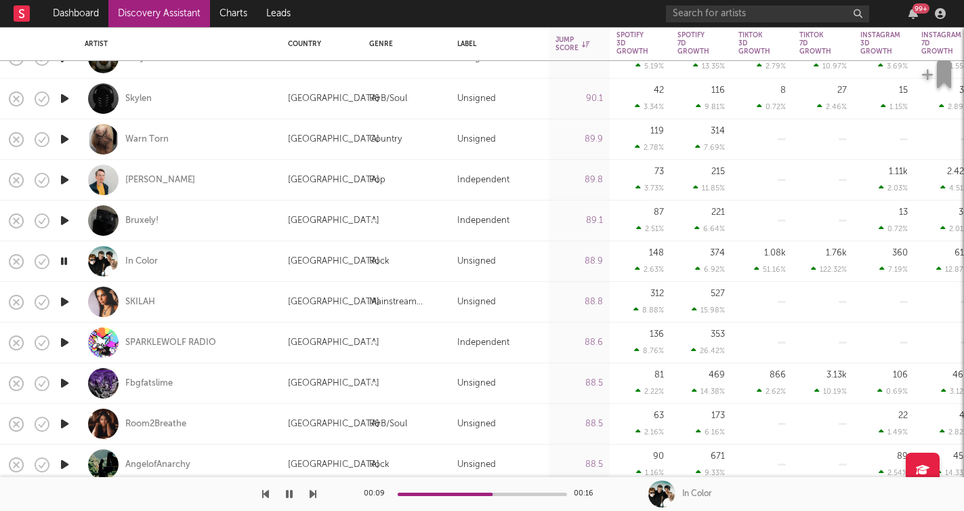
click at [312, 493] on icon "button" at bounding box center [312, 493] width 7 height 11
click at [313, 492] on icon "button" at bounding box center [312, 493] width 7 height 11
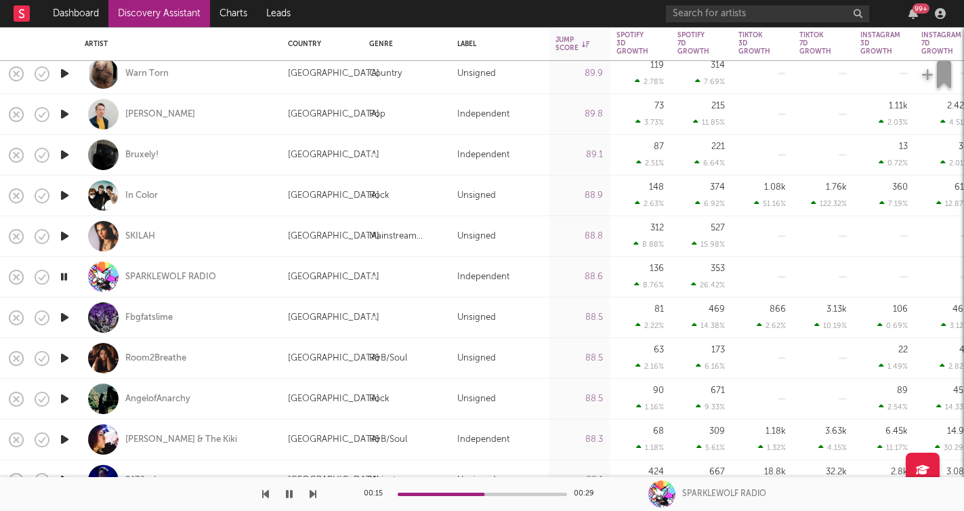
click at [314, 490] on icon "button" at bounding box center [312, 493] width 7 height 11
click at [312, 494] on icon "button" at bounding box center [312, 493] width 7 height 11
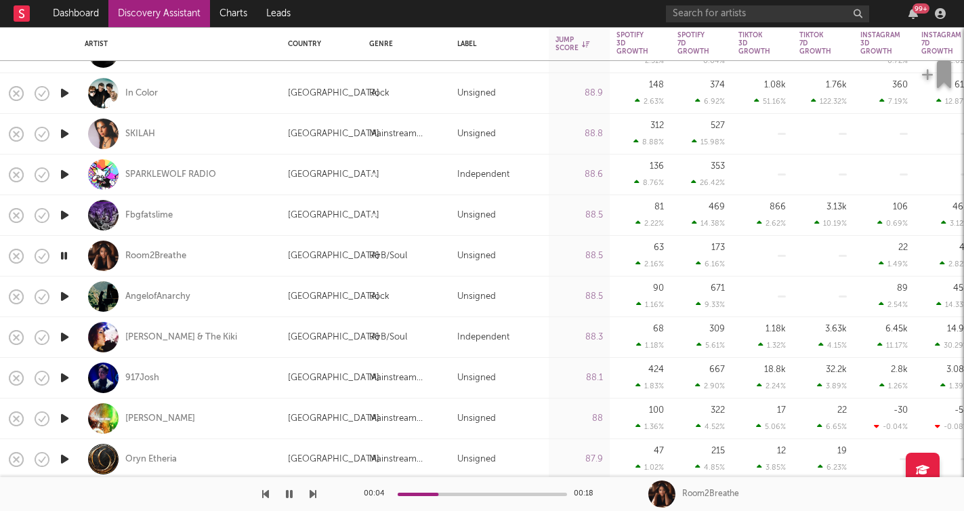
click at [312, 493] on icon "button" at bounding box center [312, 493] width 7 height 11
click at [313, 494] on icon "button" at bounding box center [312, 493] width 7 height 11
click at [286, 494] on icon "button" at bounding box center [289, 493] width 7 height 11
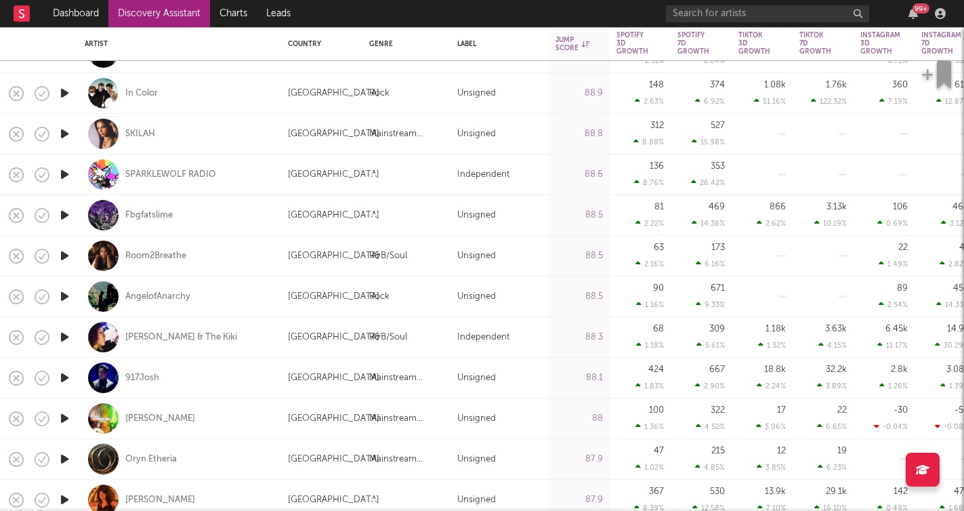
click at [67, 379] on icon "button" at bounding box center [65, 377] width 14 height 17
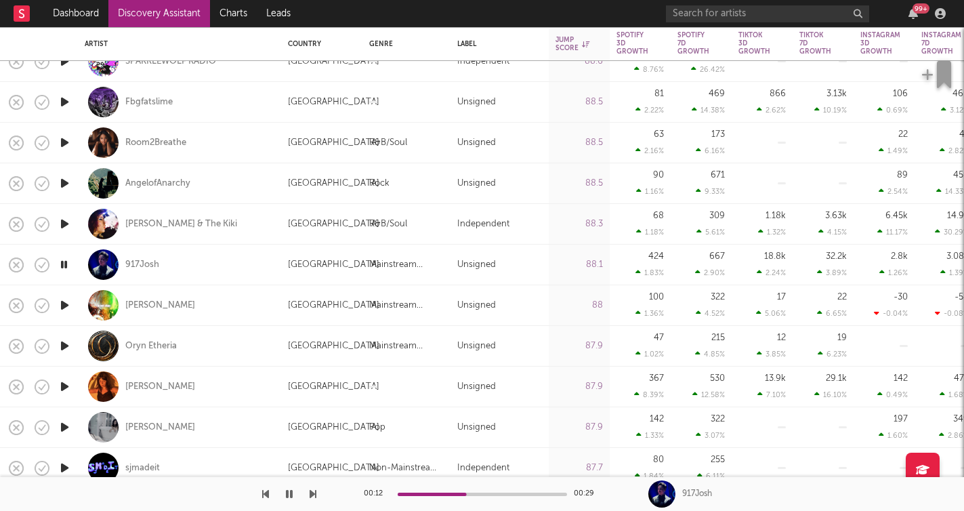
click at [65, 309] on icon "button" at bounding box center [65, 305] width 14 height 17
click at [312, 498] on icon "button" at bounding box center [312, 493] width 7 height 11
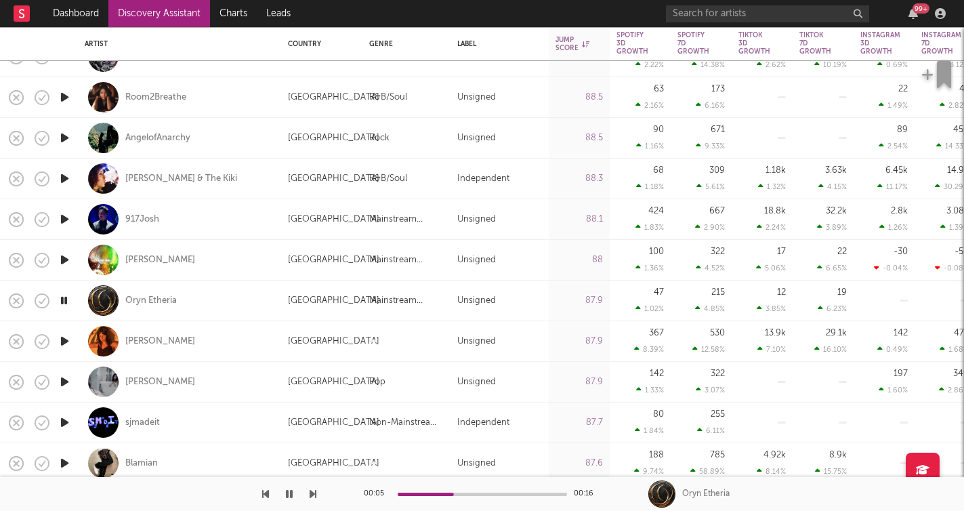
click at [314, 494] on icon "button" at bounding box center [312, 493] width 7 height 11
click at [313, 495] on icon "button" at bounding box center [312, 493] width 7 height 11
click at [314, 495] on icon "button" at bounding box center [312, 493] width 7 height 11
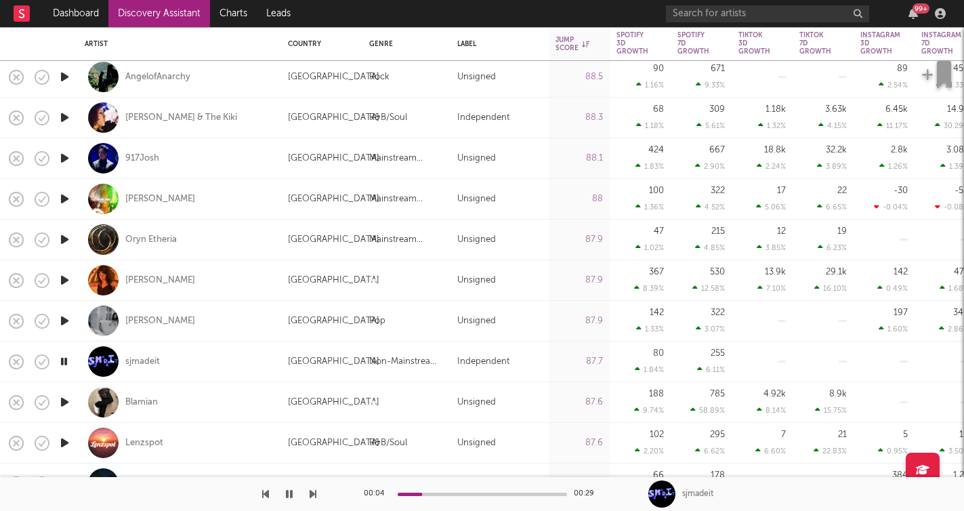
click at [312, 494] on icon "button" at bounding box center [312, 493] width 7 height 11
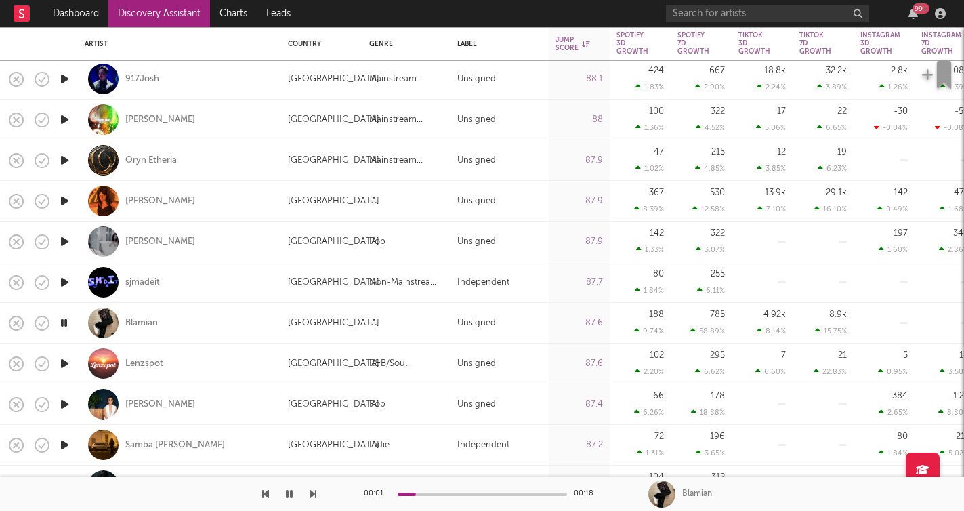
click at [312, 494] on icon "button" at bounding box center [312, 493] width 7 height 11
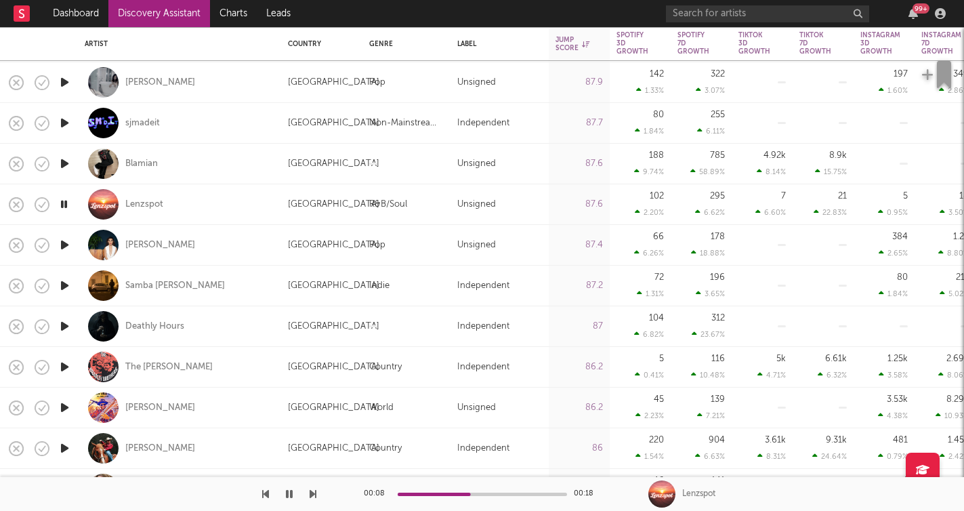
click at [312, 498] on icon "button" at bounding box center [312, 493] width 7 height 11
click at [310, 495] on icon "button" at bounding box center [312, 493] width 7 height 11
click at [229, 288] on div "Samba Jean-Baptiste" at bounding box center [180, 285] width 190 height 40
select select "1w"
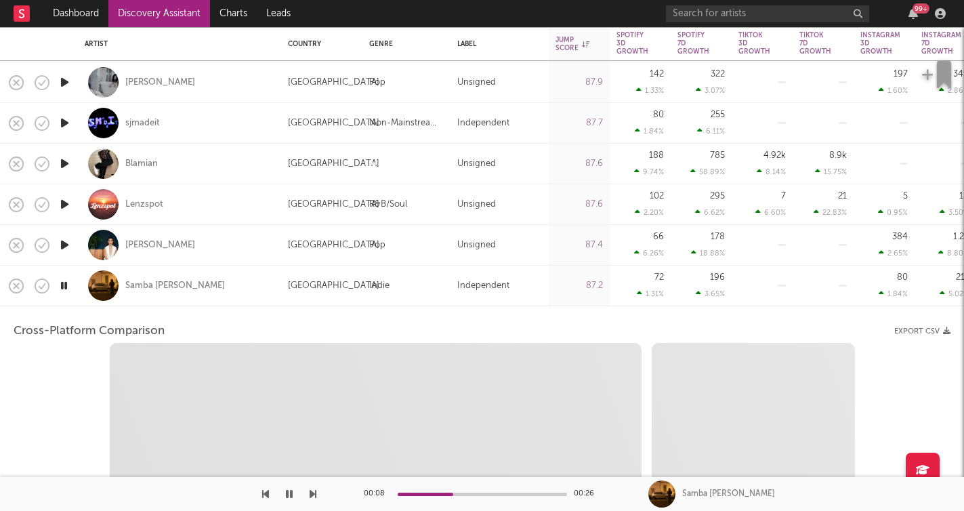
select select "1w"
select select "1m"
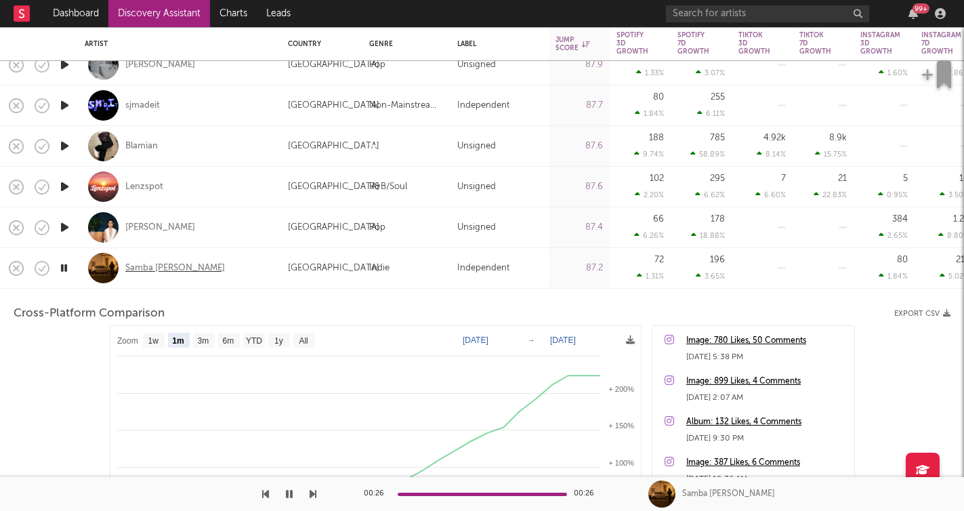
click at [171, 264] on div "Samba Jean-Baptiste" at bounding box center [175, 268] width 100 height 12
click at [254, 276] on div "Samba Jean-Baptiste" at bounding box center [180, 268] width 190 height 40
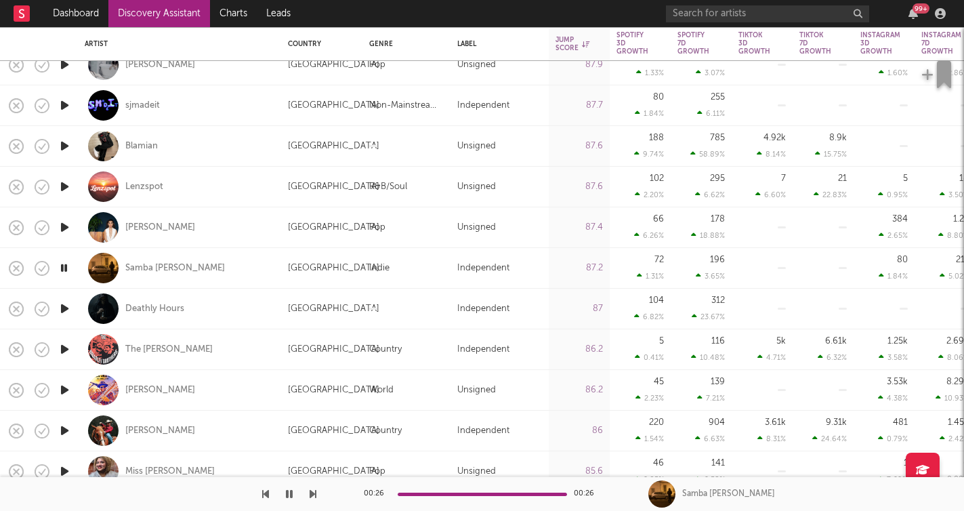
click at [66, 311] on icon "button" at bounding box center [65, 308] width 14 height 17
click at [69, 305] on icon "button" at bounding box center [64, 308] width 13 height 17
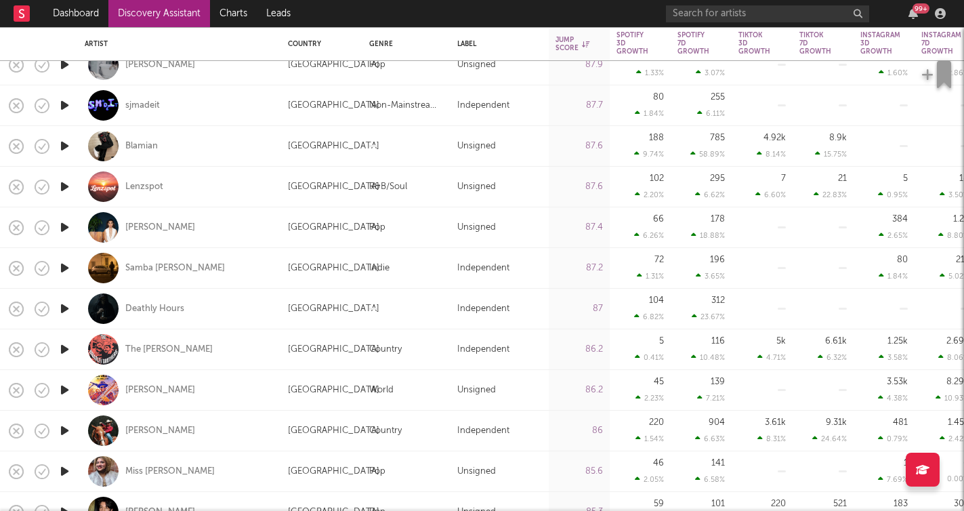
click at [63, 307] on icon "button" at bounding box center [65, 308] width 14 height 17
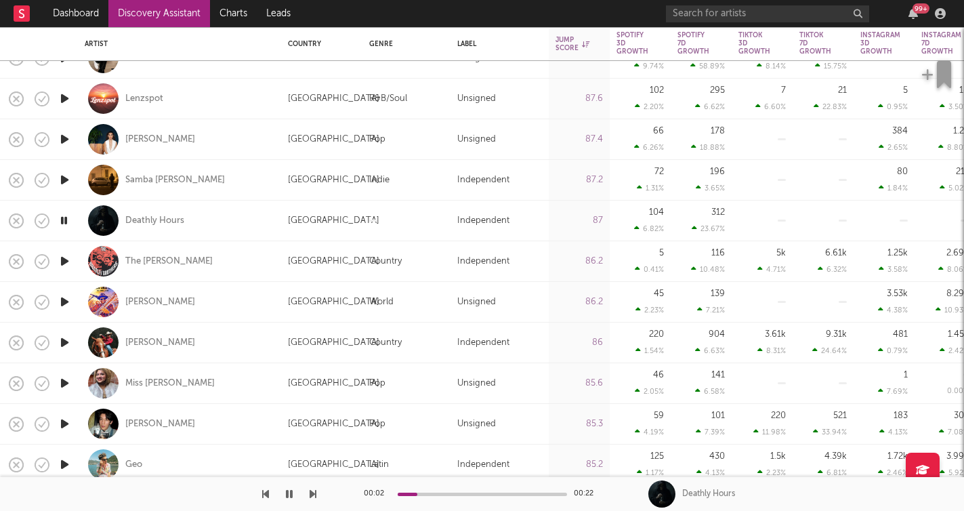
click at [315, 495] on icon "button" at bounding box center [312, 493] width 7 height 11
click at [313, 492] on icon "button" at bounding box center [312, 493] width 7 height 11
click at [313, 491] on icon "button" at bounding box center [312, 493] width 7 height 11
click at [312, 492] on icon "button" at bounding box center [312, 493] width 7 height 11
click at [310, 493] on icon "button" at bounding box center [312, 493] width 7 height 11
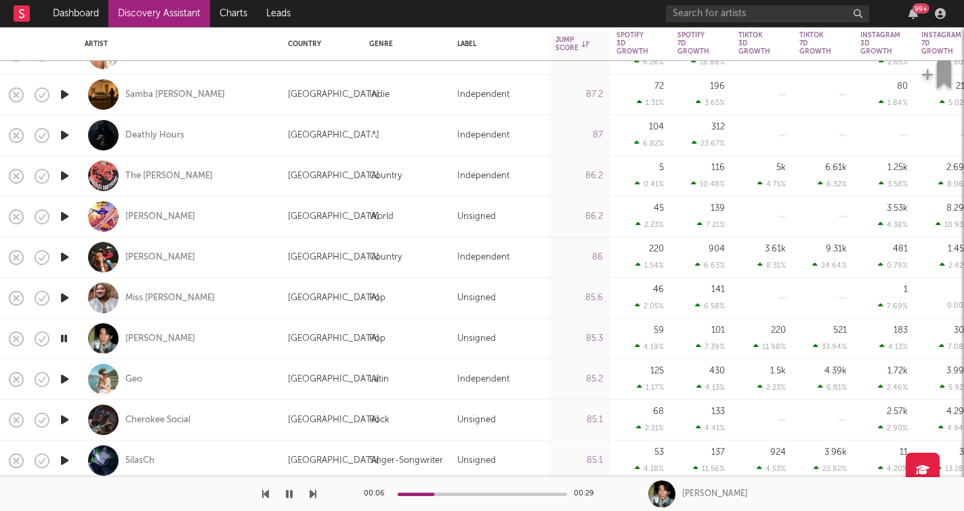
click at [312, 499] on button "button" at bounding box center [312, 494] width 7 height 34
click at [313, 493] on icon "button" at bounding box center [312, 493] width 7 height 11
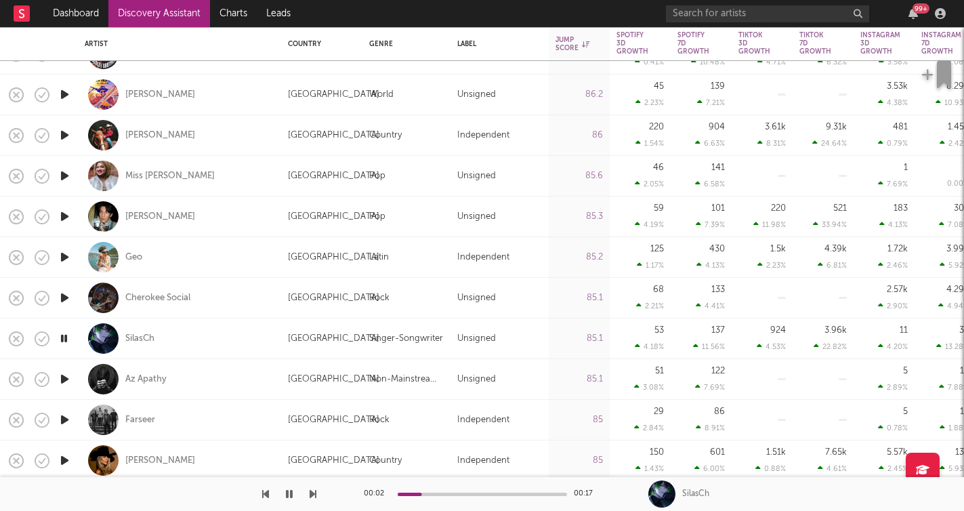
click at [312, 490] on icon "button" at bounding box center [312, 493] width 7 height 11
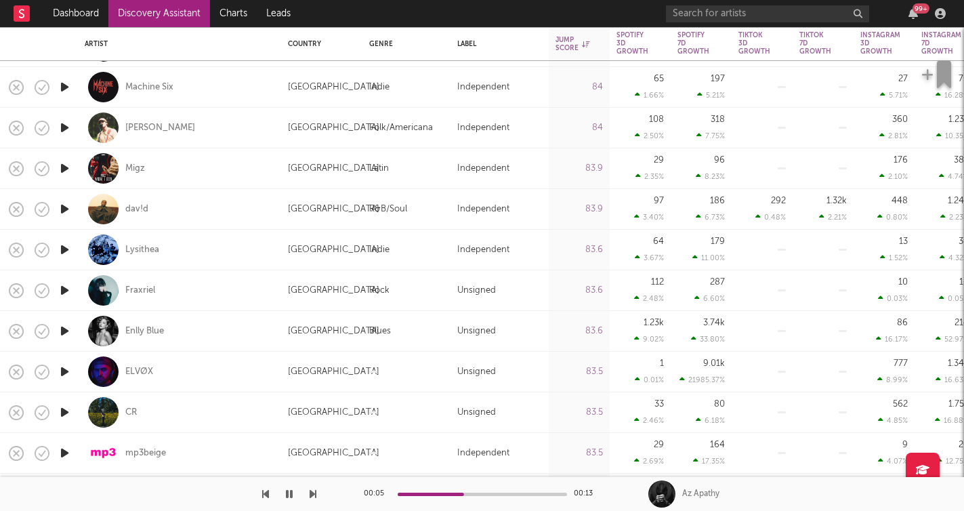
click at [313, 492] on icon "button" at bounding box center [312, 493] width 7 height 11
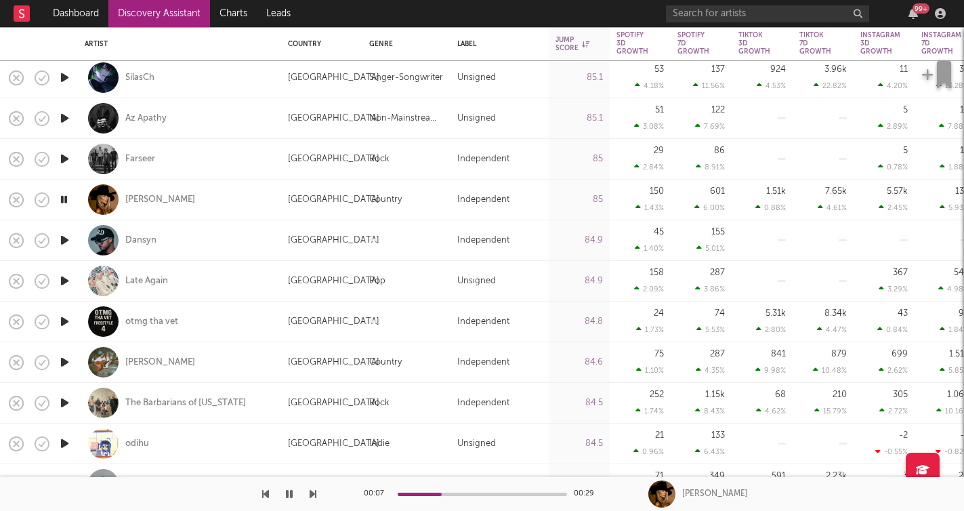
click at [316, 491] on icon "button" at bounding box center [312, 493] width 7 height 11
click at [313, 492] on icon "button" at bounding box center [312, 493] width 7 height 11
click at [310, 494] on icon "button" at bounding box center [312, 493] width 7 height 11
click at [314, 491] on icon "button" at bounding box center [312, 493] width 7 height 11
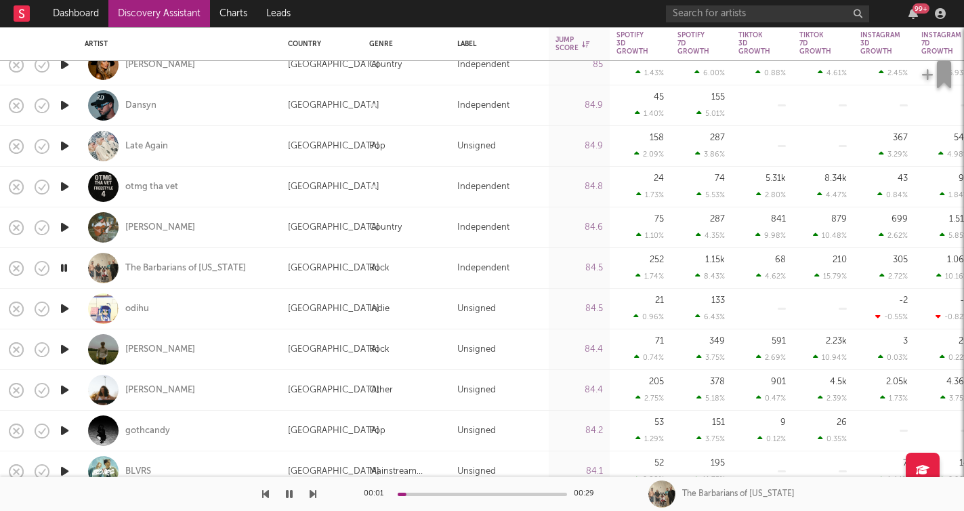
click at [314, 493] on icon "button" at bounding box center [312, 493] width 7 height 11
click at [314, 491] on icon "button" at bounding box center [312, 493] width 7 height 11
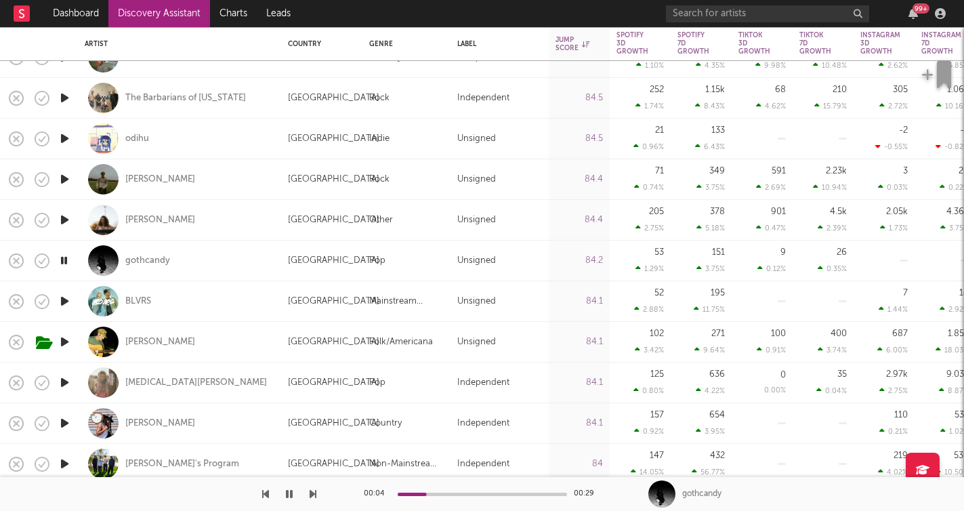
click at [314, 489] on icon "button" at bounding box center [312, 493] width 7 height 11
click at [315, 492] on icon "button" at bounding box center [312, 493] width 7 height 11
click at [311, 494] on icon "button" at bounding box center [312, 493] width 7 height 11
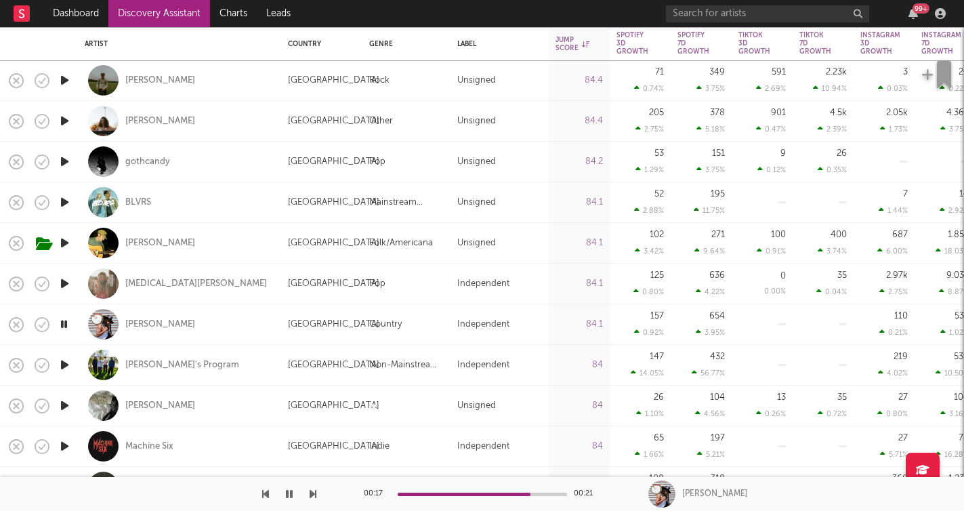
click at [309, 496] on icon "button" at bounding box center [312, 493] width 7 height 11
click at [311, 495] on icon "button" at bounding box center [312, 493] width 7 height 11
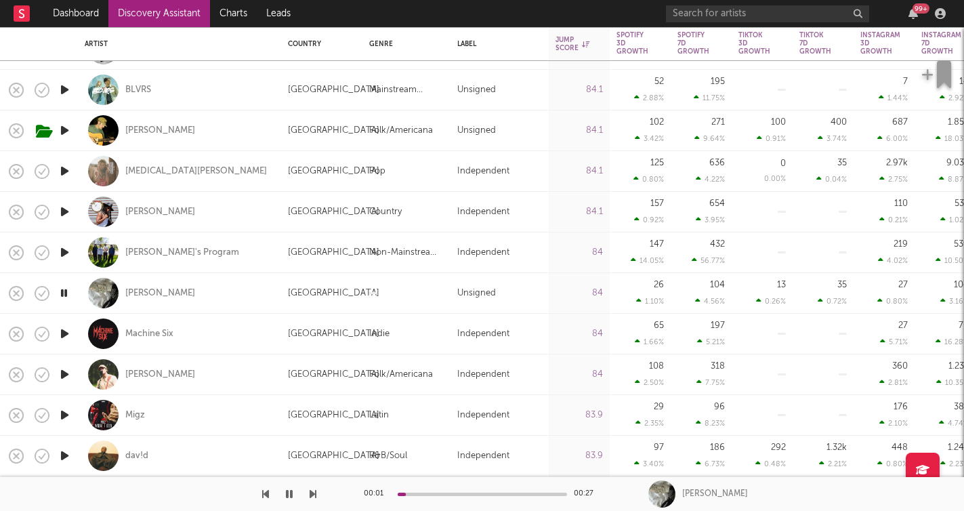
click at [314, 494] on icon "button" at bounding box center [312, 493] width 7 height 11
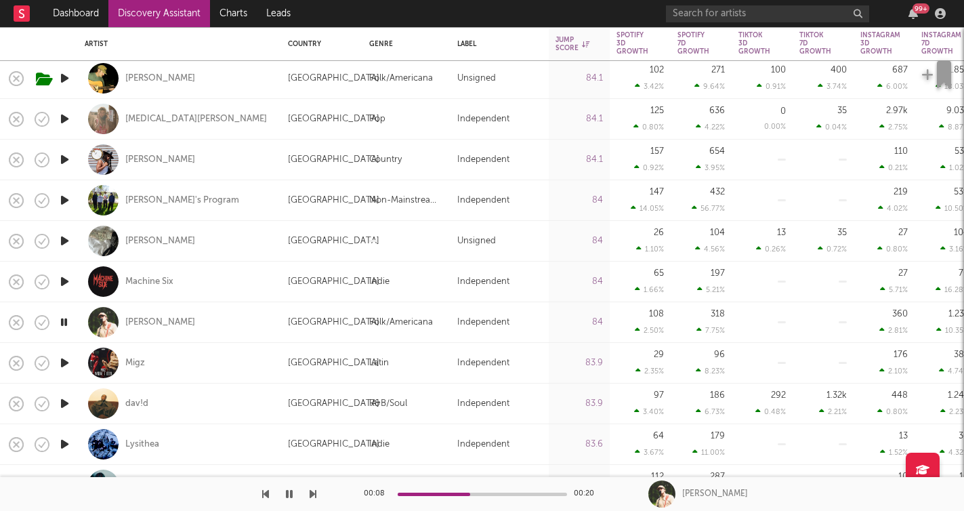
click at [315, 492] on icon "button" at bounding box center [312, 493] width 7 height 11
click at [314, 494] on icon "button" at bounding box center [312, 493] width 7 height 11
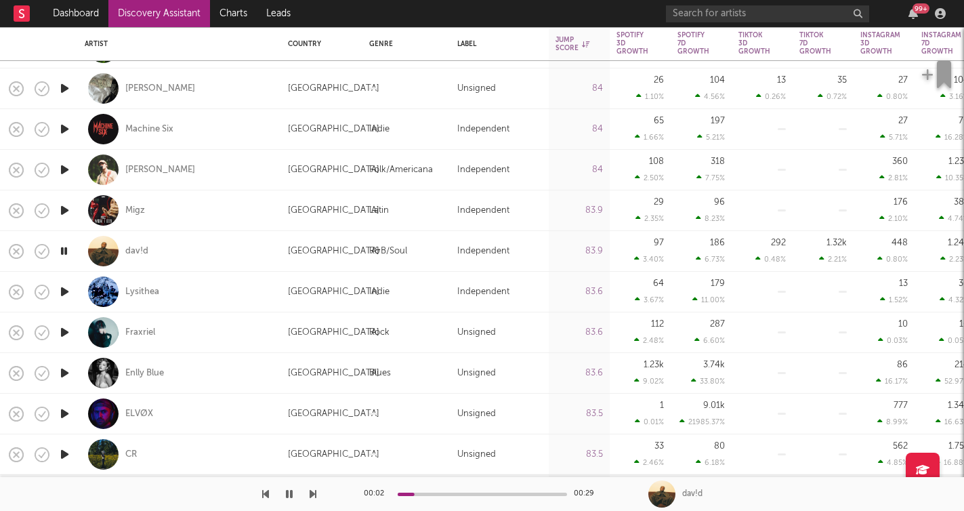
click at [311, 494] on icon "button" at bounding box center [312, 493] width 7 height 11
click at [263, 493] on icon "button" at bounding box center [265, 493] width 7 height 11
click at [314, 494] on icon "button" at bounding box center [312, 493] width 7 height 11
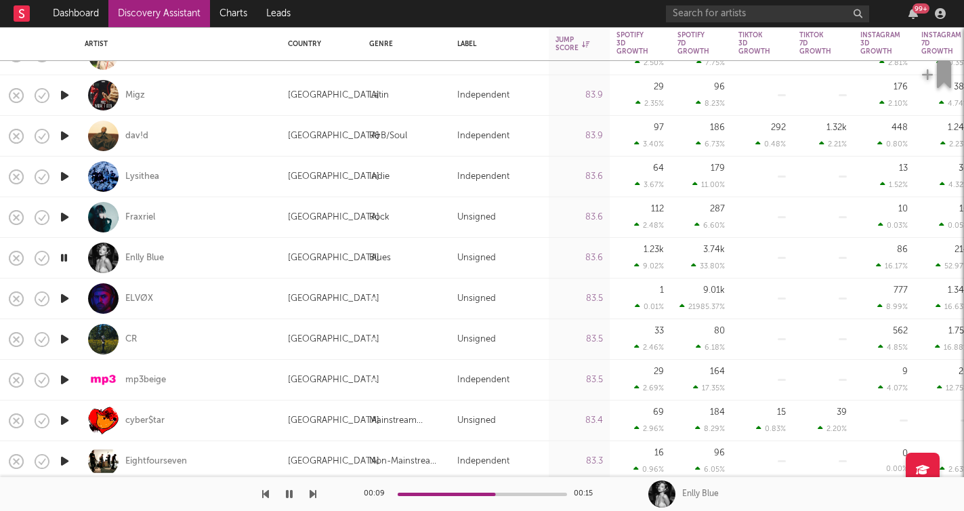
click at [186, 250] on div "Enlly Blue" at bounding box center [180, 258] width 190 height 40
select select "1w"
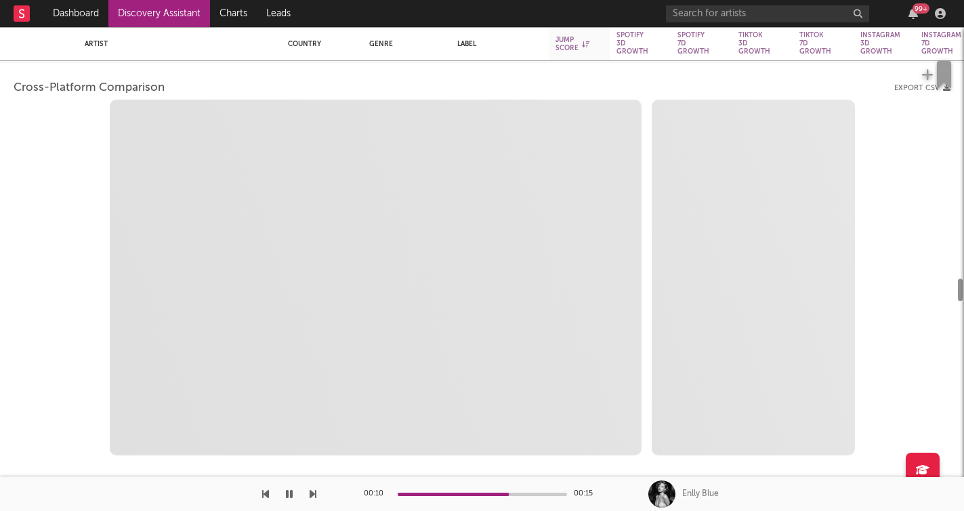
select select "1w"
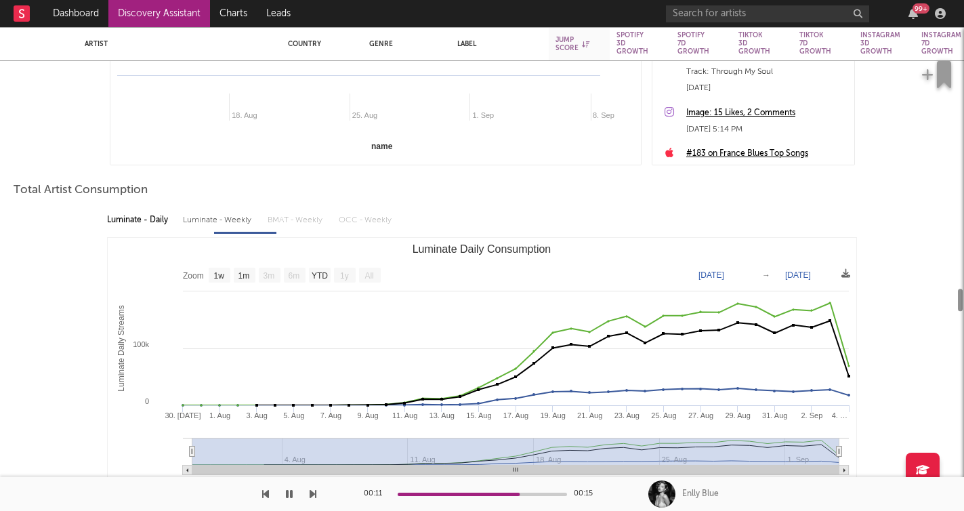
select select "1m"
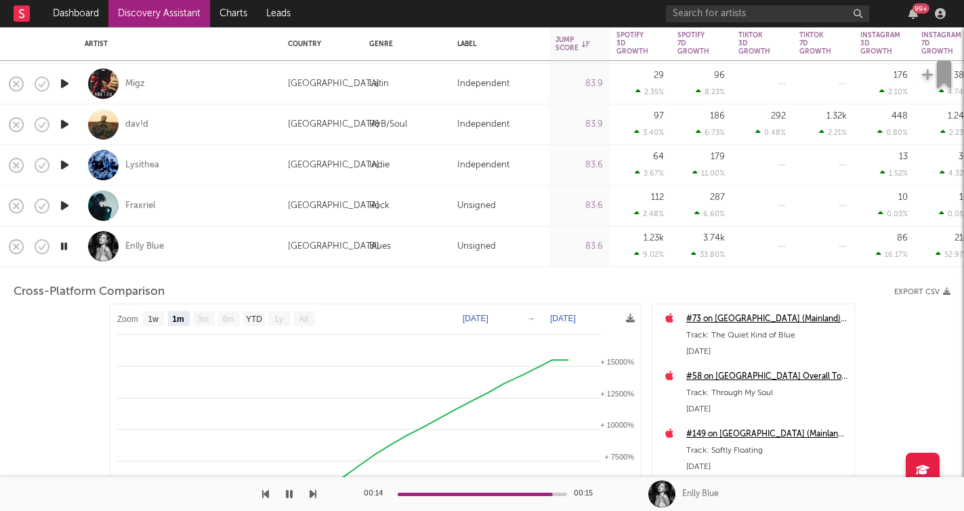
click at [216, 261] on div "Enlly Blue" at bounding box center [180, 246] width 190 height 40
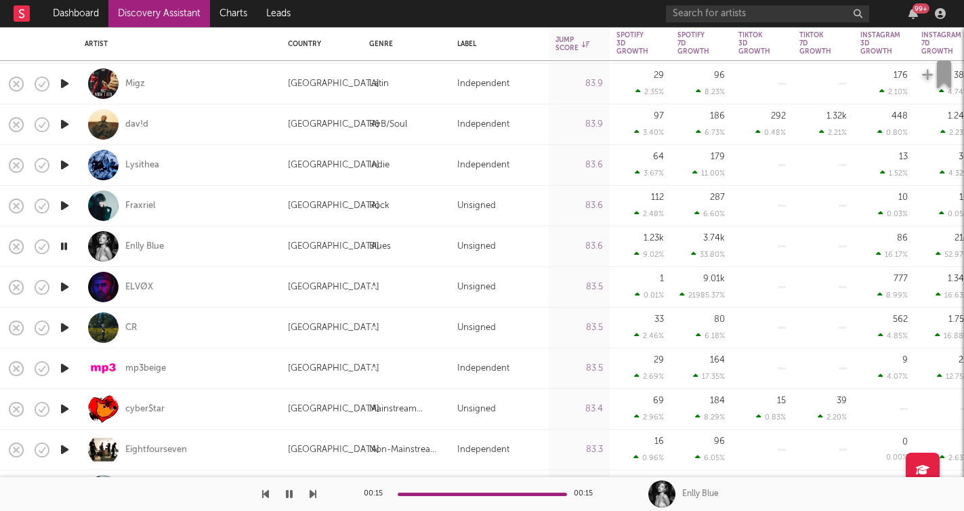
click at [66, 247] on icon "button" at bounding box center [64, 246] width 13 height 17
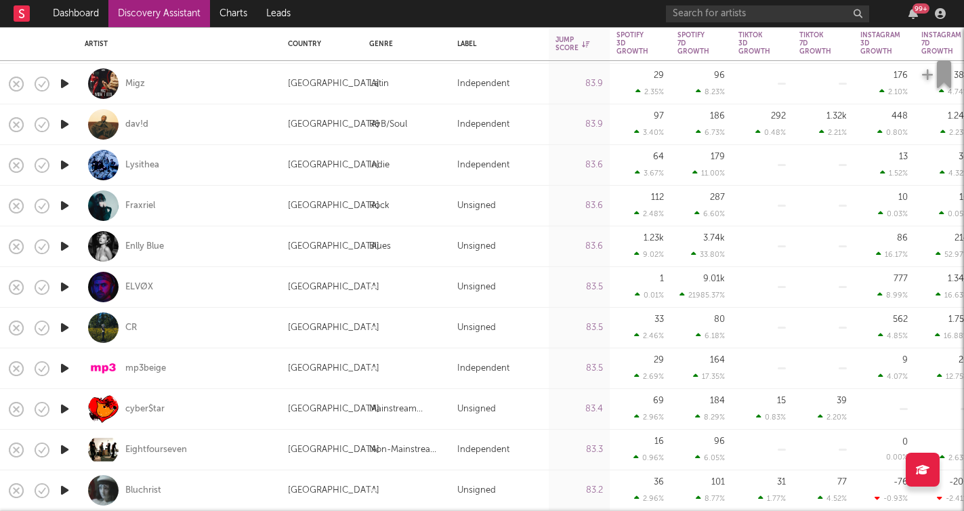
click at [66, 247] on icon "button" at bounding box center [65, 246] width 14 height 17
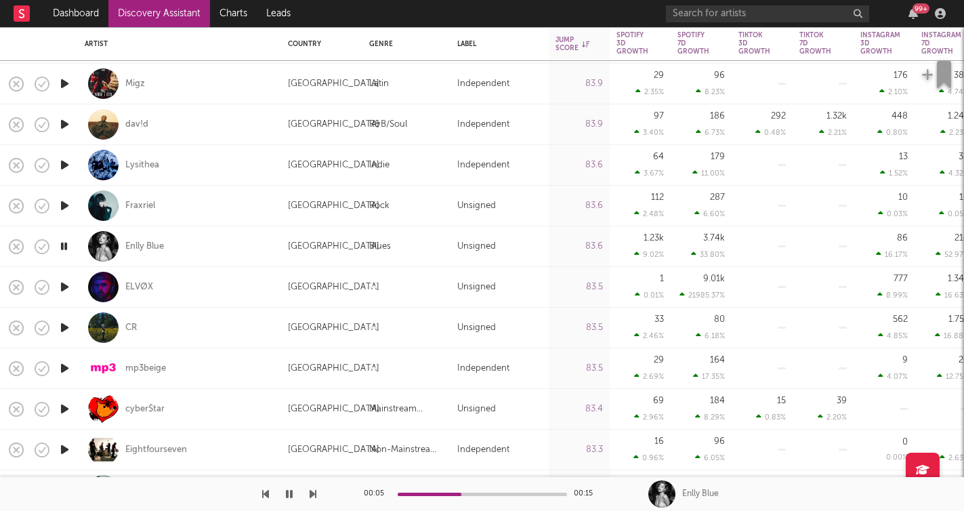
click at [64, 247] on icon "button" at bounding box center [64, 246] width 13 height 17
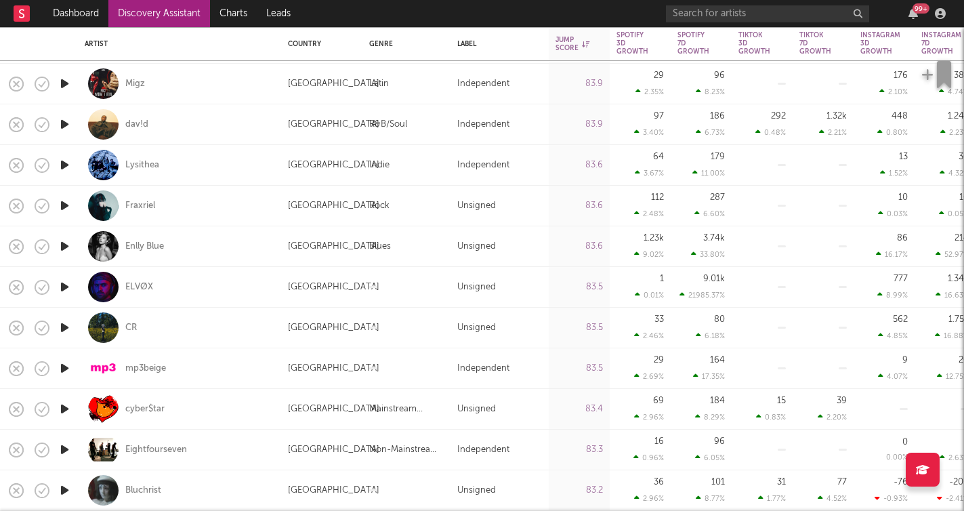
click at [64, 286] on icon "button" at bounding box center [65, 286] width 14 height 17
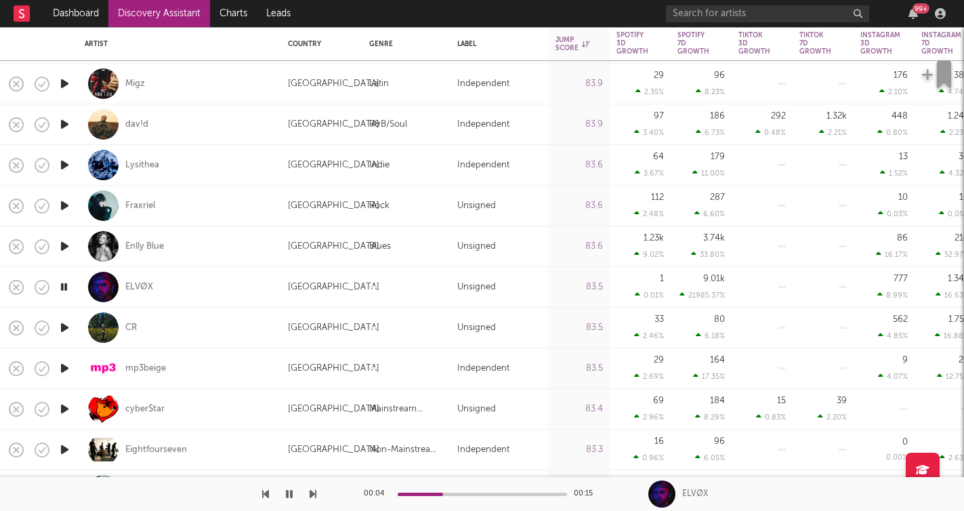
click at [312, 494] on icon "button" at bounding box center [312, 493] width 7 height 11
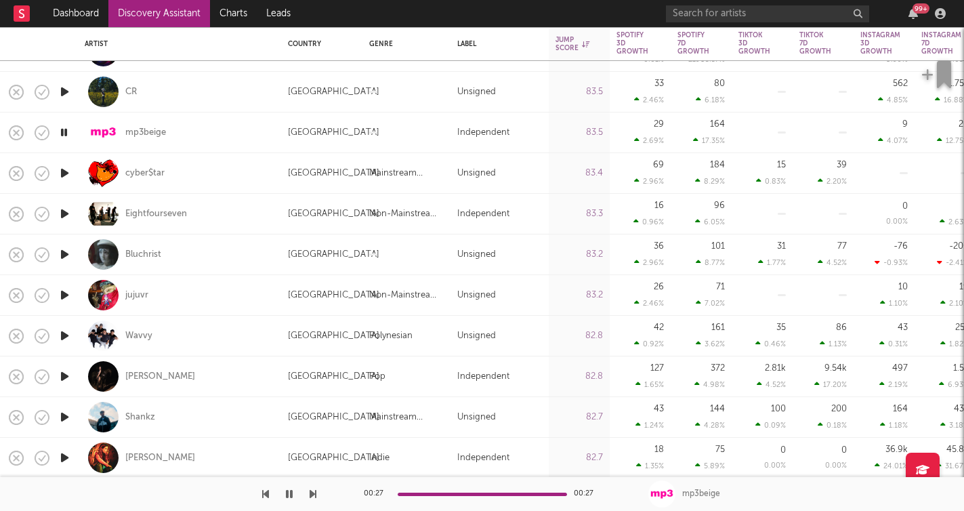
click at [292, 492] on icon "button" at bounding box center [289, 493] width 7 height 11
click at [292, 492] on icon "button" at bounding box center [289, 493] width 8 height 11
click at [311, 492] on icon "button" at bounding box center [312, 493] width 7 height 11
click at [314, 493] on icon "button" at bounding box center [312, 493] width 7 height 11
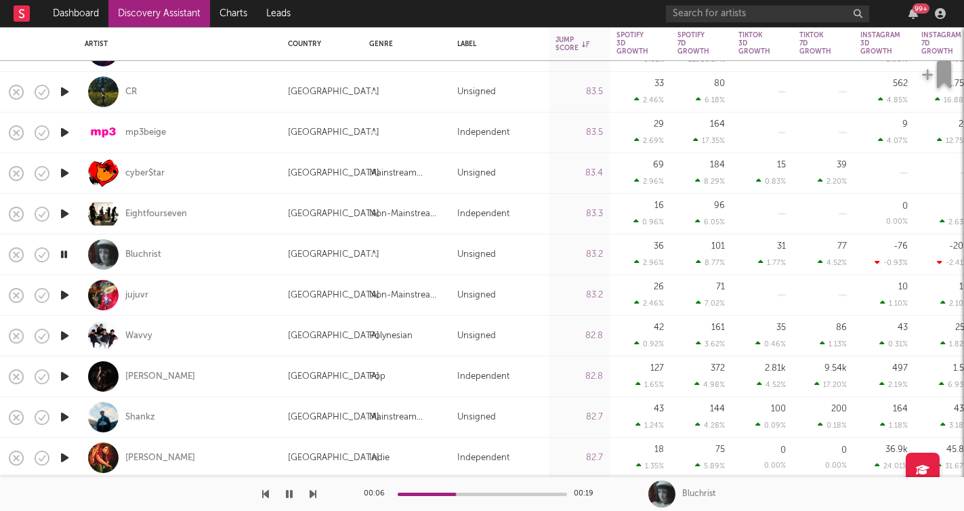
click at [313, 494] on icon "button" at bounding box center [312, 493] width 7 height 11
click at [312, 494] on icon "button" at bounding box center [312, 493] width 7 height 11
click at [313, 496] on icon "button" at bounding box center [312, 493] width 7 height 11
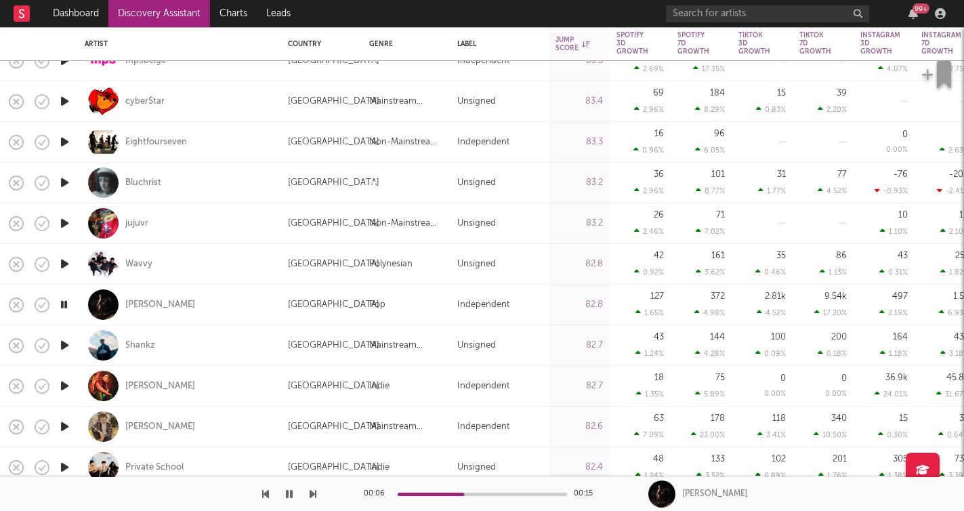
click at [313, 494] on icon "button" at bounding box center [312, 493] width 7 height 11
click at [262, 494] on icon "button" at bounding box center [265, 493] width 7 height 11
click at [291, 493] on icon "button" at bounding box center [289, 493] width 7 height 11
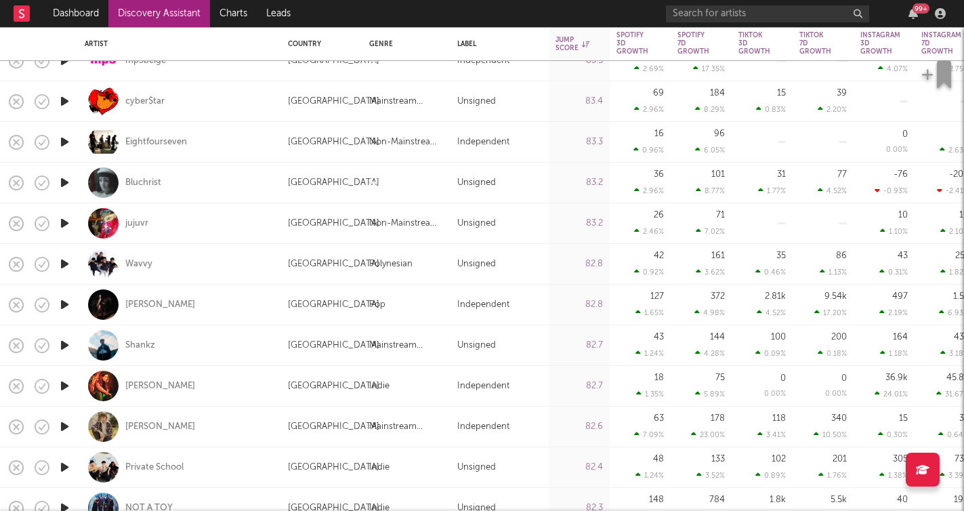
click at [189, 304] on div "Lou Ridley" at bounding box center [180, 304] width 190 height 40
select select "1w"
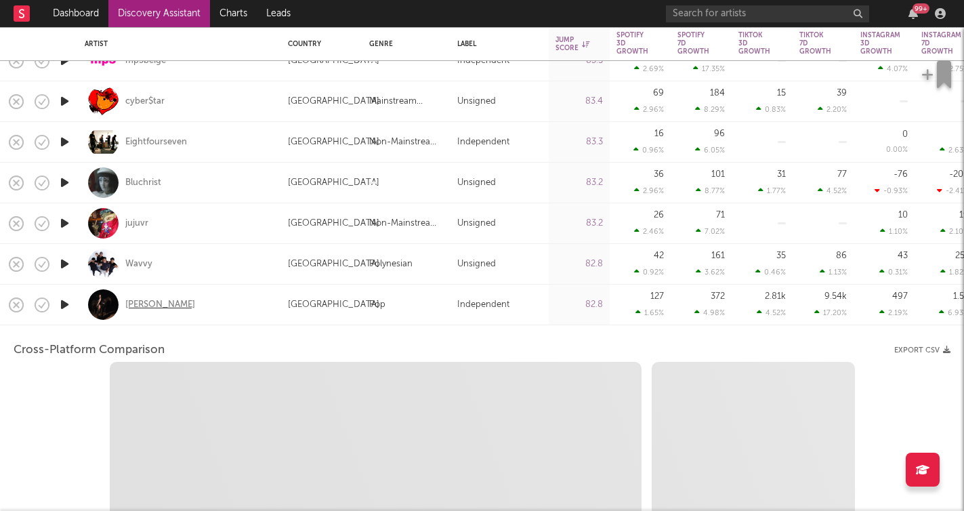
click at [153, 306] on div "Lou Ridley" at bounding box center [160, 305] width 70 height 12
select select "6m"
select select "1m"
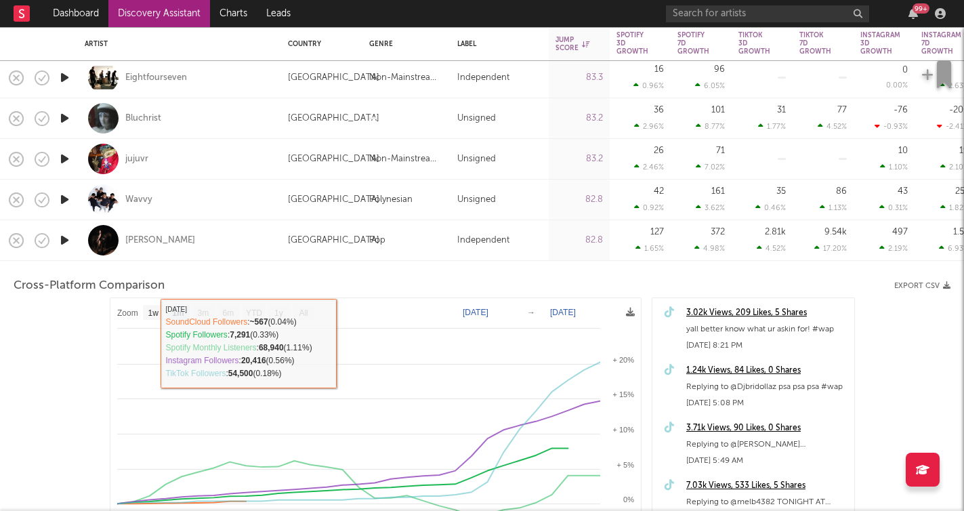
click at [257, 250] on div "Lou Ridley" at bounding box center [180, 240] width 190 height 40
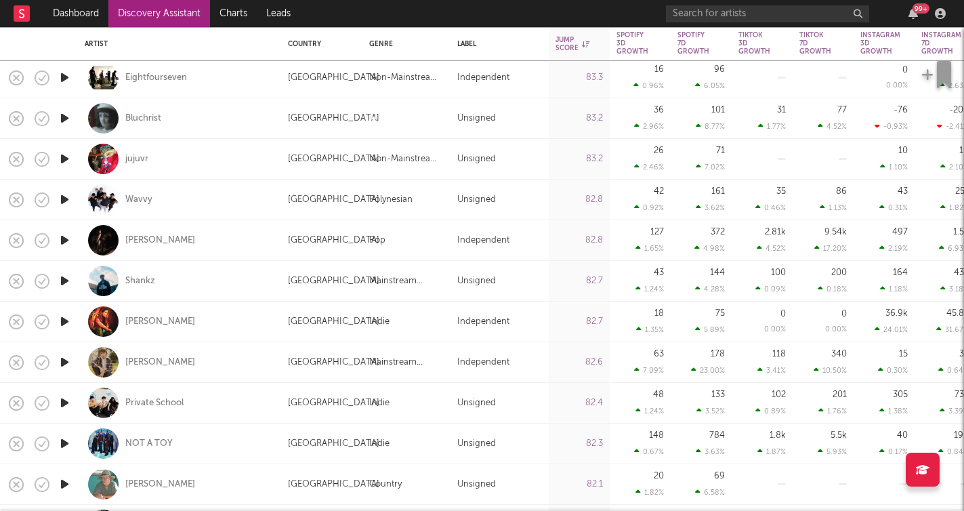
click at [69, 277] on icon "button" at bounding box center [65, 280] width 14 height 17
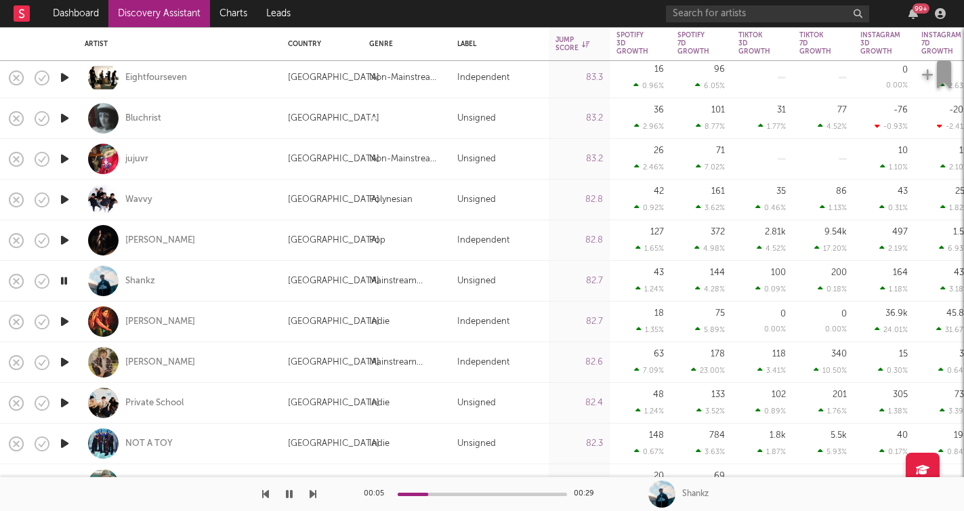
click at [310, 492] on icon "button" at bounding box center [312, 493] width 7 height 11
click at [316, 492] on icon "button" at bounding box center [312, 493] width 7 height 11
click at [313, 494] on icon "button" at bounding box center [312, 493] width 7 height 11
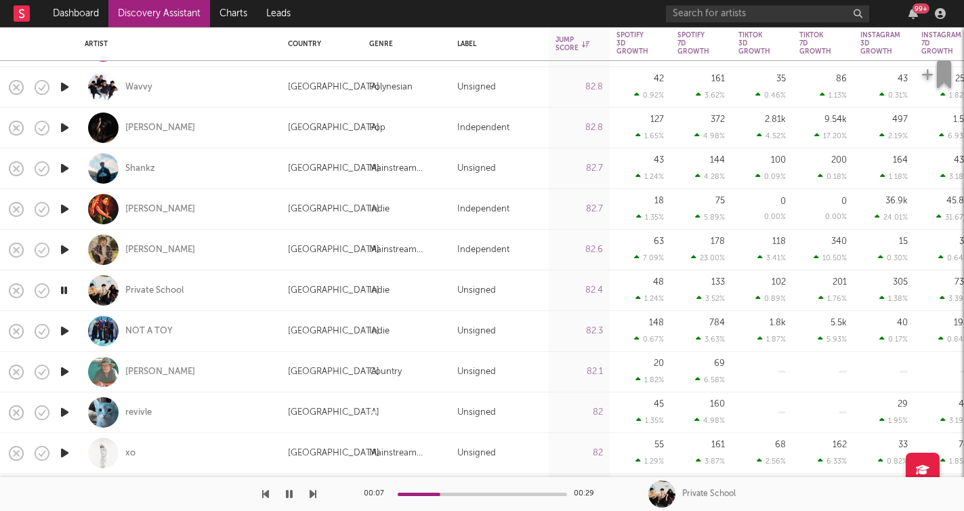
click at [312, 493] on icon "button" at bounding box center [312, 493] width 7 height 11
click at [310, 496] on icon "button" at bounding box center [312, 493] width 7 height 11
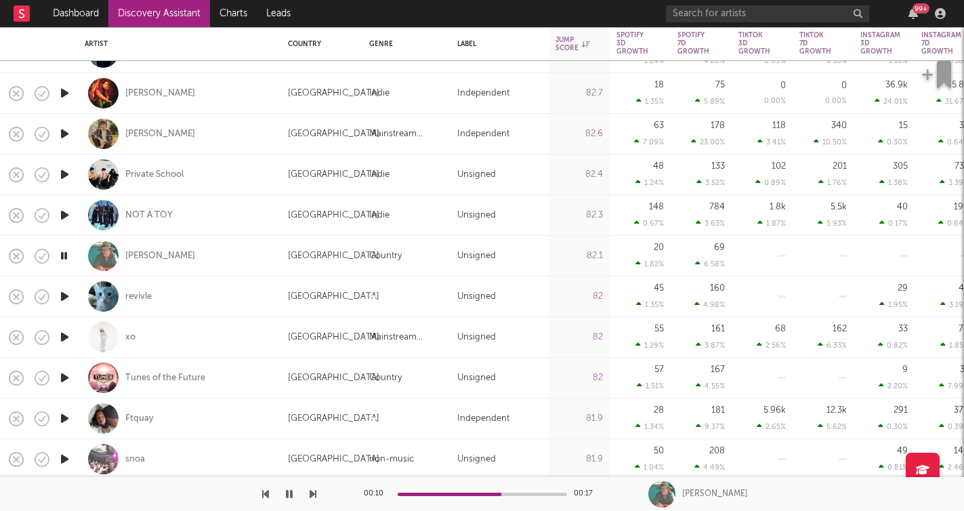
click at [311, 492] on icon "button" at bounding box center [312, 493] width 7 height 11
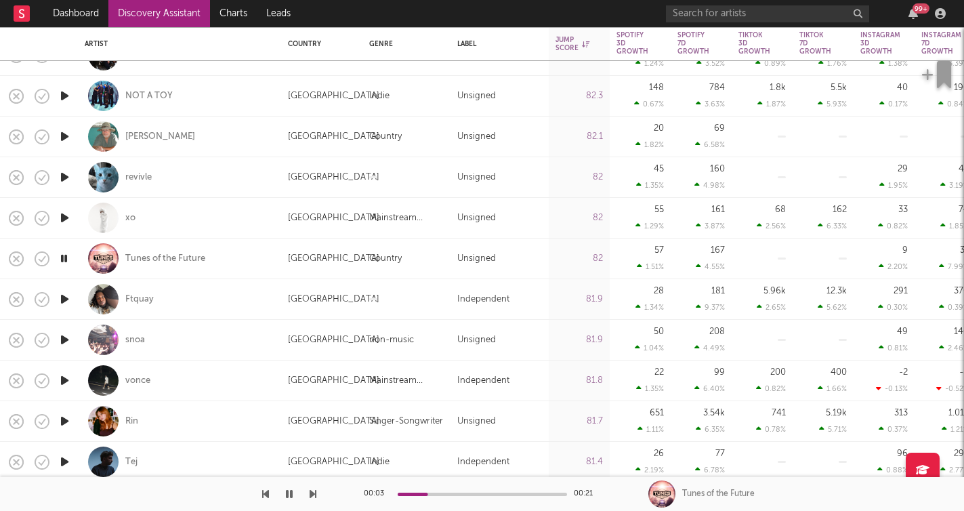
click at [66, 218] on icon "button" at bounding box center [65, 217] width 14 height 17
click at [66, 296] on icon "button" at bounding box center [65, 299] width 14 height 17
click at [315, 495] on icon "button" at bounding box center [312, 493] width 7 height 11
click at [313, 494] on icon "button" at bounding box center [312, 493] width 7 height 11
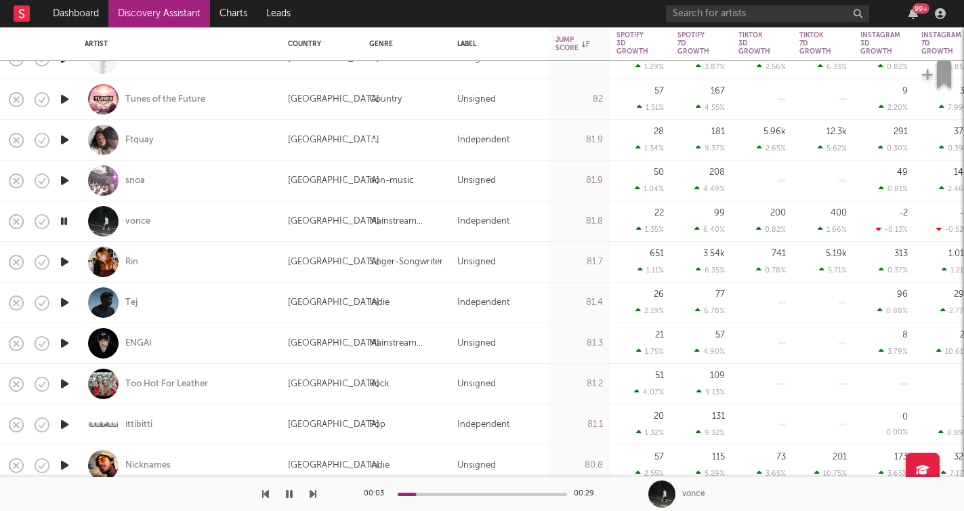
click at [318, 489] on div "00:03 00:29 vonce" at bounding box center [482, 494] width 964 height 34
click at [315, 490] on icon "button" at bounding box center [312, 493] width 7 height 11
click at [314, 494] on icon "button" at bounding box center [312, 493] width 7 height 11
click at [312, 494] on icon "button" at bounding box center [312, 493] width 7 height 11
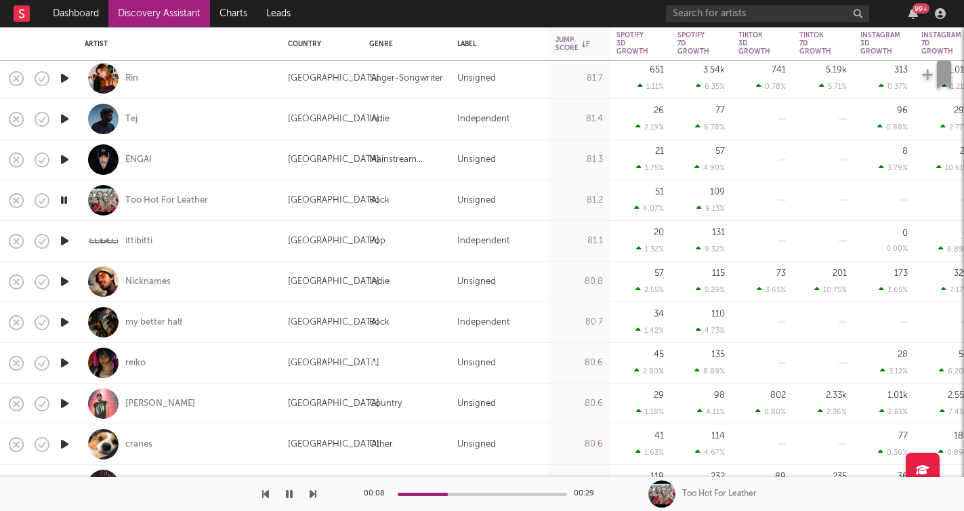
click at [313, 494] on icon "button" at bounding box center [312, 493] width 7 height 11
click at [311, 494] on icon "button" at bounding box center [312, 493] width 7 height 11
click at [312, 494] on icon "button" at bounding box center [312, 493] width 7 height 11
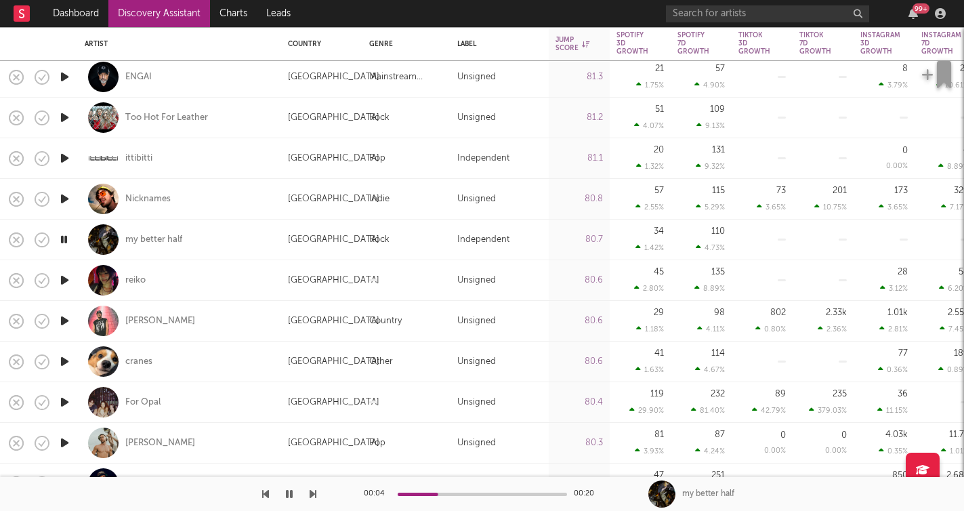
click at [311, 496] on icon "button" at bounding box center [312, 493] width 7 height 11
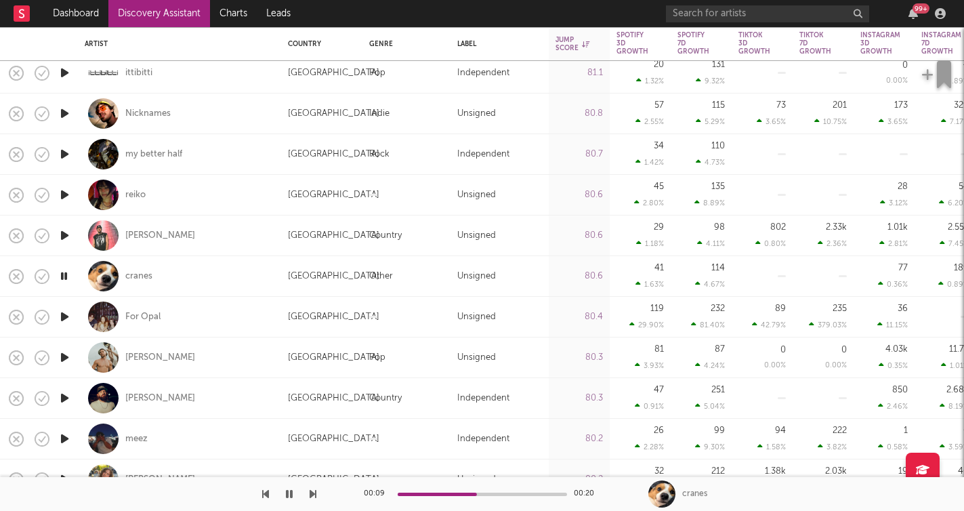
click at [314, 496] on icon "button" at bounding box center [312, 493] width 7 height 11
click at [314, 493] on icon "button" at bounding box center [312, 493] width 7 height 11
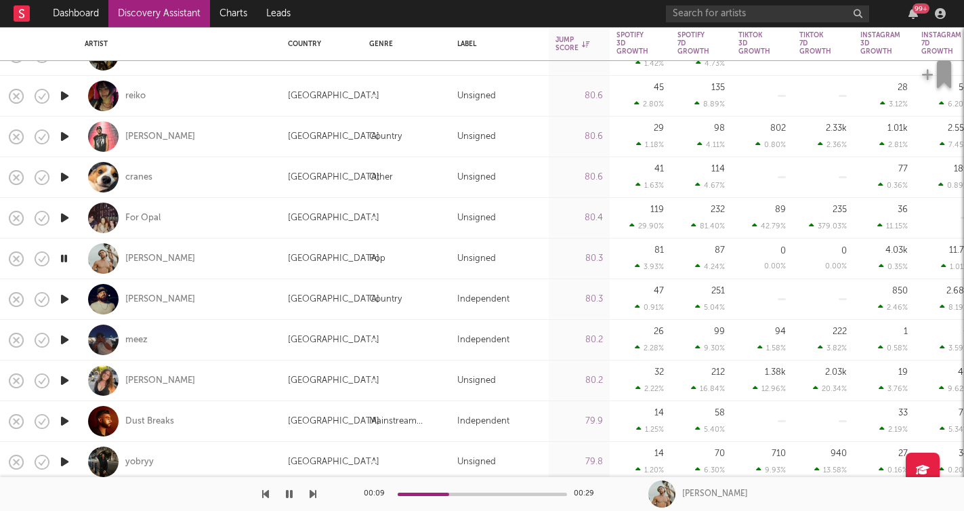
click at [310, 494] on icon "button" at bounding box center [312, 493] width 7 height 11
click at [309, 494] on icon "button" at bounding box center [312, 493] width 7 height 11
click at [315, 494] on icon "button" at bounding box center [312, 493] width 7 height 11
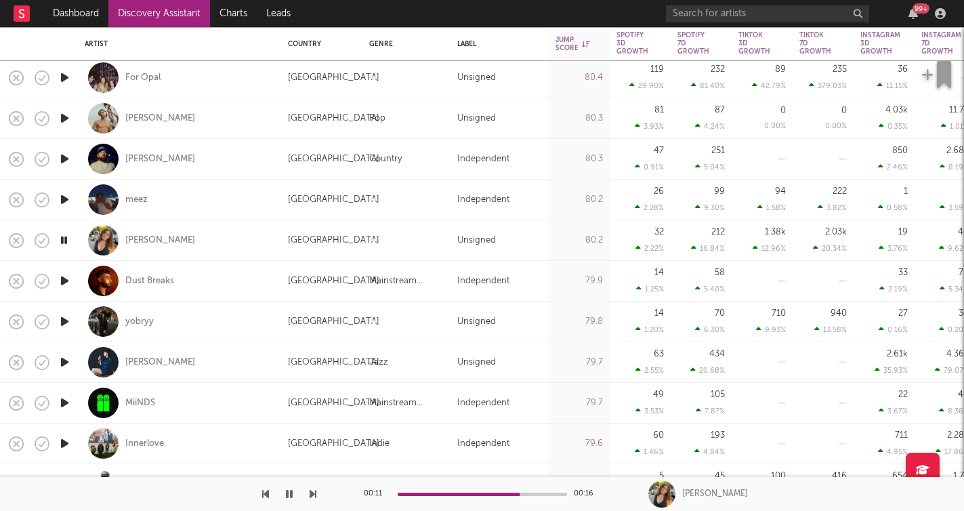
click at [311, 492] on icon "button" at bounding box center [312, 493] width 7 height 11
click at [312, 494] on icon "button" at bounding box center [312, 493] width 7 height 11
click at [311, 492] on icon "button" at bounding box center [312, 493] width 7 height 11
click at [312, 493] on icon "button" at bounding box center [312, 493] width 7 height 11
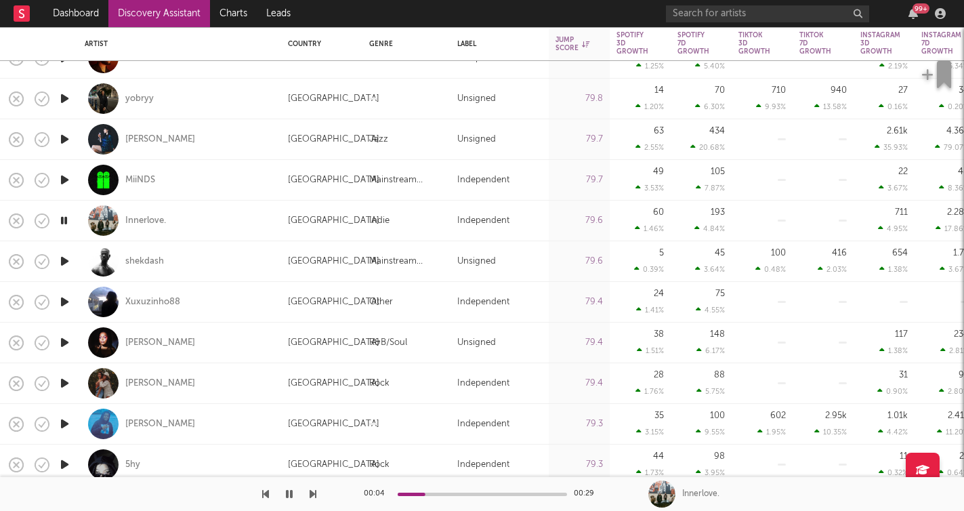
click at [312, 492] on icon "button" at bounding box center [312, 493] width 7 height 11
click at [312, 494] on icon "button" at bounding box center [312, 493] width 7 height 11
click at [468, 494] on div at bounding box center [482, 493] width 169 height 3
click at [310, 493] on icon "button" at bounding box center [312, 493] width 7 height 11
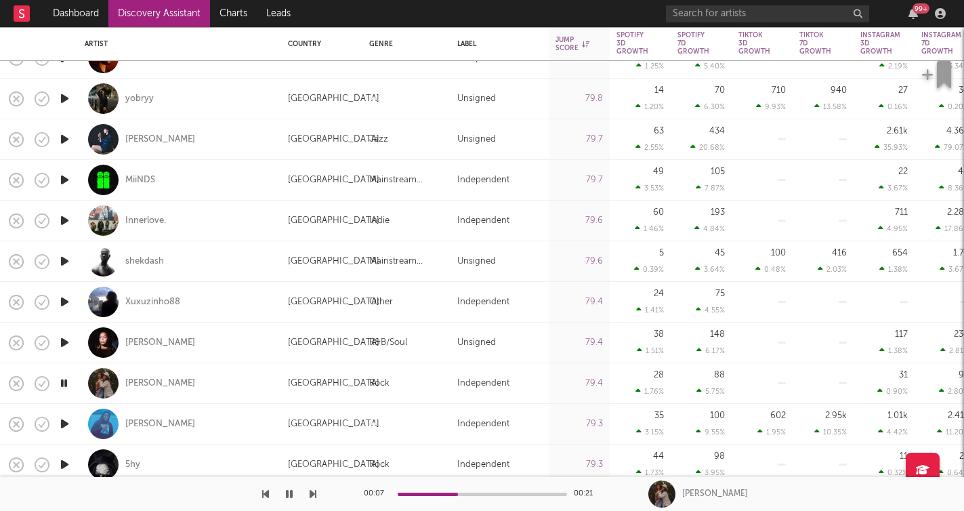
click at [309, 493] on icon "button" at bounding box center [312, 493] width 7 height 11
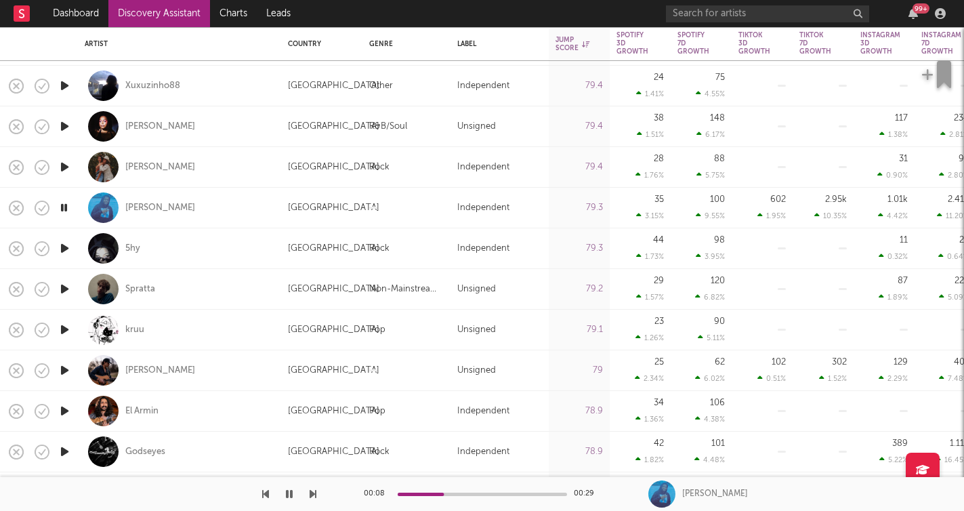
click at [314, 492] on icon "button" at bounding box center [312, 493] width 7 height 11
click at [309, 494] on icon "button" at bounding box center [312, 493] width 7 height 11
click at [308, 495] on div at bounding box center [158, 494] width 316 height 34
click at [312, 494] on icon "button" at bounding box center [312, 493] width 7 height 11
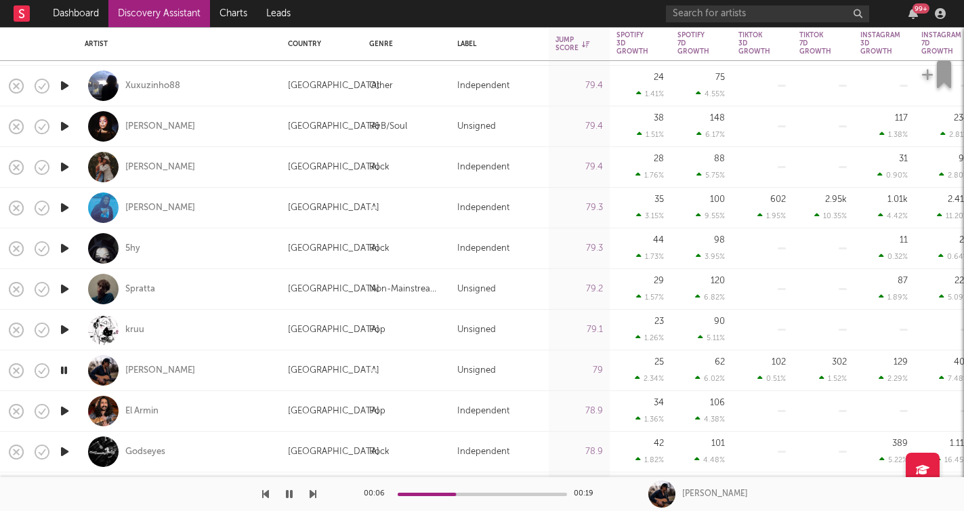
click at [312, 493] on icon "button" at bounding box center [312, 493] width 7 height 11
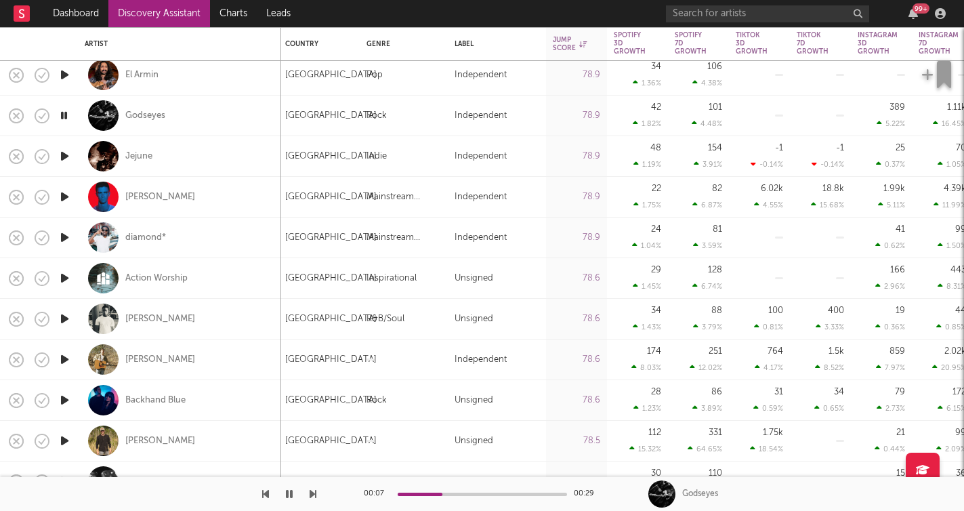
click at [312, 496] on icon "button" at bounding box center [312, 493] width 7 height 11
click at [312, 495] on icon "button" at bounding box center [312, 493] width 7 height 11
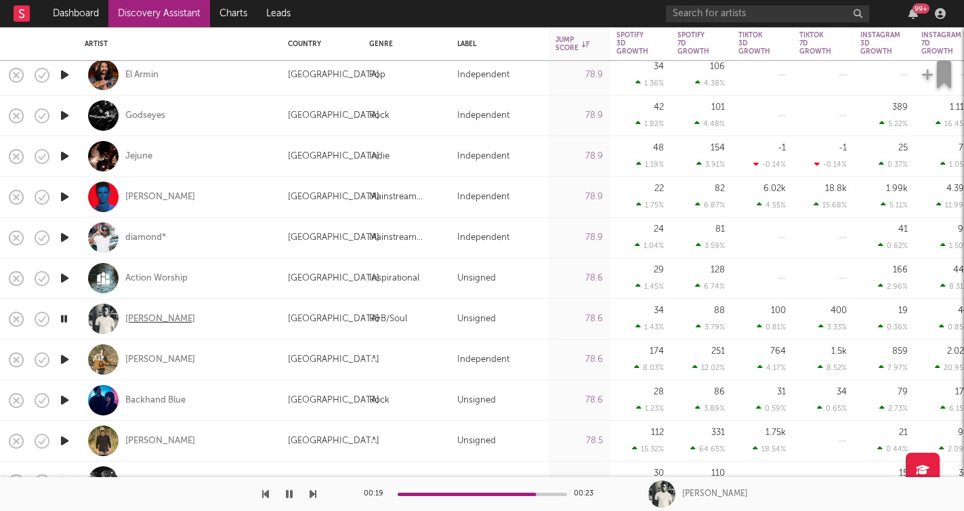
click at [145, 314] on div "EJ Ross" at bounding box center [160, 319] width 70 height 12
click at [68, 316] on icon "button" at bounding box center [64, 318] width 13 height 17
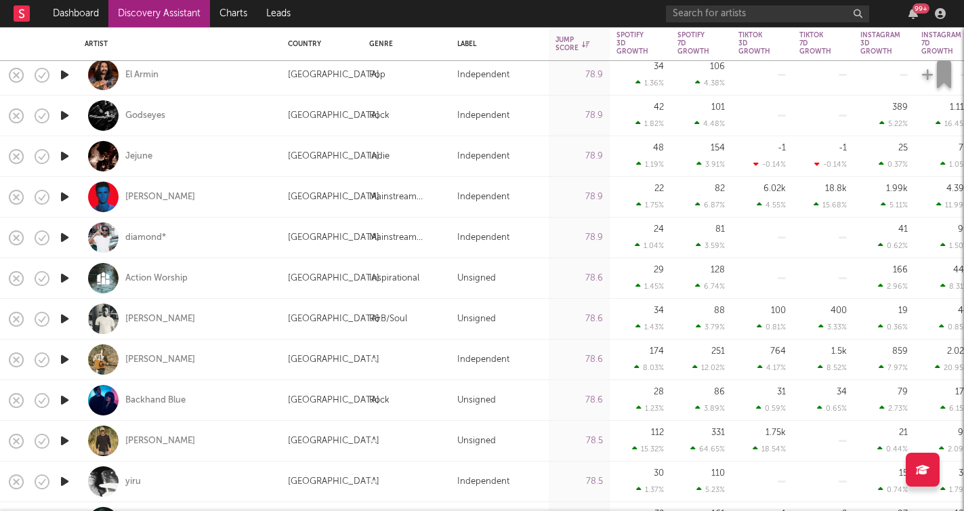
click at [68, 362] on icon "button" at bounding box center [65, 359] width 14 height 17
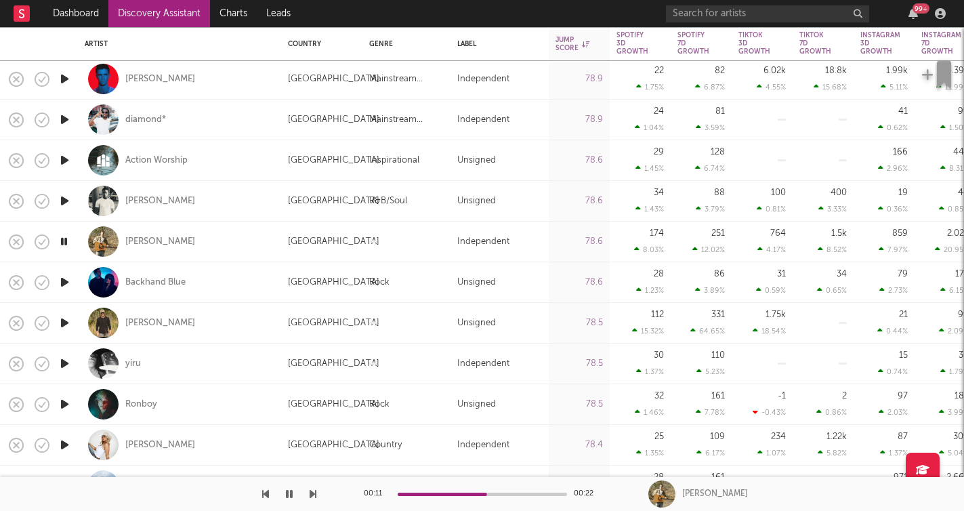
click at [312, 495] on icon "button" at bounding box center [312, 493] width 7 height 11
click at [314, 493] on icon "button" at bounding box center [312, 493] width 7 height 11
click at [313, 493] on icon "button" at bounding box center [312, 493] width 7 height 11
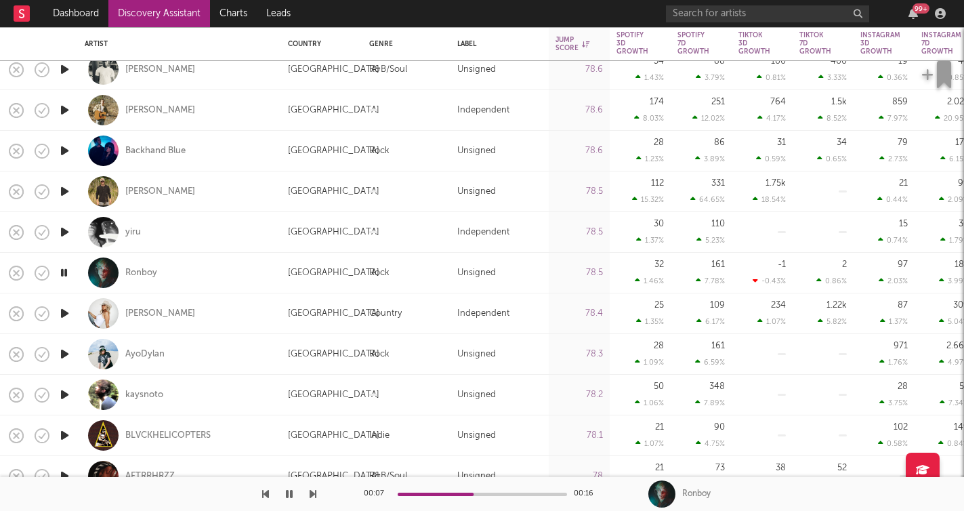
click at [314, 494] on icon "button" at bounding box center [312, 493] width 7 height 11
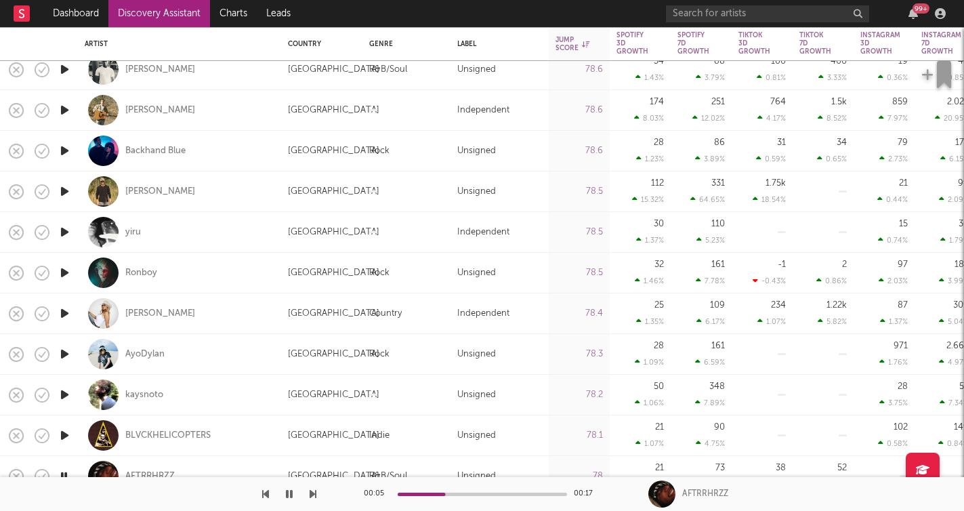
click at [314, 494] on icon "button" at bounding box center [312, 493] width 7 height 11
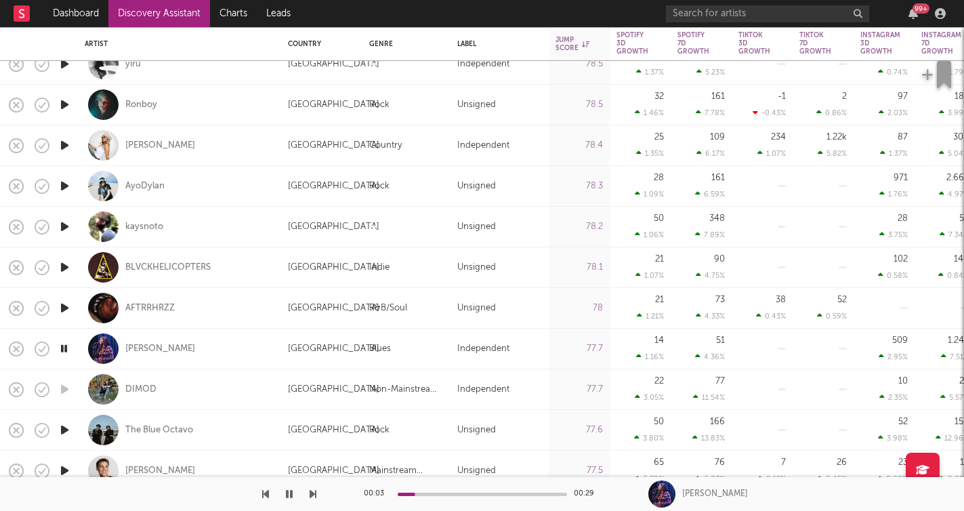
click at [313, 494] on icon "button" at bounding box center [312, 493] width 7 height 11
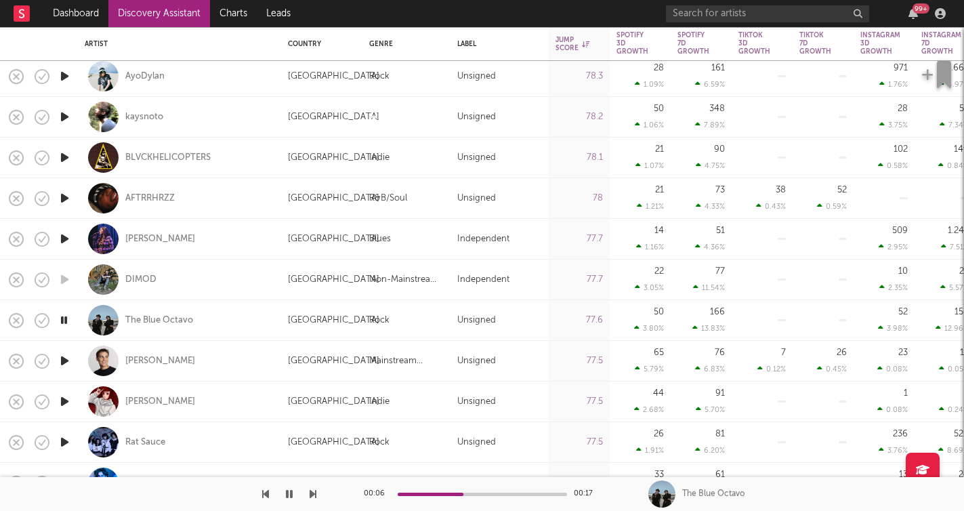
click at [311, 494] on icon "button" at bounding box center [312, 493] width 7 height 11
click at [313, 497] on icon "button" at bounding box center [312, 493] width 7 height 11
click at [313, 494] on icon "button" at bounding box center [312, 493] width 7 height 11
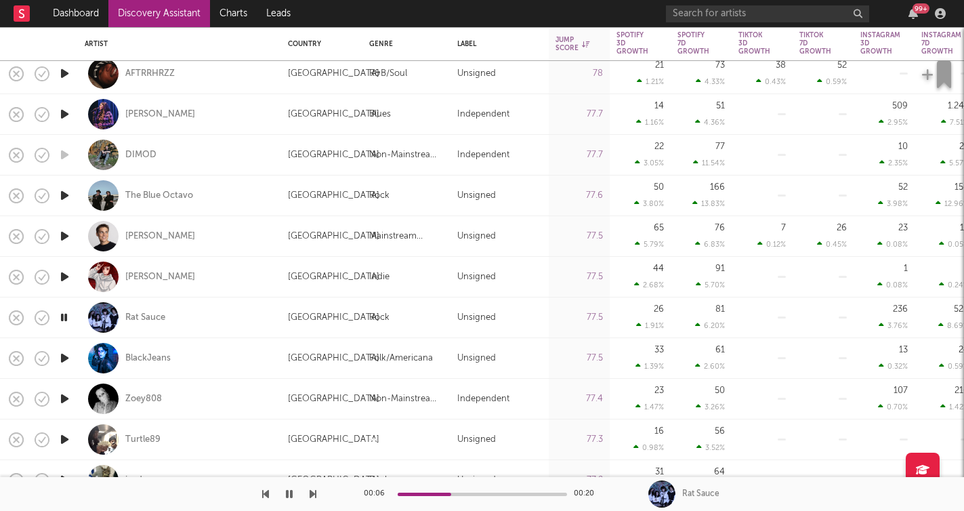
click at [313, 490] on icon "button" at bounding box center [312, 493] width 7 height 11
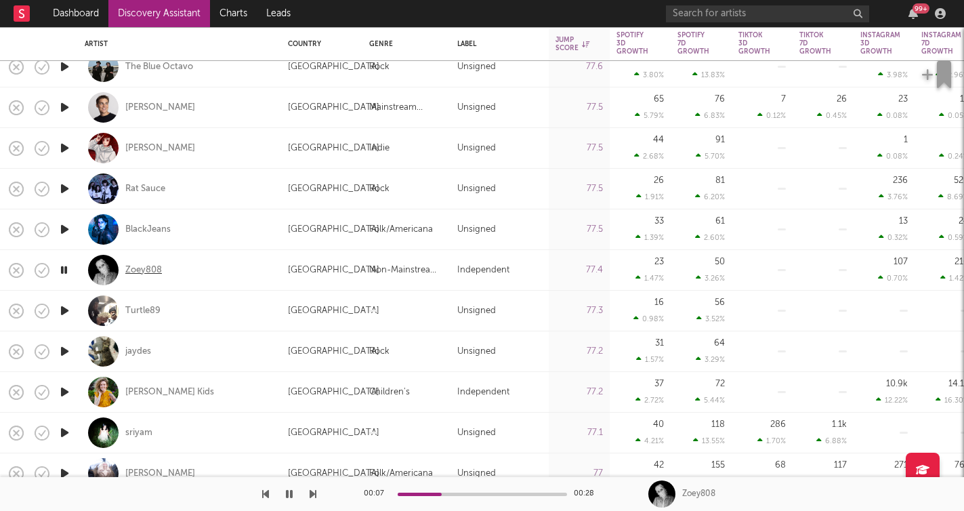
click at [146, 268] on div "Zoey808" at bounding box center [143, 270] width 37 height 12
click at [314, 492] on icon "button" at bounding box center [312, 493] width 7 height 11
click at [313, 492] on icon "button" at bounding box center [312, 493] width 7 height 11
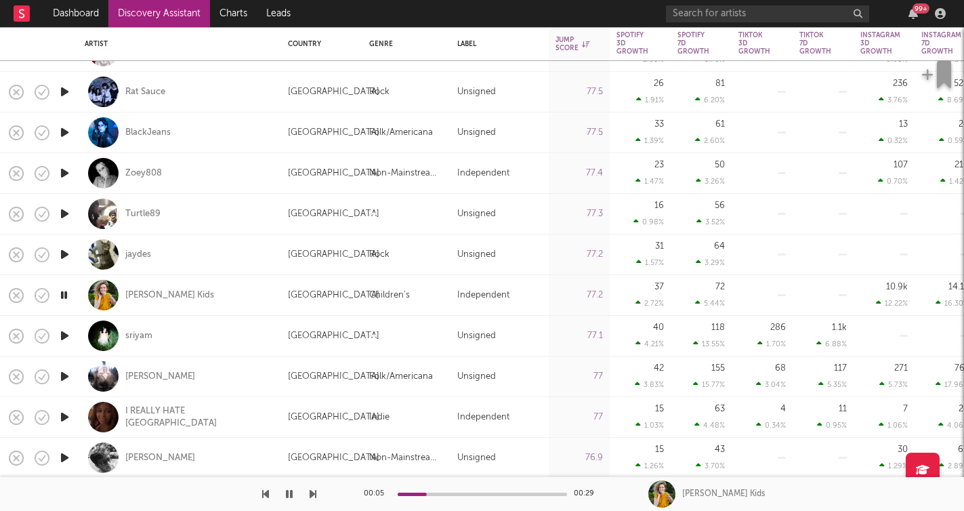
click at [314, 491] on icon "button" at bounding box center [312, 493] width 7 height 11
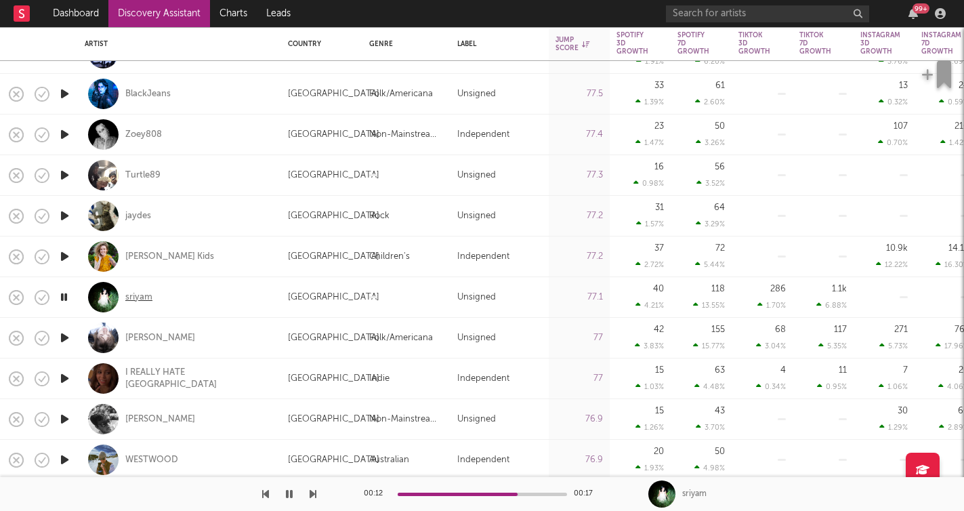
click at [140, 291] on div "sriyam" at bounding box center [138, 297] width 27 height 12
click at [68, 339] on icon "button" at bounding box center [65, 337] width 14 height 17
click at [311, 495] on icon "button" at bounding box center [312, 493] width 7 height 11
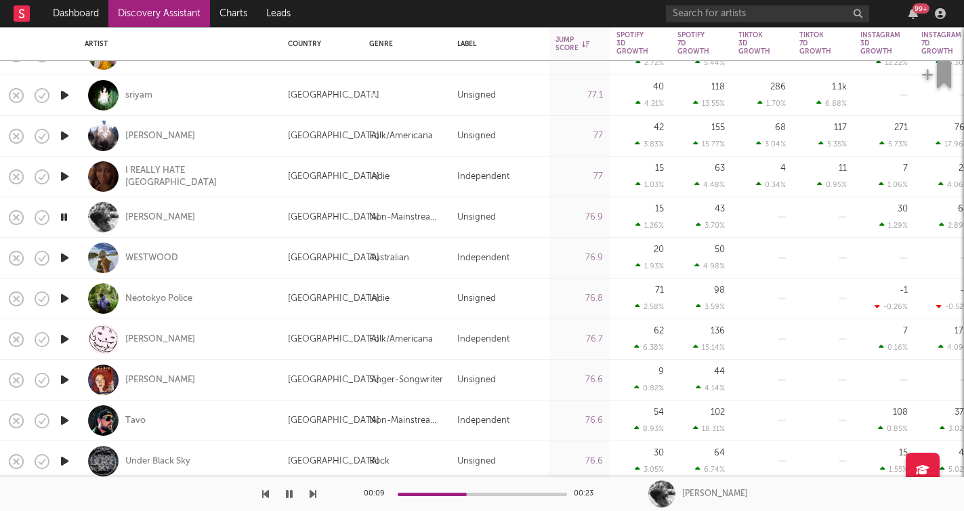
click at [315, 498] on icon "button" at bounding box center [312, 493] width 7 height 11
click at [311, 494] on icon "button" at bounding box center [312, 493] width 7 height 11
click at [312, 500] on button "button" at bounding box center [312, 494] width 7 height 34
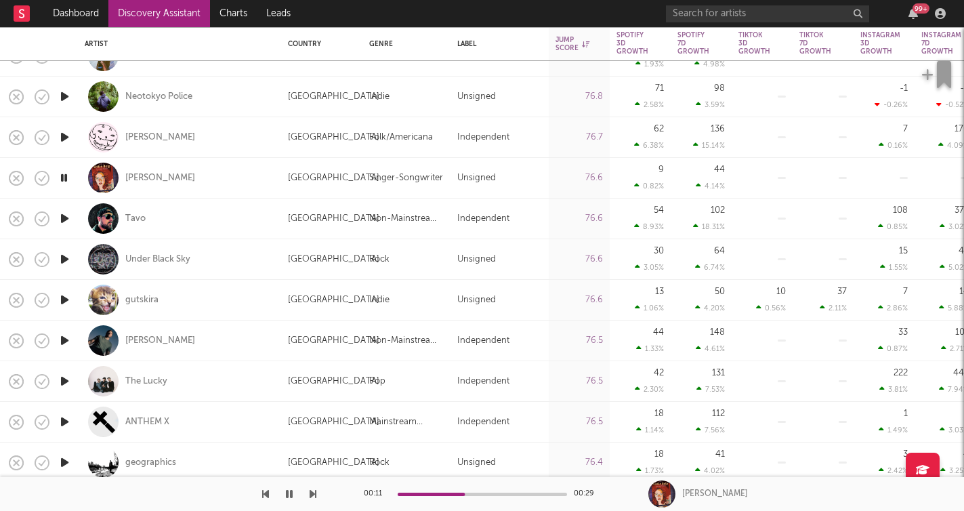
click at [310, 493] on icon "button" at bounding box center [312, 493] width 7 height 11
click at [314, 494] on icon "button" at bounding box center [312, 493] width 7 height 11
click at [313, 495] on icon "button" at bounding box center [312, 493] width 7 height 11
click at [307, 496] on div at bounding box center [158, 494] width 316 height 34
click at [313, 492] on icon "button" at bounding box center [312, 493] width 7 height 11
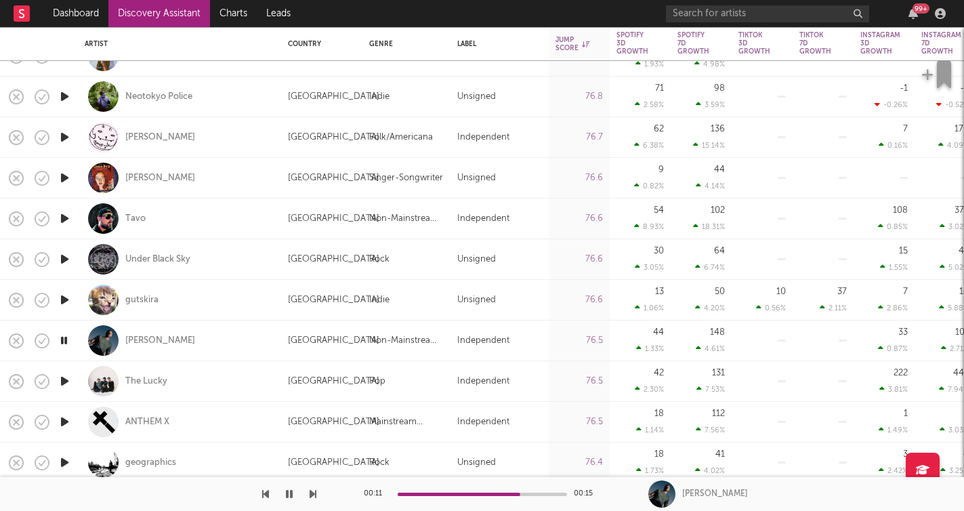
click at [313, 492] on icon "button" at bounding box center [312, 493] width 7 height 11
click at [292, 493] on icon "button" at bounding box center [289, 493] width 7 height 11
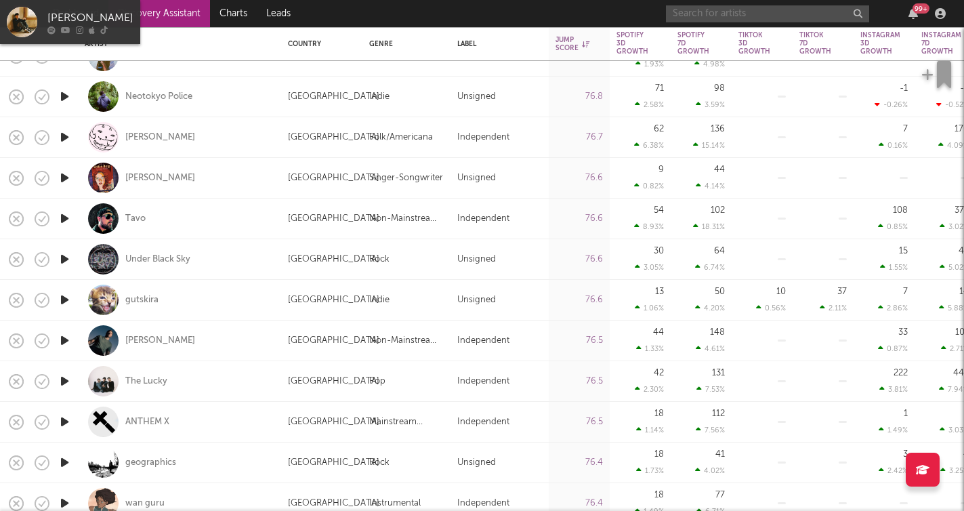
click at [765, 9] on input "text" at bounding box center [767, 13] width 203 height 17
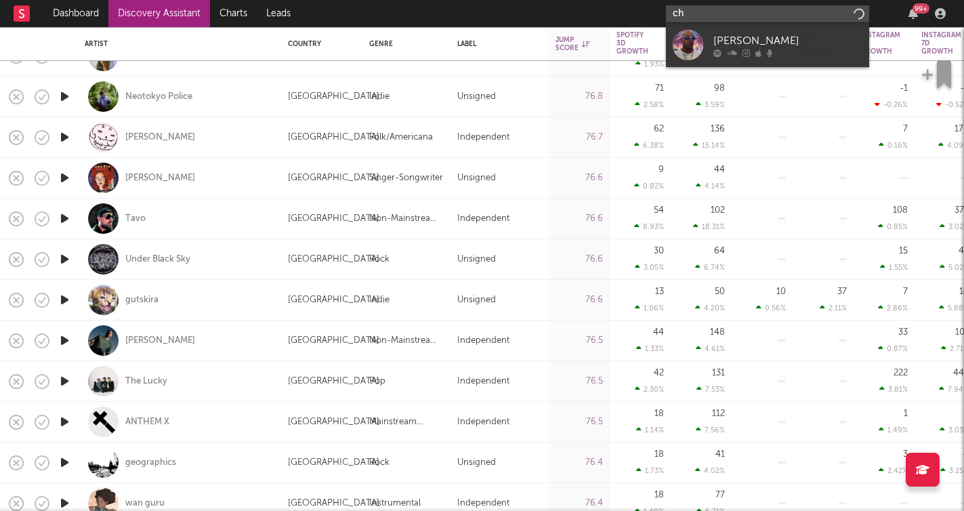
type input "c"
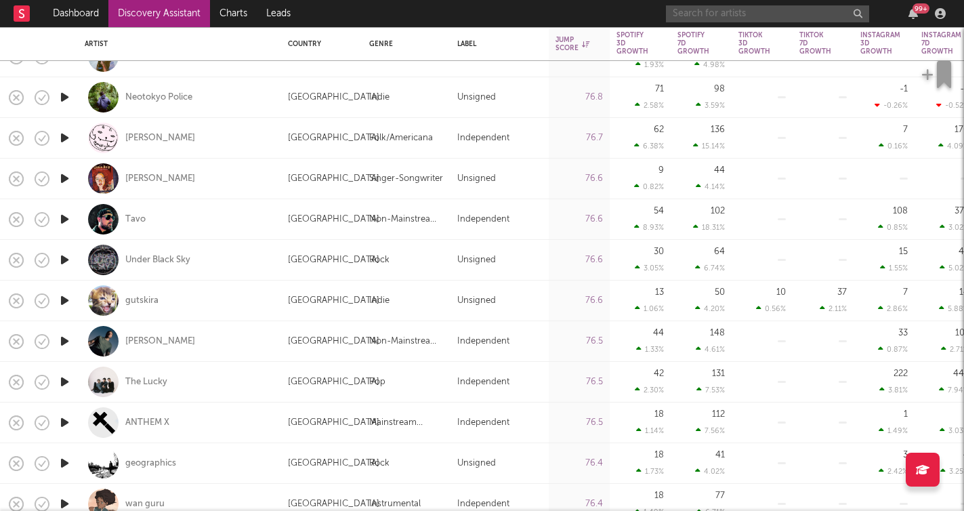
click at [65, 137] on icon "button" at bounding box center [65, 137] width 14 height 17
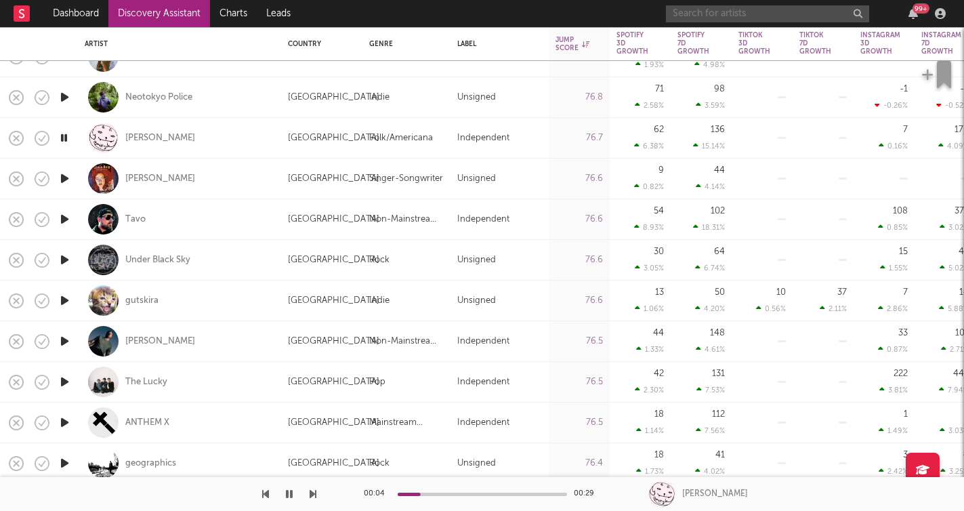
click at [67, 339] on icon "button" at bounding box center [65, 341] width 14 height 17
click at [65, 423] on icon "button" at bounding box center [65, 422] width 14 height 17
click at [316, 494] on div "00:01 00:16 ANTHEM X" at bounding box center [482, 494] width 964 height 34
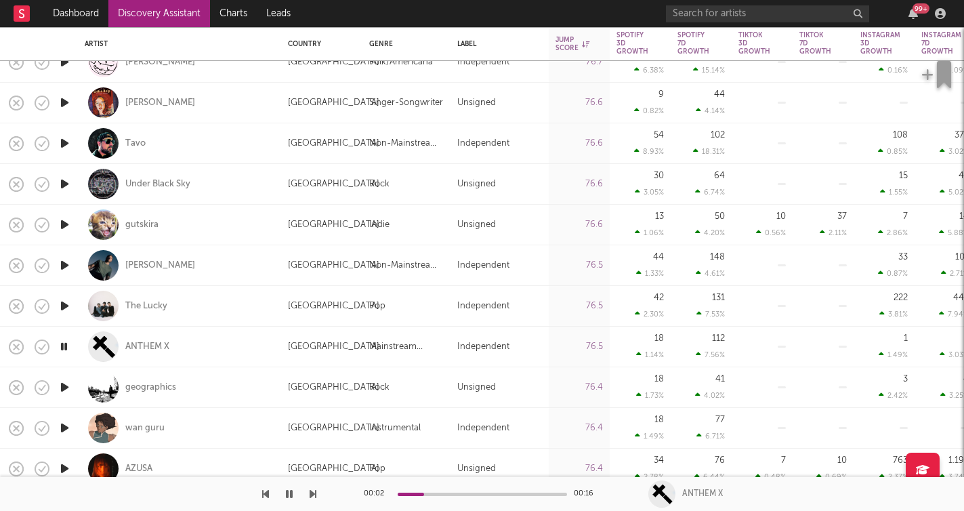
click at [314, 493] on icon "button" at bounding box center [312, 493] width 7 height 11
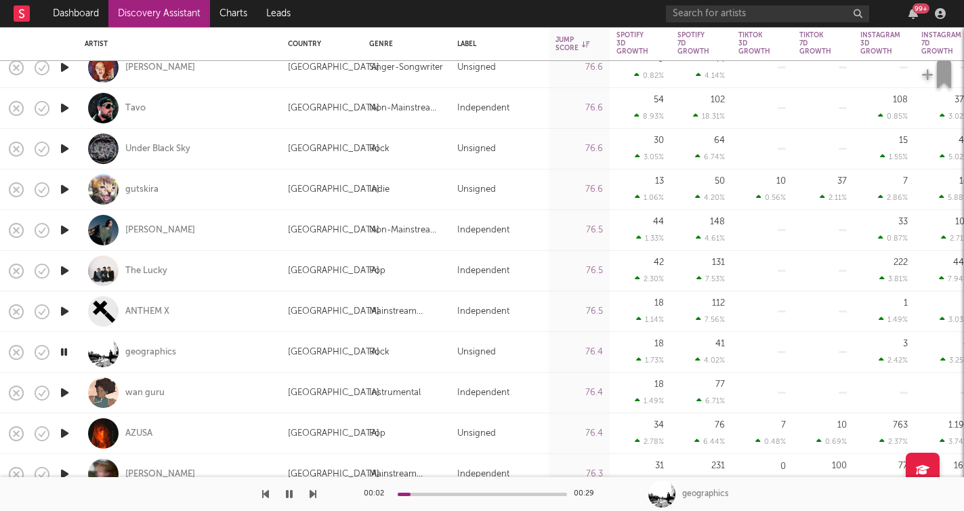
click at [265, 496] on icon "button" at bounding box center [265, 493] width 7 height 11
click at [315, 494] on icon "button" at bounding box center [312, 493] width 7 height 11
click at [312, 494] on icon "button" at bounding box center [312, 493] width 7 height 11
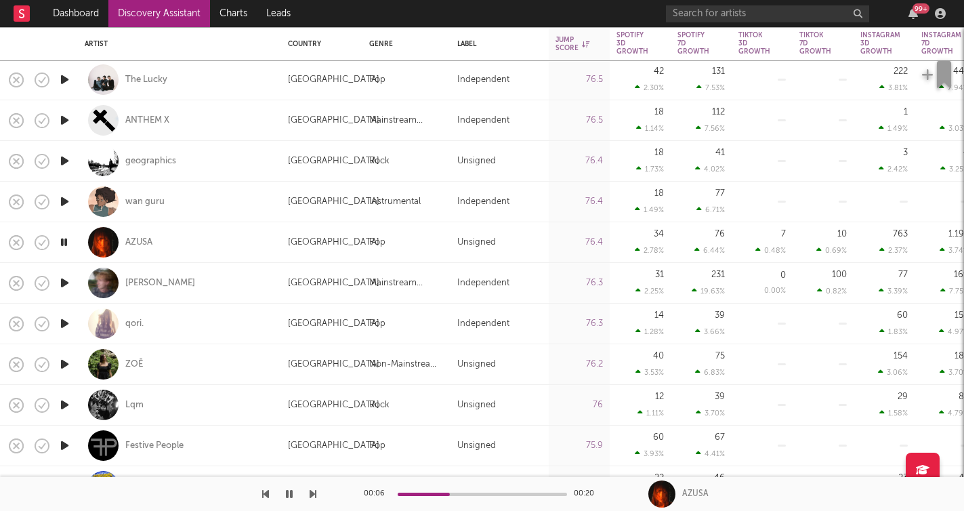
click at [314, 494] on icon "button" at bounding box center [312, 493] width 7 height 11
click at [314, 499] on button "button" at bounding box center [312, 494] width 7 height 34
click at [313, 492] on icon "button" at bounding box center [312, 493] width 7 height 11
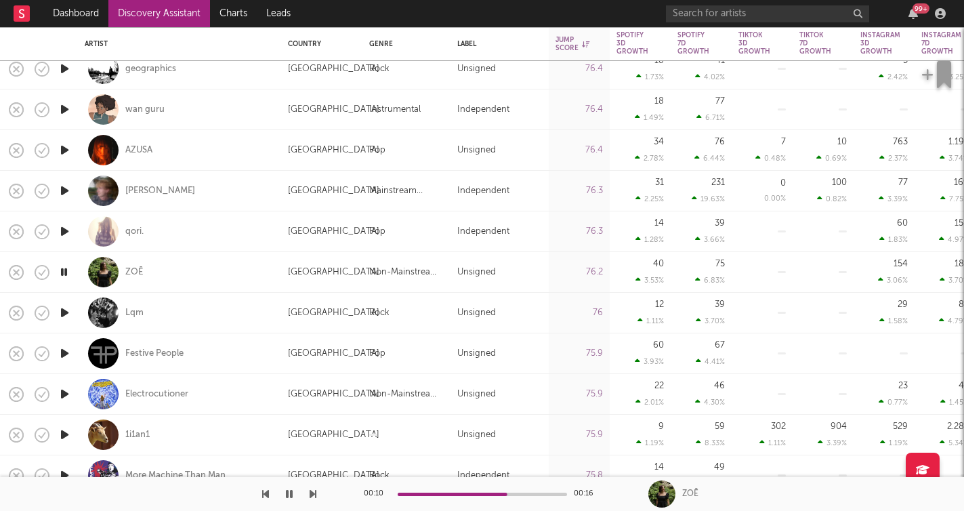
click at [312, 494] on icon "button" at bounding box center [312, 493] width 7 height 11
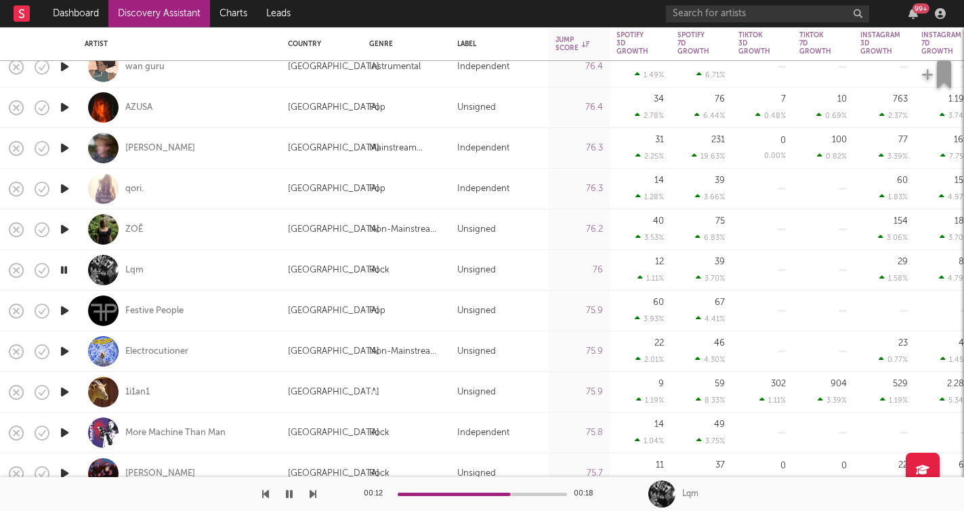
click at [311, 494] on icon "button" at bounding box center [312, 493] width 7 height 11
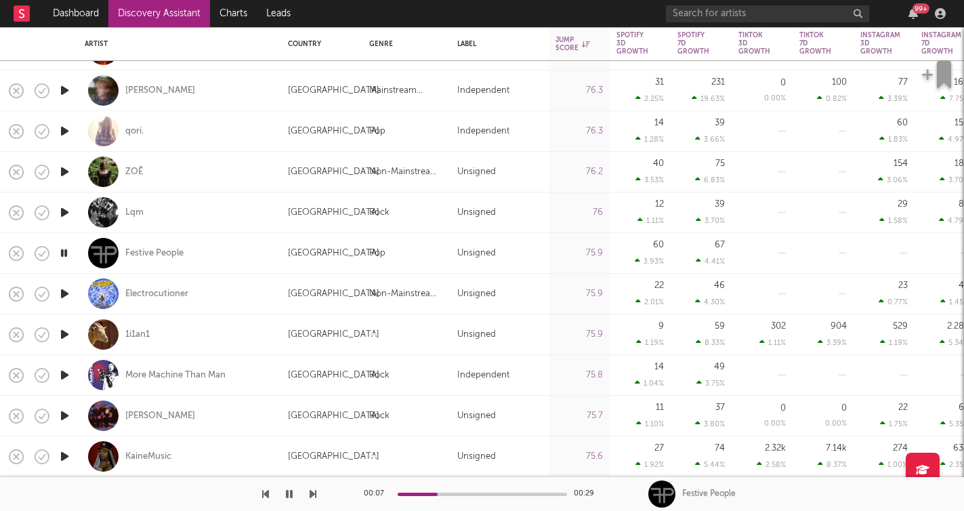
click at [310, 497] on icon "button" at bounding box center [312, 493] width 7 height 11
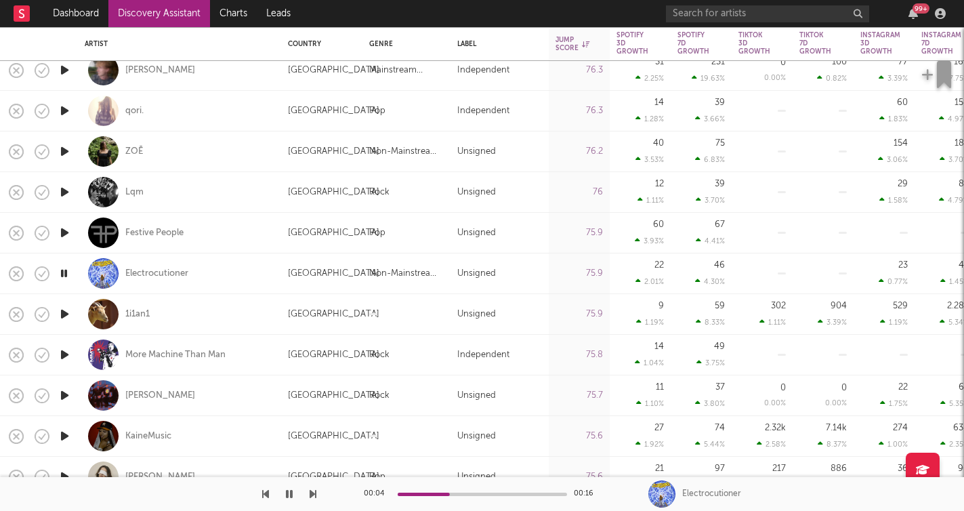
click at [314, 493] on icon "button" at bounding box center [312, 493] width 7 height 11
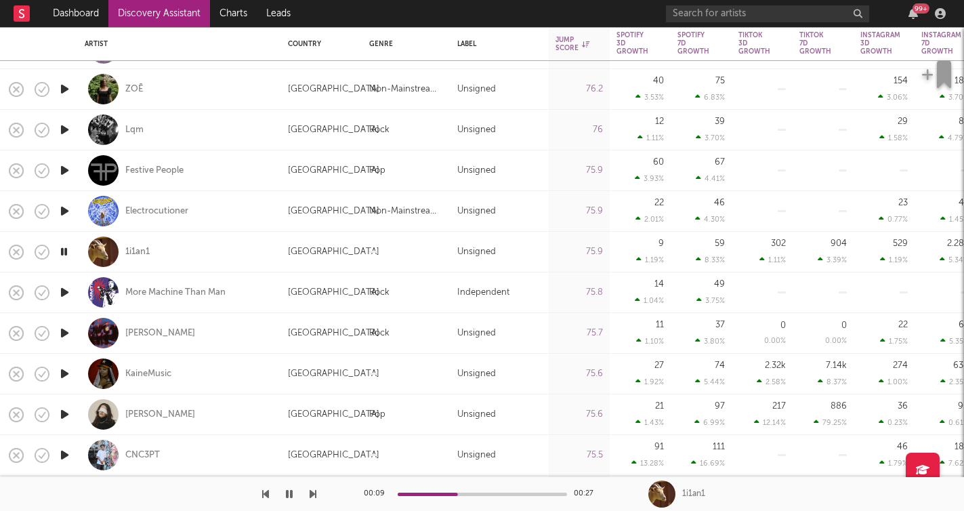
click at [313, 496] on icon "button" at bounding box center [312, 493] width 7 height 11
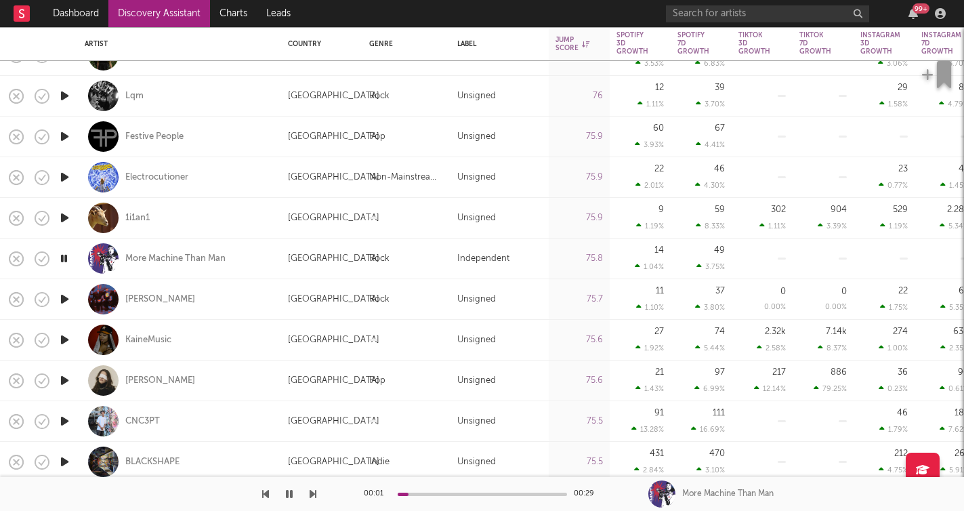
click at [312, 494] on icon "button" at bounding box center [312, 493] width 7 height 11
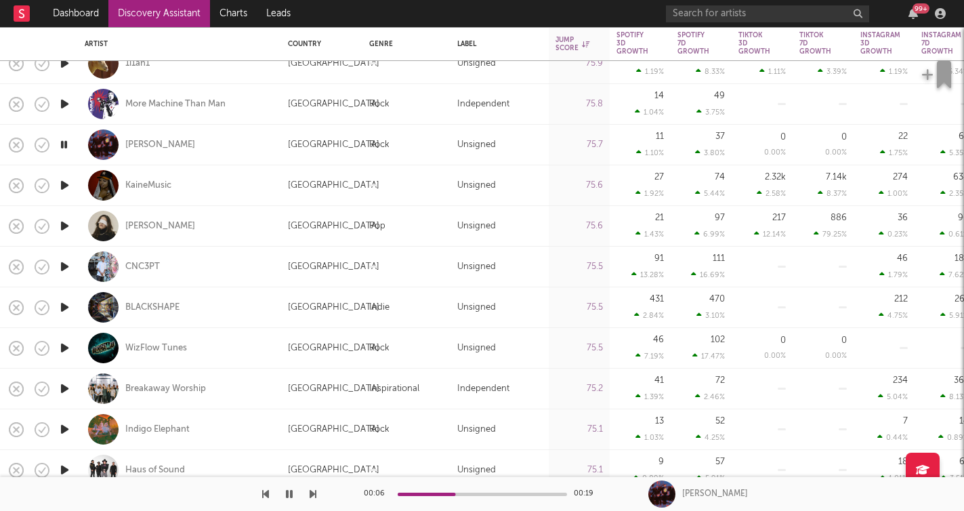
click at [309, 494] on icon "button" at bounding box center [312, 493] width 7 height 11
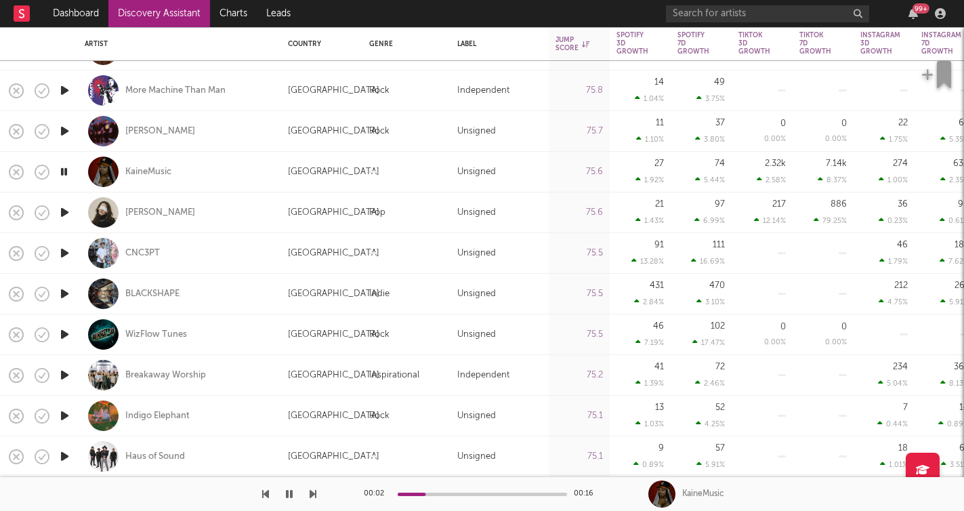
click at [314, 492] on icon "button" at bounding box center [312, 493] width 7 height 11
click at [163, 216] on div "[PERSON_NAME]" at bounding box center [160, 213] width 70 height 12
click at [67, 209] on icon "button" at bounding box center [64, 212] width 13 height 17
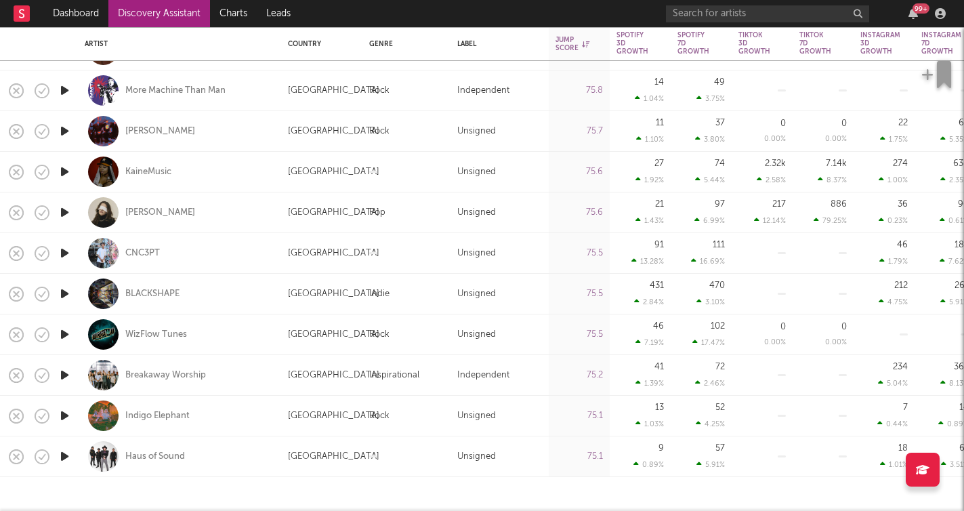
click at [67, 209] on icon "button" at bounding box center [65, 212] width 14 height 17
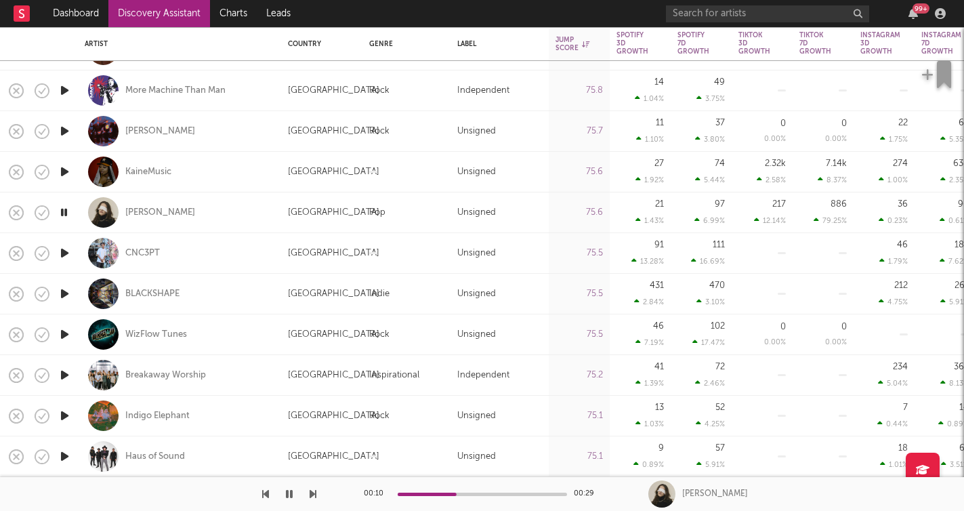
click at [68, 253] on icon "button" at bounding box center [65, 252] width 14 height 17
click at [64, 293] on icon "button" at bounding box center [65, 293] width 14 height 17
click at [311, 491] on icon "button" at bounding box center [312, 493] width 7 height 11
click at [312, 494] on icon "button" at bounding box center [312, 493] width 7 height 11
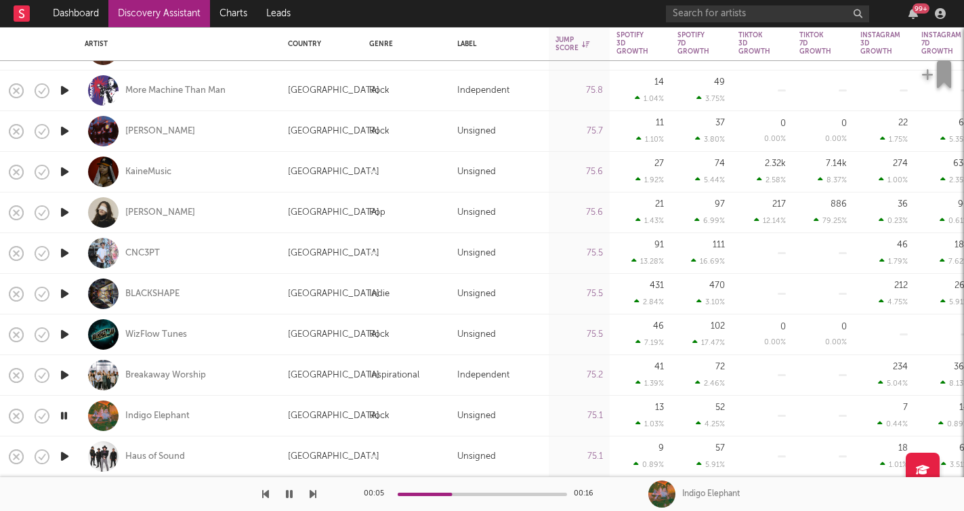
click at [312, 494] on icon "button" at bounding box center [312, 493] width 7 height 11
click at [289, 494] on icon "button" at bounding box center [289, 493] width 7 height 11
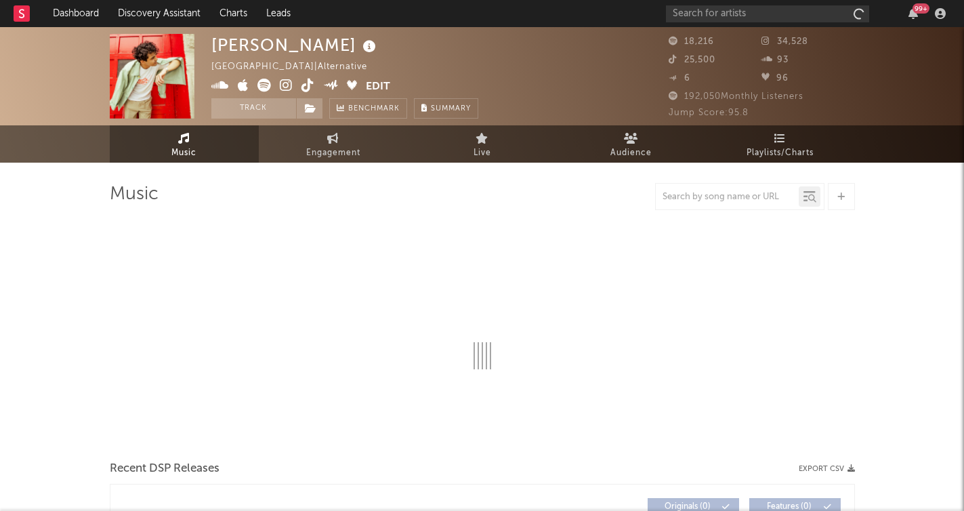
select select "6m"
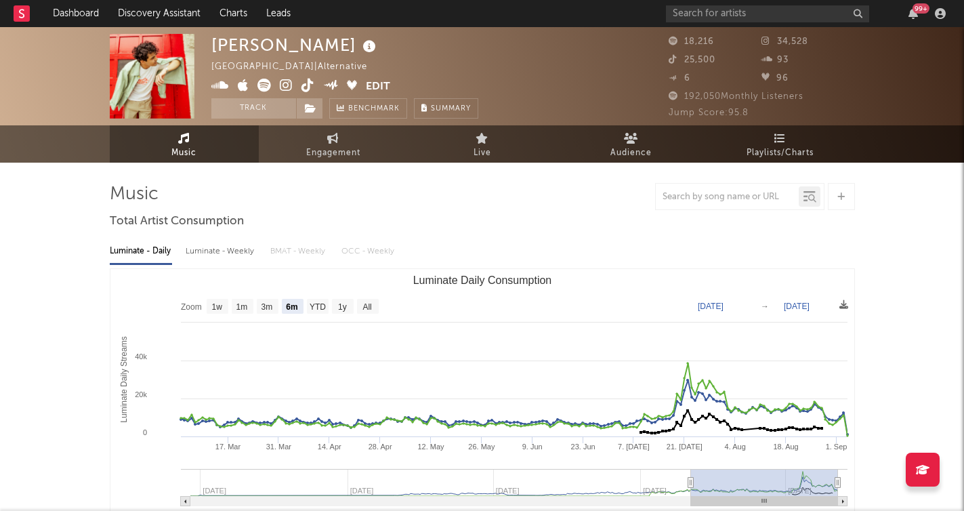
click at [286, 85] on icon at bounding box center [286, 86] width 13 height 14
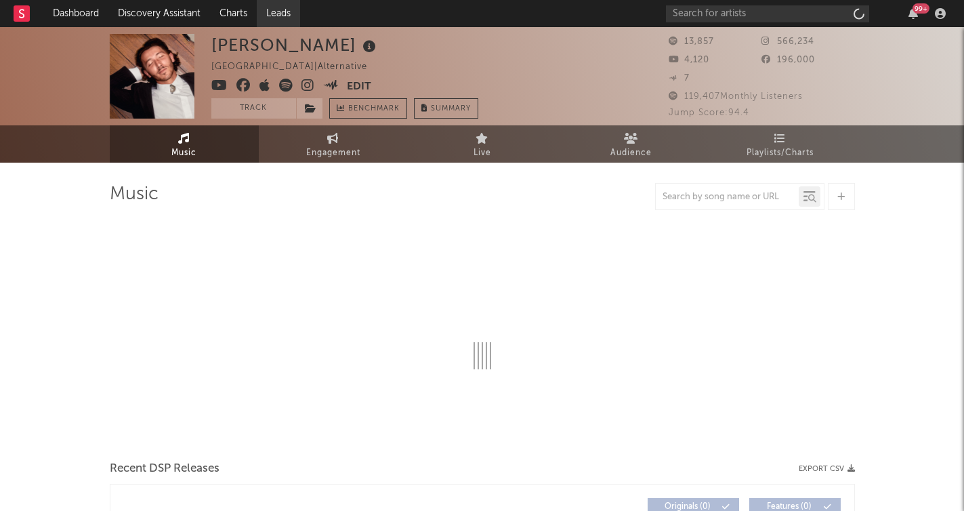
select select "6m"
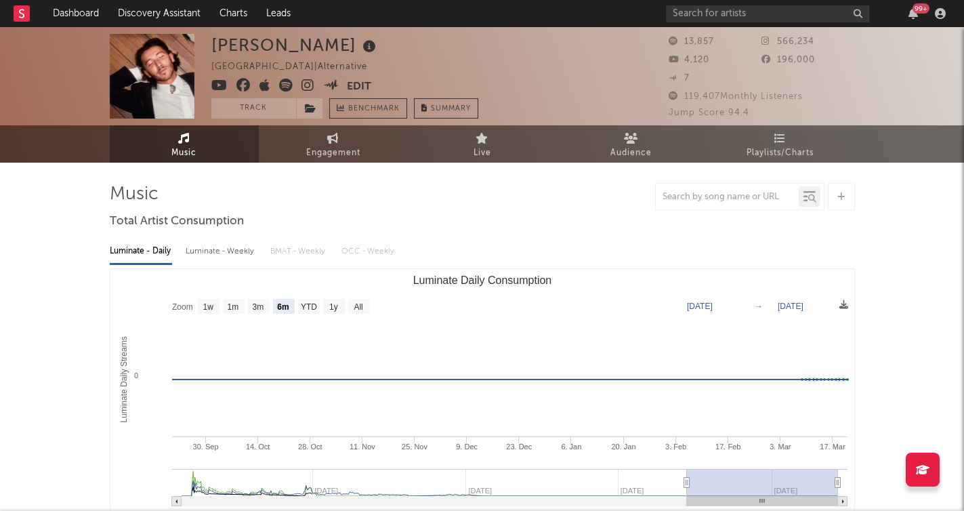
click at [303, 86] on icon at bounding box center [307, 86] width 13 height 14
click at [305, 83] on icon at bounding box center [307, 86] width 13 height 14
click at [785, 13] on input "text" at bounding box center [767, 13] width 203 height 17
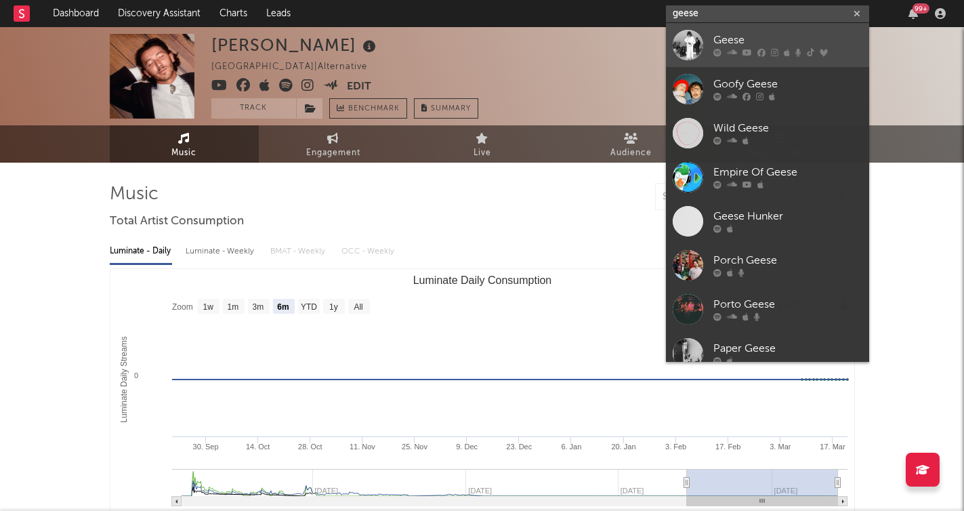
type input "geese"
click at [782, 33] on div "Geese" at bounding box center [787, 41] width 149 height 16
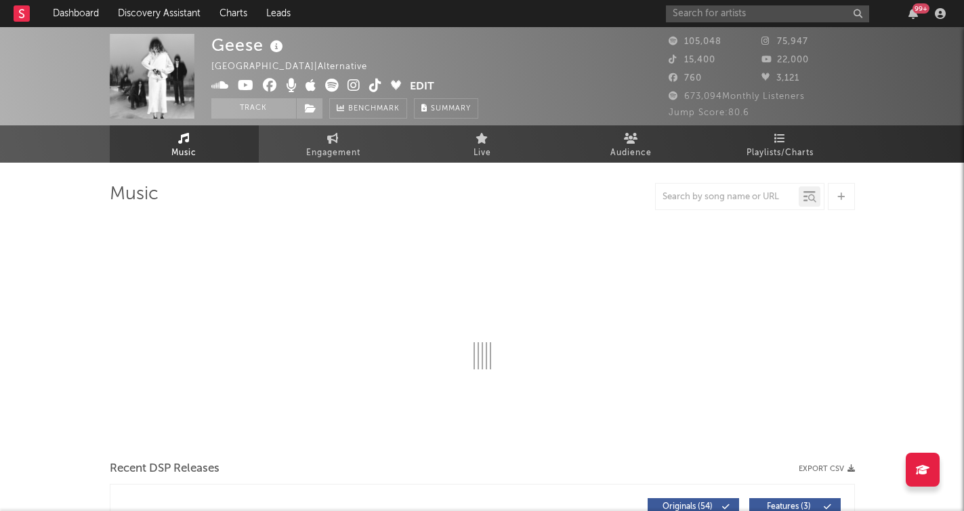
select select "6m"
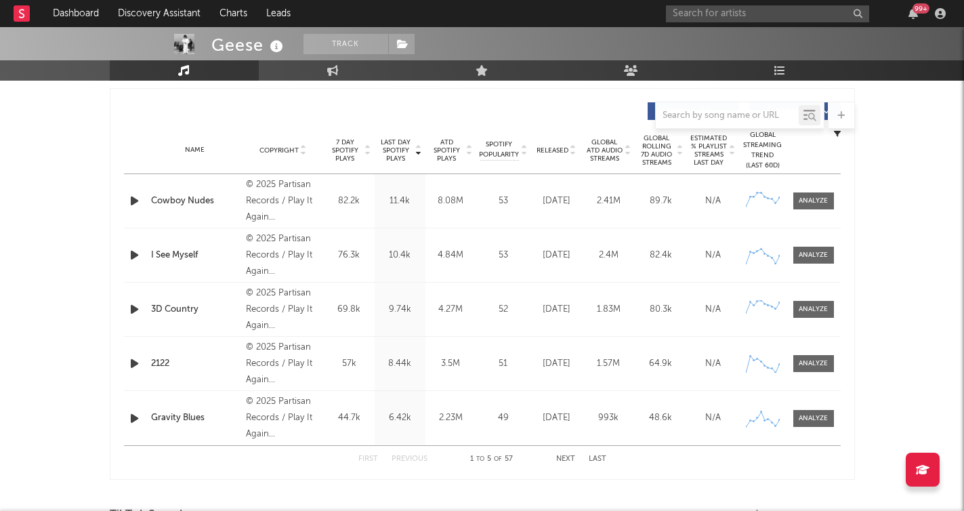
scroll to position [514, 0]
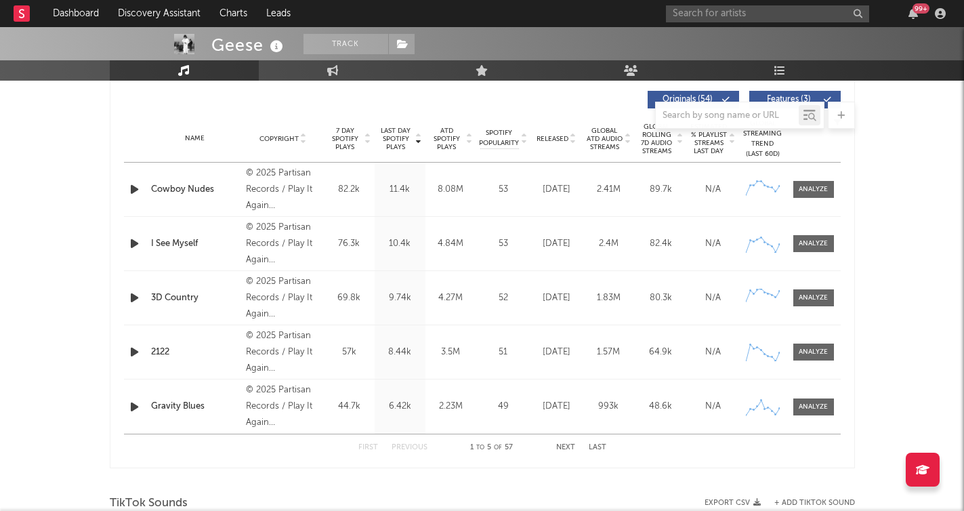
click at [133, 189] on icon "button" at bounding box center [134, 189] width 14 height 17
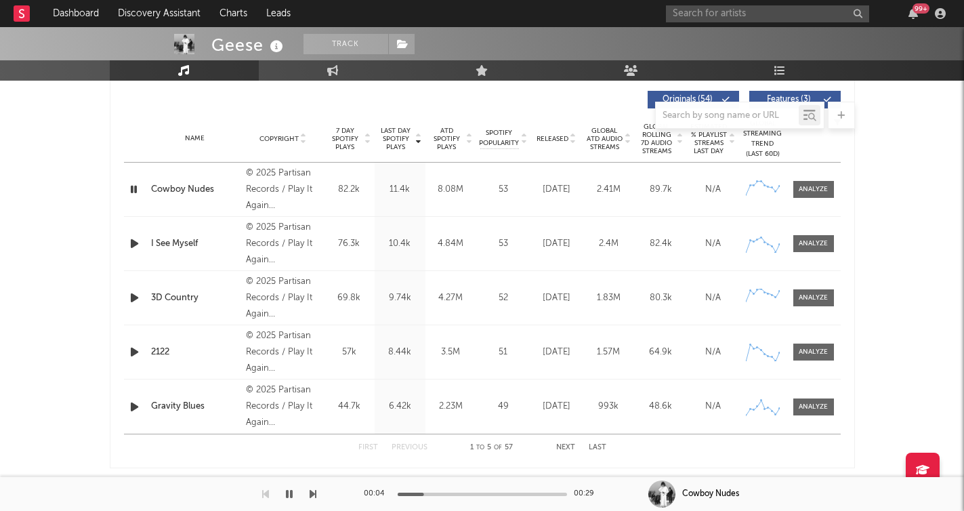
click at [137, 249] on icon "button" at bounding box center [134, 243] width 14 height 17
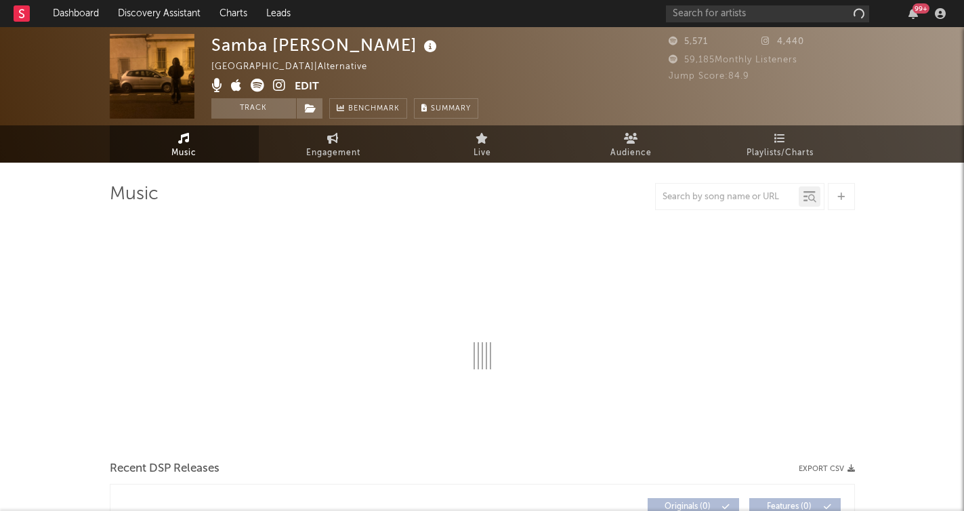
select select "1w"
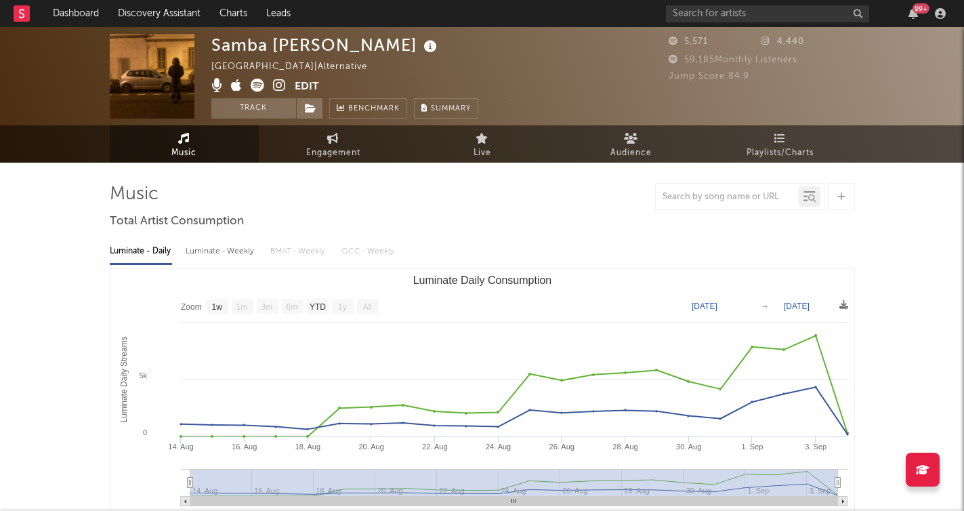
click at [276, 83] on icon at bounding box center [279, 86] width 13 height 14
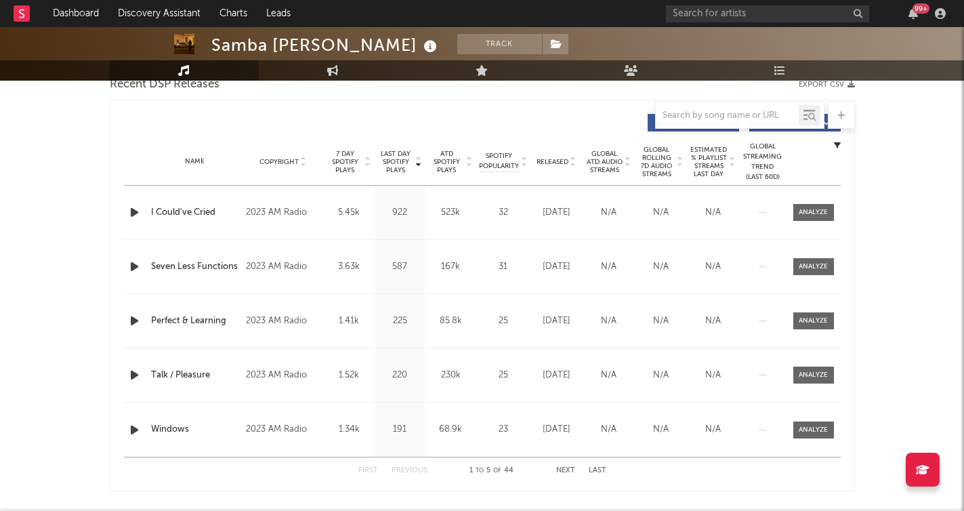
scroll to position [495, 0]
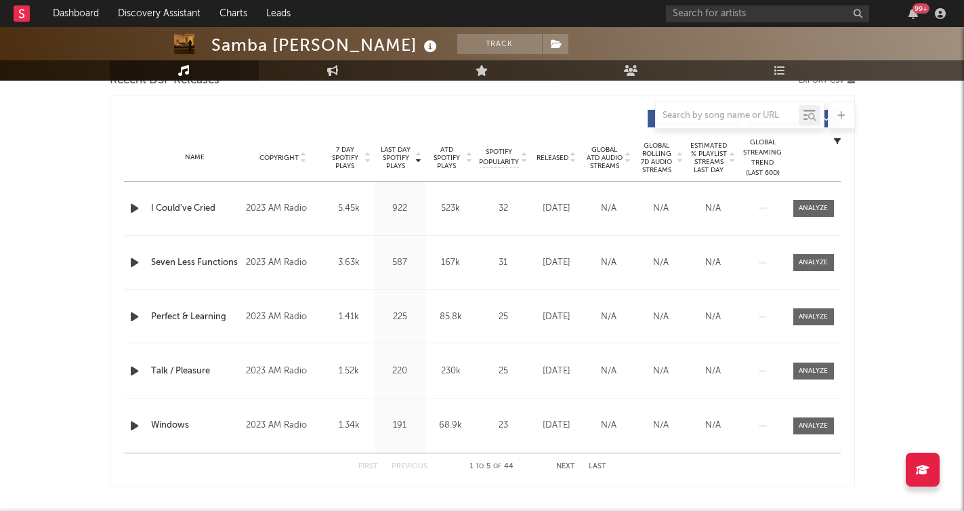
click at [133, 210] on icon "button" at bounding box center [134, 208] width 14 height 17
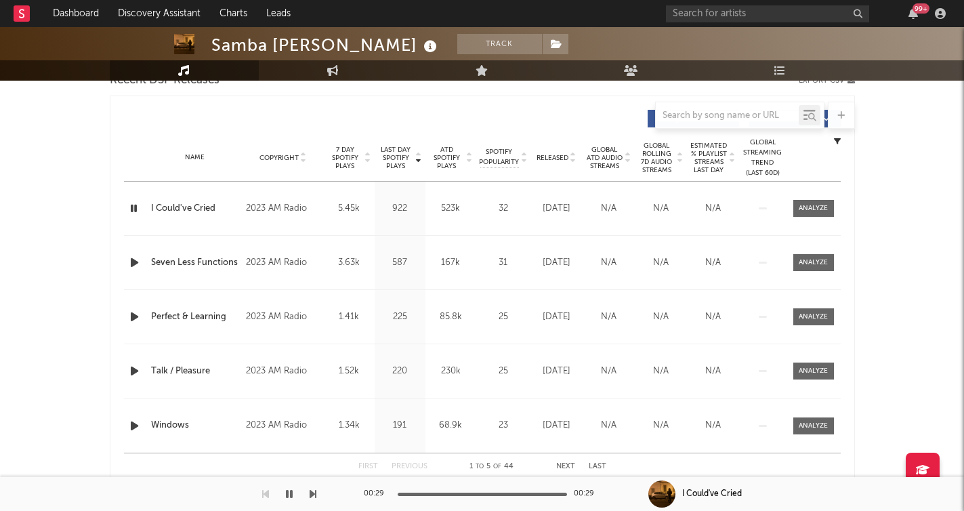
click at [137, 265] on icon "button" at bounding box center [134, 262] width 14 height 17
click at [137, 265] on icon "button" at bounding box center [133, 262] width 13 height 17
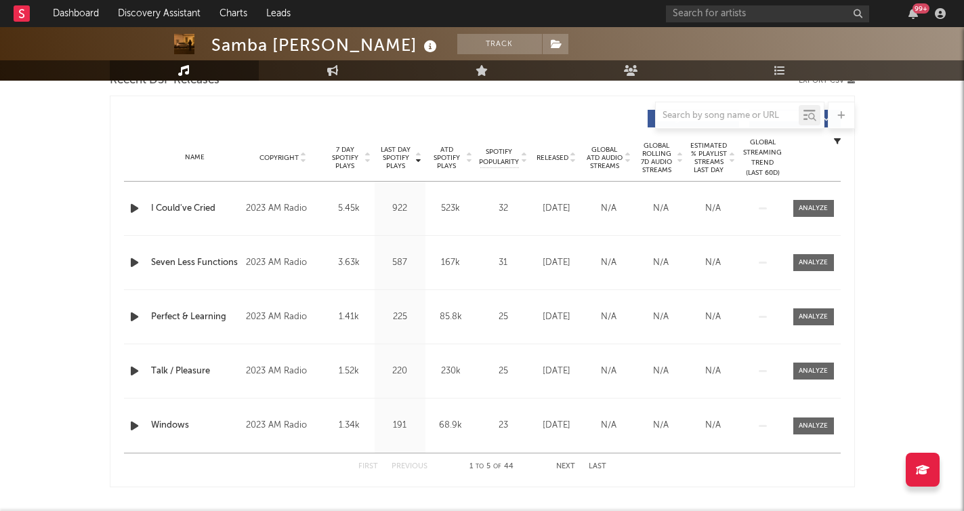
click at [137, 265] on icon "button" at bounding box center [134, 262] width 14 height 17
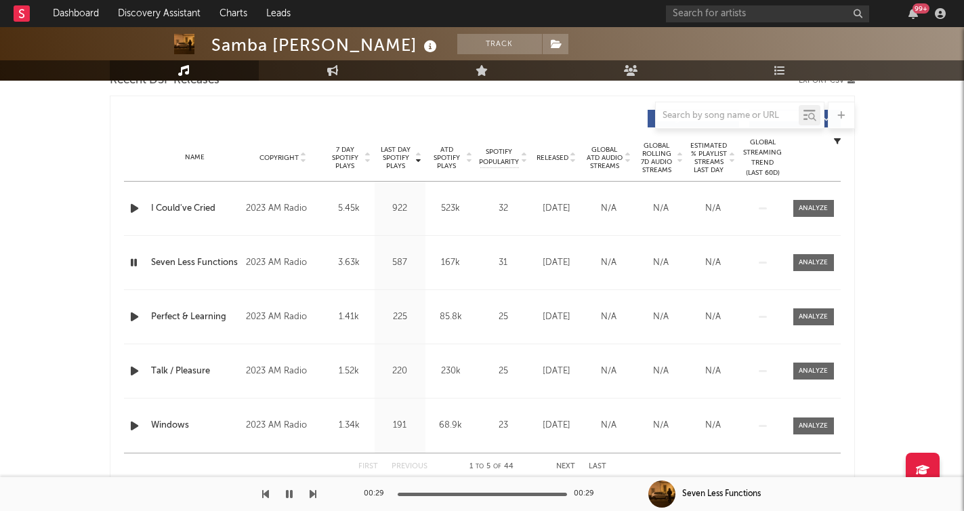
click at [132, 314] on icon "button" at bounding box center [134, 316] width 14 height 17
click at [289, 492] on icon "button" at bounding box center [289, 493] width 7 height 11
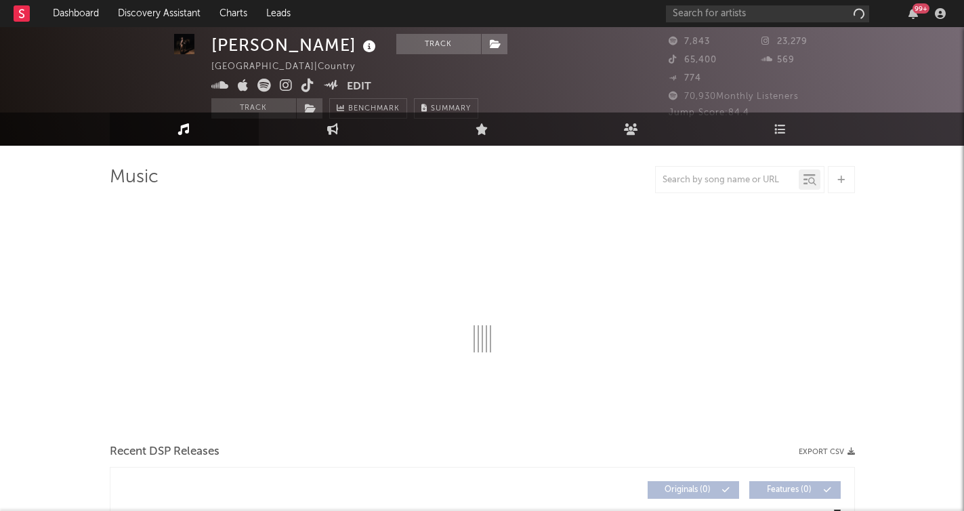
select select "6m"
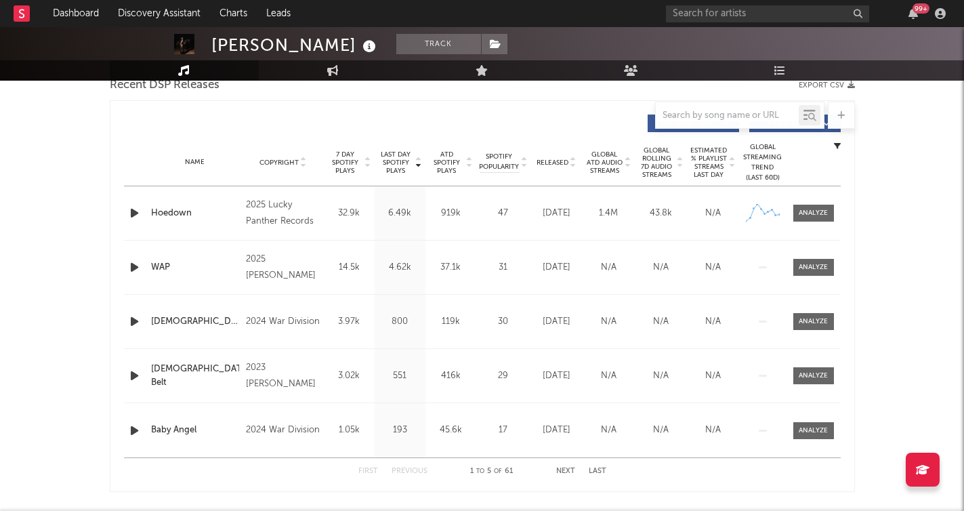
scroll to position [499, 0]
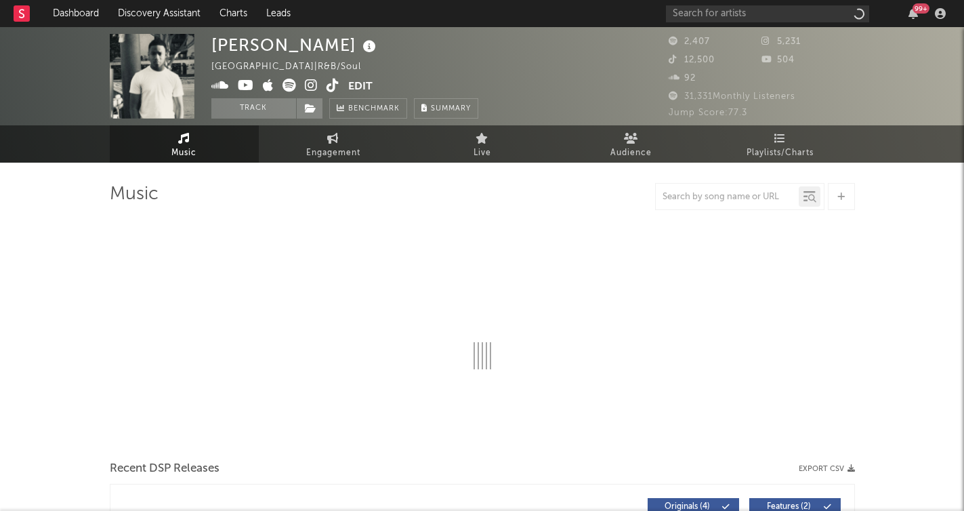
select select "1w"
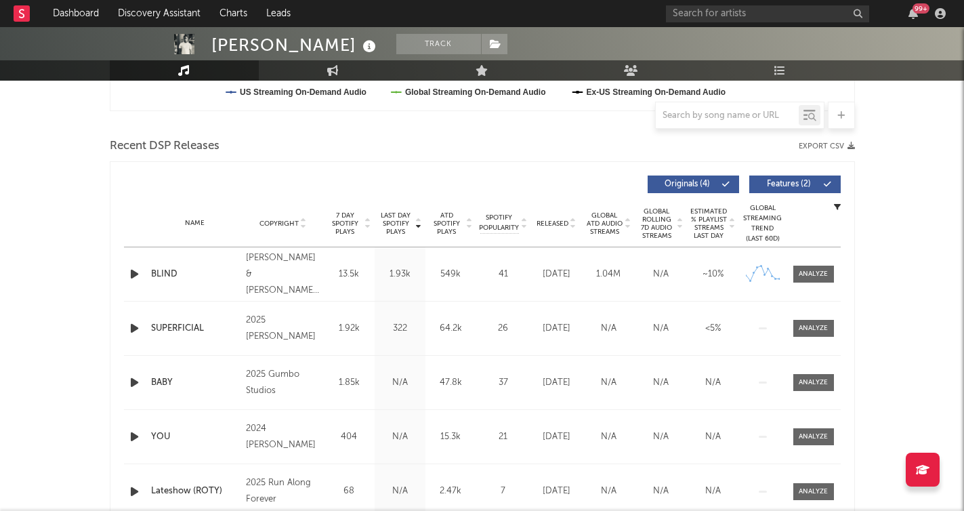
scroll to position [443, 0]
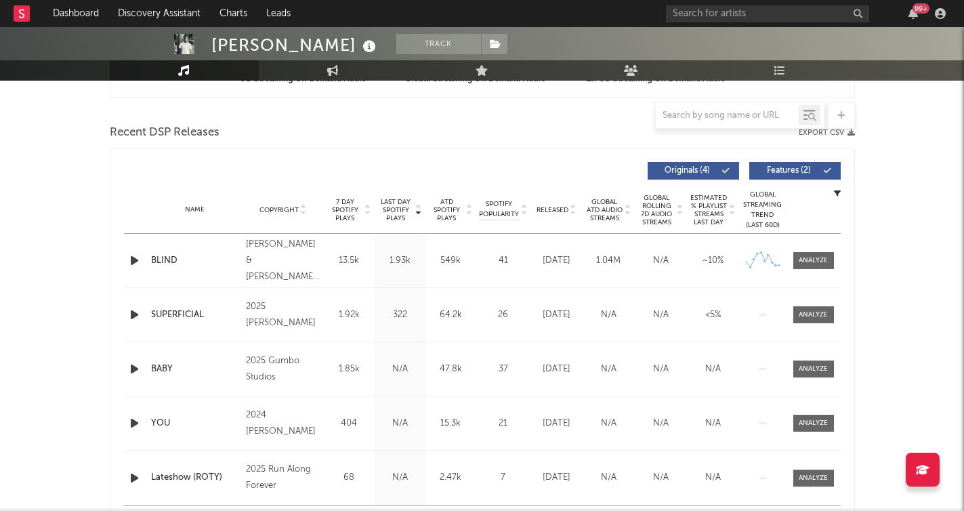
click at [135, 261] on icon "button" at bounding box center [134, 260] width 14 height 17
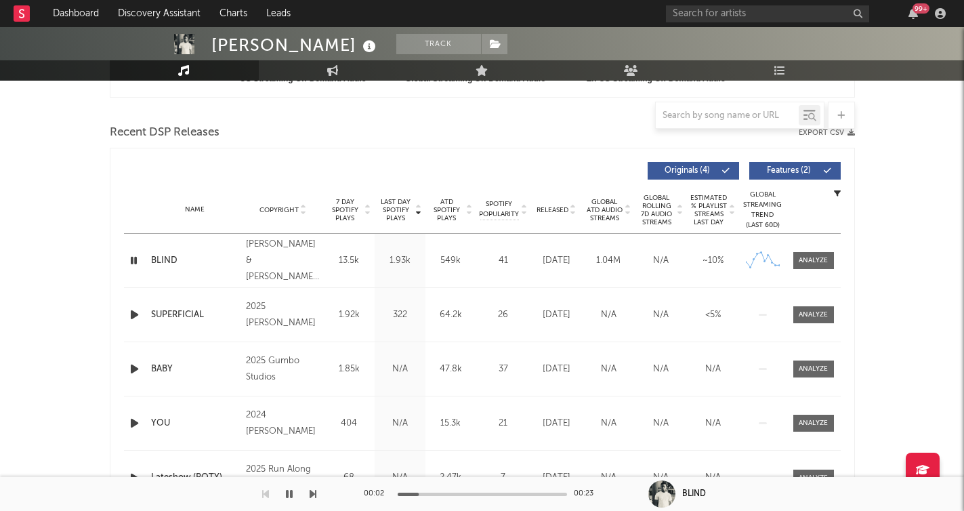
click at [314, 494] on icon "button" at bounding box center [312, 493] width 7 height 11
click at [293, 494] on button "button" at bounding box center [289, 494] width 14 height 34
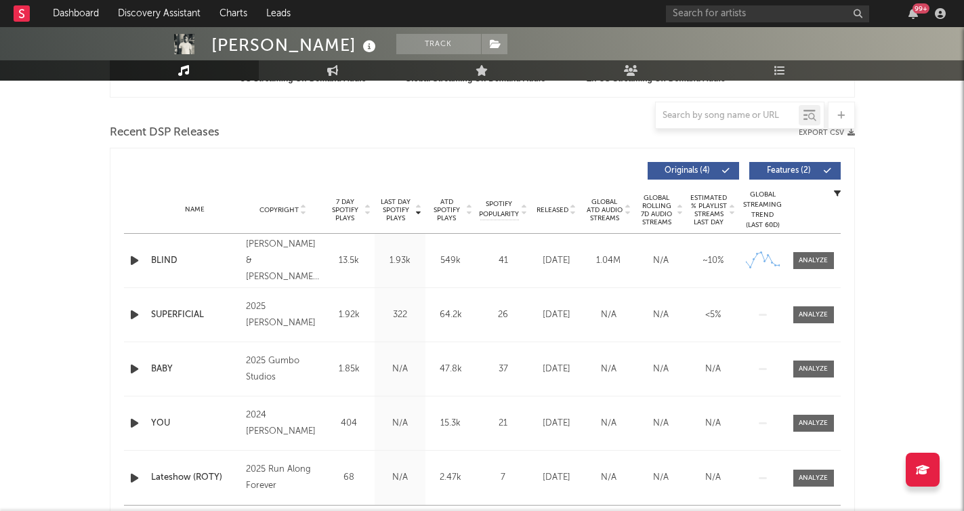
click at [137, 263] on icon "button" at bounding box center [134, 260] width 14 height 17
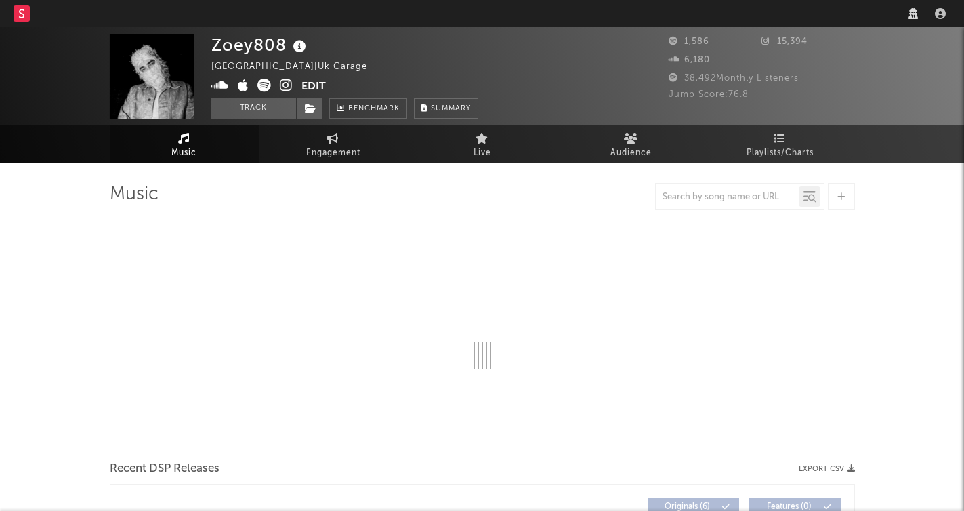
select select "1w"
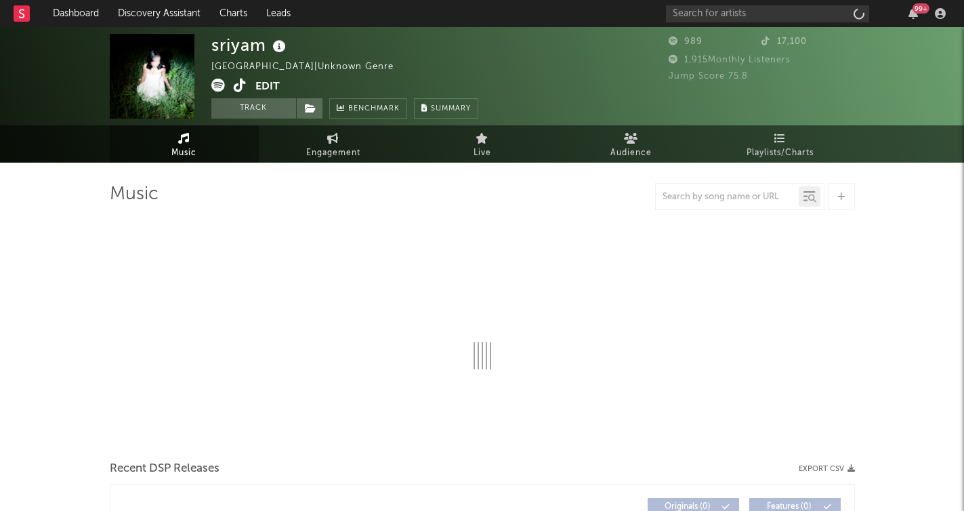
select select "1w"
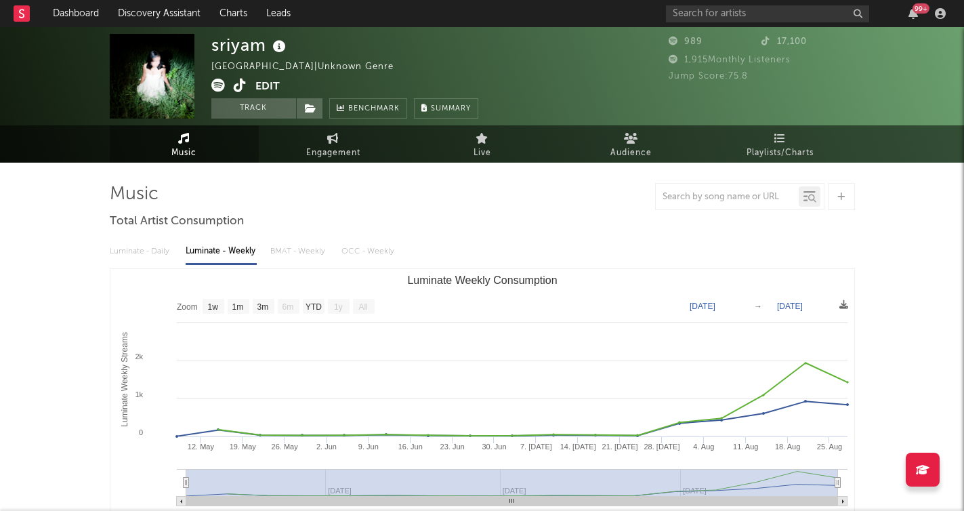
click at [238, 87] on icon at bounding box center [240, 86] width 13 height 14
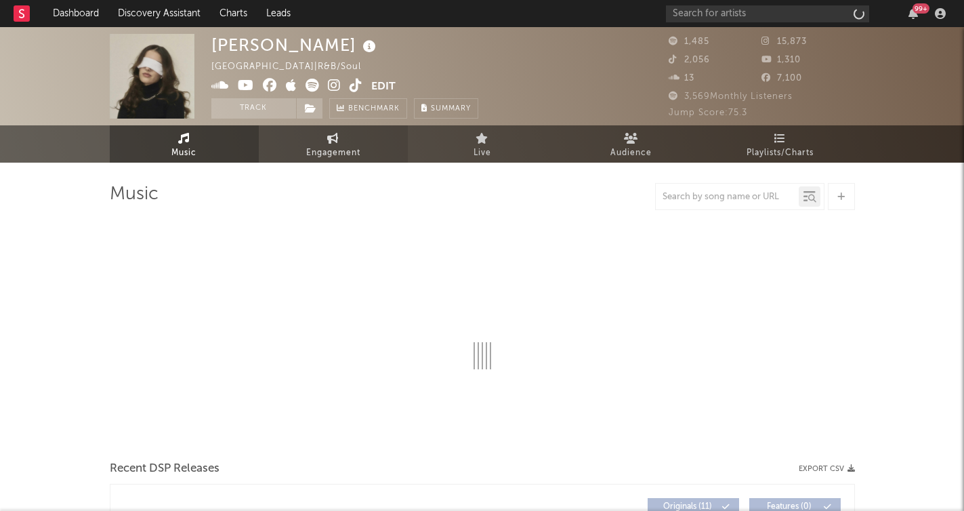
select select "1w"
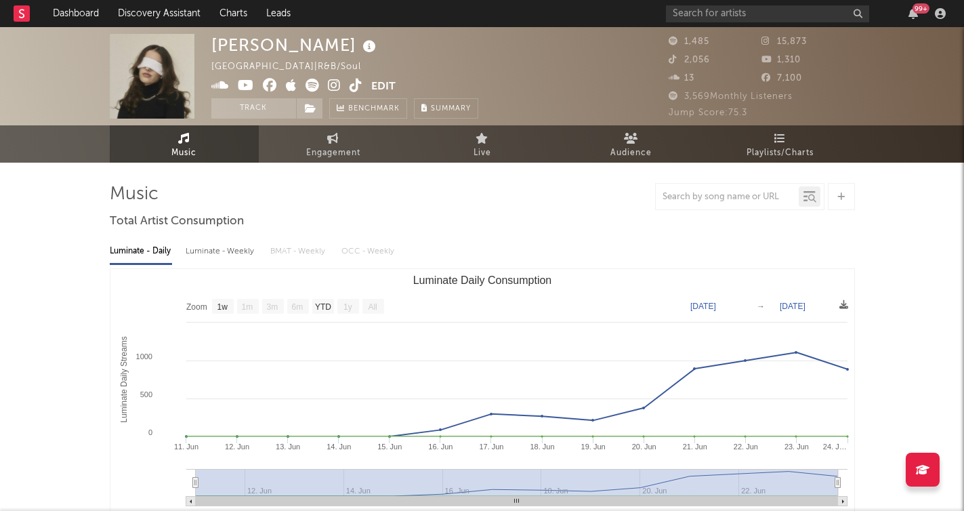
click at [333, 85] on icon at bounding box center [334, 86] width 13 height 14
